Goal: Task Accomplishment & Management: Manage account settings

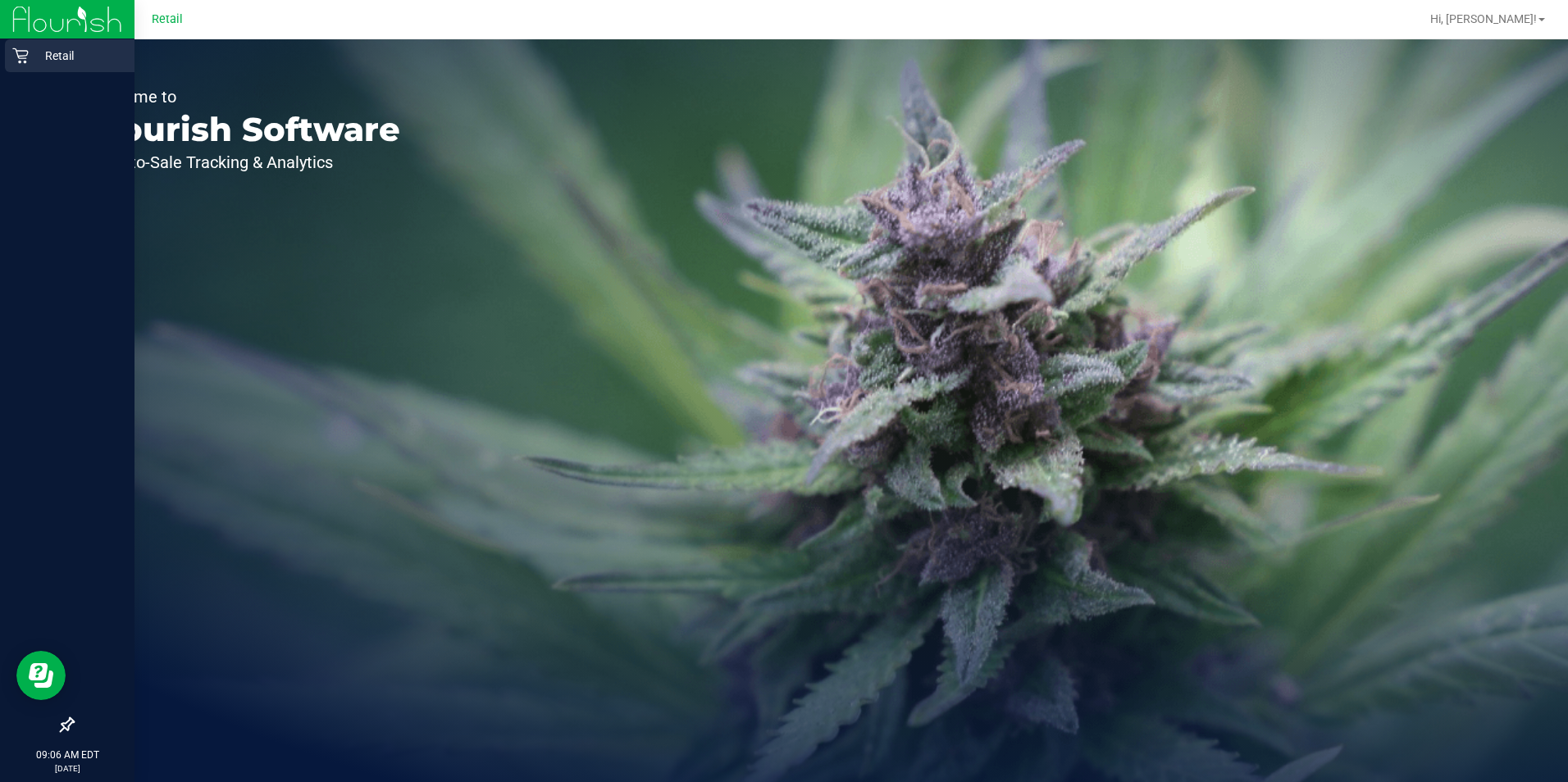
click at [48, 57] on p "Retail" at bounding box center [78, 55] width 99 height 20
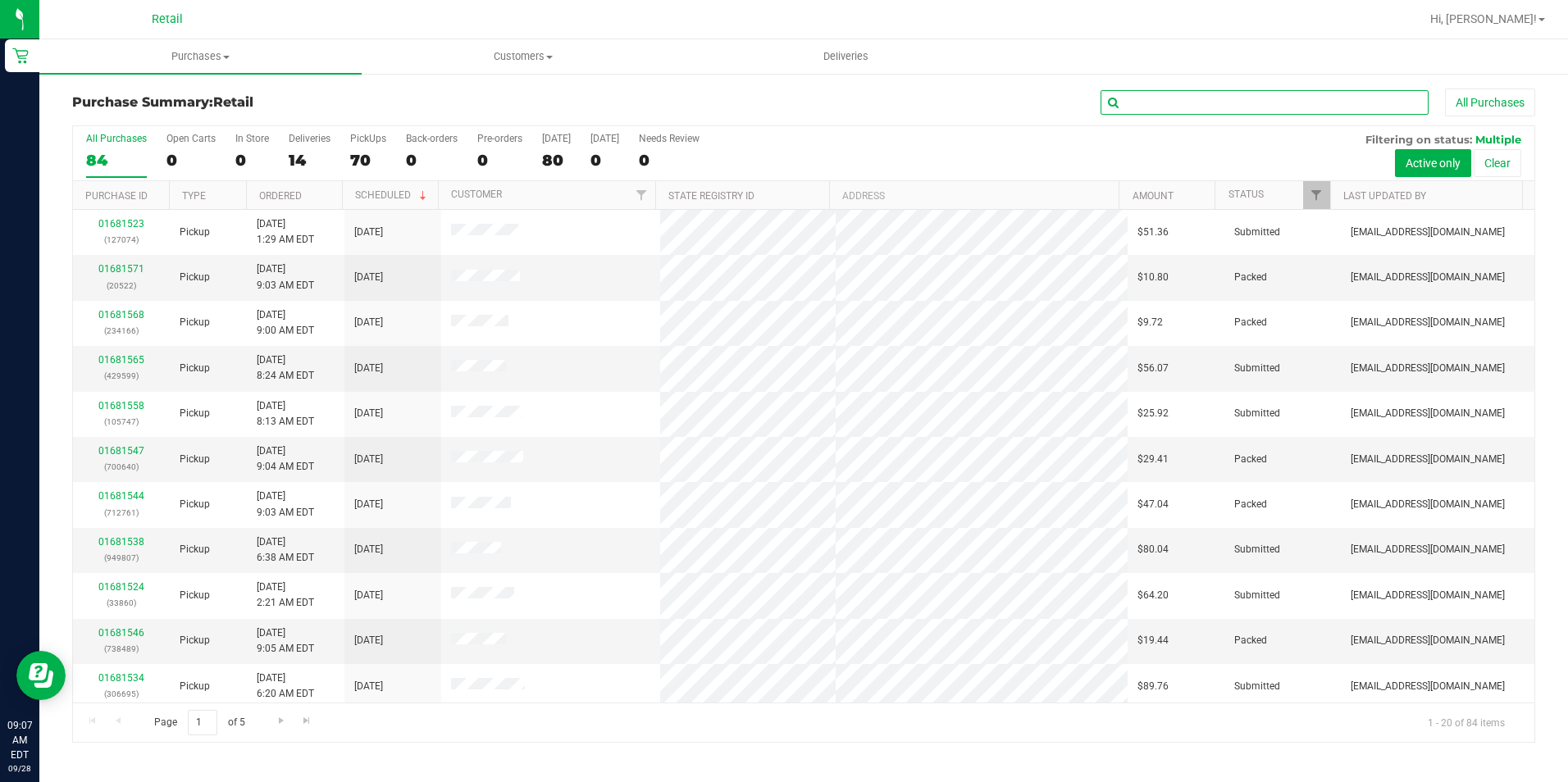
click at [1231, 111] on input "text" at bounding box center [1263, 102] width 328 height 24
type input "2549"
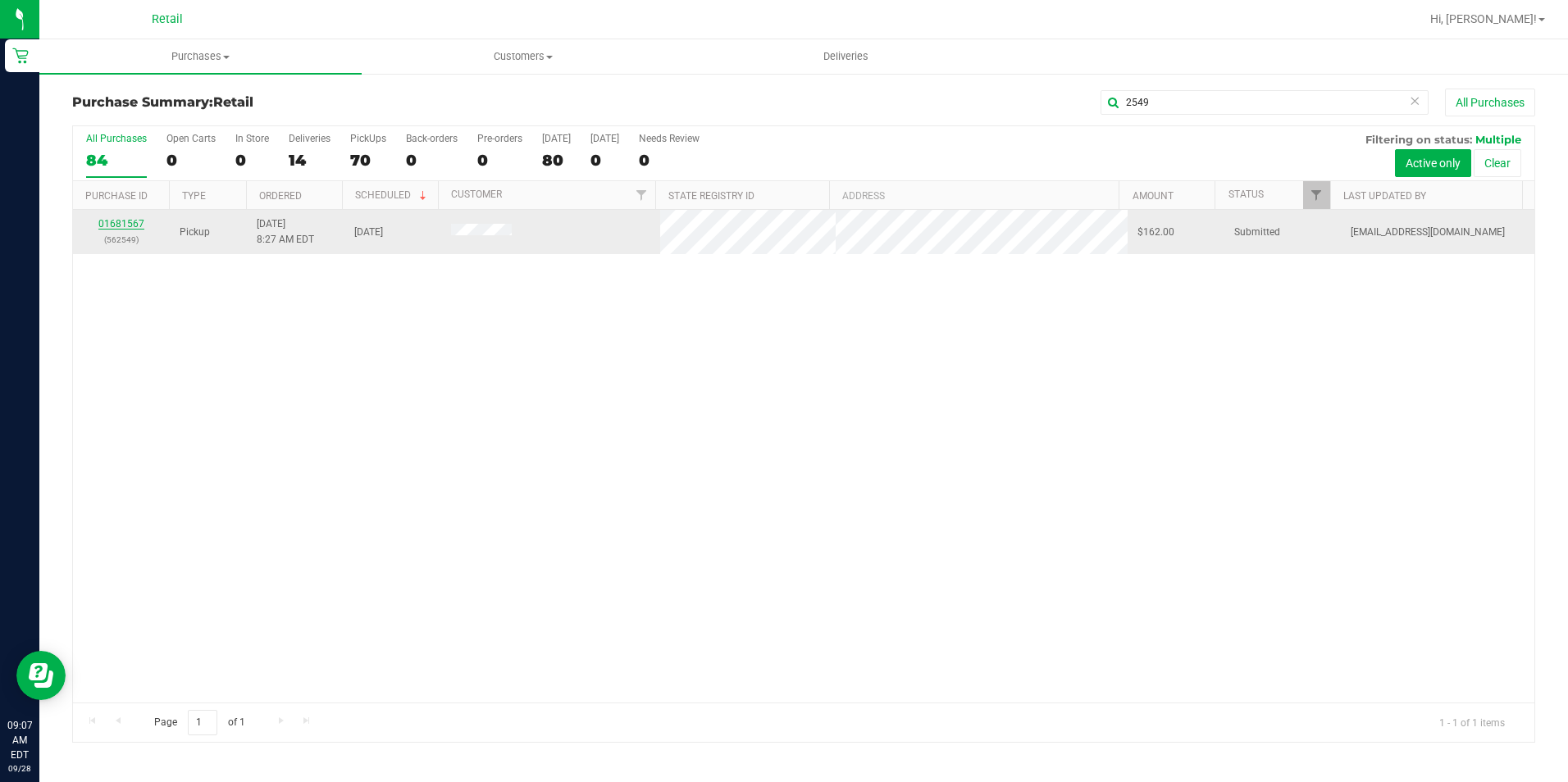
click at [115, 223] on link "01681567" at bounding box center [121, 224] width 46 height 11
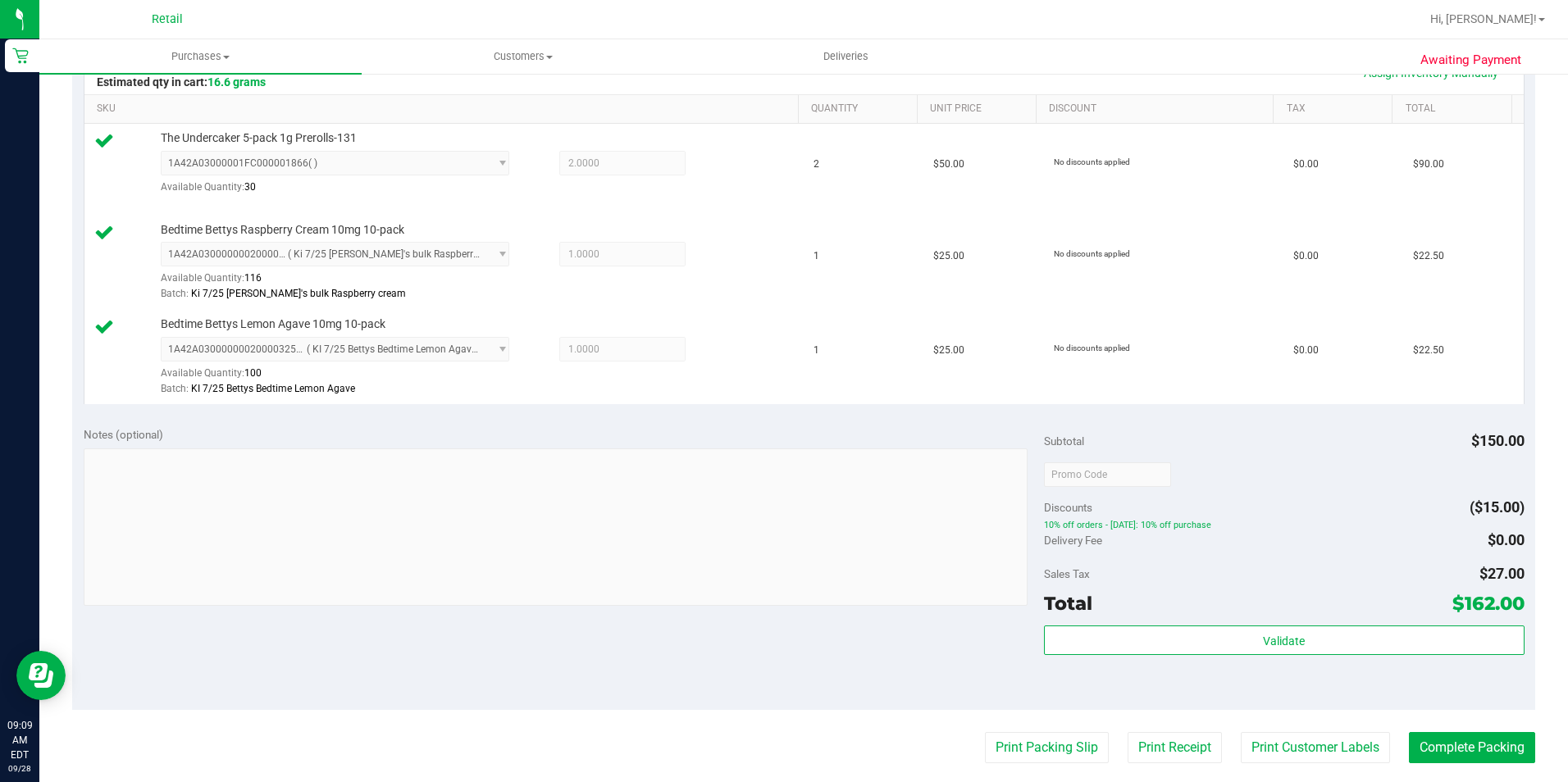
scroll to position [492, 0]
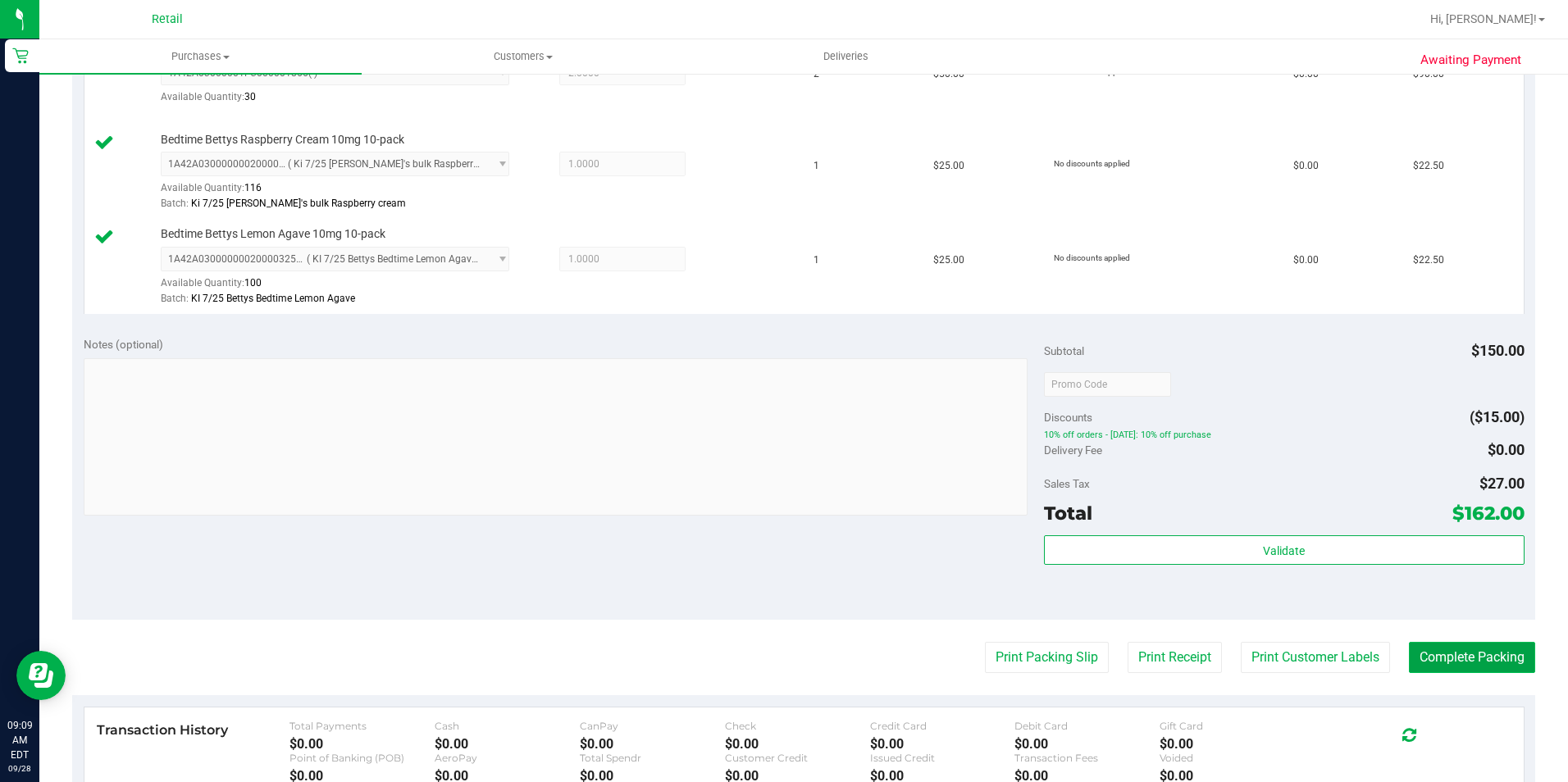
click at [1450, 661] on button "Complete Packing" at bounding box center [1471, 657] width 126 height 31
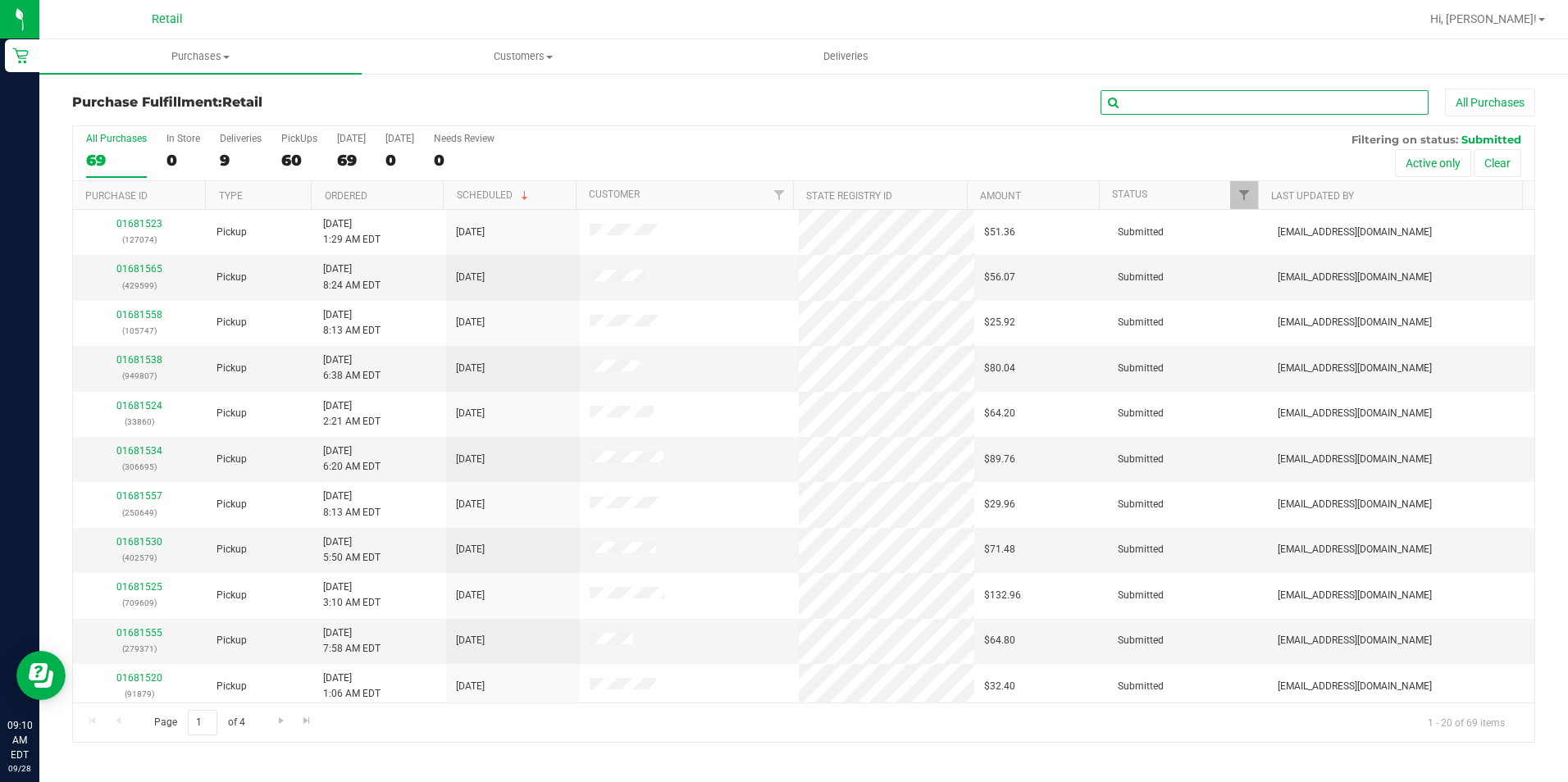
click at [1199, 95] on input "text" at bounding box center [1263, 102] width 328 height 24
type input "3134"
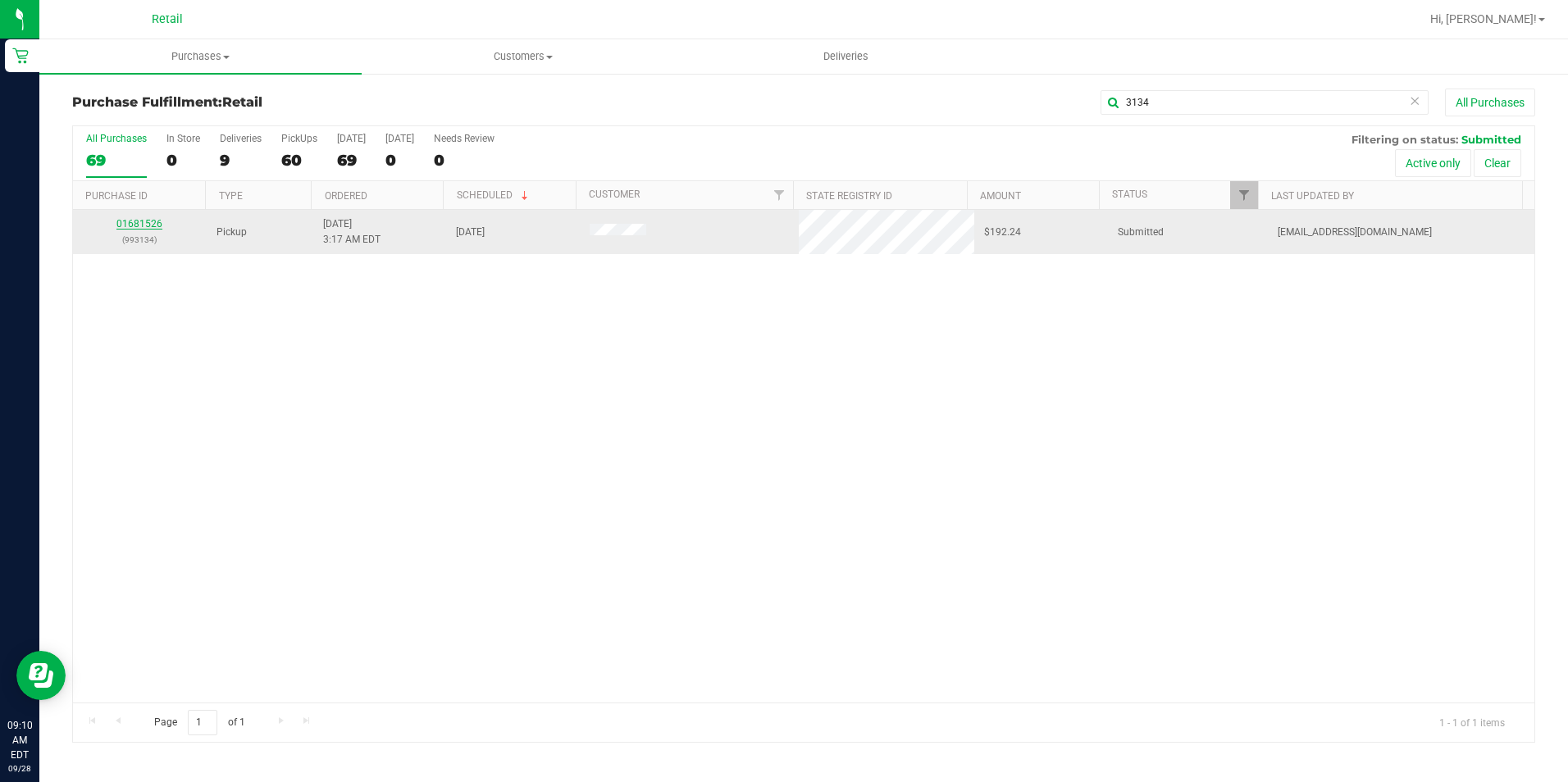
click at [140, 226] on link "01681526" at bounding box center [139, 224] width 46 height 11
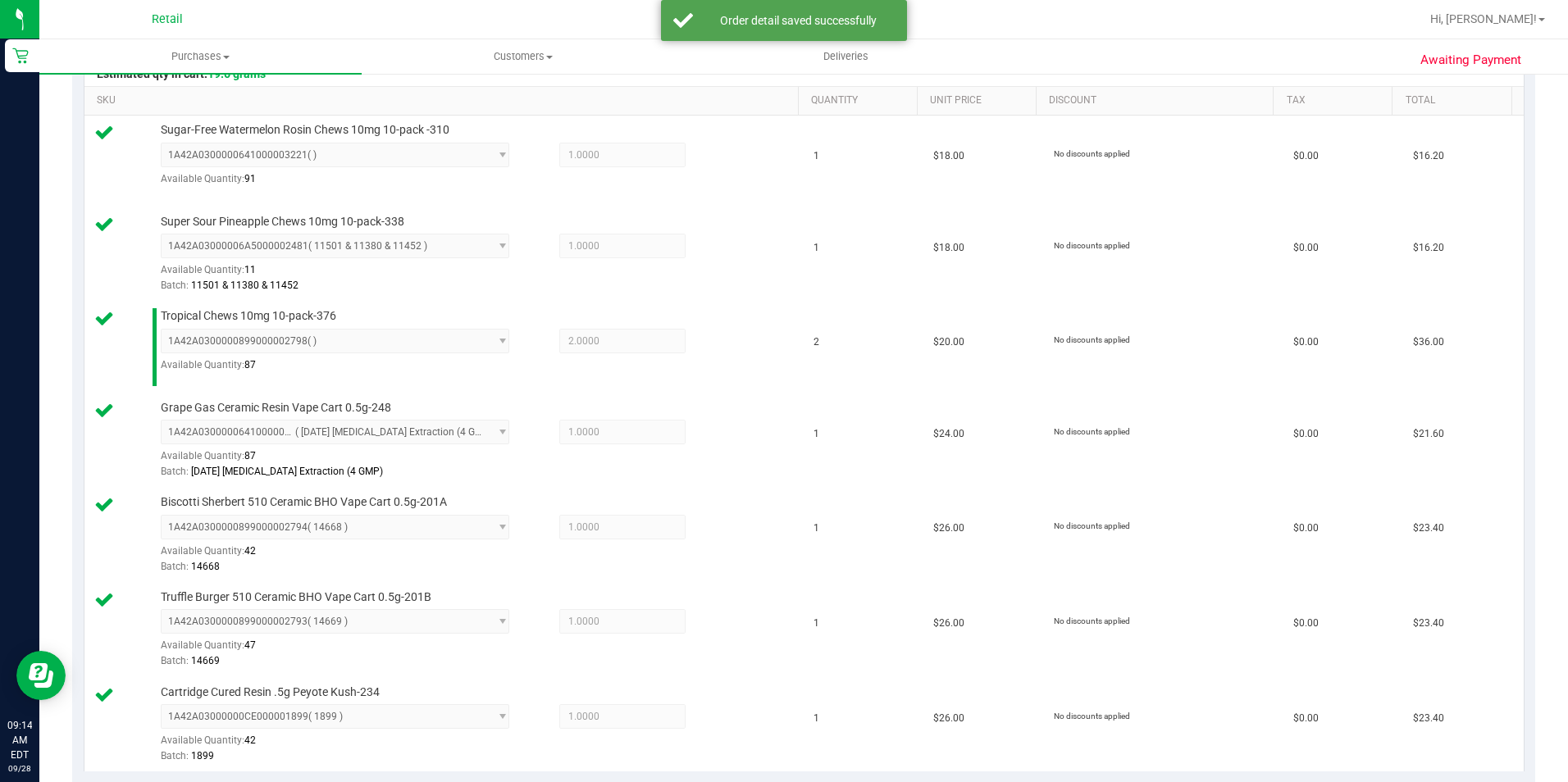
scroll to position [820, 0]
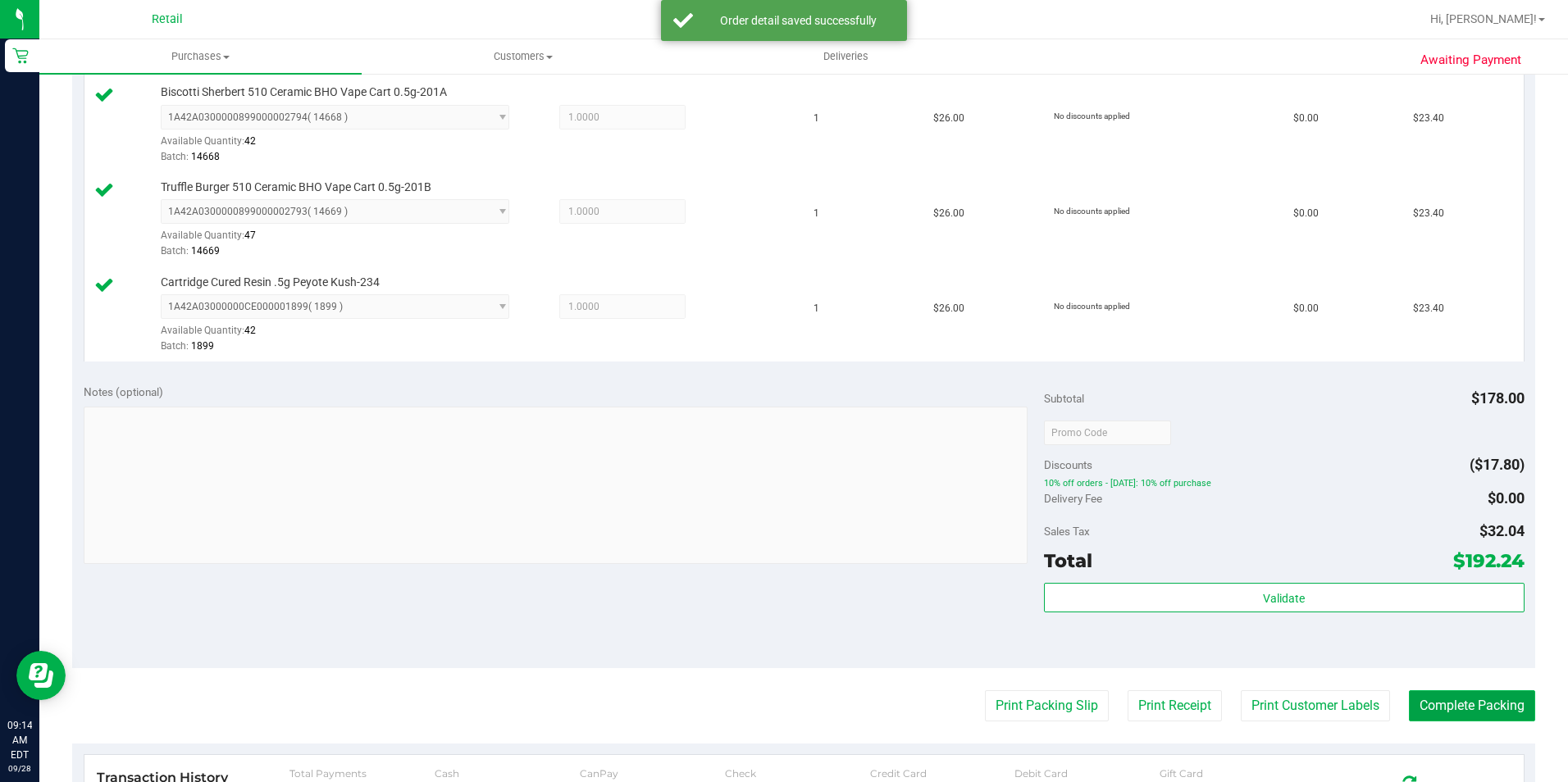
click at [1446, 696] on button "Complete Packing" at bounding box center [1471, 705] width 126 height 31
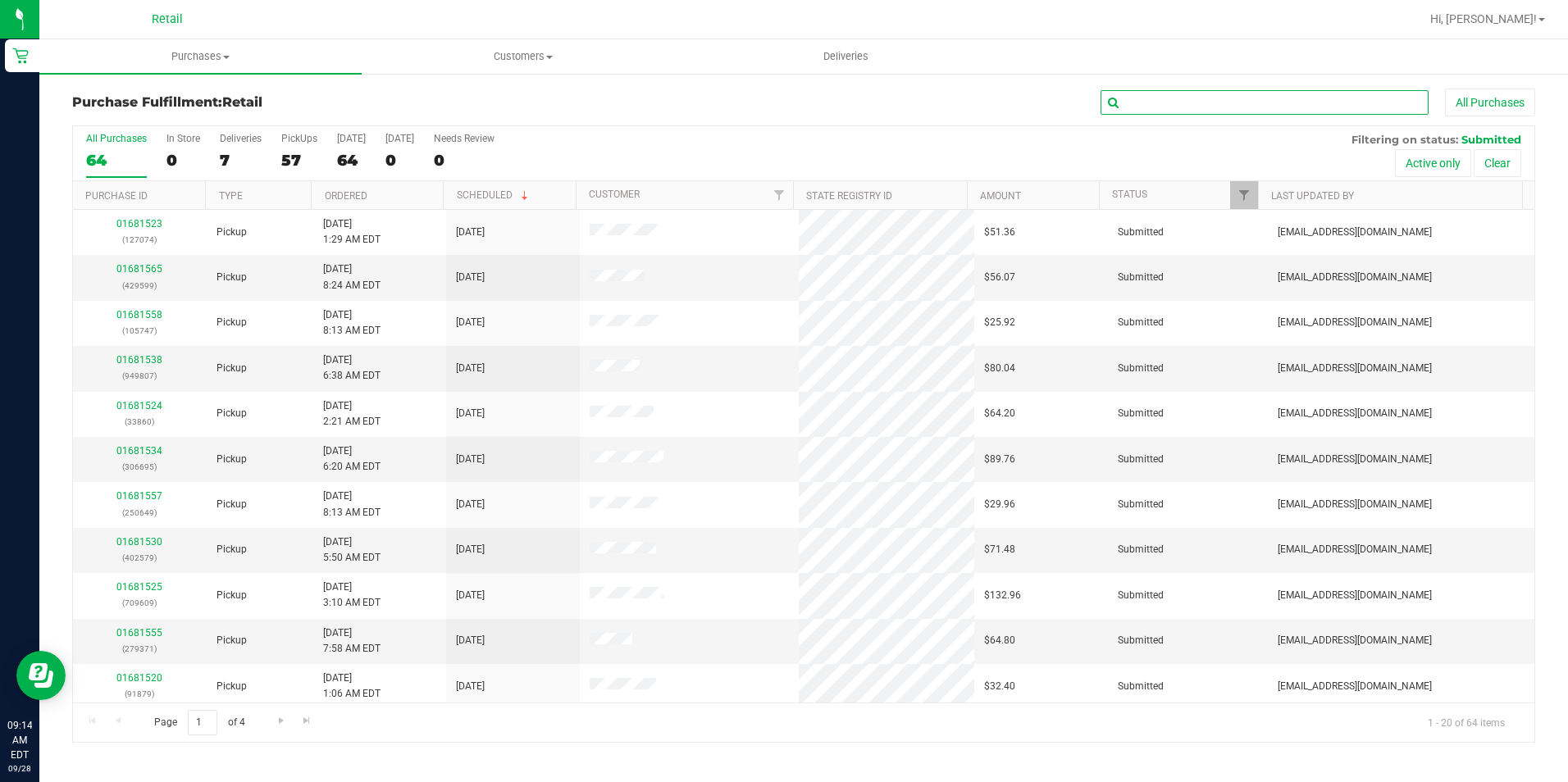
click at [1228, 98] on input "text" at bounding box center [1263, 102] width 328 height 24
type input "9927"
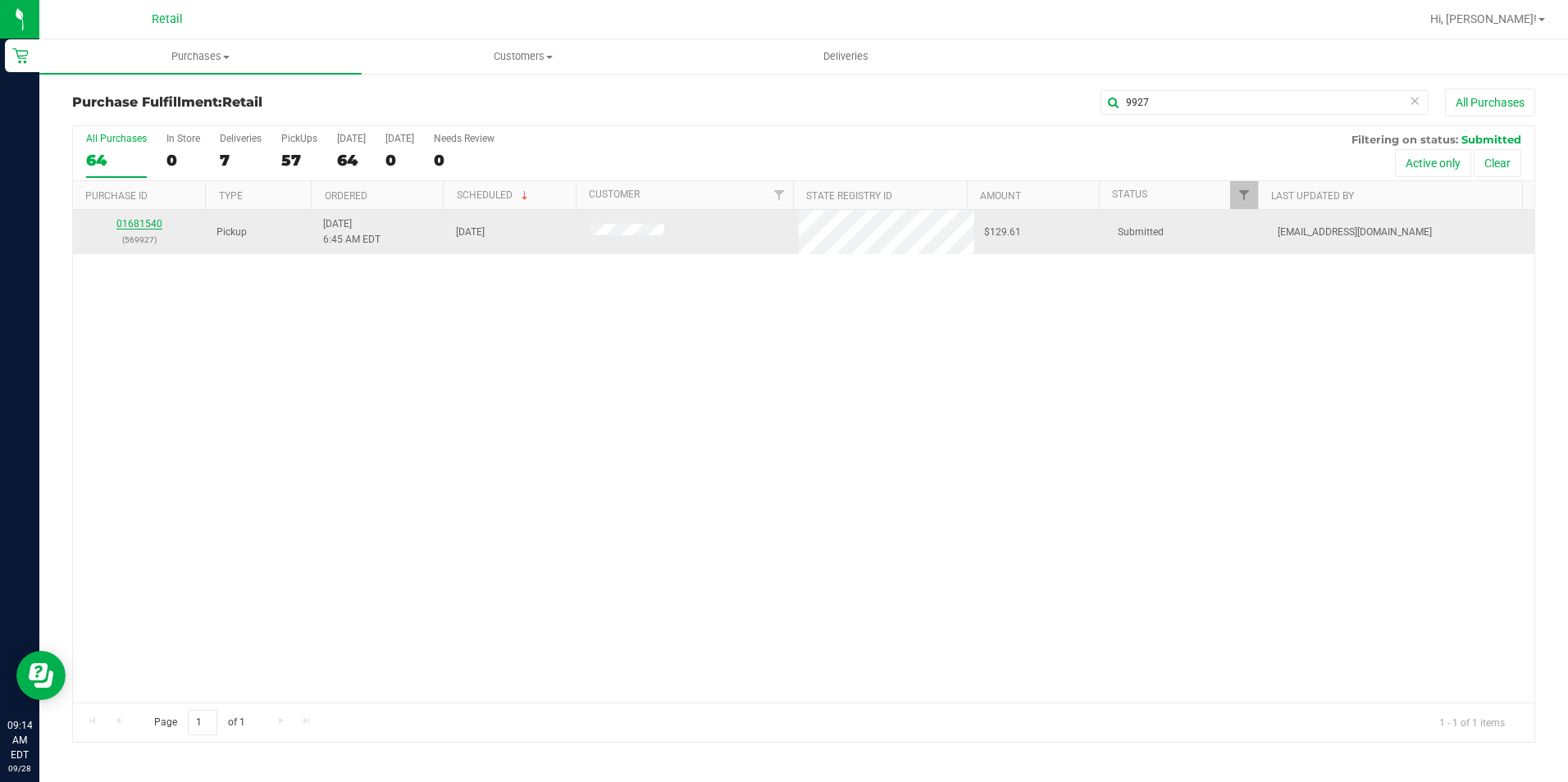
click at [130, 226] on link "01681540" at bounding box center [139, 224] width 46 height 11
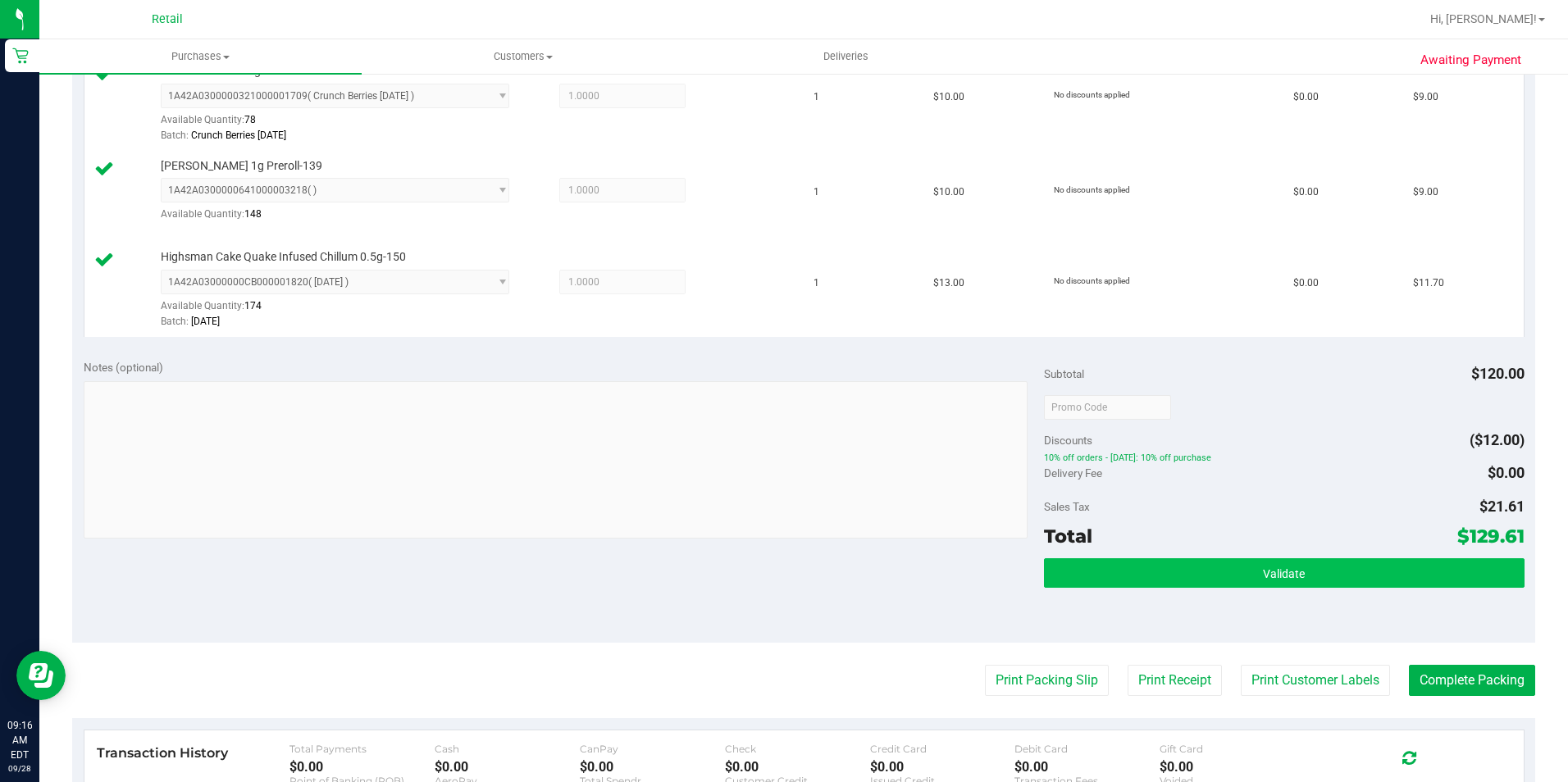
scroll to position [656, 0]
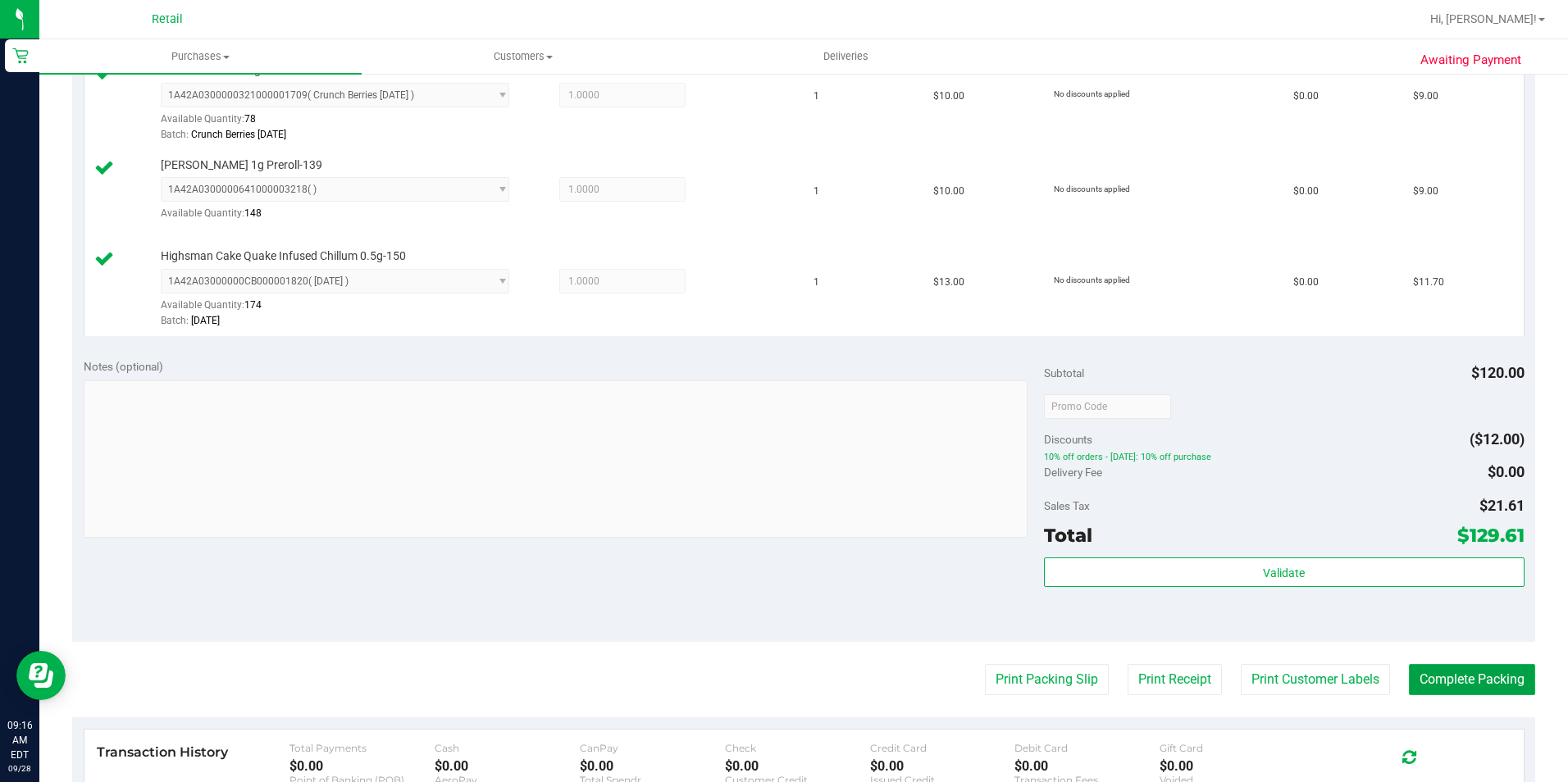
click at [1439, 687] on button "Complete Packing" at bounding box center [1471, 679] width 126 height 31
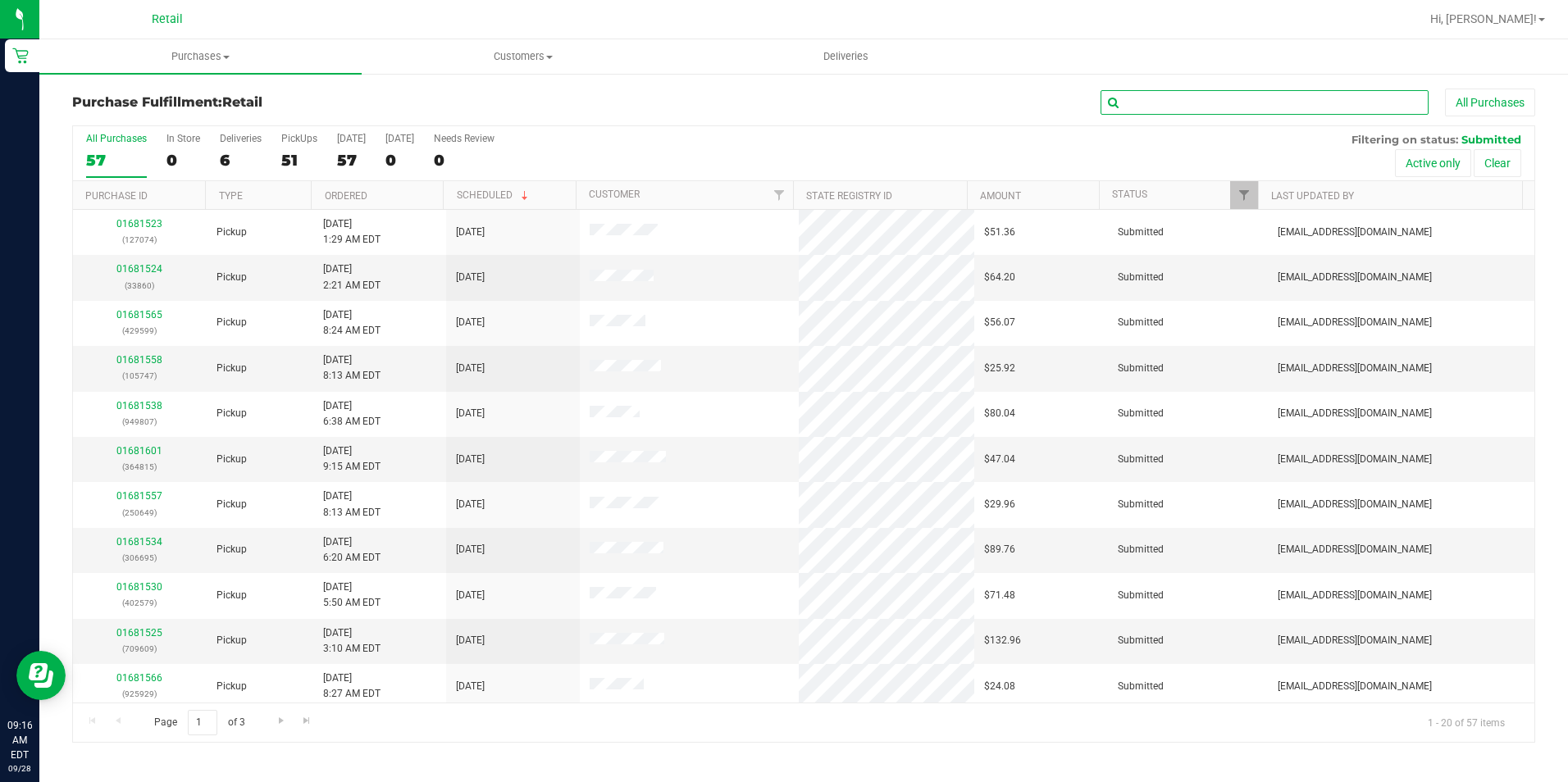
click at [1251, 105] on input "text" at bounding box center [1263, 102] width 328 height 24
type input "0905"
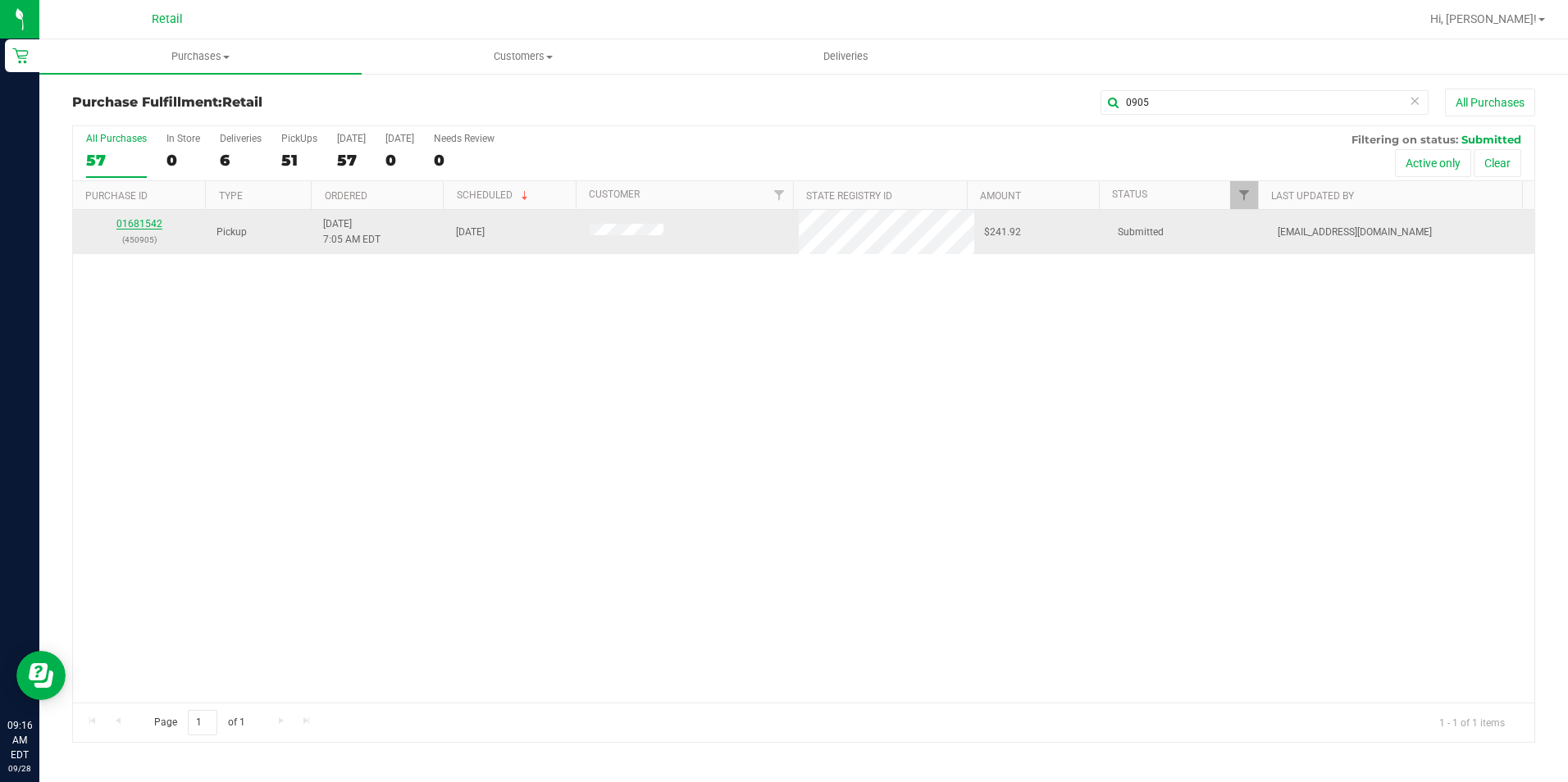
click at [151, 220] on link "01681542" at bounding box center [139, 224] width 46 height 11
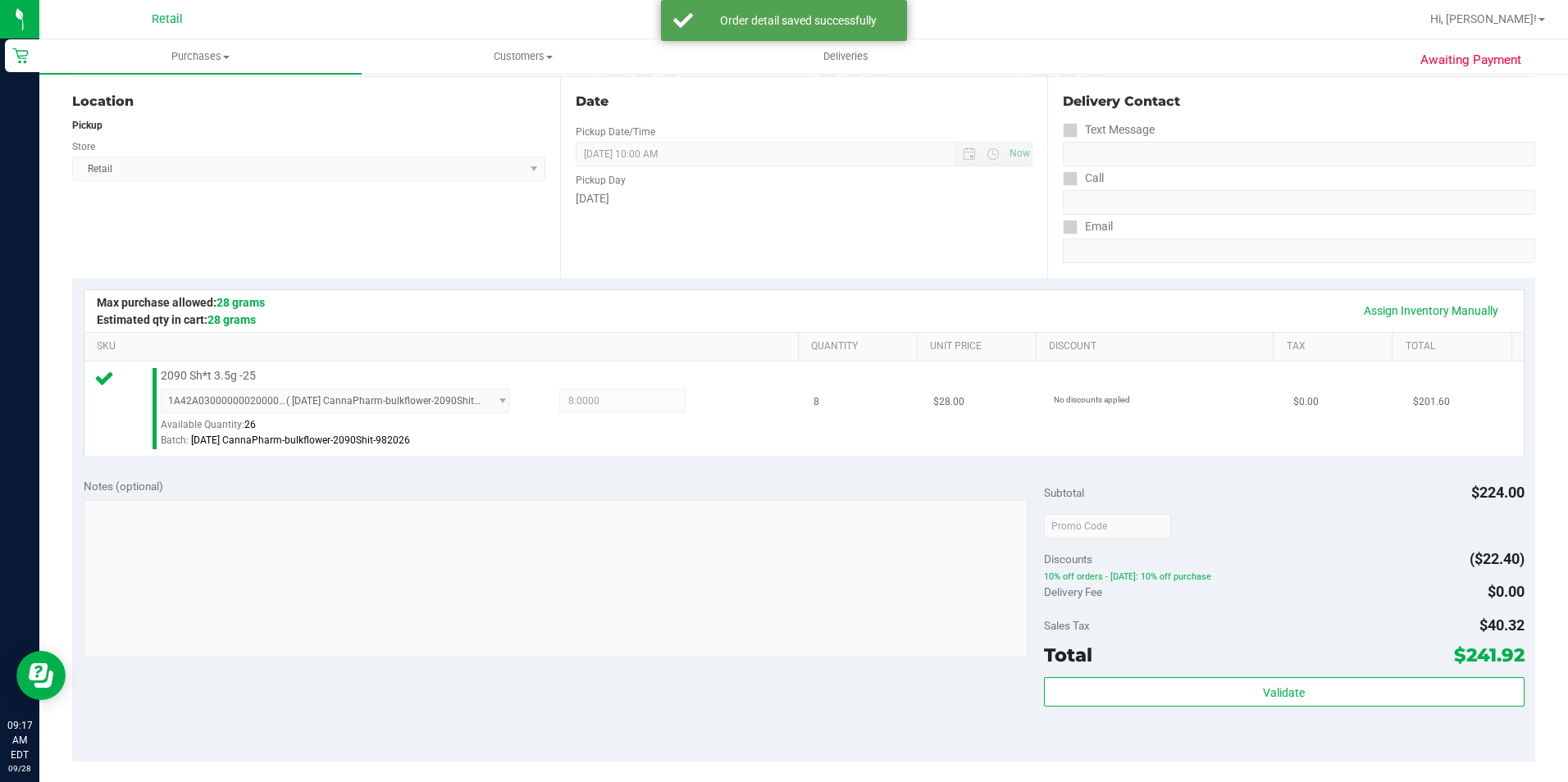
scroll to position [328, 0]
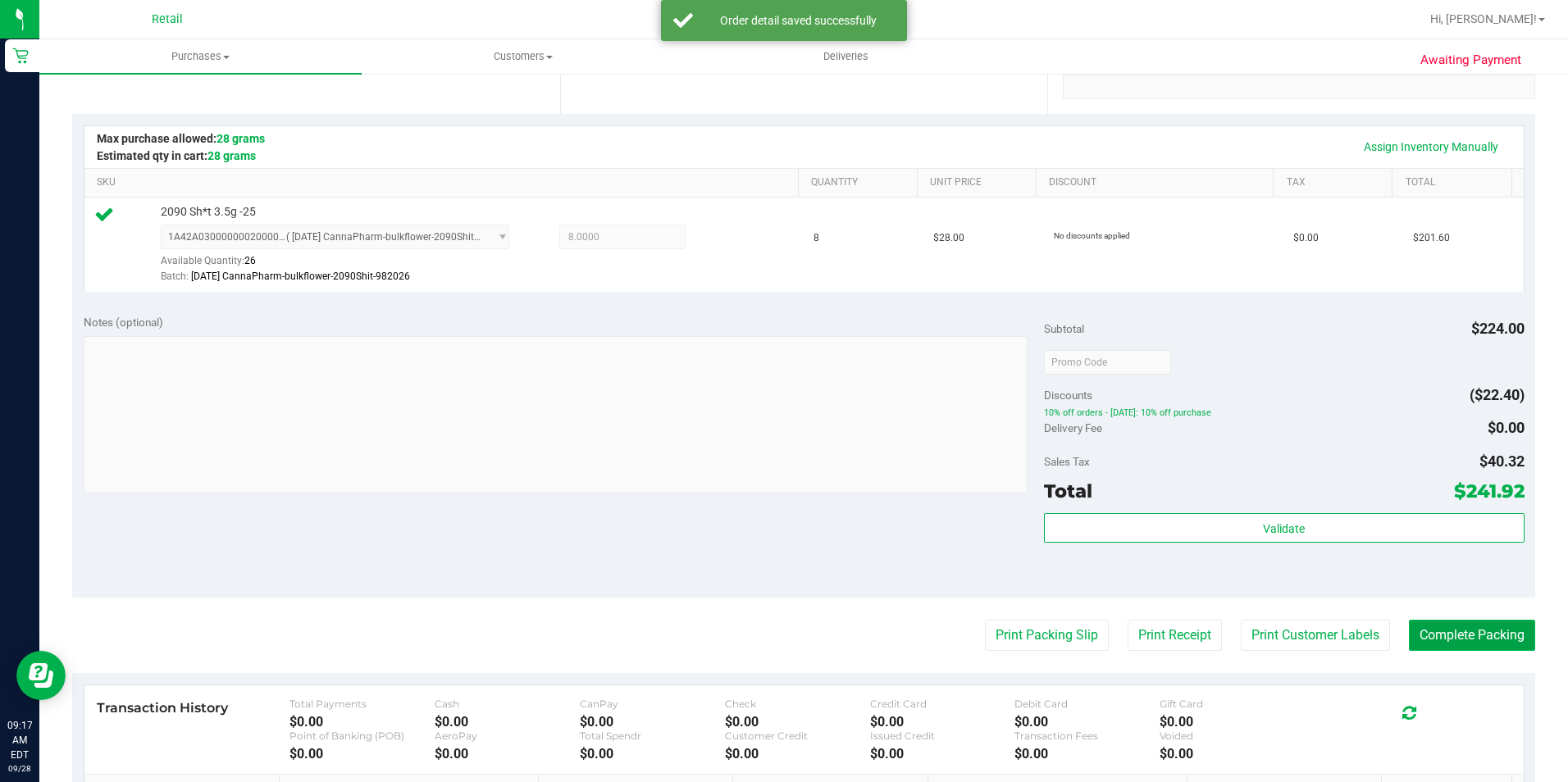
click at [1408, 629] on button "Complete Packing" at bounding box center [1471, 634] width 126 height 31
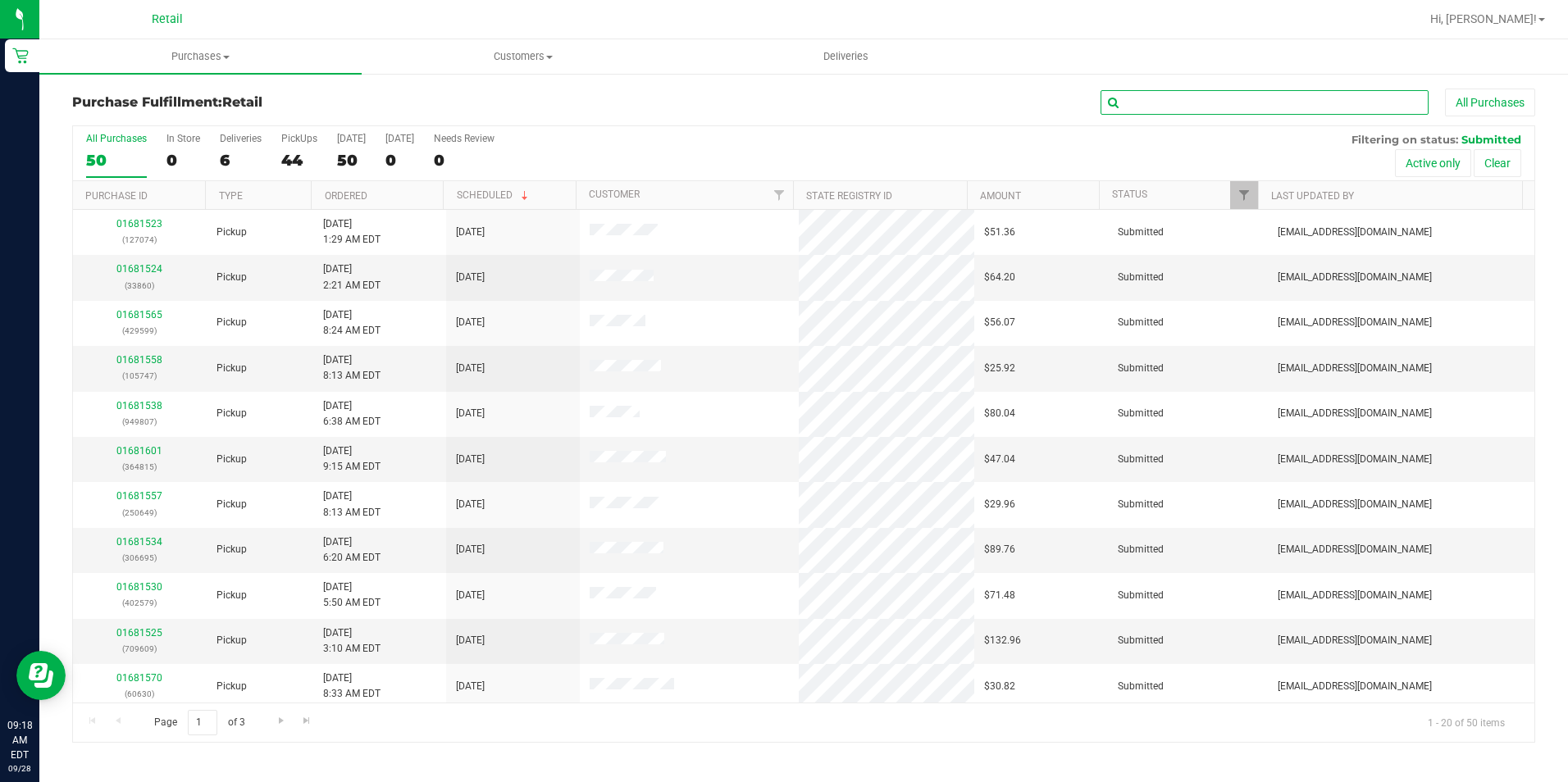
click at [1196, 100] on input "text" at bounding box center [1263, 102] width 328 height 24
type input "8335"
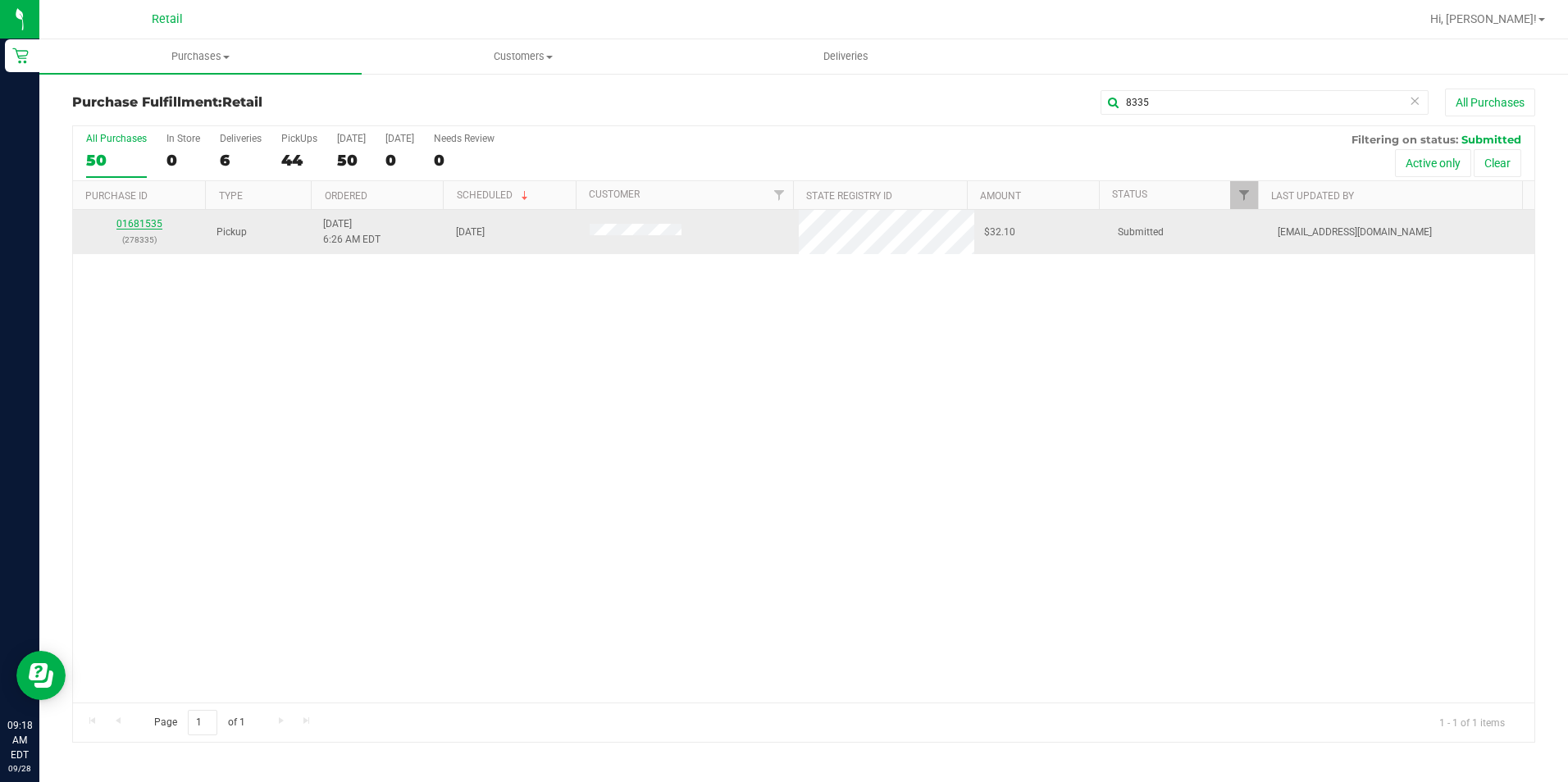
click at [155, 223] on link "01681535" at bounding box center [139, 224] width 46 height 11
click at [144, 224] on link "01681535" at bounding box center [139, 224] width 46 height 11
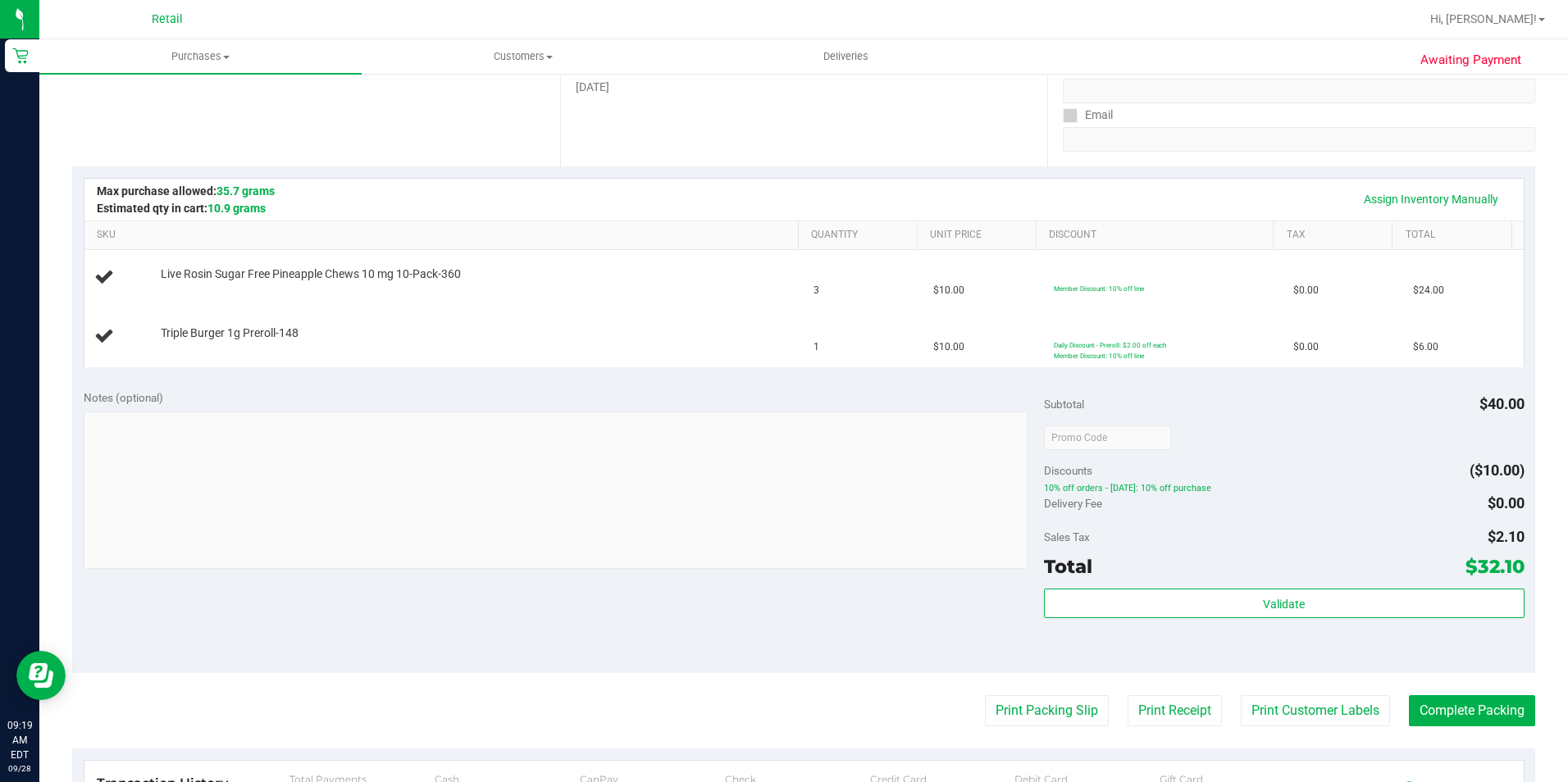
scroll to position [328, 0]
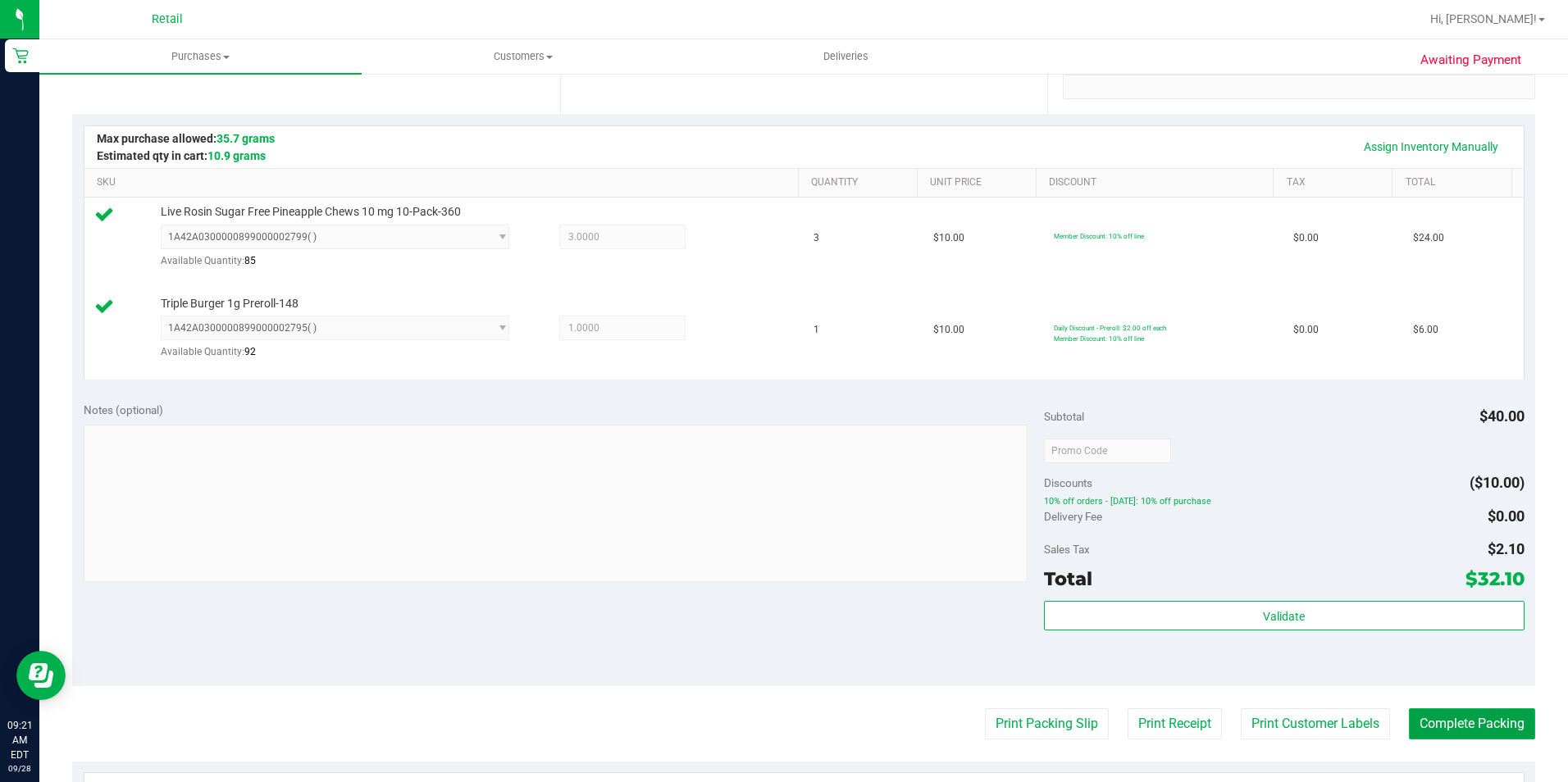
click at [1455, 715] on button "Complete Packing" at bounding box center [1471, 724] width 126 height 31
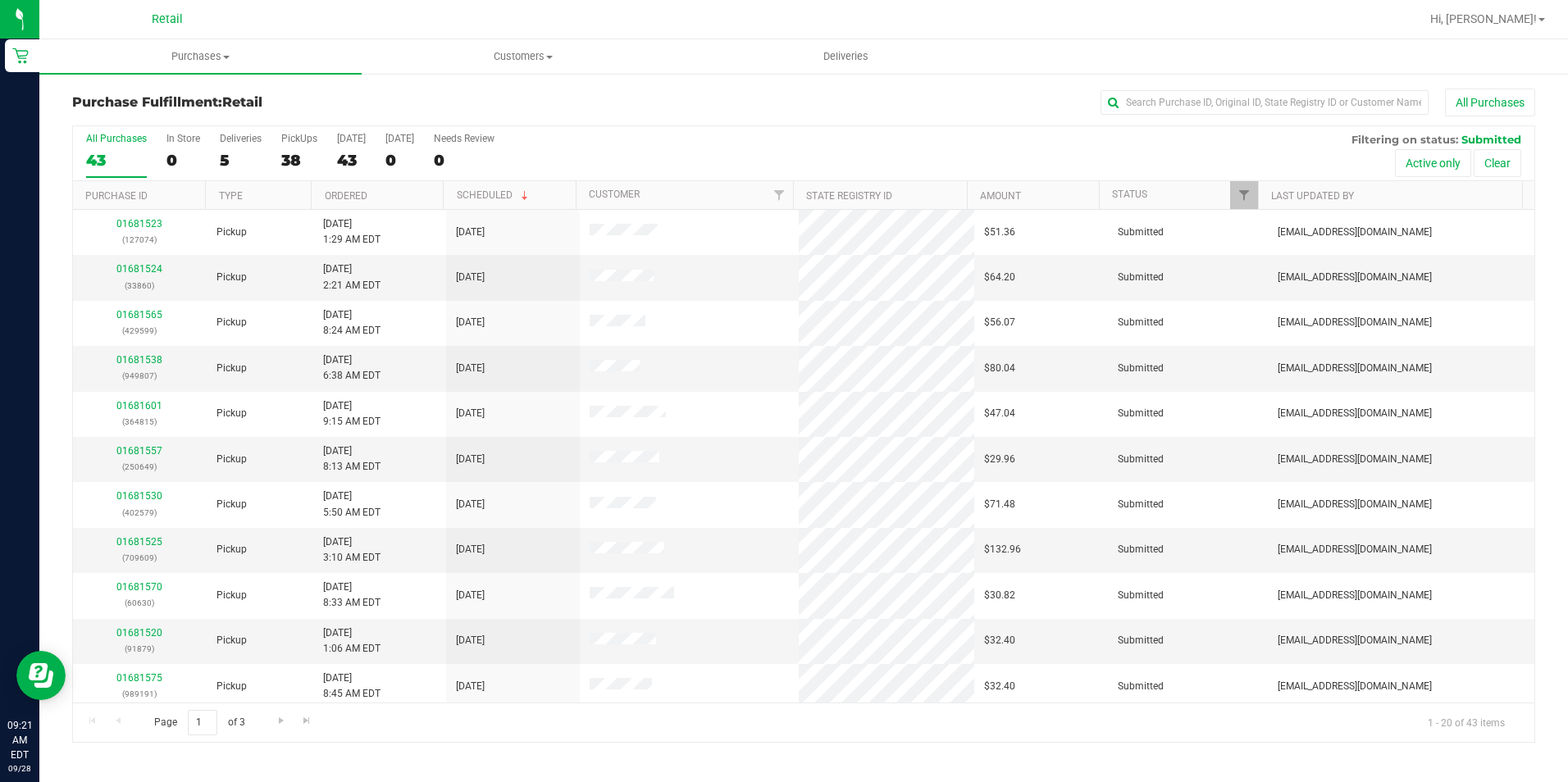
click at [1236, 81] on div "Purchase Fulfillment: Retail All Purchases All Purchases 43 In Store 0 Deliveri…" at bounding box center [804, 415] width 1529 height 687
click at [1234, 97] on input "text" at bounding box center [1263, 102] width 328 height 24
type input "9599"
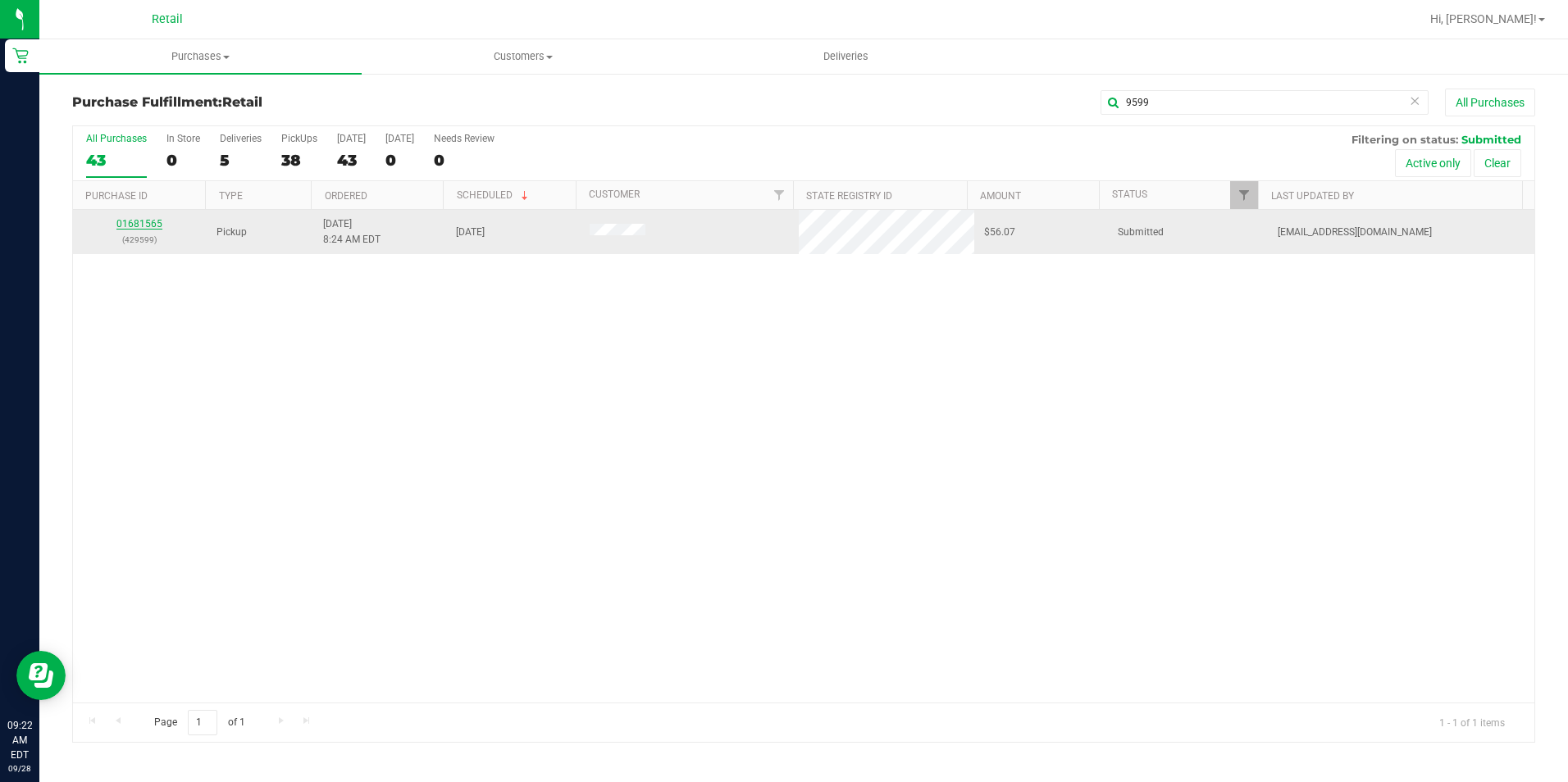
click at [135, 226] on link "01681565" at bounding box center [139, 224] width 46 height 11
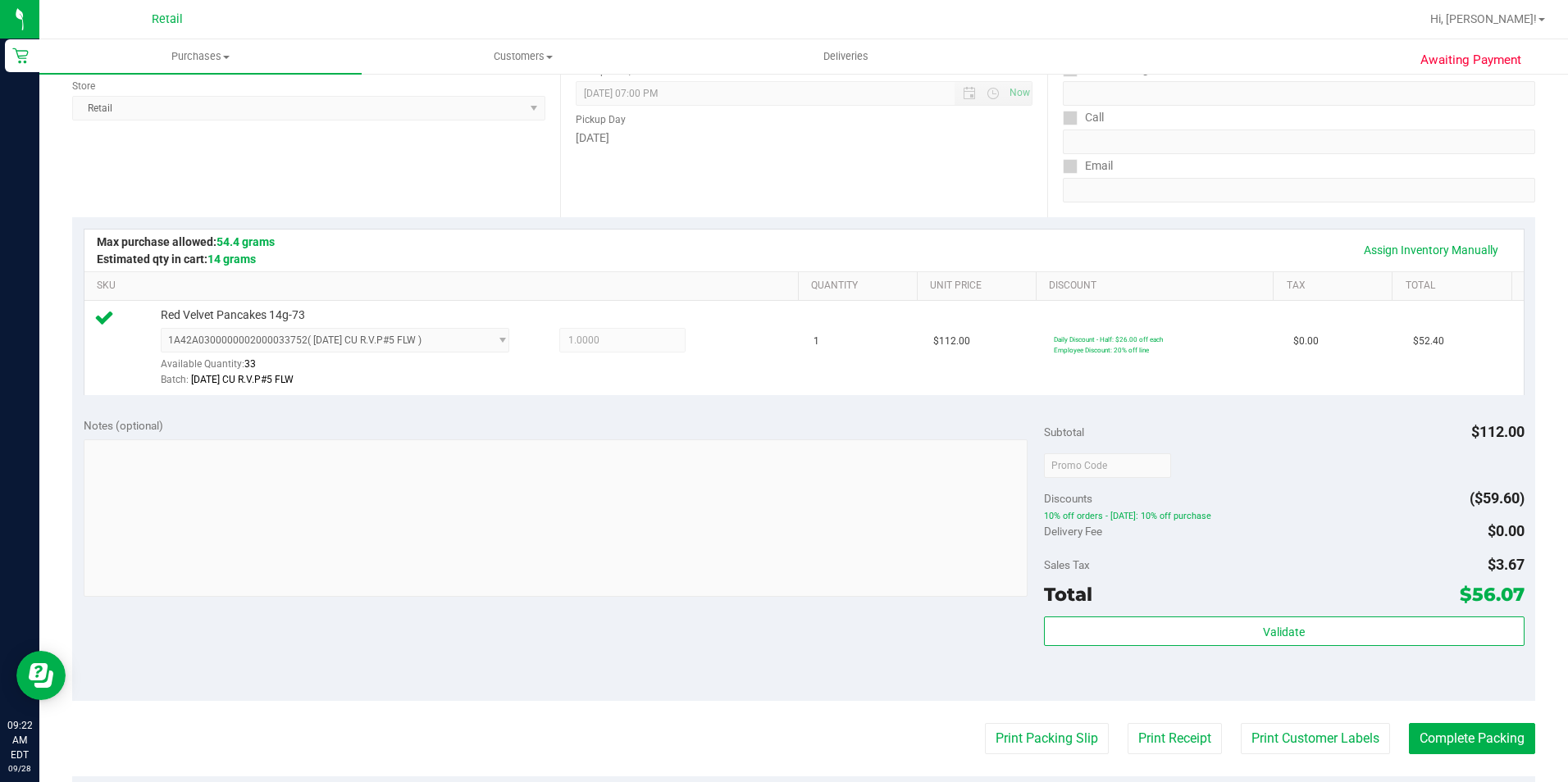
scroll to position [328, 0]
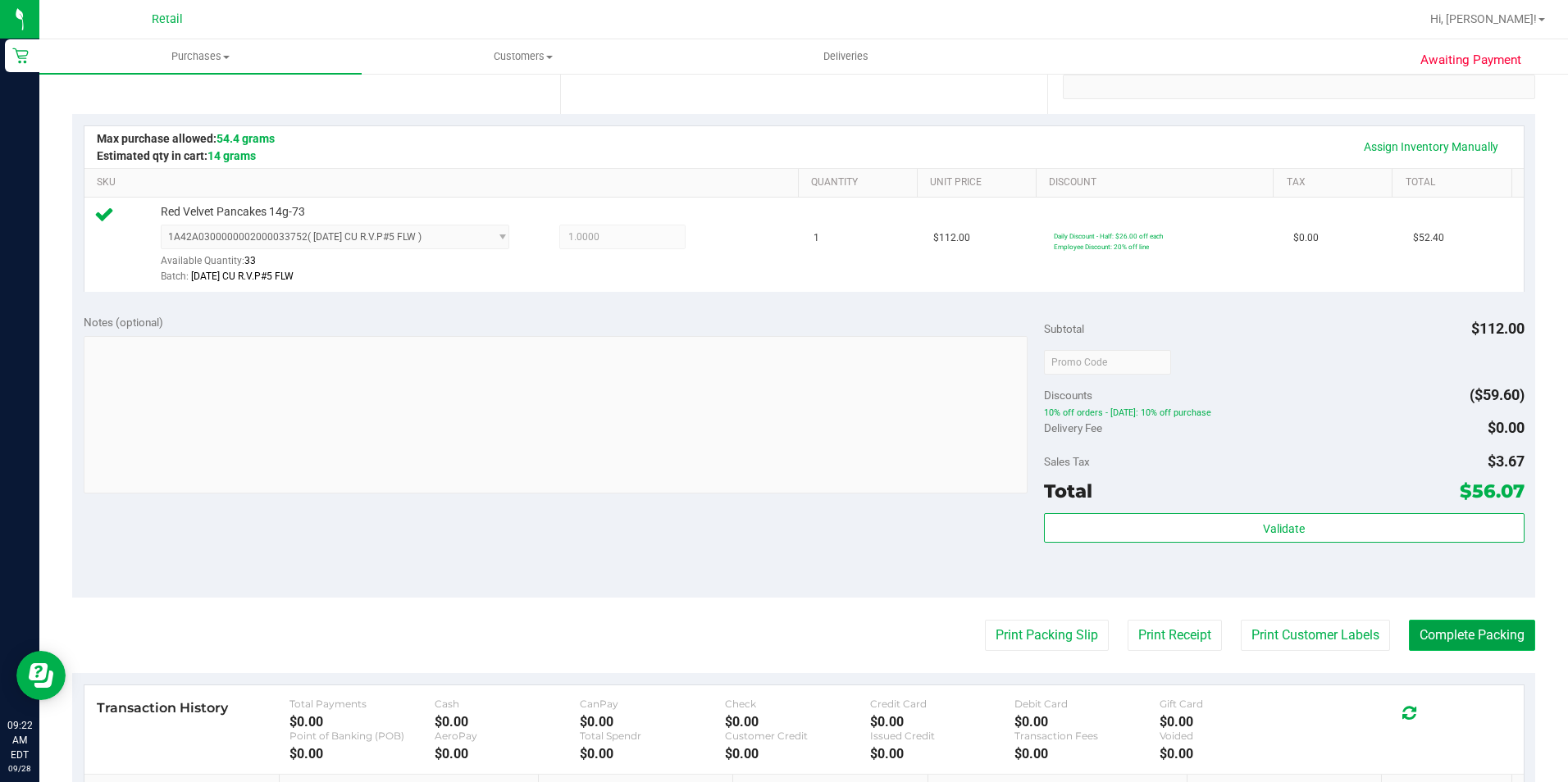
click at [1473, 645] on button "Complete Packing" at bounding box center [1471, 634] width 126 height 31
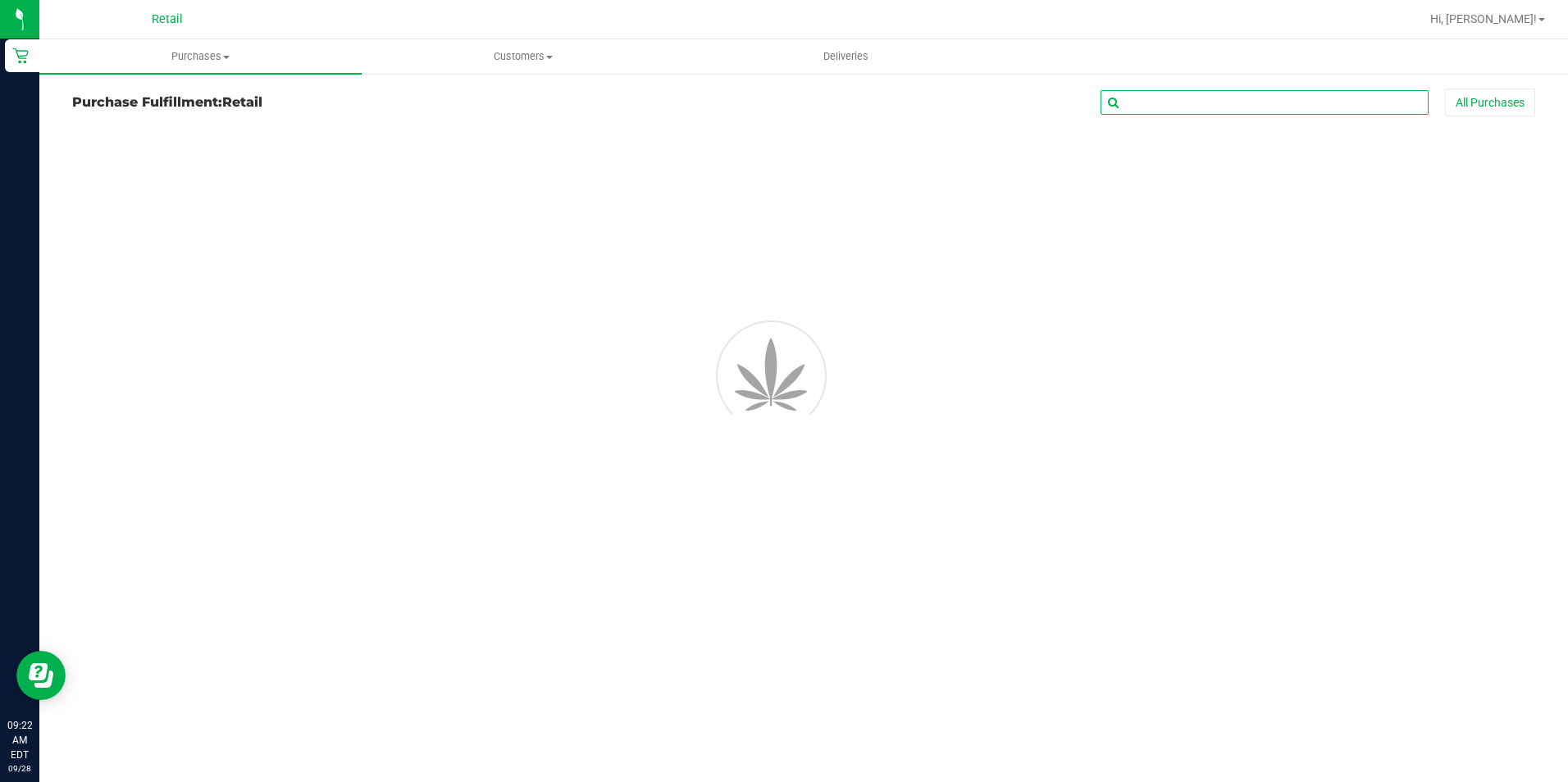
click at [1280, 104] on input "text" at bounding box center [1263, 102] width 328 height 24
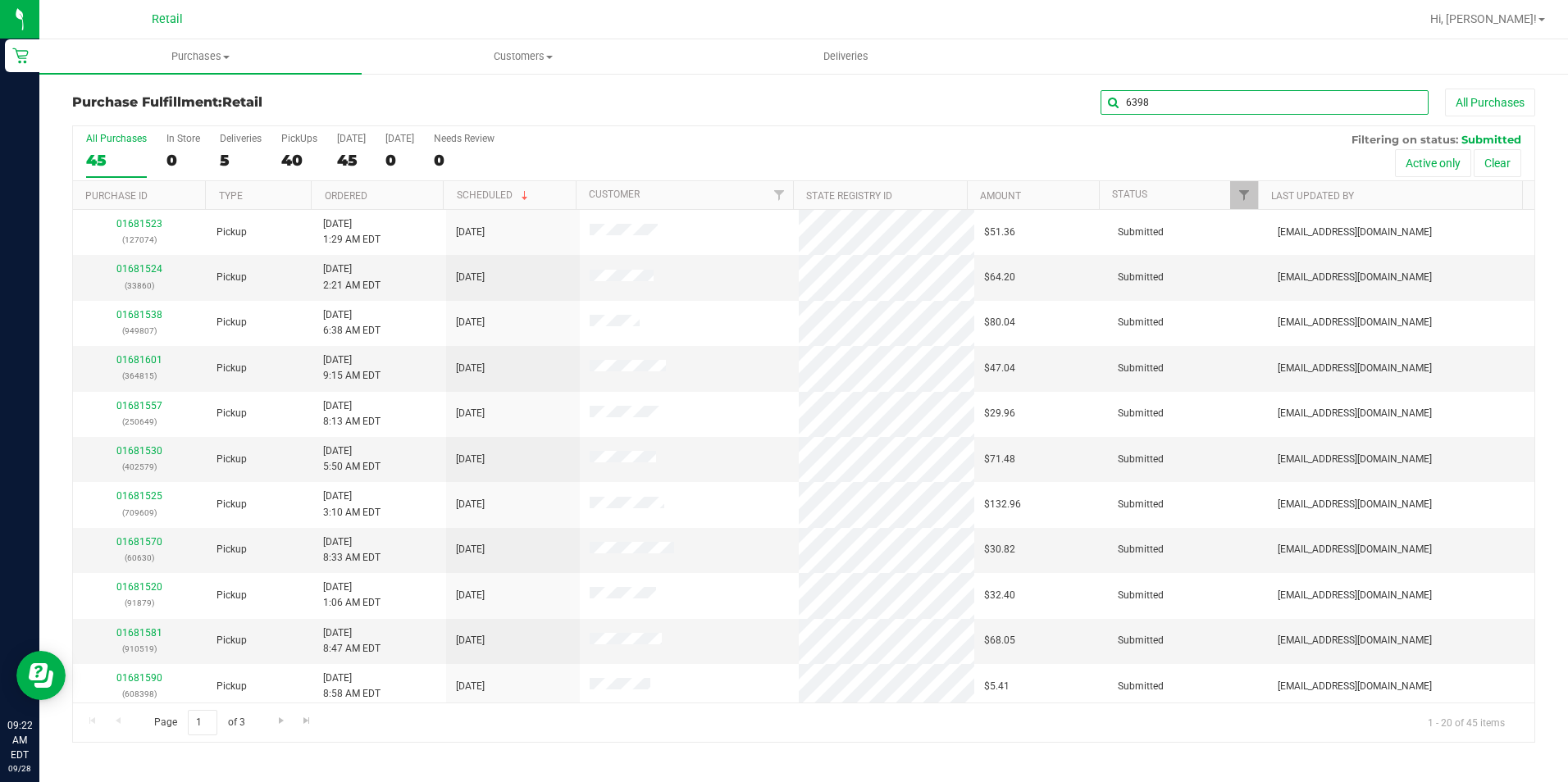
type input "6398"
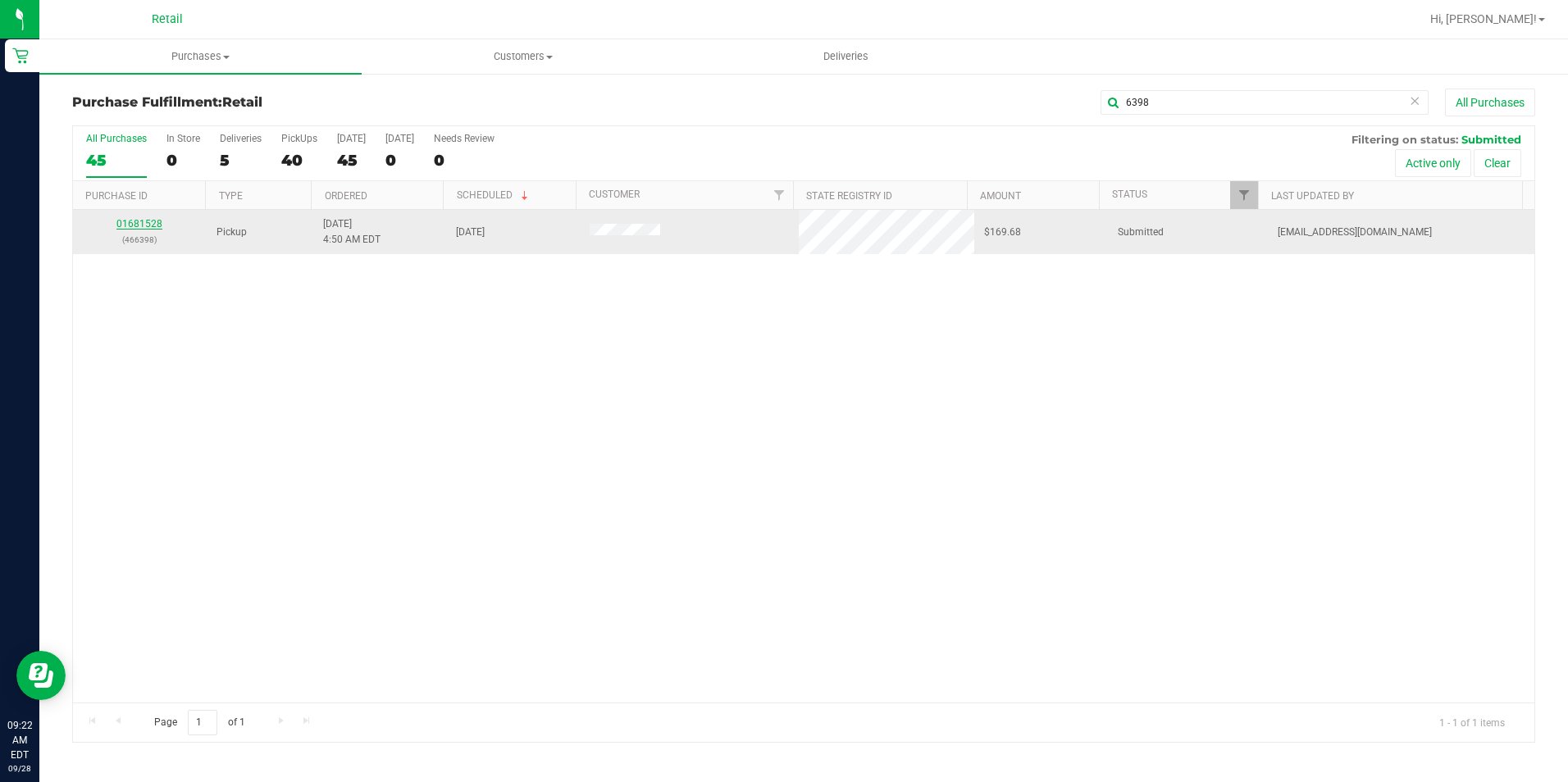
click at [138, 218] on link "01681528" at bounding box center [139, 224] width 46 height 11
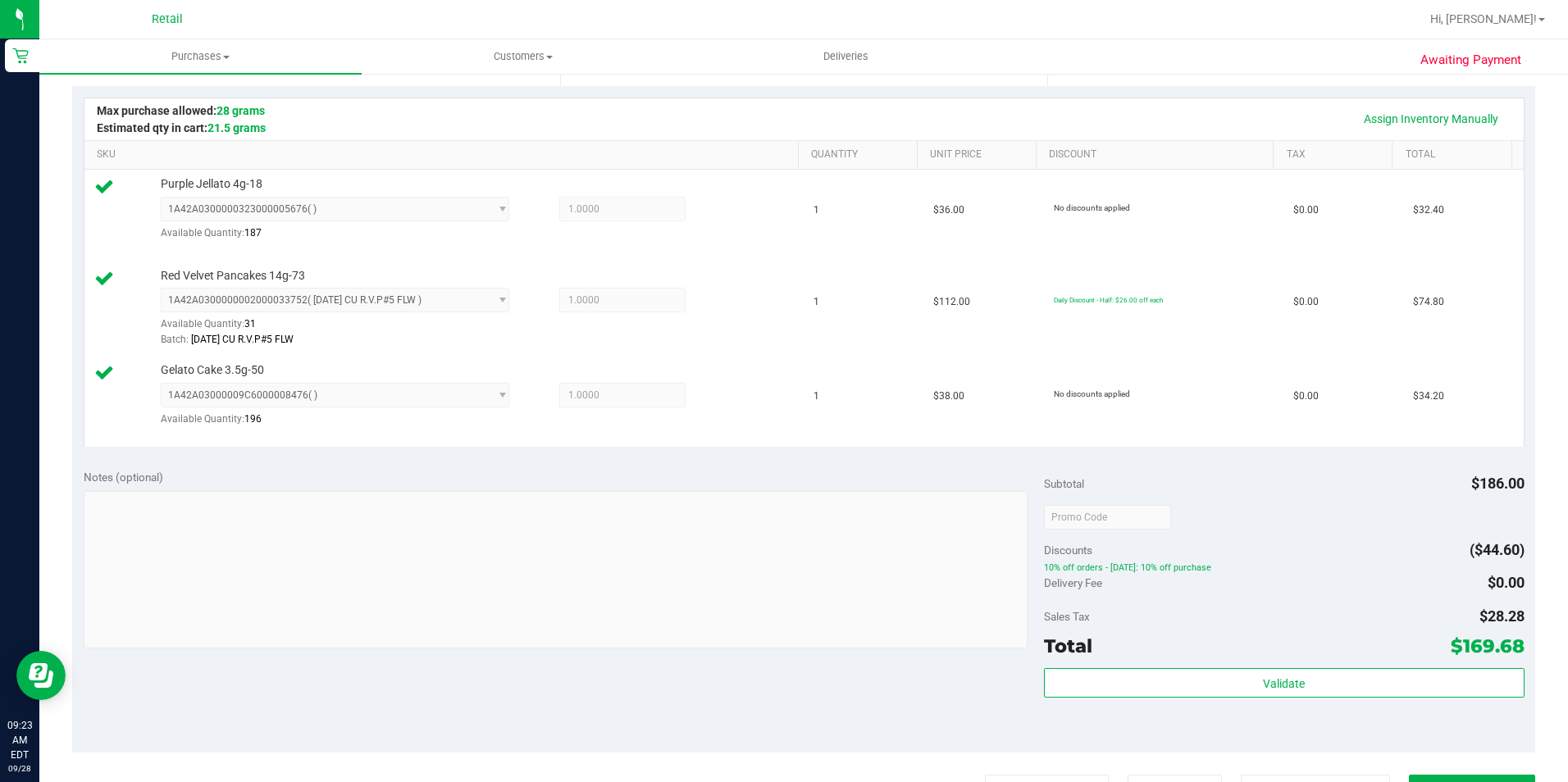
scroll to position [410, 0]
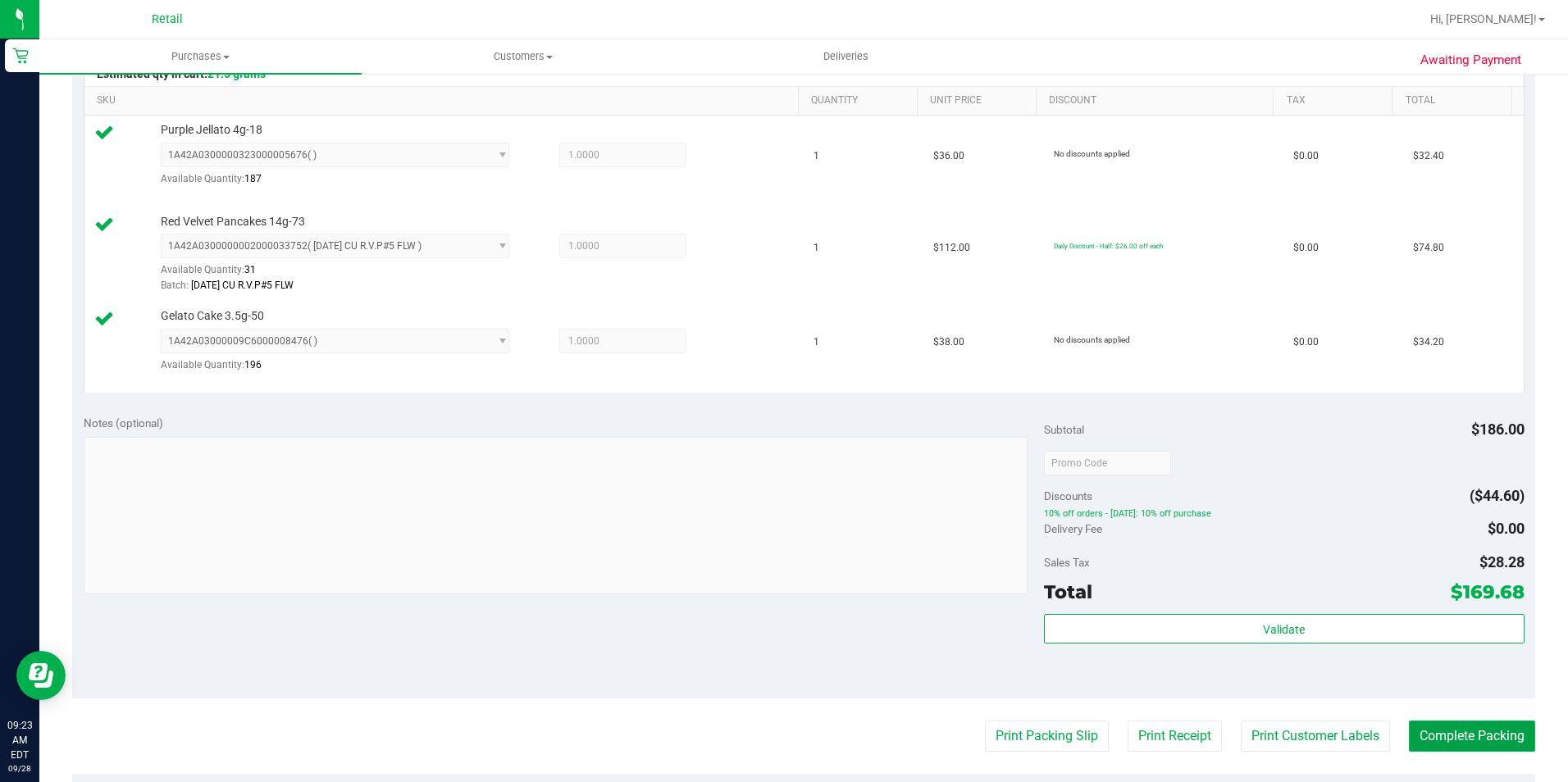
click at [1434, 734] on button "Complete Packing" at bounding box center [1471, 736] width 126 height 31
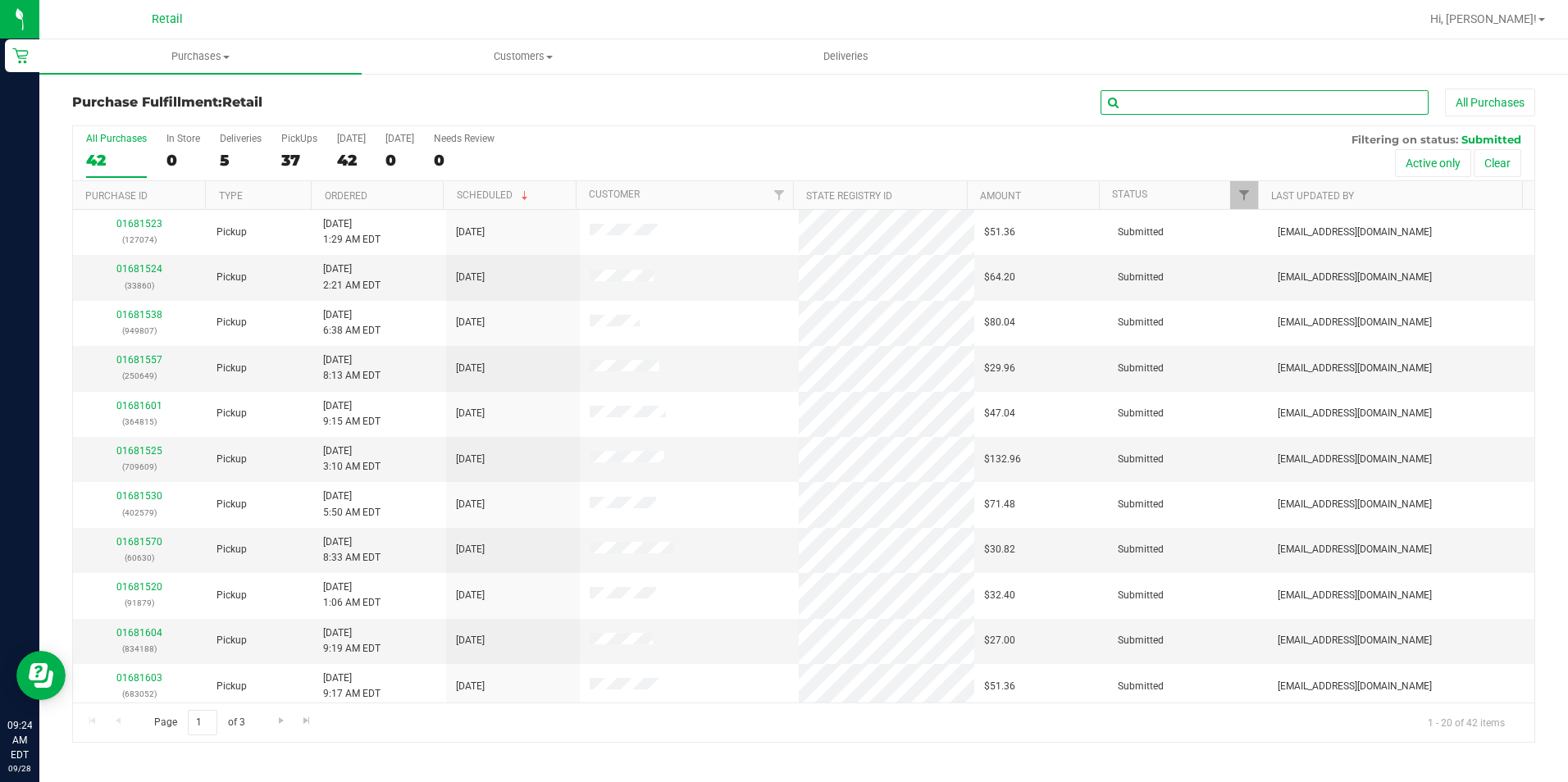
click at [1205, 102] on input "text" at bounding box center [1263, 102] width 328 height 24
type input "2579"
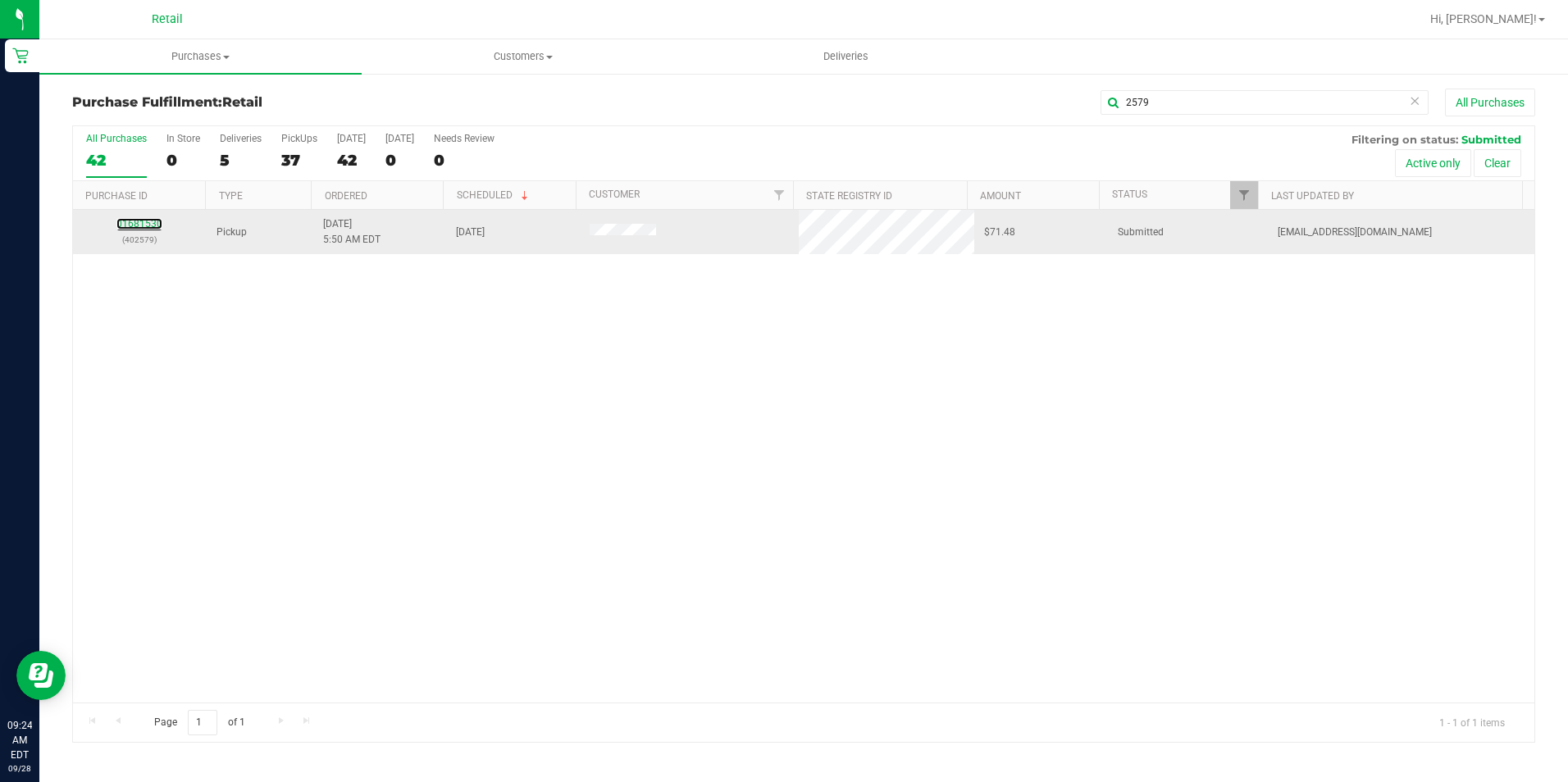
click at [121, 221] on link "01681530" at bounding box center [139, 224] width 46 height 11
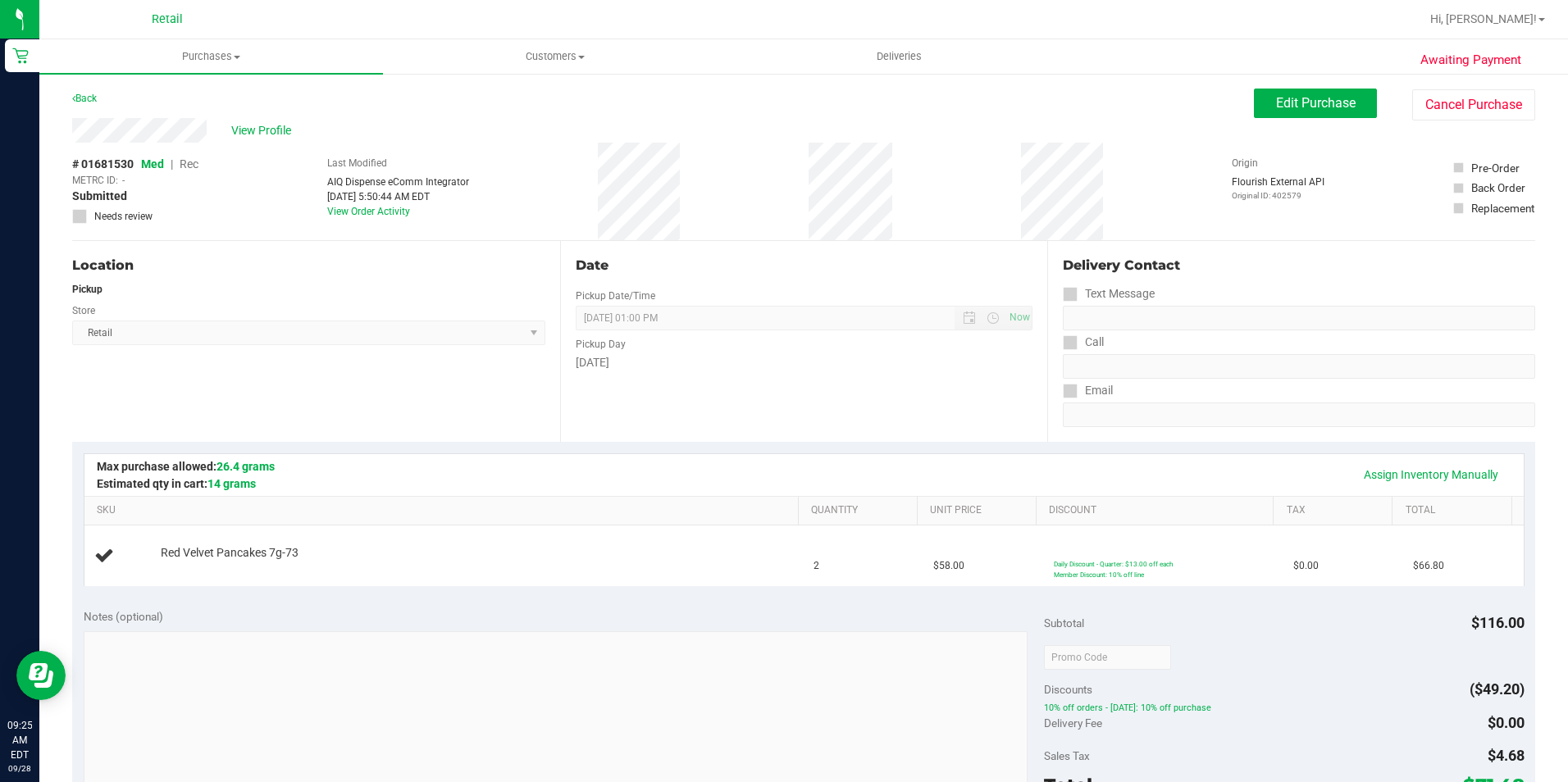
scroll to position [82, 0]
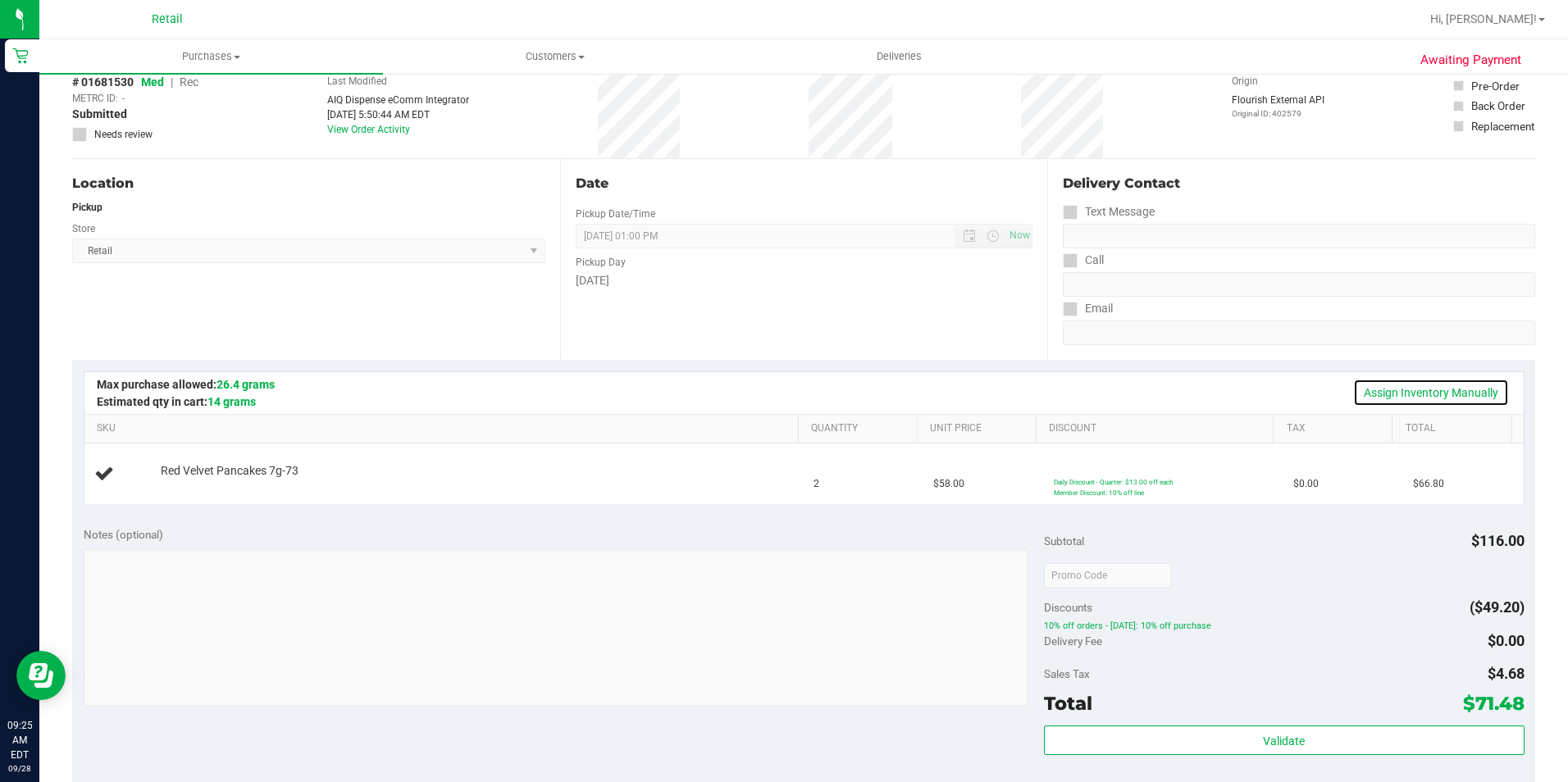
click at [1361, 395] on link "Assign Inventory Manually" at bounding box center [1431, 393] width 156 height 28
click at [179, 477] on link "Add Package" at bounding box center [190, 481] width 59 height 11
click at [488, 480] on span "select" at bounding box center [498, 482] width 21 height 23
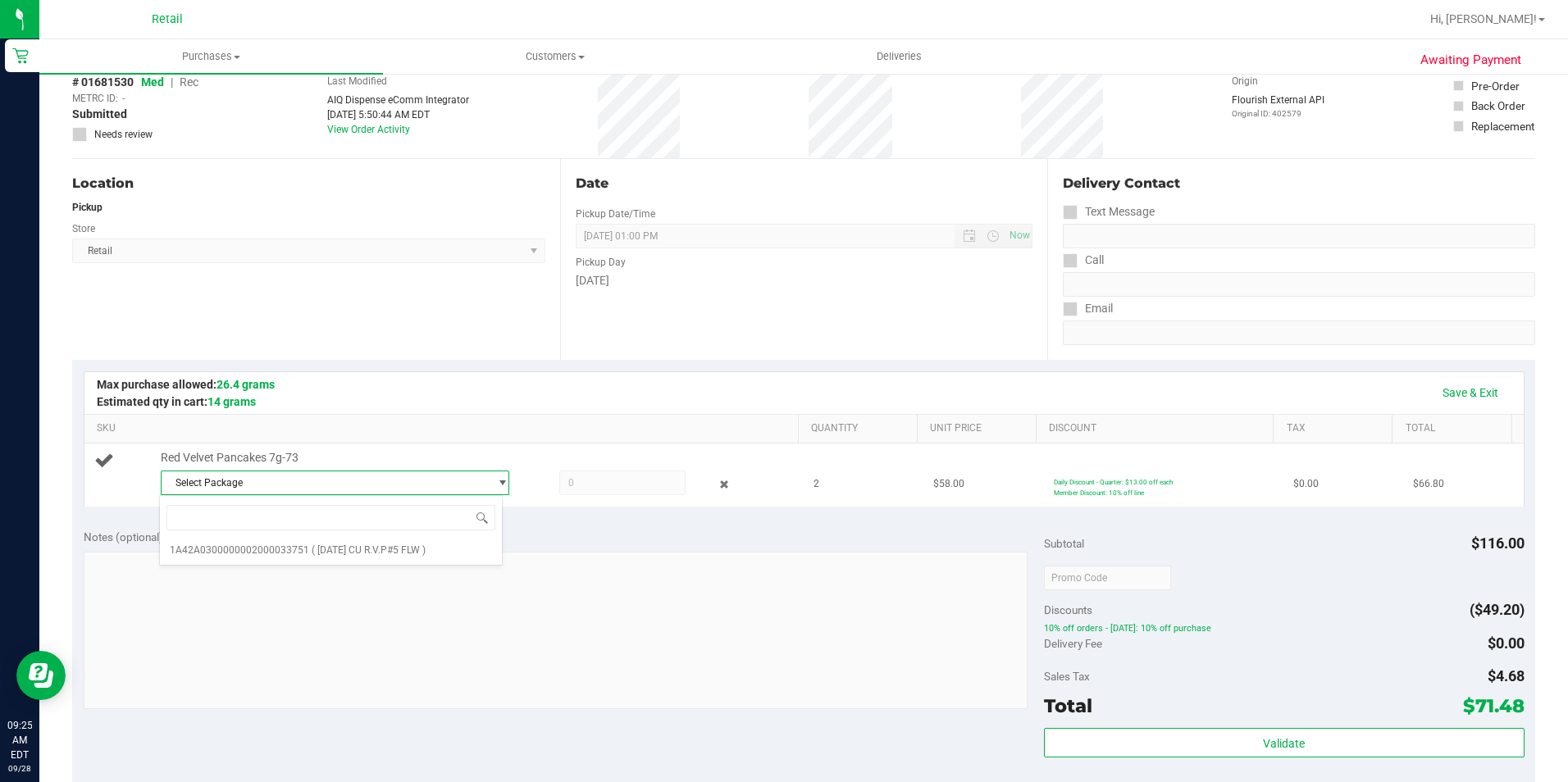
click at [491, 450] on div "Red Velvet Pancakes 7g-73 Select Package 1A42A0300000002000033751" at bounding box center [471, 475] width 638 height 50
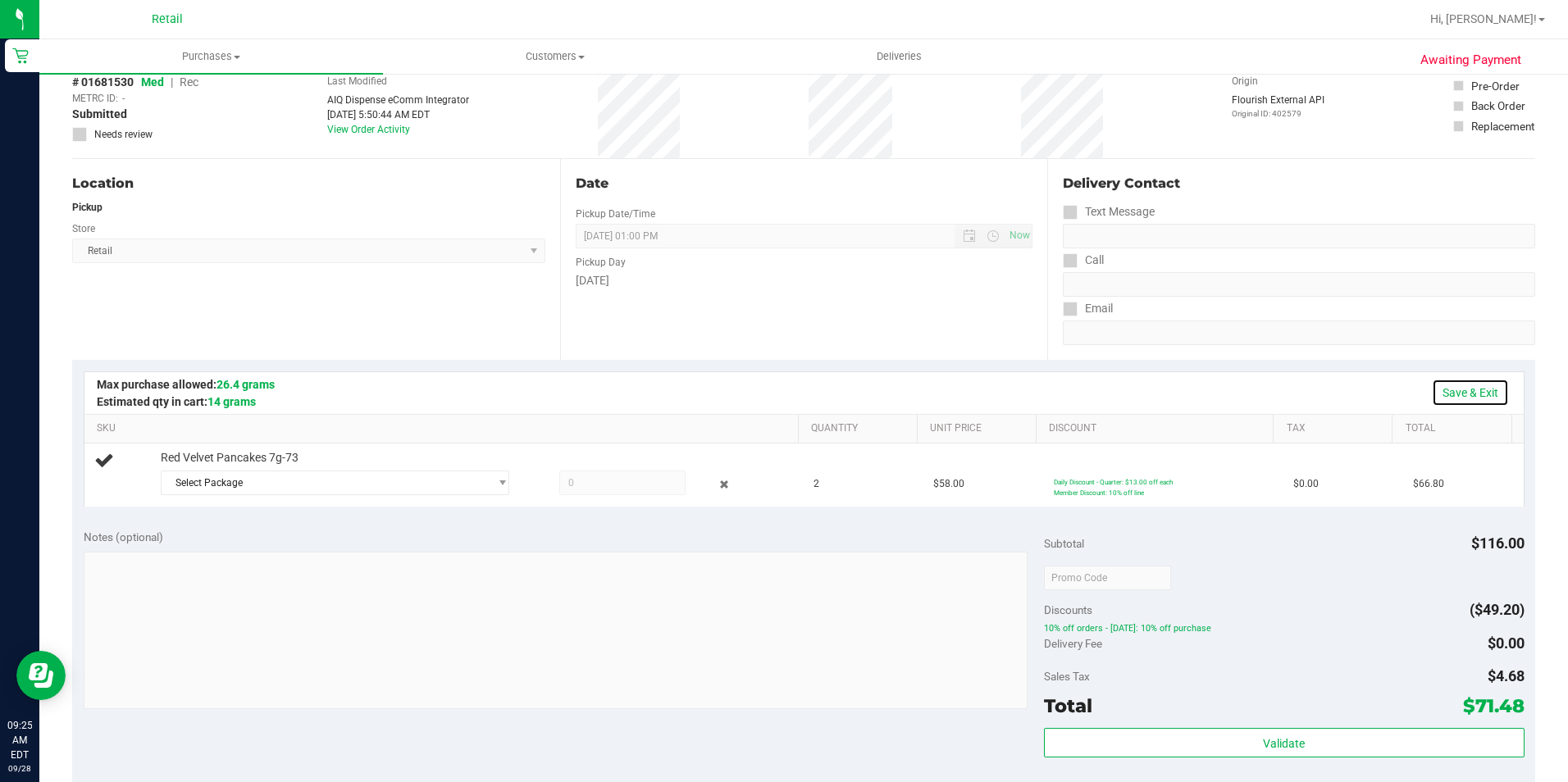
click at [1446, 390] on link "Save & Exit" at bounding box center [1470, 393] width 77 height 28
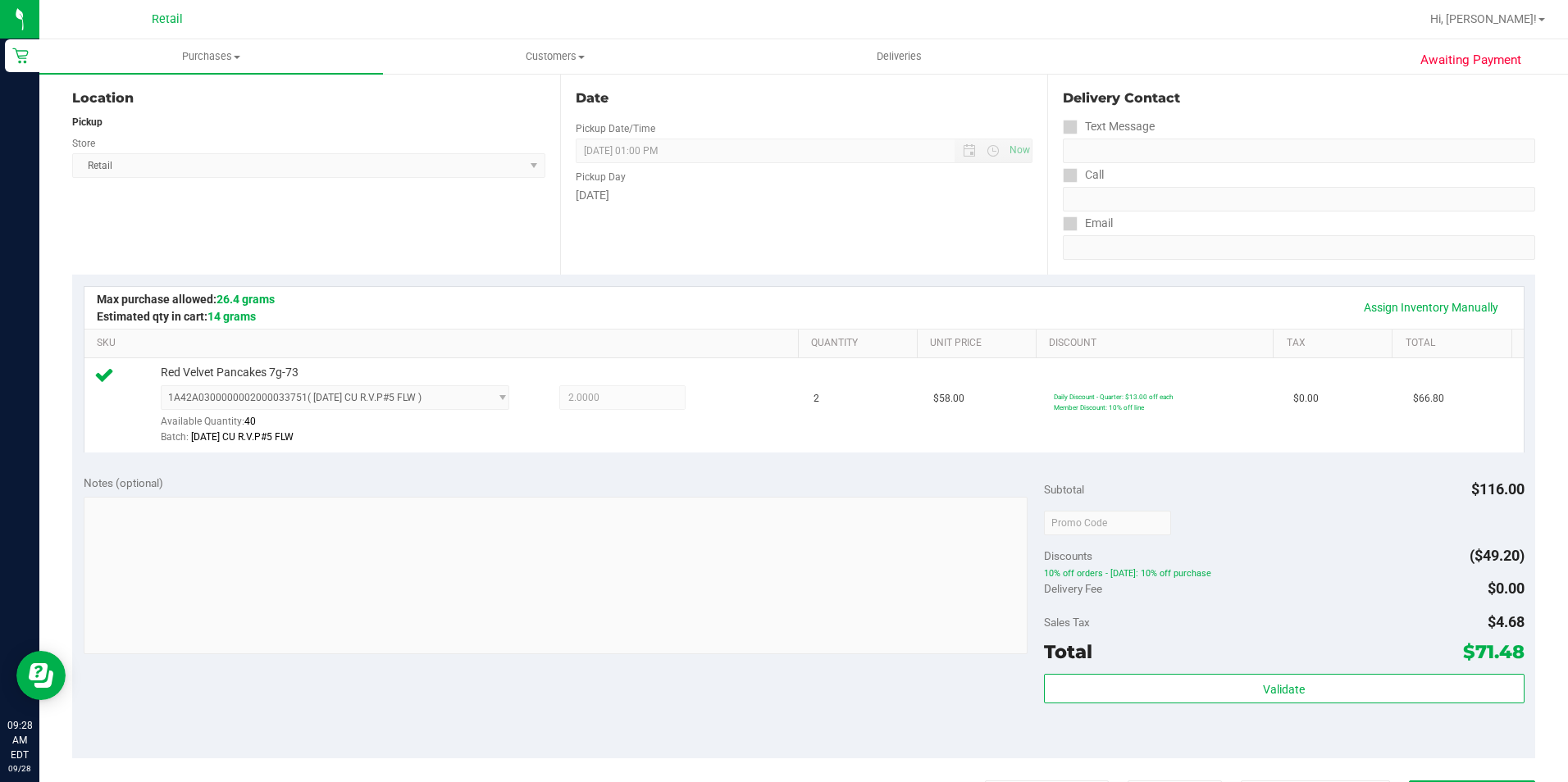
scroll to position [246, 0]
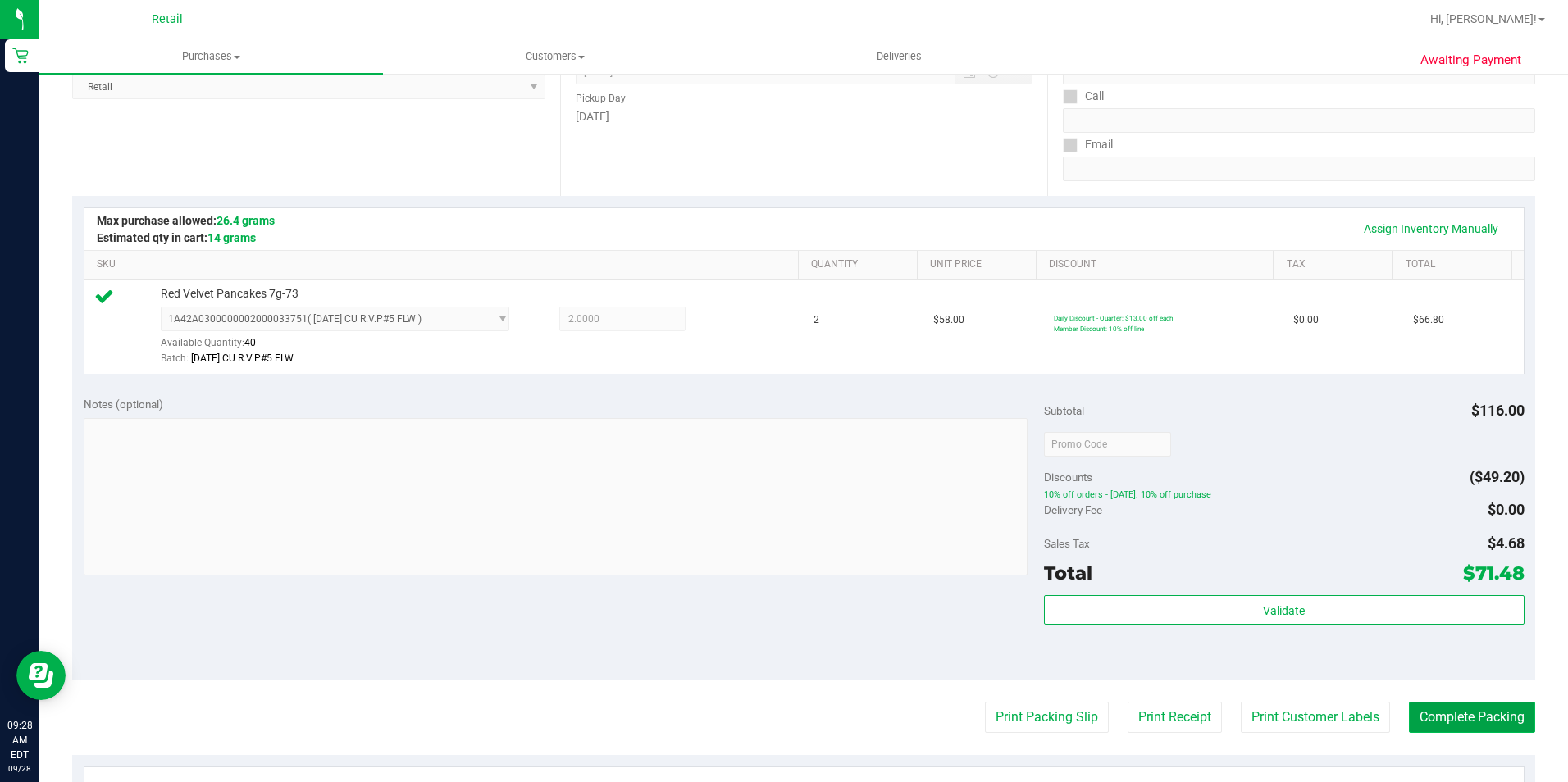
click at [1455, 708] on button "Complete Packing" at bounding box center [1471, 717] width 126 height 31
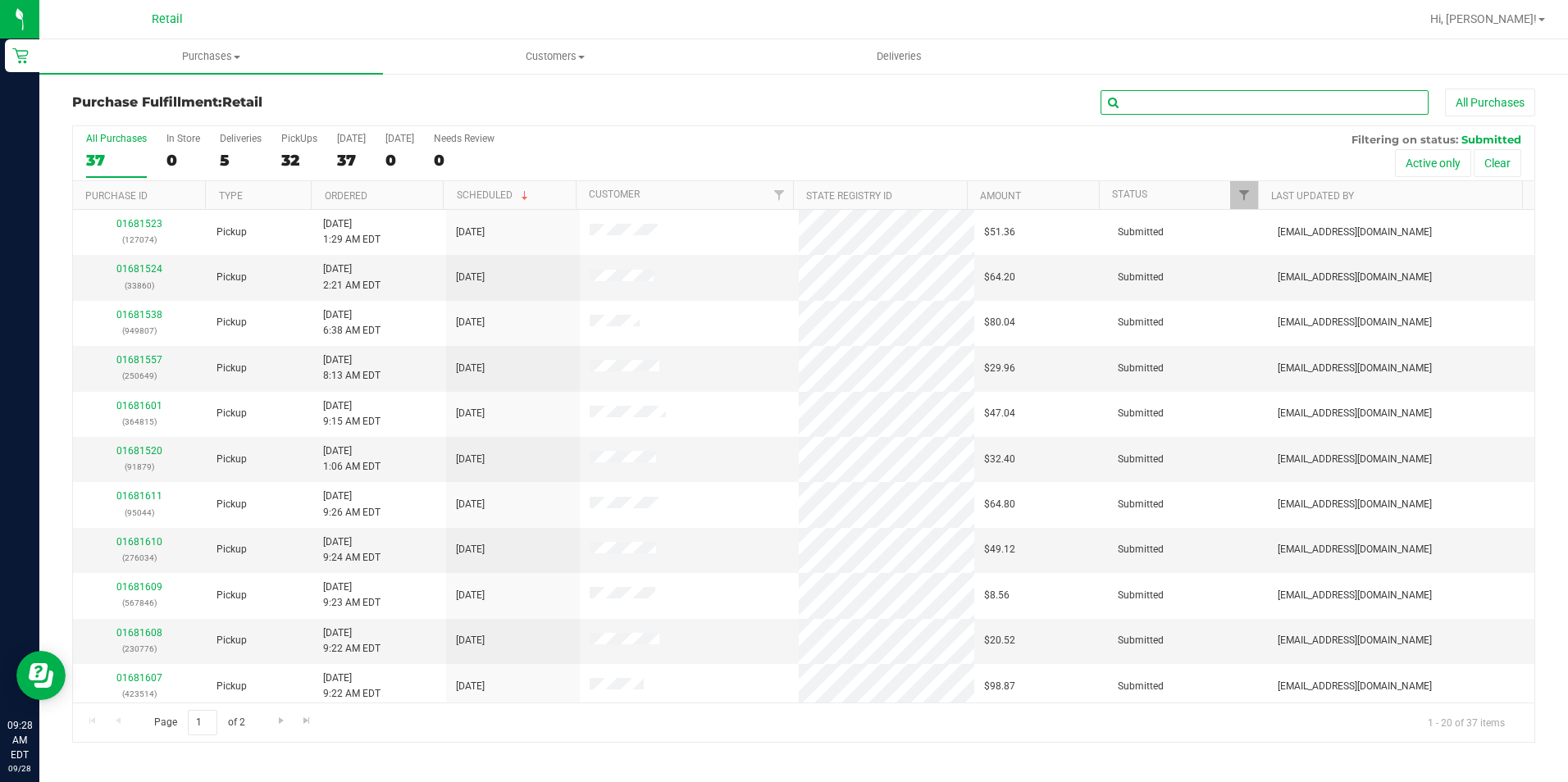
click at [1307, 113] on input "text" at bounding box center [1263, 102] width 328 height 24
type input "1879"
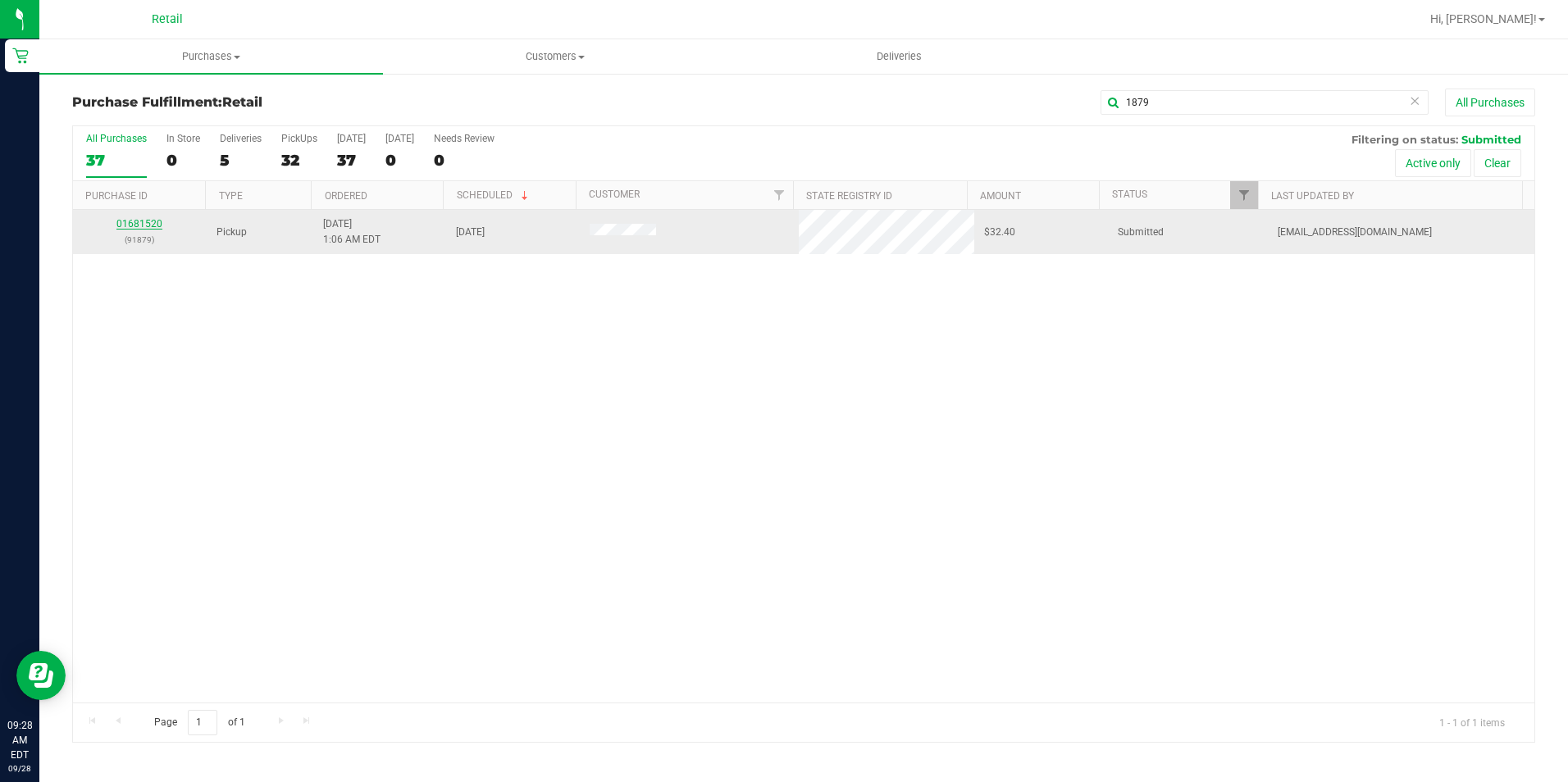
click at [133, 220] on link "01681520" at bounding box center [139, 224] width 46 height 11
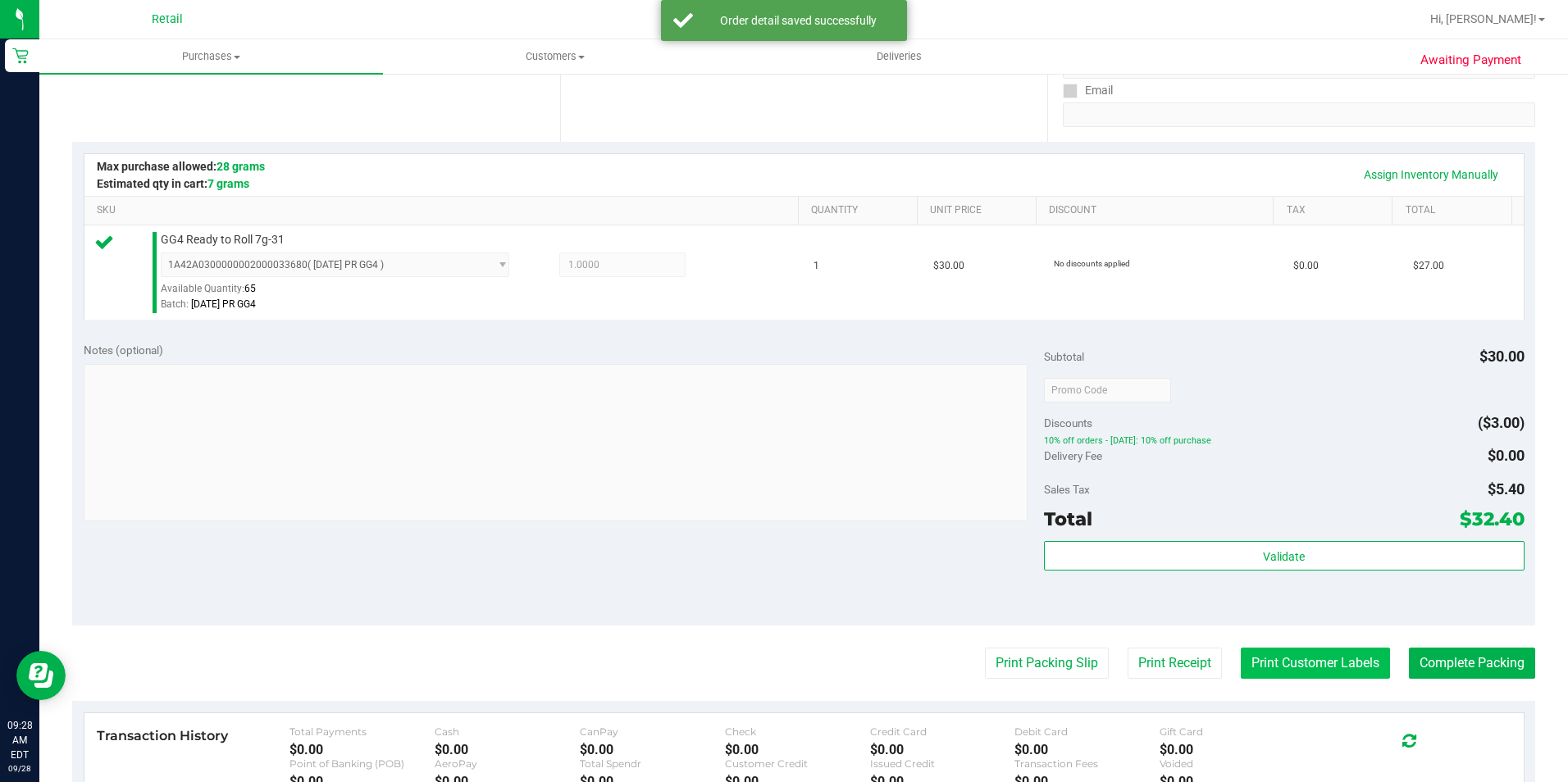
scroll to position [410, 0]
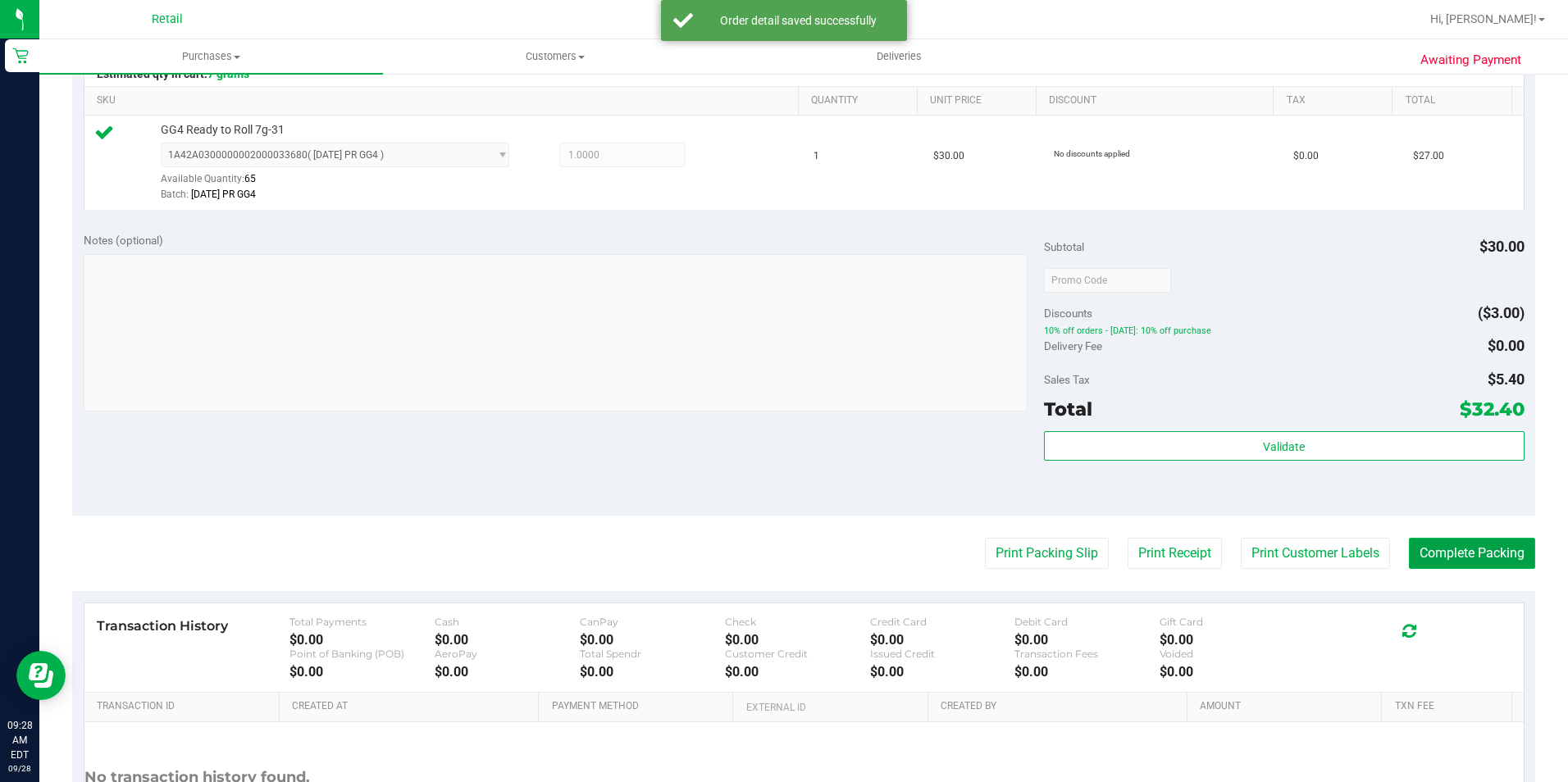
click at [1491, 558] on button "Complete Packing" at bounding box center [1471, 553] width 126 height 31
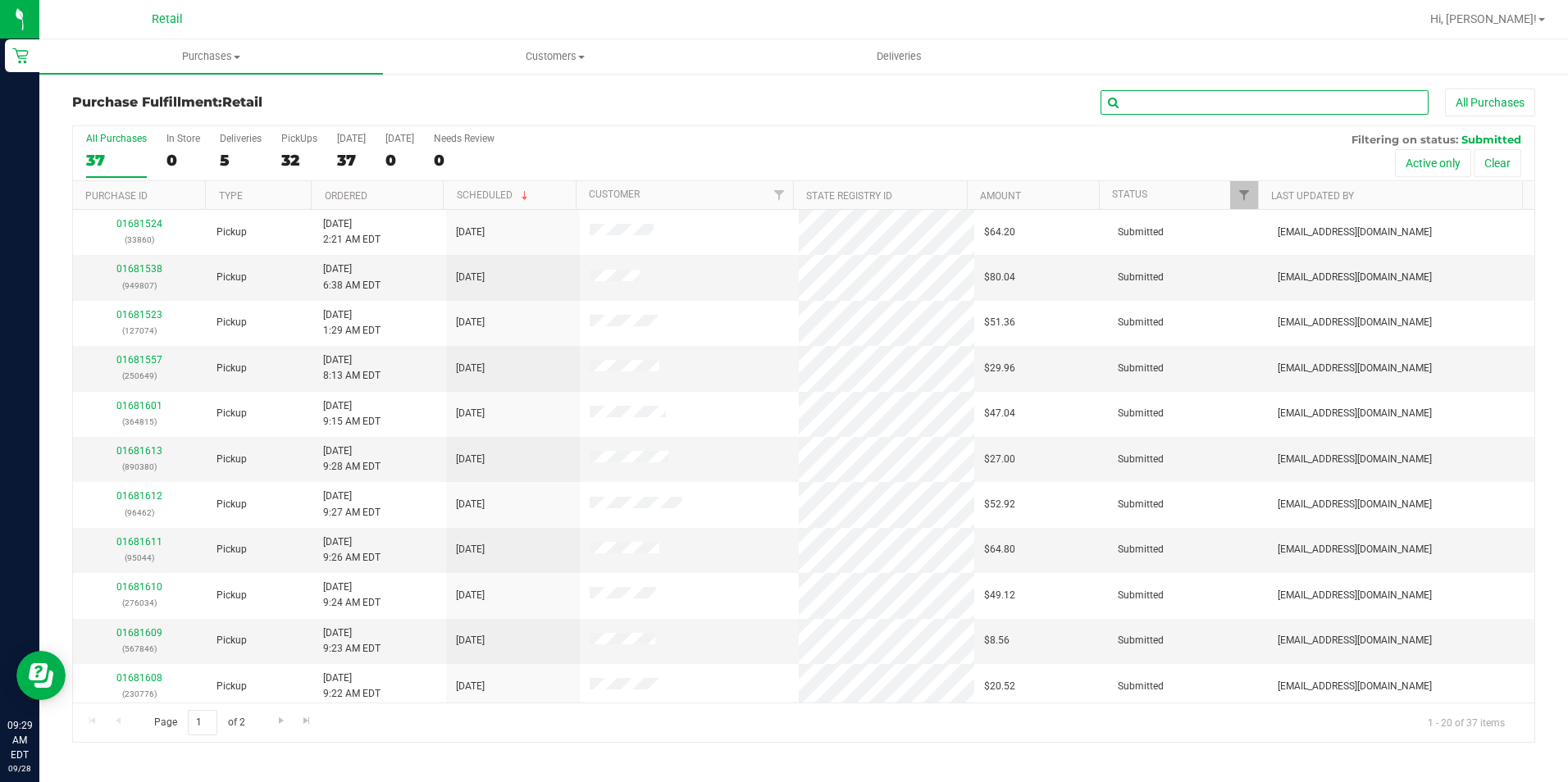
click at [1189, 108] on input "text" at bounding box center [1263, 102] width 328 height 24
type input "4671"
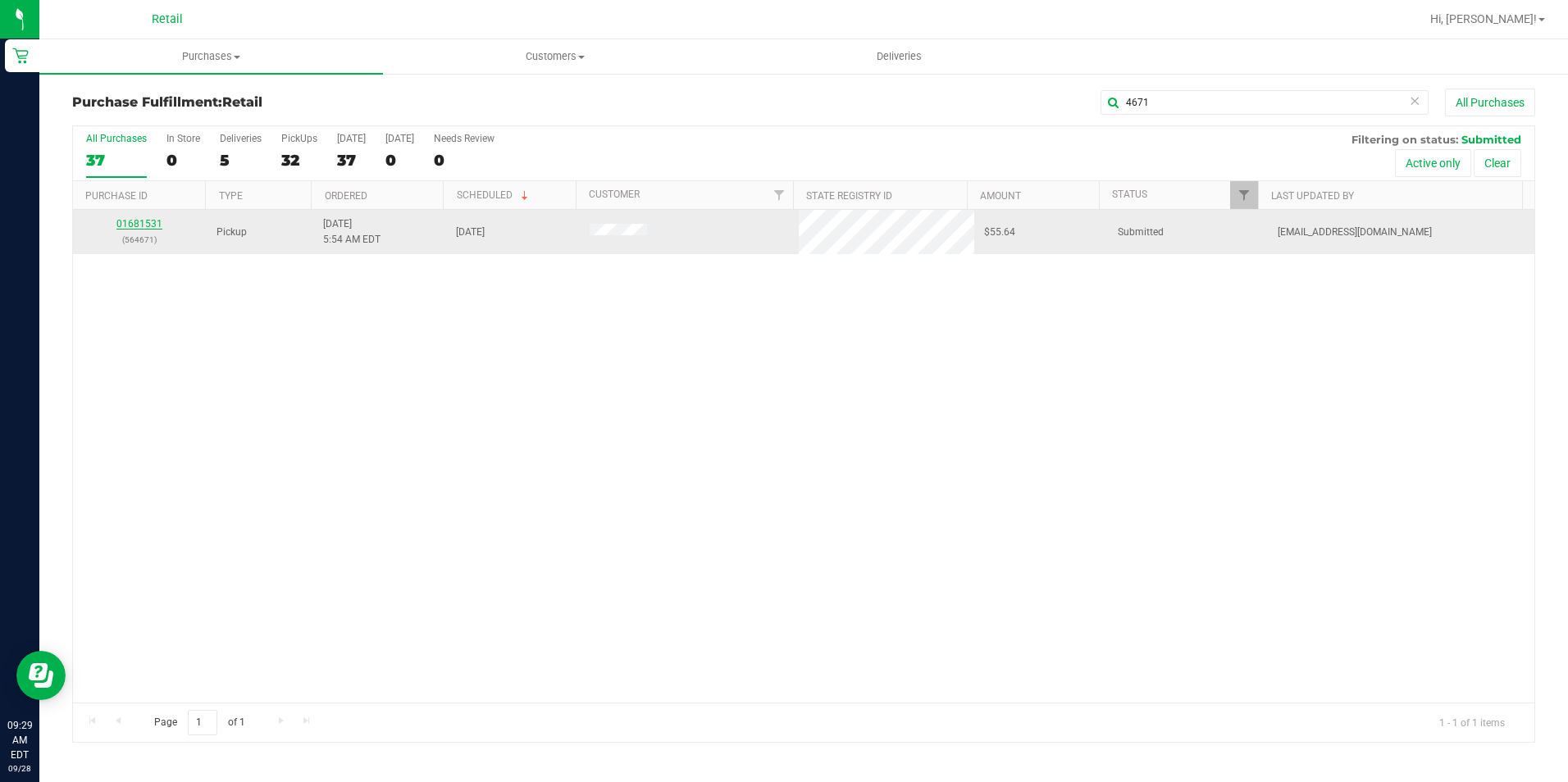
click at [140, 226] on link "01681531" at bounding box center [139, 224] width 46 height 11
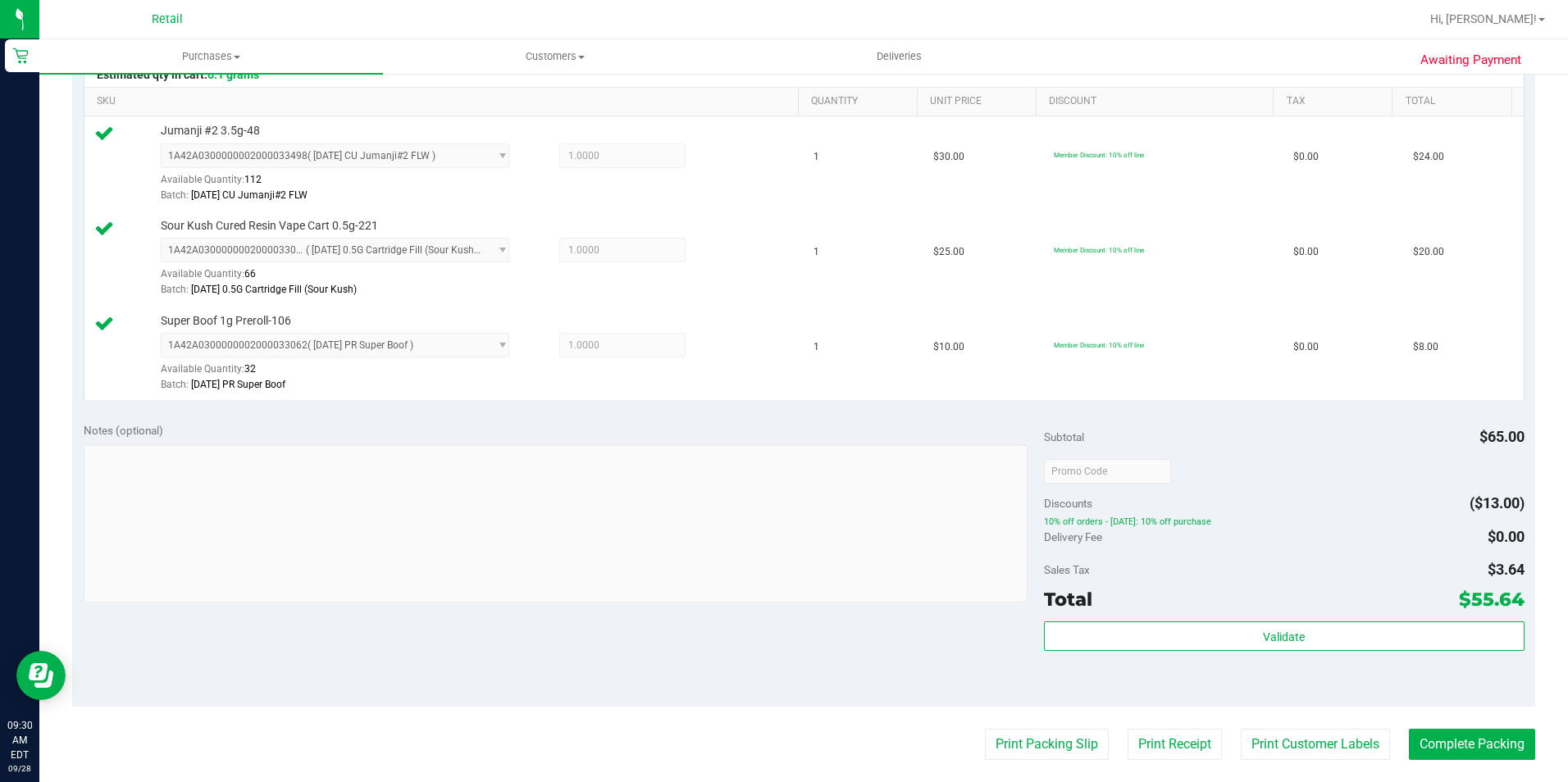
scroll to position [410, 0]
click at [1426, 729] on button "Complete Packing" at bounding box center [1471, 743] width 126 height 31
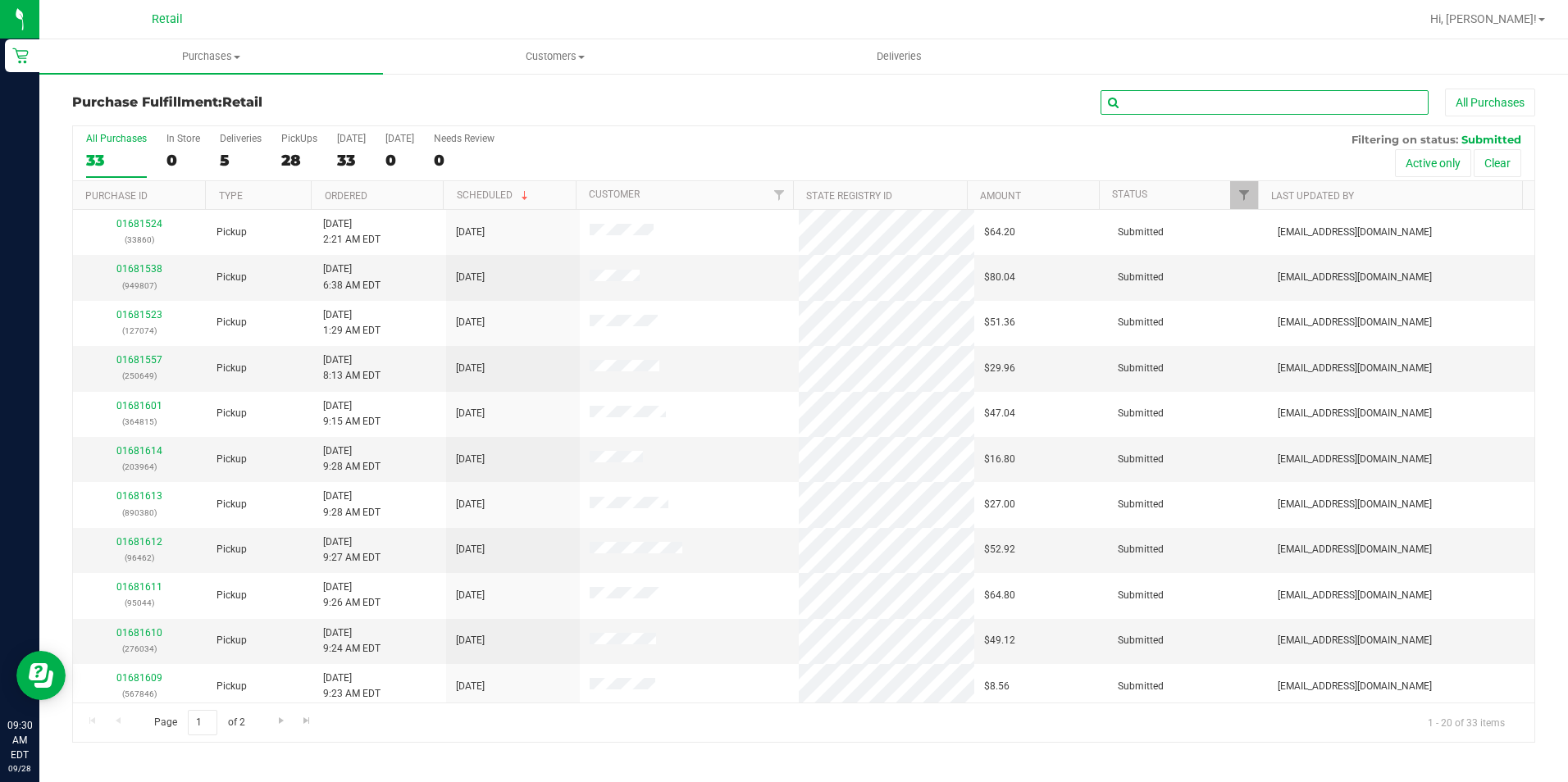
click at [1150, 110] on input "text" at bounding box center [1263, 102] width 328 height 24
type input "7074"
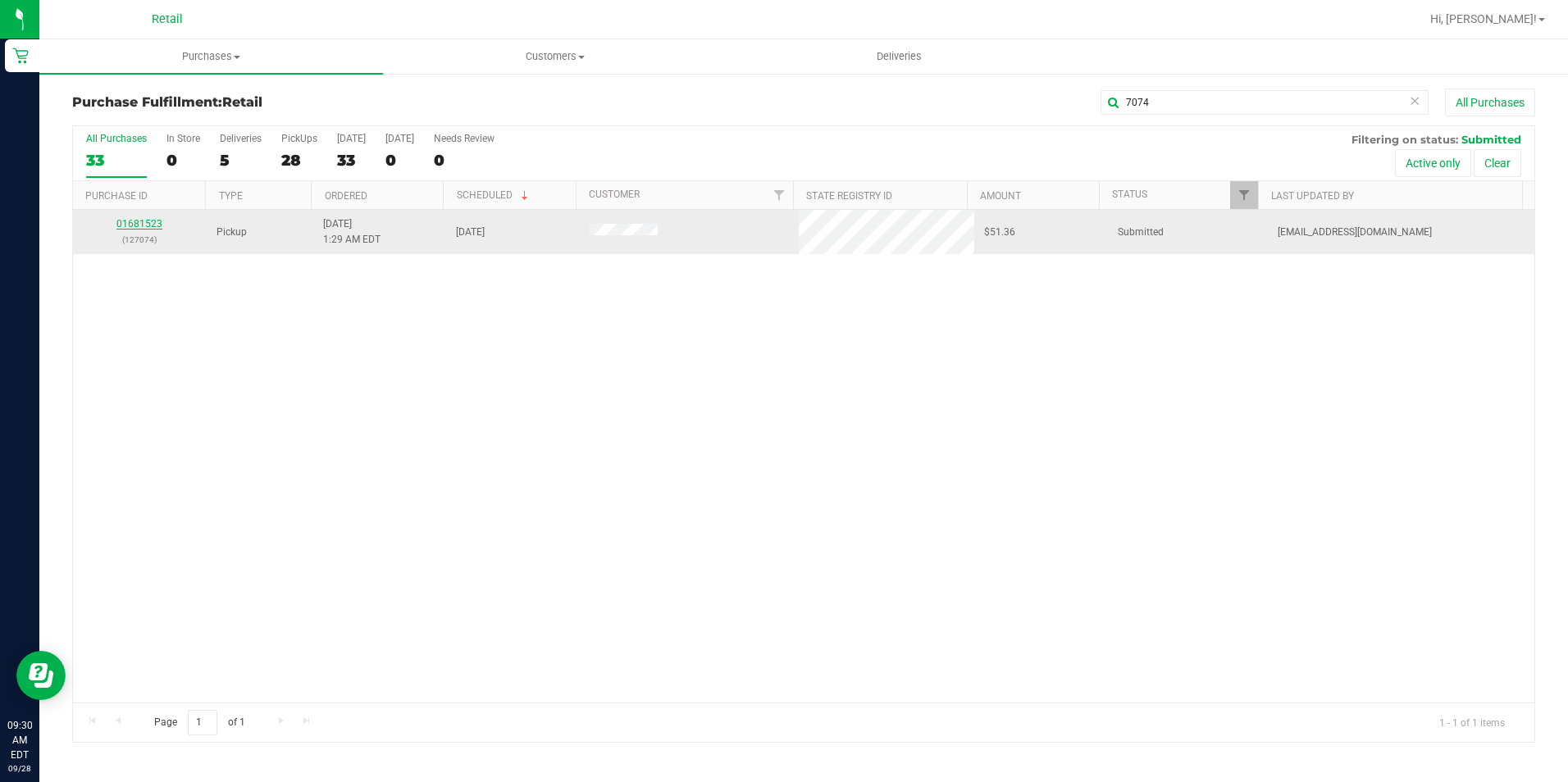
click at [140, 227] on link "01681523" at bounding box center [139, 224] width 46 height 11
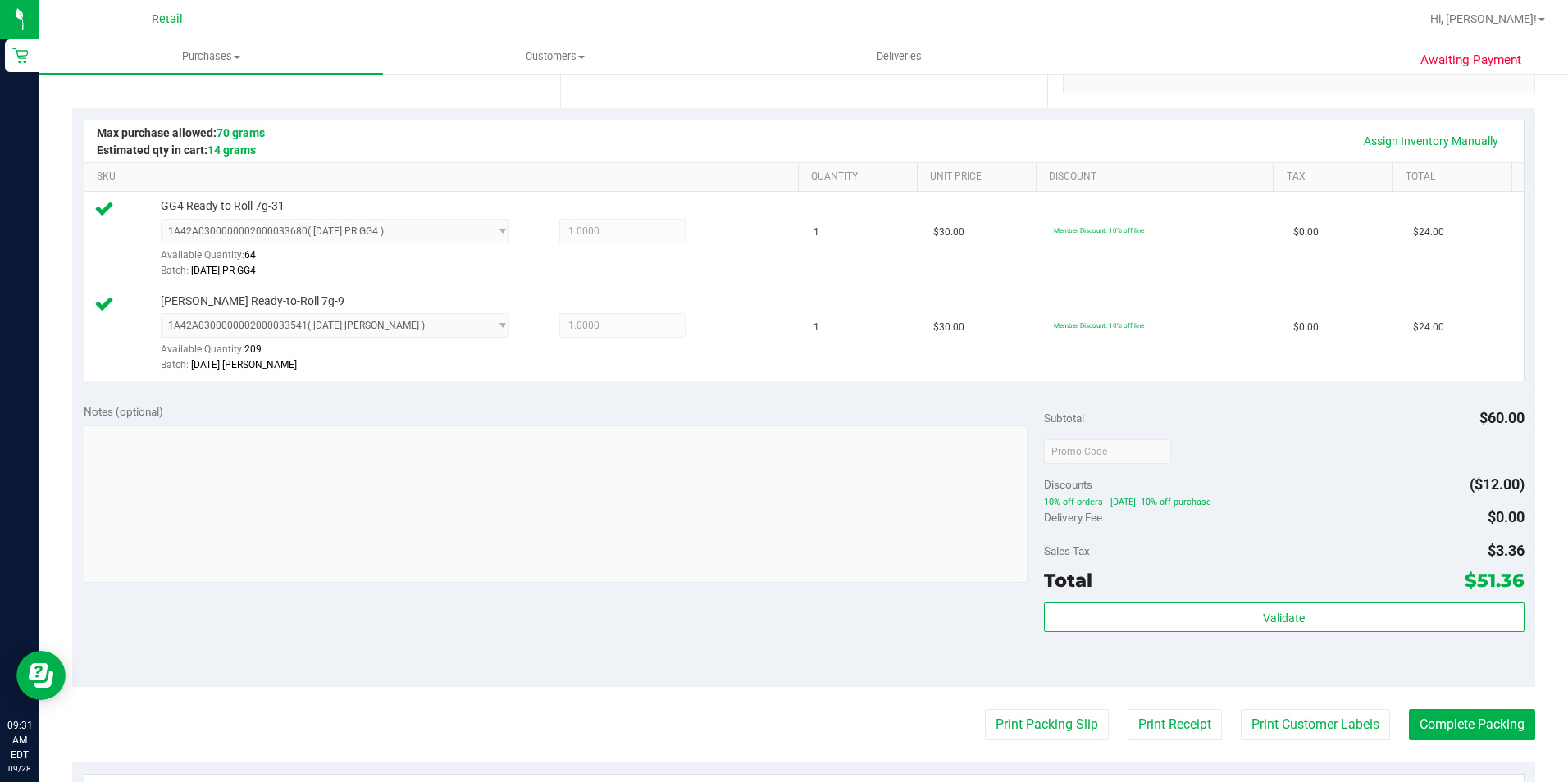
scroll to position [410, 0]
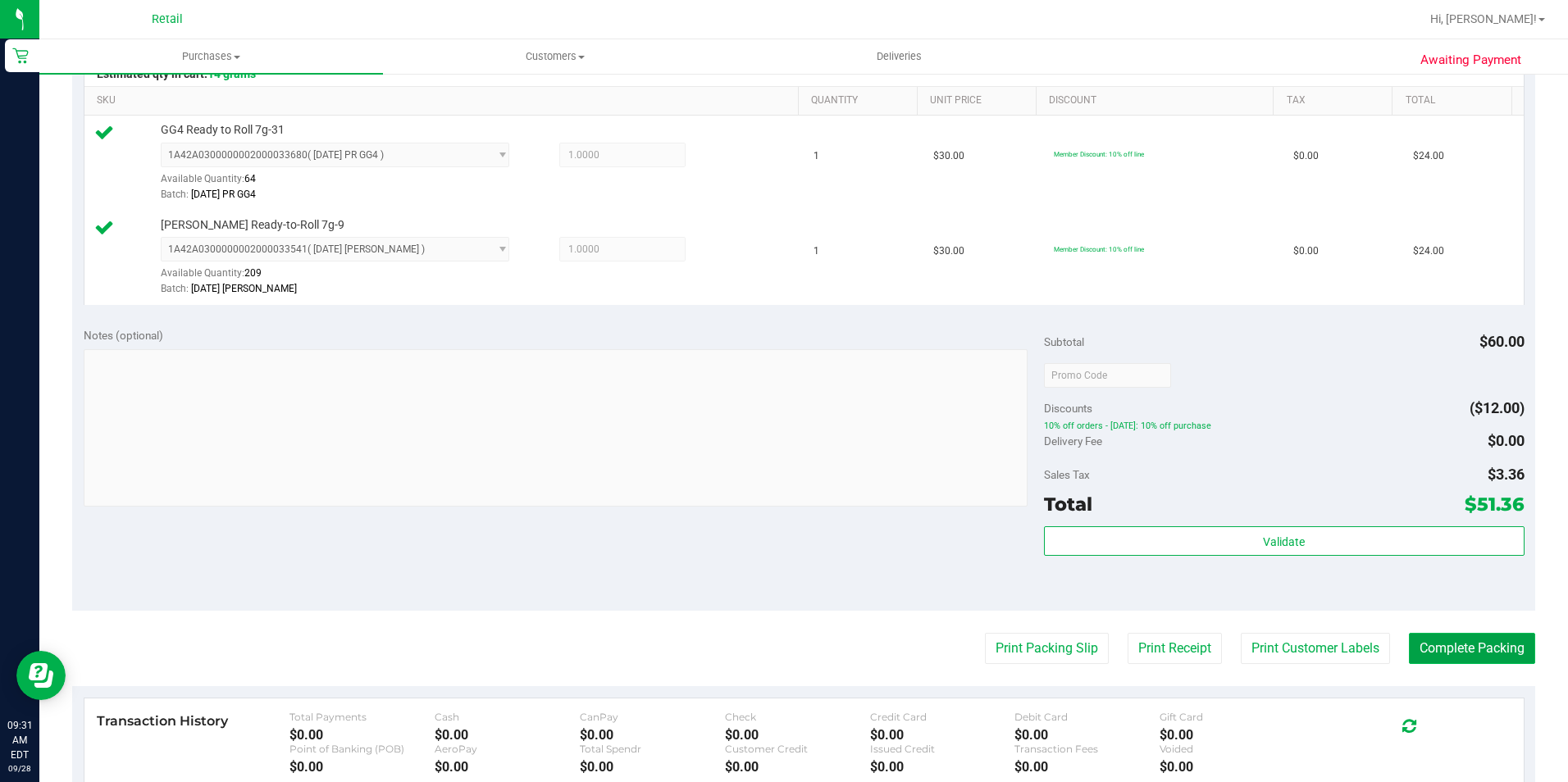
click at [1434, 639] on button "Complete Packing" at bounding box center [1471, 648] width 126 height 31
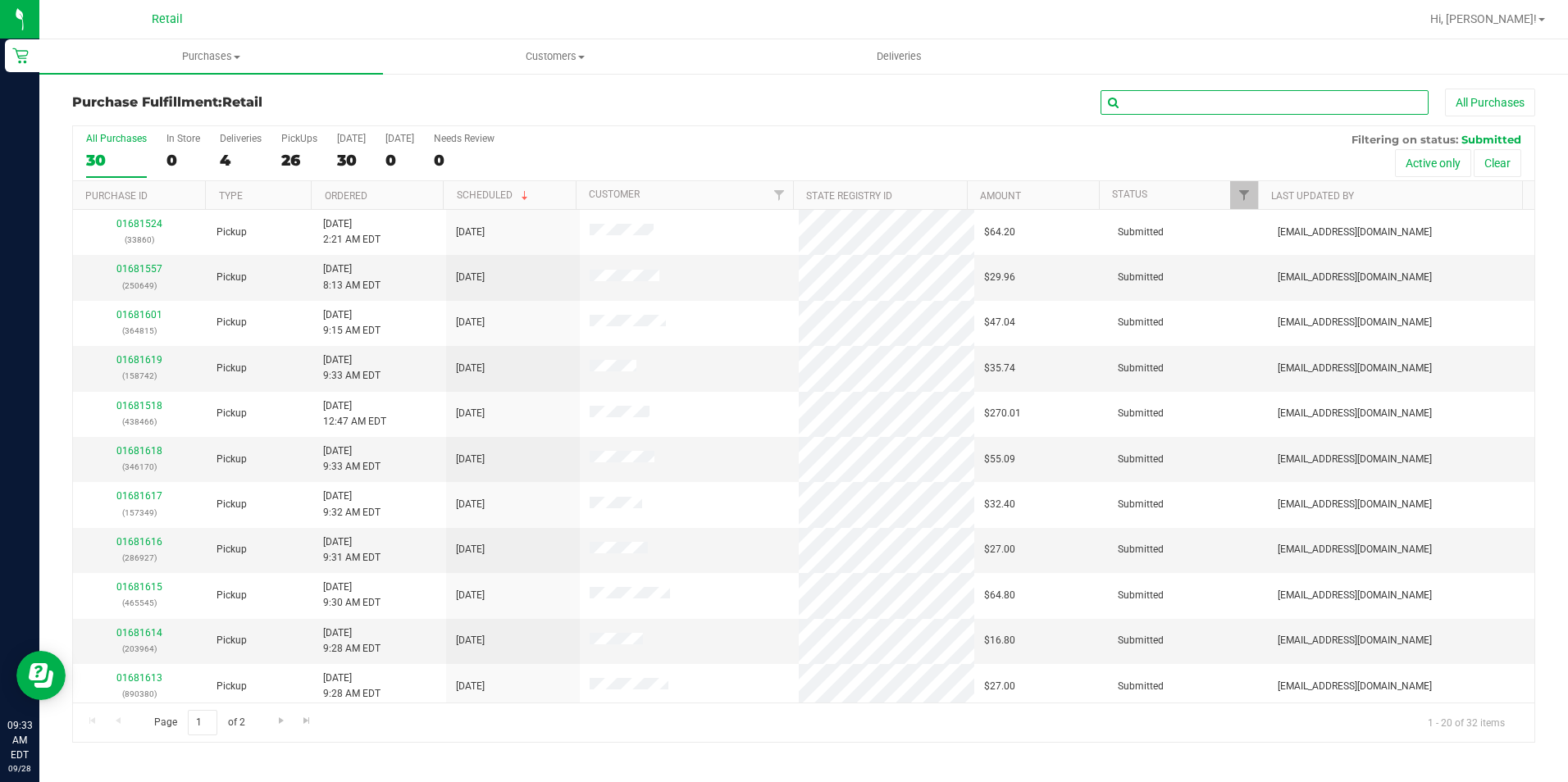
click at [1208, 96] on input "text" at bounding box center [1263, 102] width 328 height 24
type input "6034"
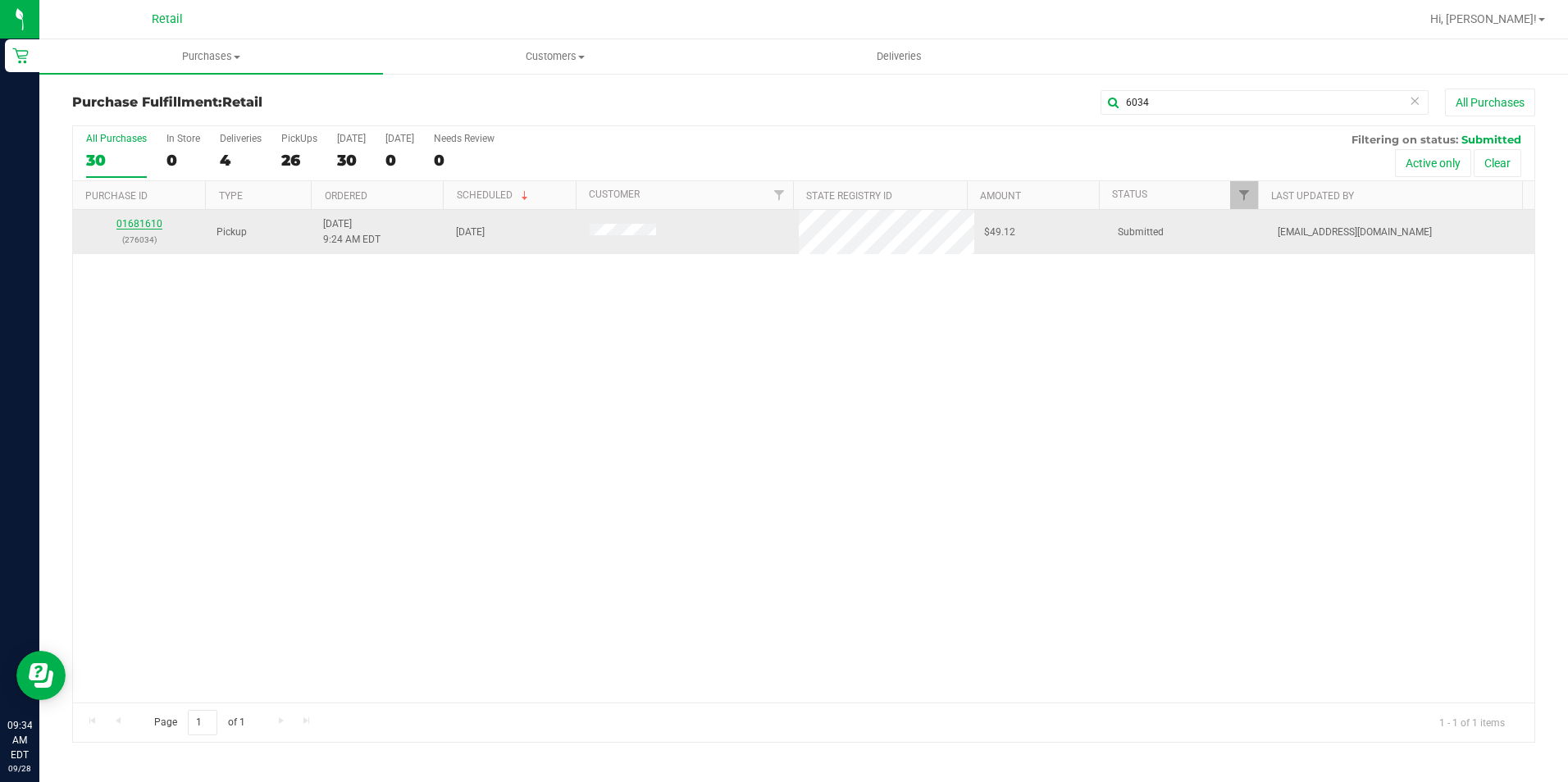
click at [144, 227] on link "01681610" at bounding box center [139, 224] width 46 height 11
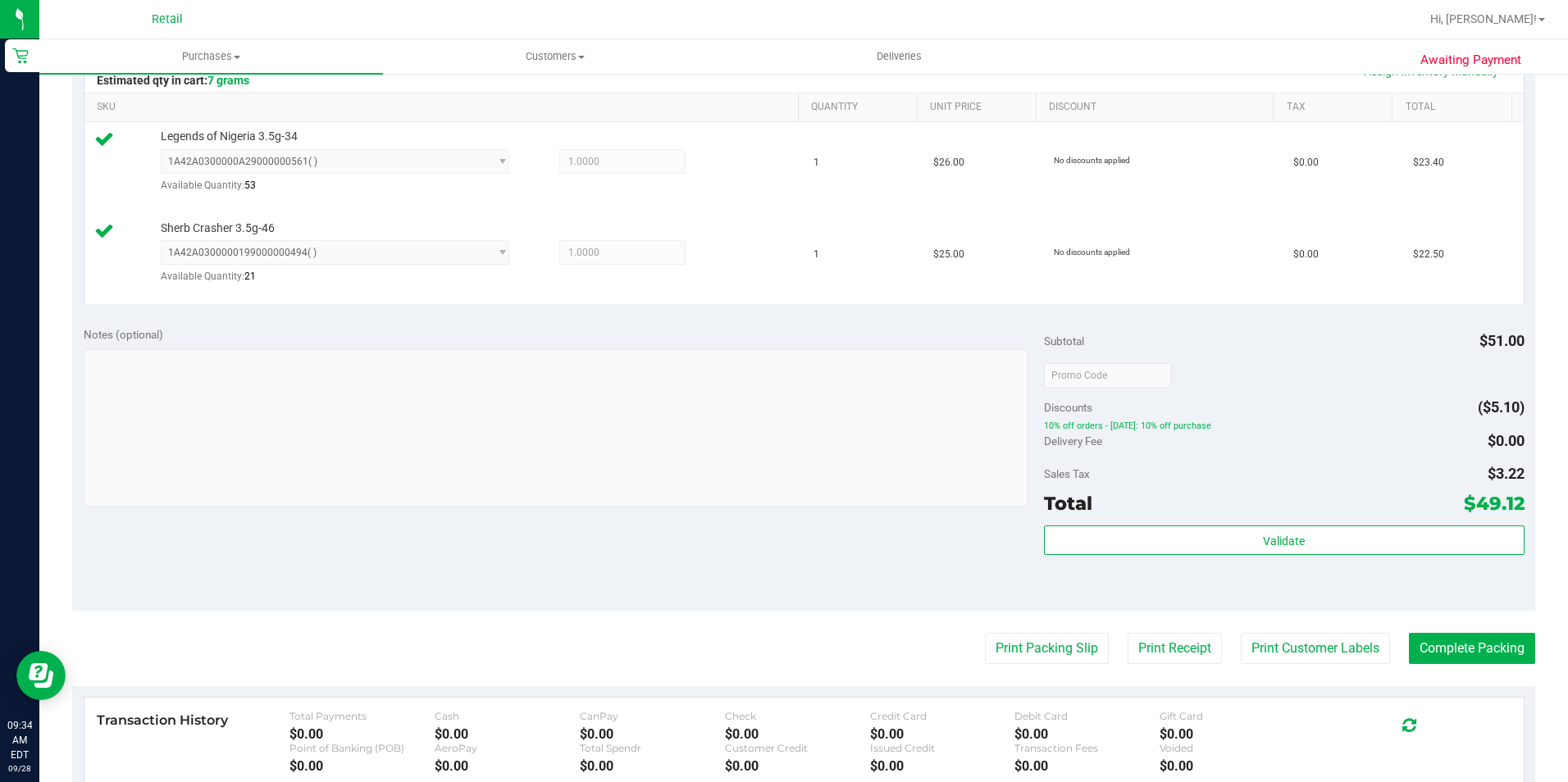
scroll to position [492, 0]
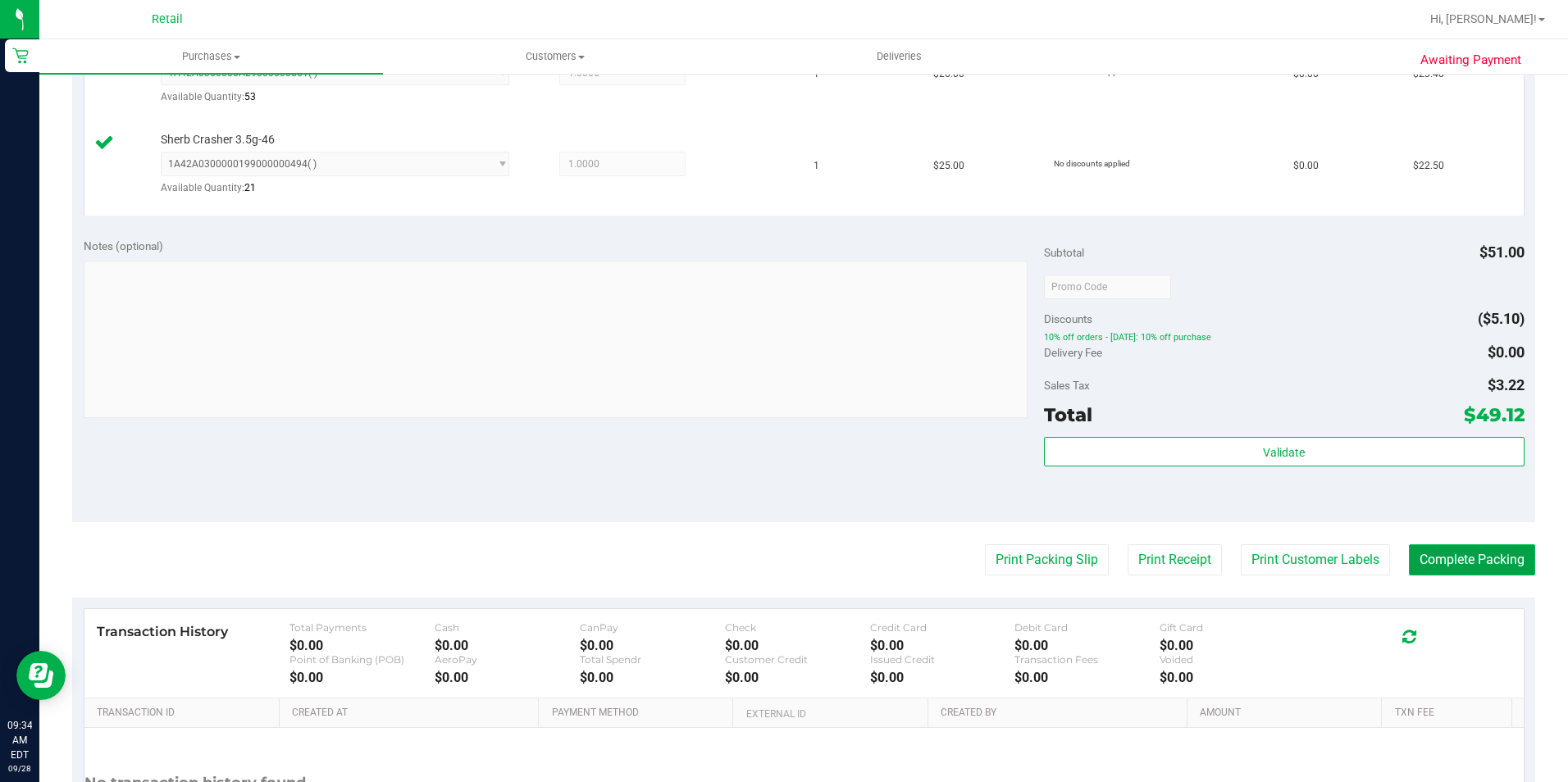
click at [1467, 568] on button "Complete Packing" at bounding box center [1471, 559] width 126 height 31
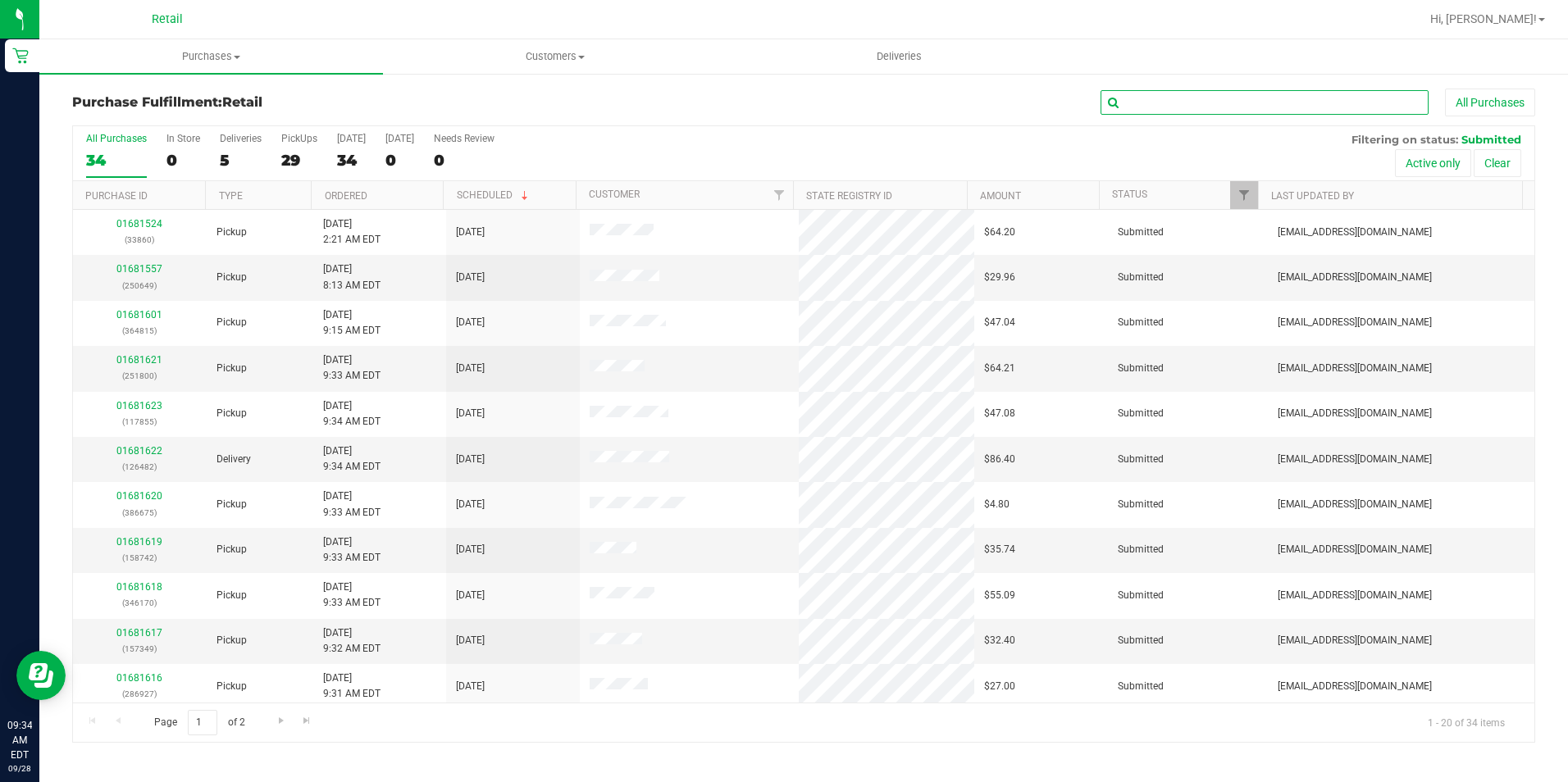
click at [1184, 102] on input "text" at bounding box center [1263, 102] width 328 height 24
type input "9514"
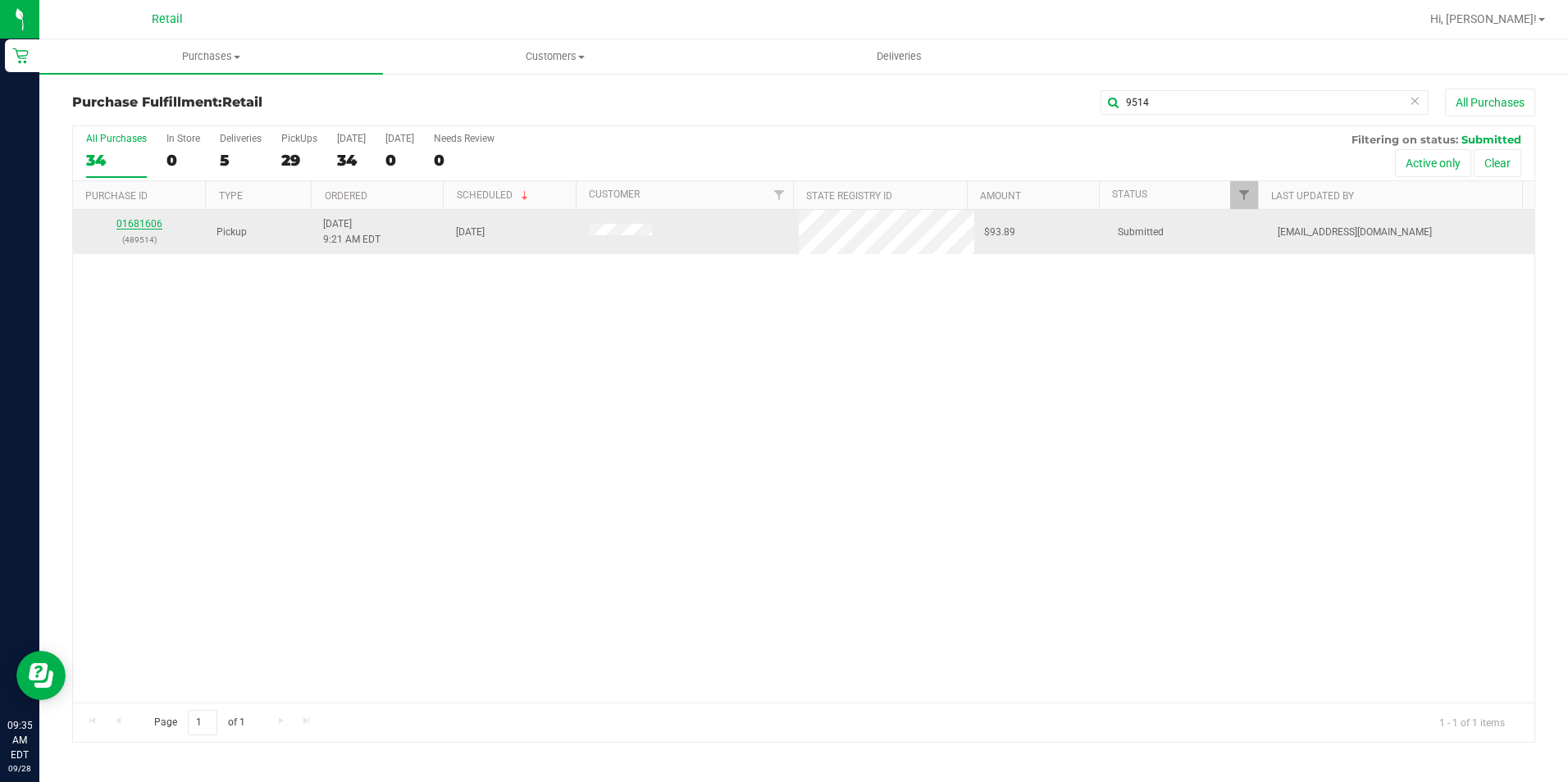
click at [147, 222] on link "01681606" at bounding box center [139, 224] width 46 height 11
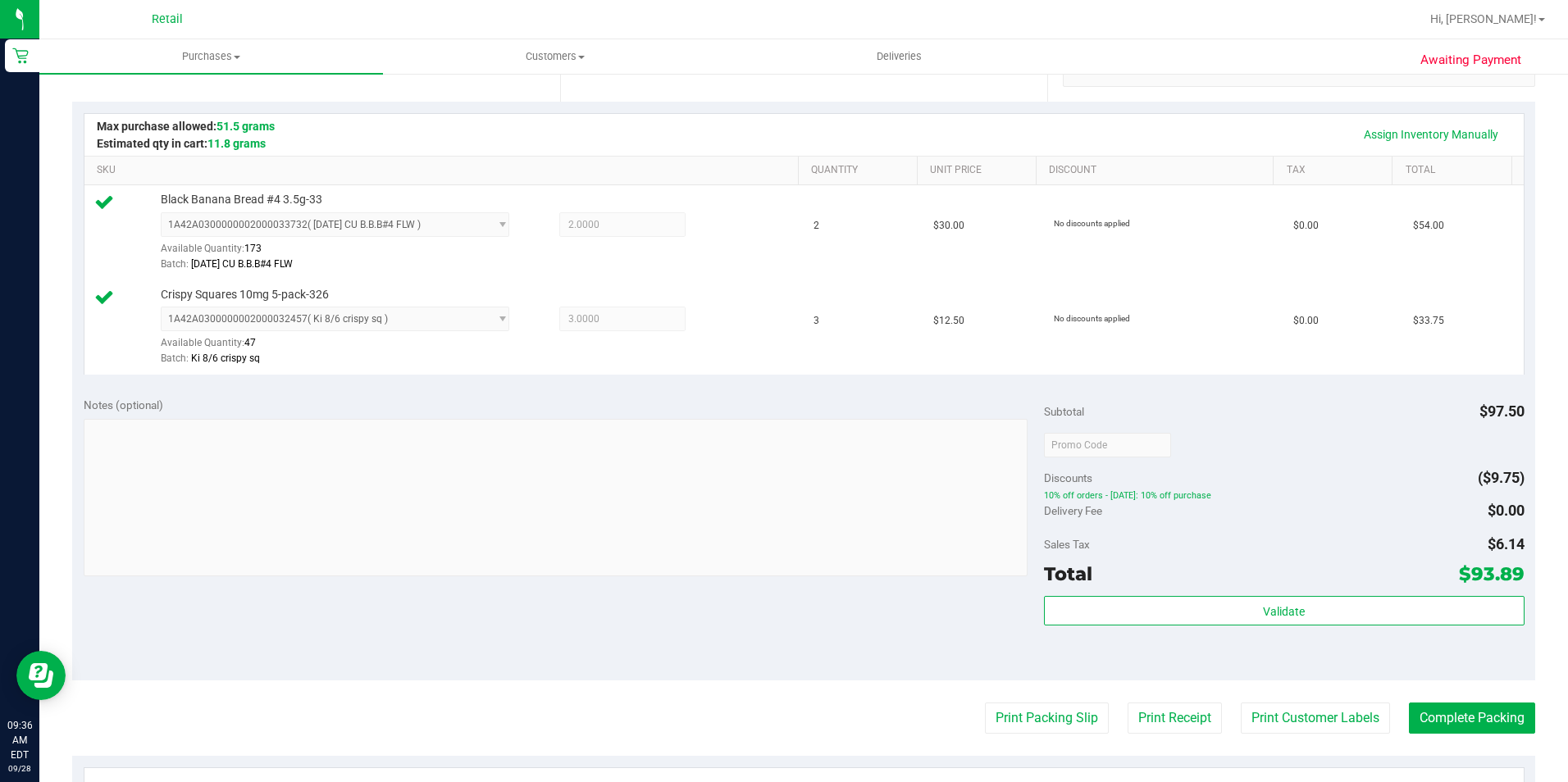
scroll to position [410, 0]
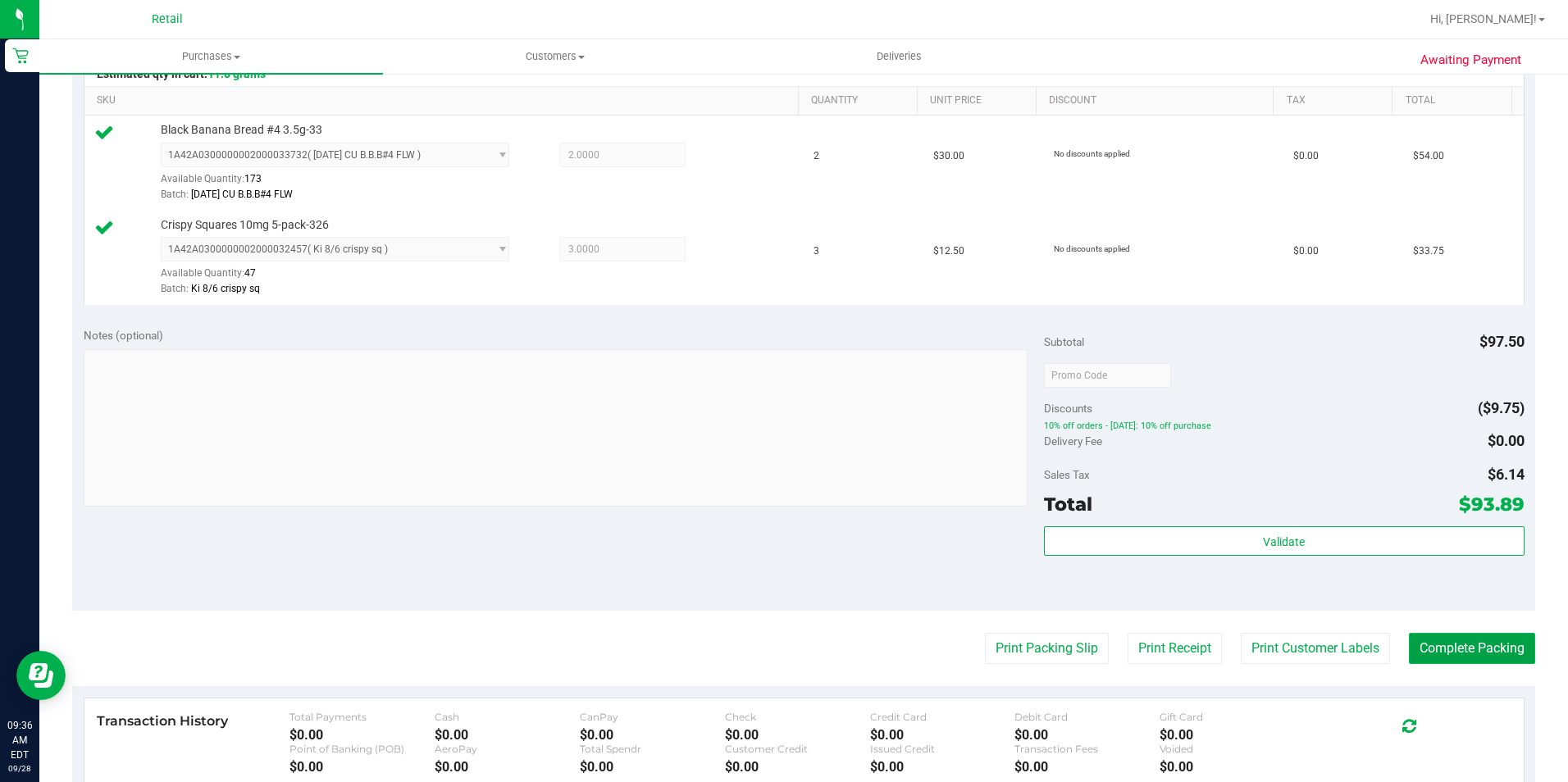
click at [1463, 650] on button "Complete Packing" at bounding box center [1471, 648] width 126 height 31
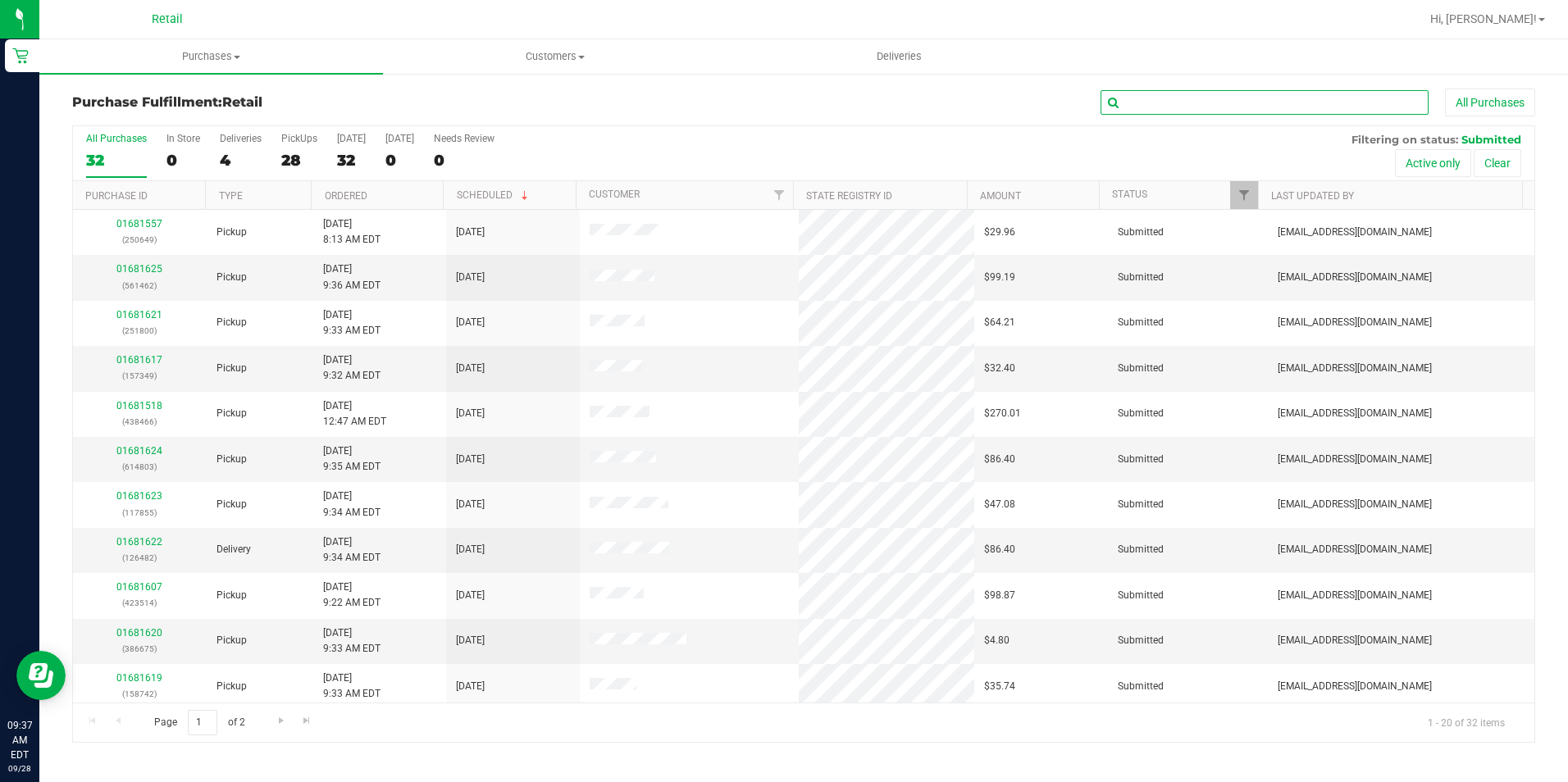
click at [1253, 93] on input "text" at bounding box center [1263, 102] width 328 height 24
type input "3514"
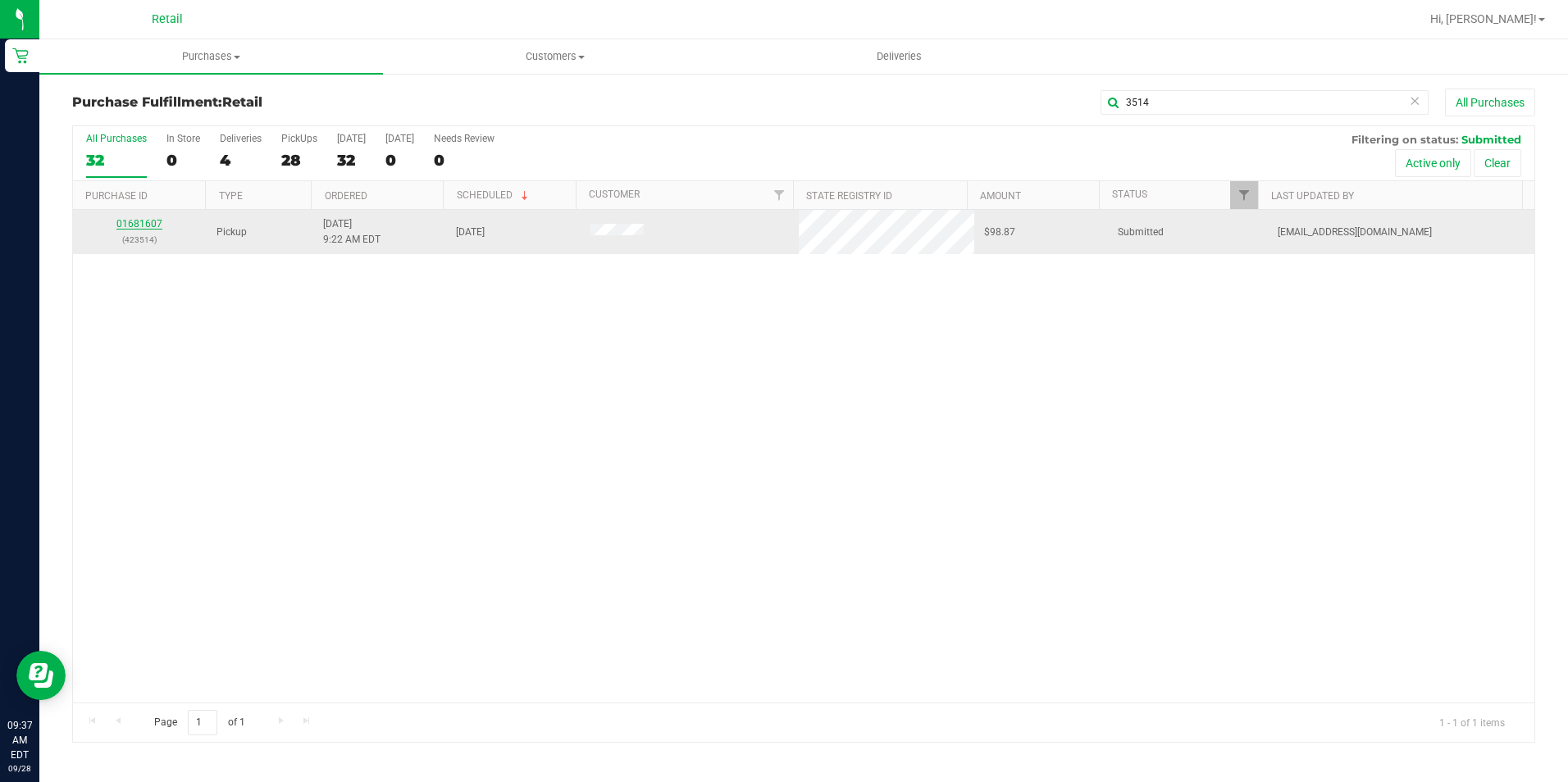
click at [154, 227] on link "01681607" at bounding box center [139, 224] width 46 height 11
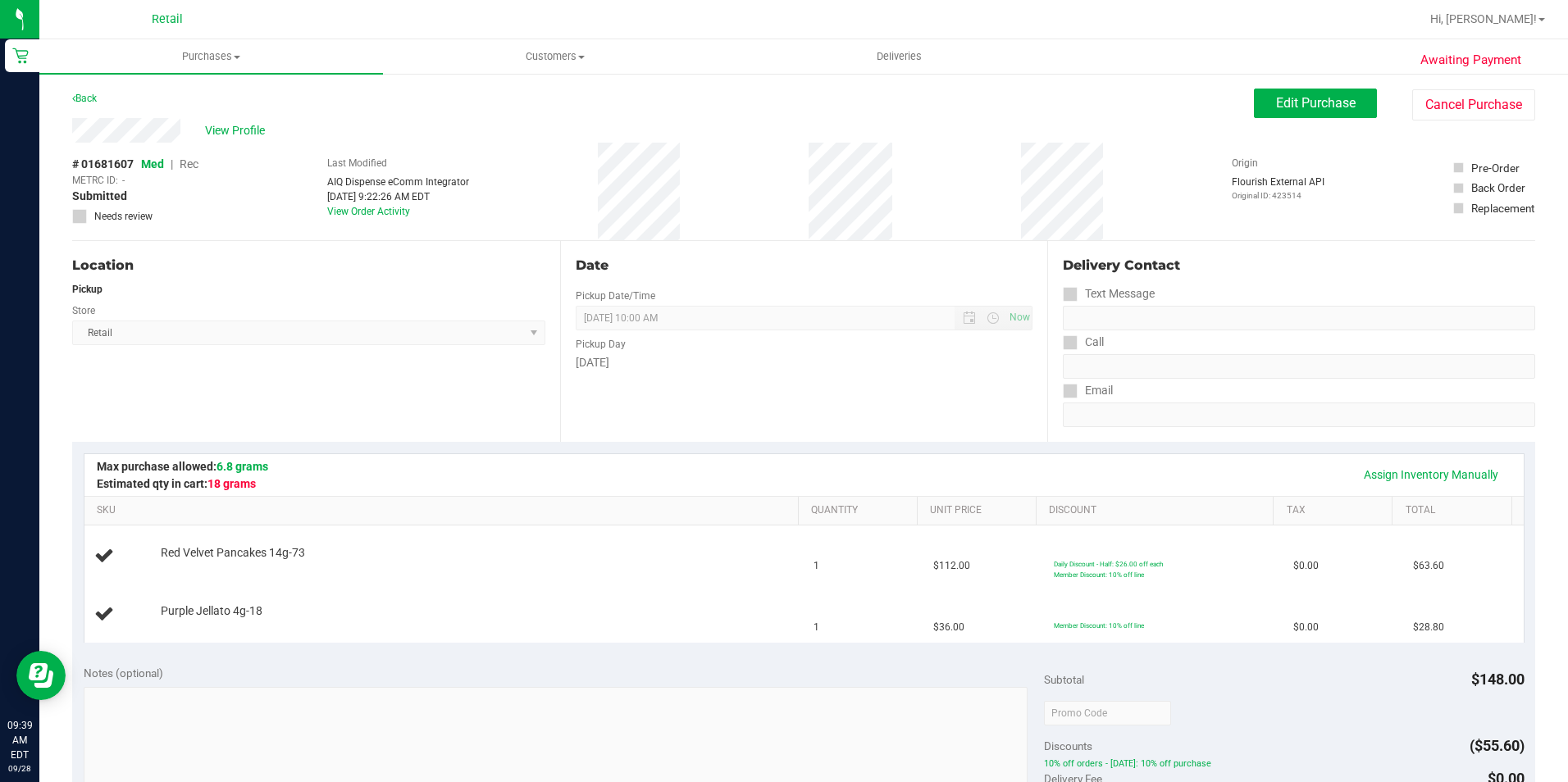
click at [1302, 126] on div "View Profile # 01681607 Med | Rec METRC ID: - Submitted Needs review Last Modif…" at bounding box center [804, 180] width 1463 height 123
click at [1293, 99] on span "Edit Purchase" at bounding box center [1315, 102] width 80 height 16
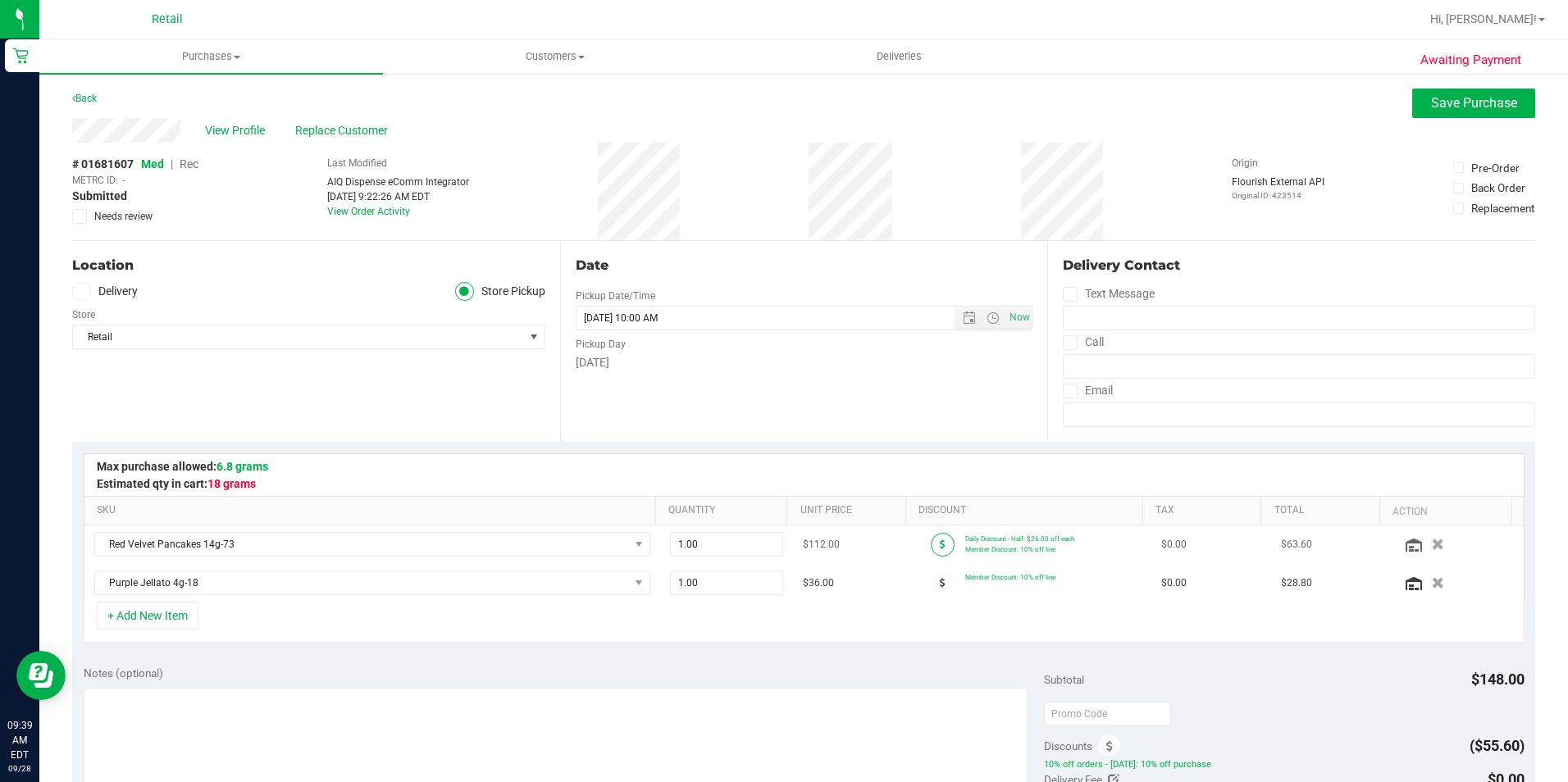
click at [931, 547] on span at bounding box center [942, 544] width 24 height 23
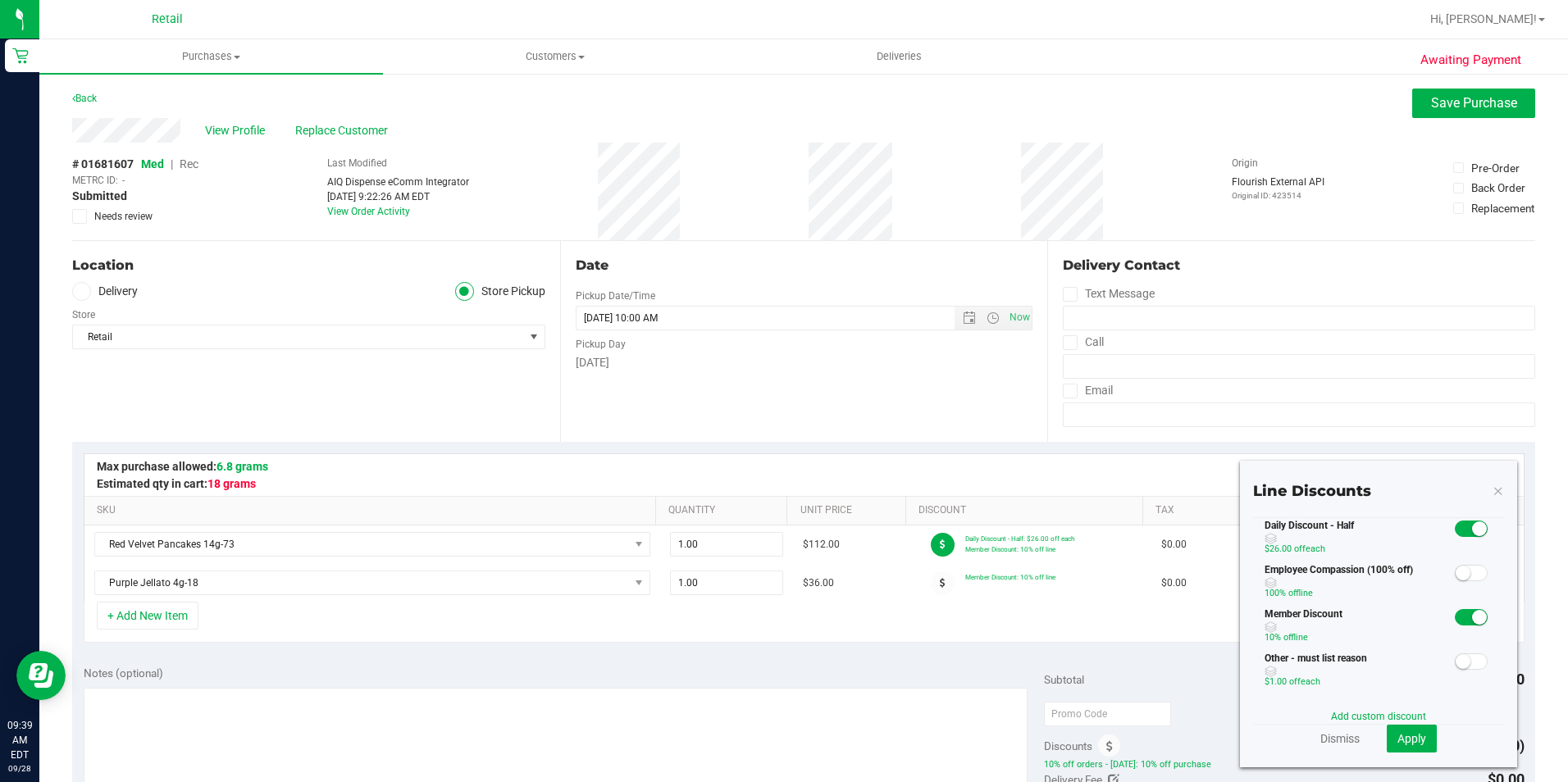
click at [946, 491] on div at bounding box center [804, 475] width 1439 height 41
click at [1320, 732] on link "Dismiss" at bounding box center [1340, 738] width 39 height 16
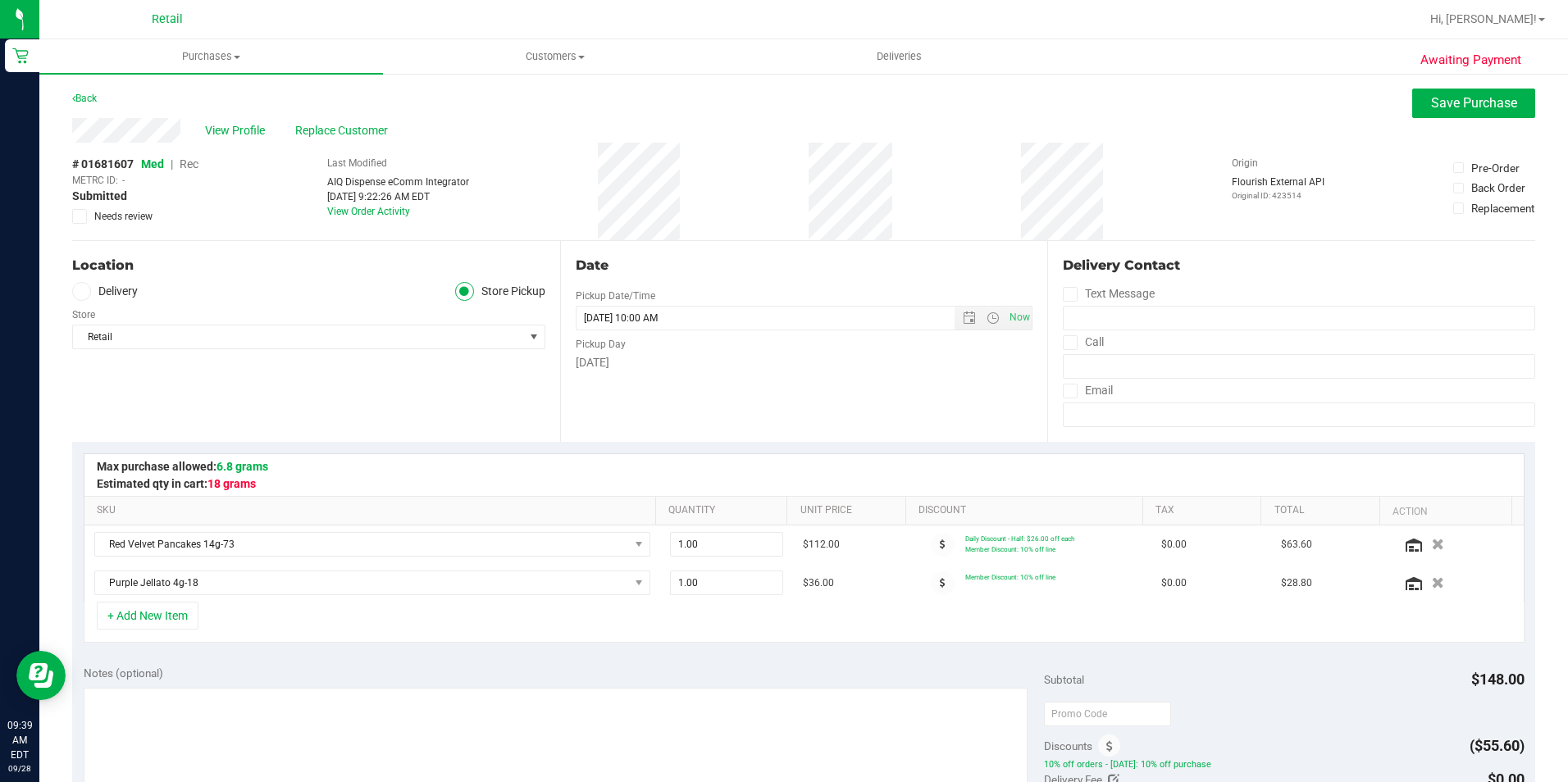
click at [755, 422] on div "Date Pickup Date/Time [DATE] Now [DATE] 10:00 AM Now Pickup Day [DATE]" at bounding box center [804, 341] width 488 height 201
click at [182, 159] on span "Rec" at bounding box center [189, 164] width 19 height 13
click at [931, 545] on span at bounding box center [942, 544] width 24 height 23
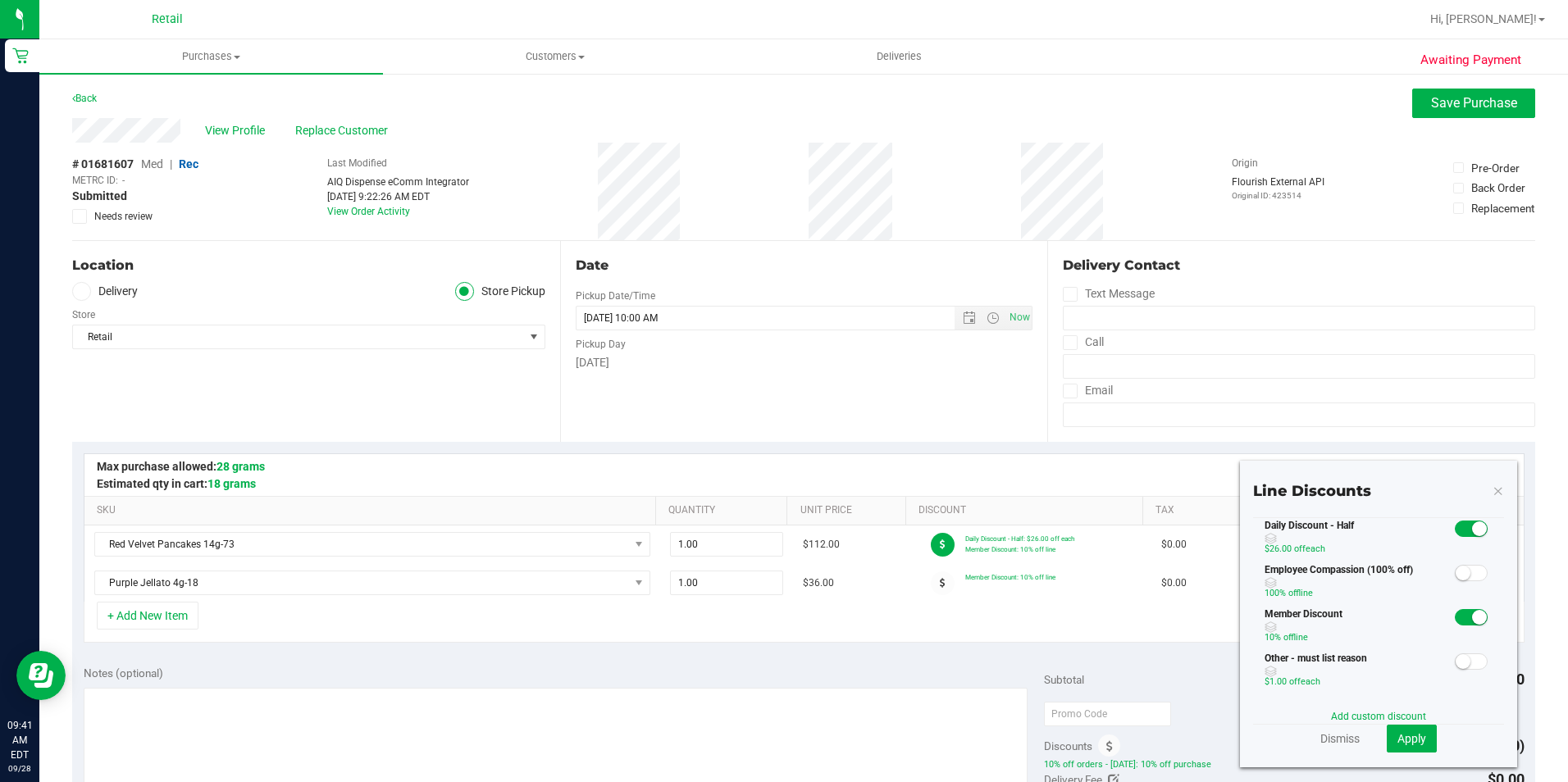
click at [1472, 617] on small at bounding box center [1480, 618] width 15 height 15
click at [1419, 729] on button "Apply" at bounding box center [1411, 739] width 50 height 28
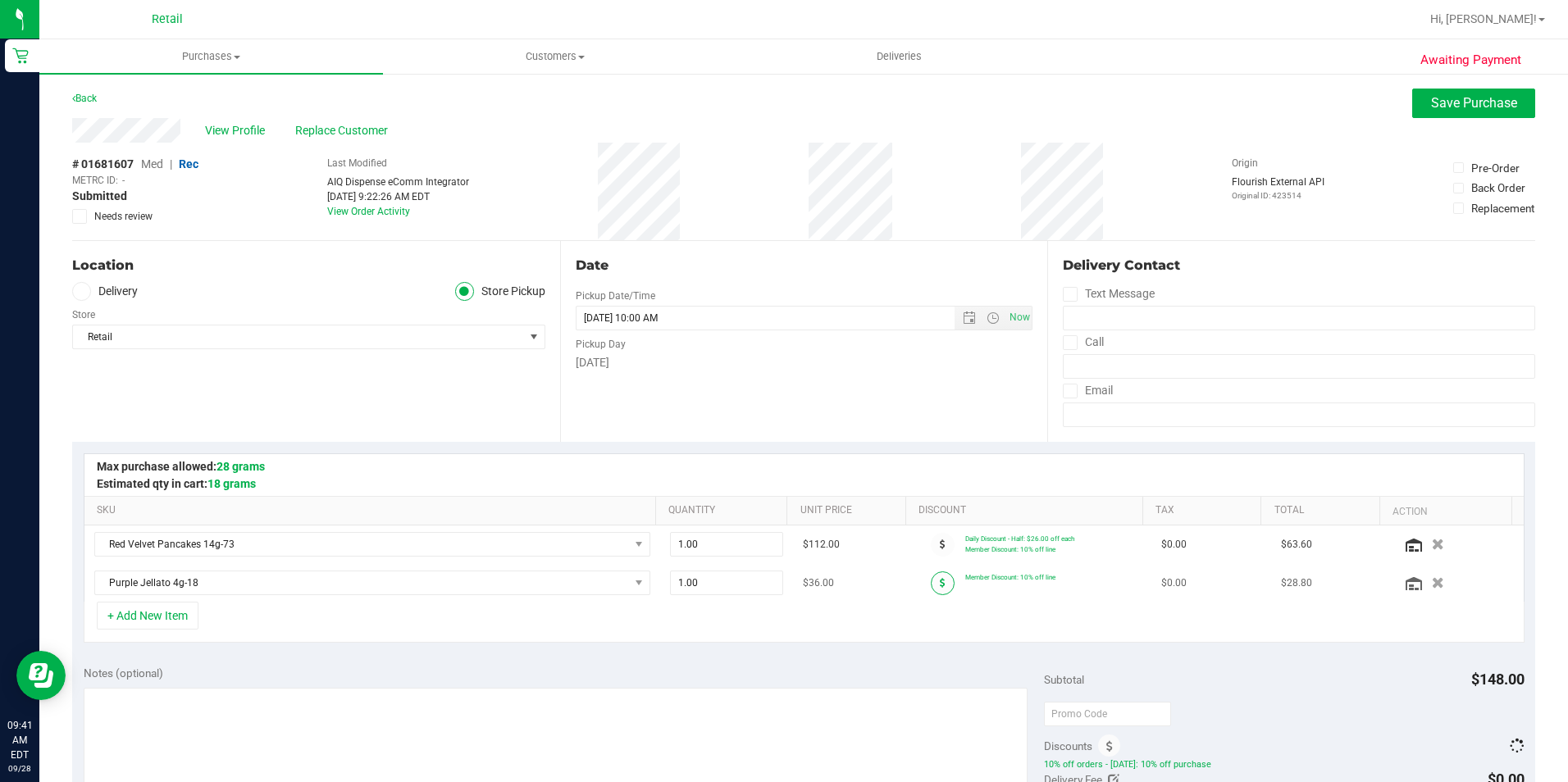
click at [931, 587] on span at bounding box center [942, 583] width 24 height 23
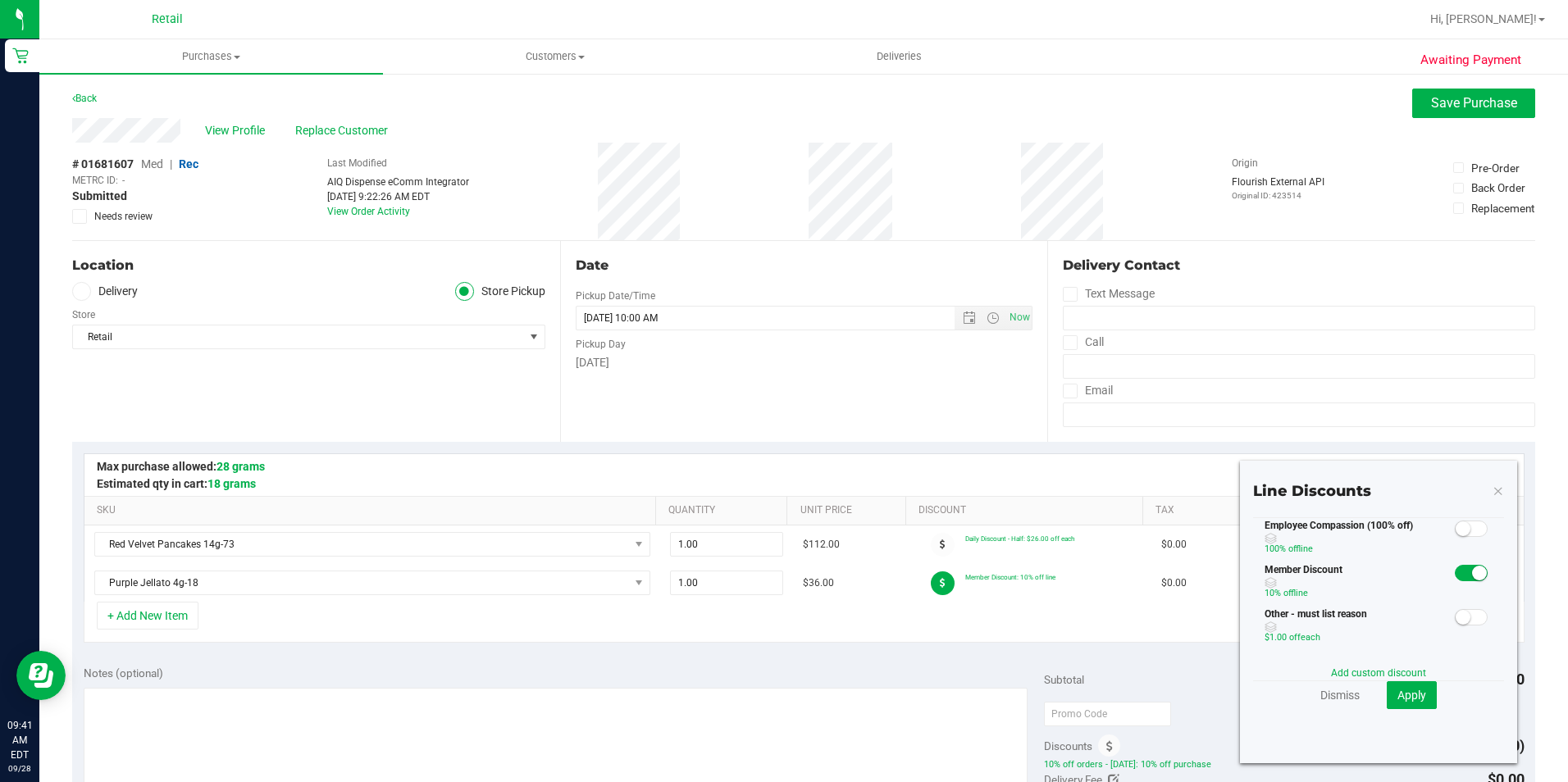
click at [1472, 567] on small at bounding box center [1480, 573] width 15 height 15
click at [1405, 695] on span "Apply" at bounding box center [1411, 696] width 29 height 13
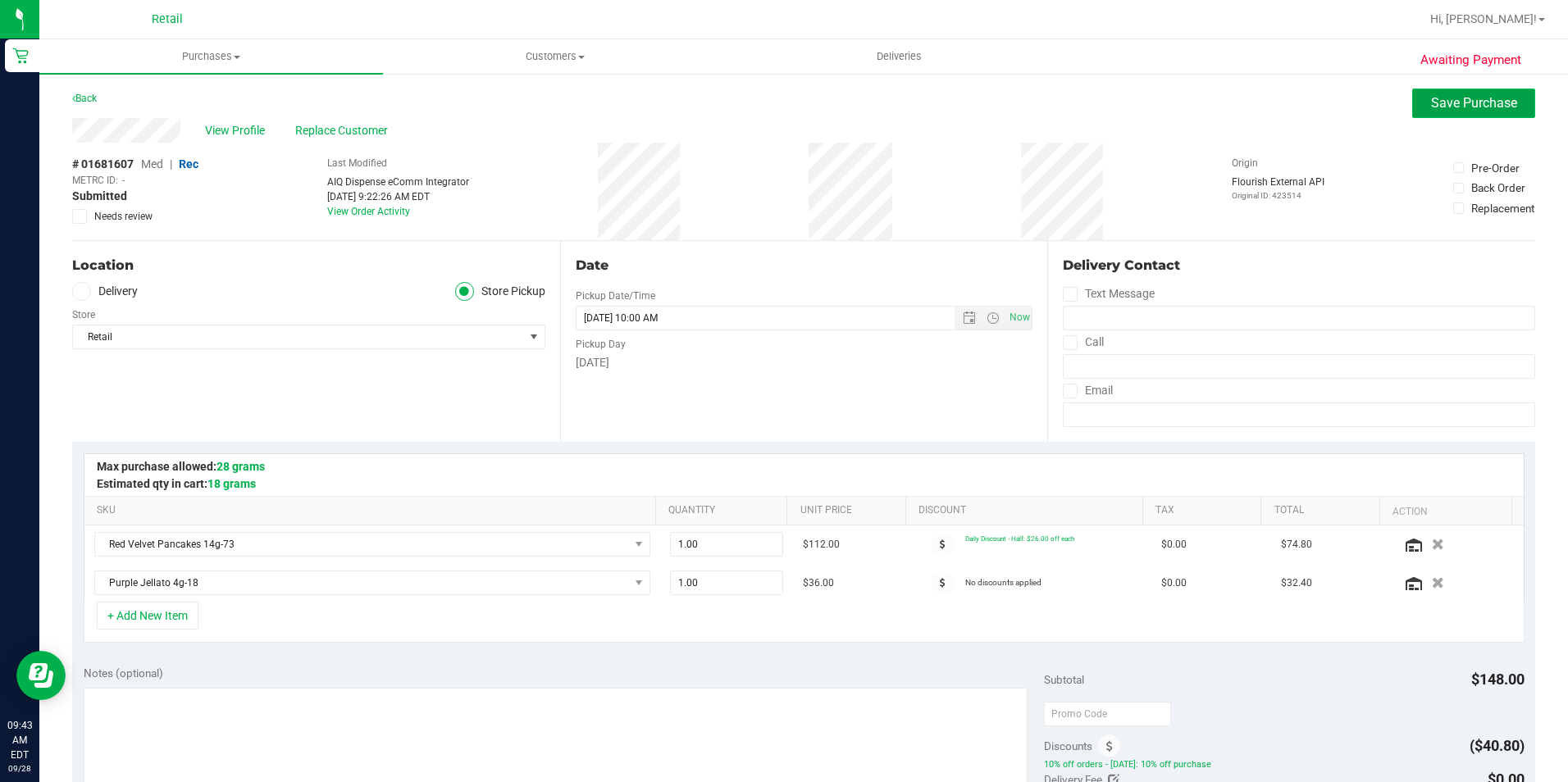
click at [1431, 104] on span "Save Purchase" at bounding box center [1474, 102] width 86 height 16
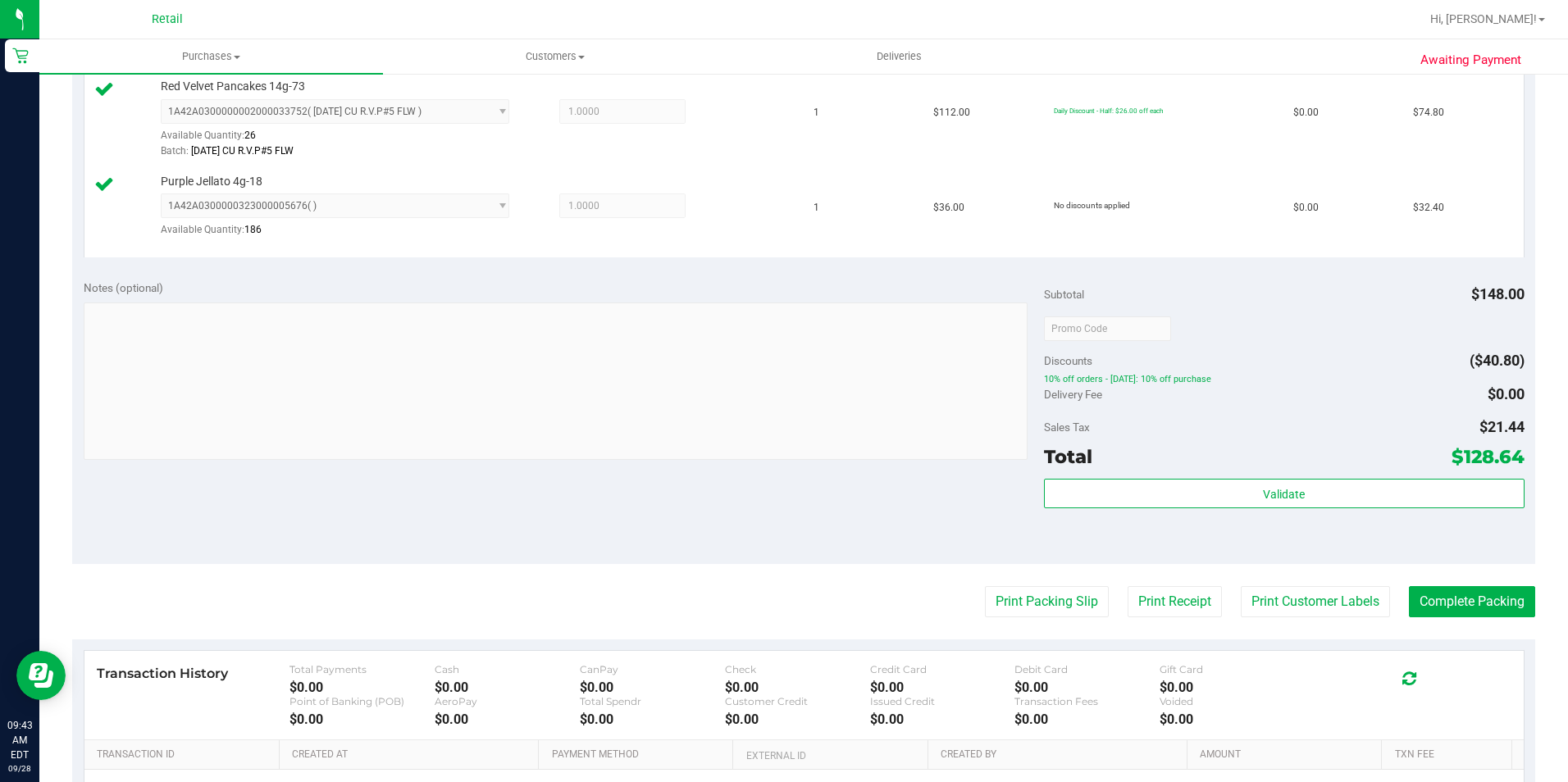
scroll to position [492, 0]
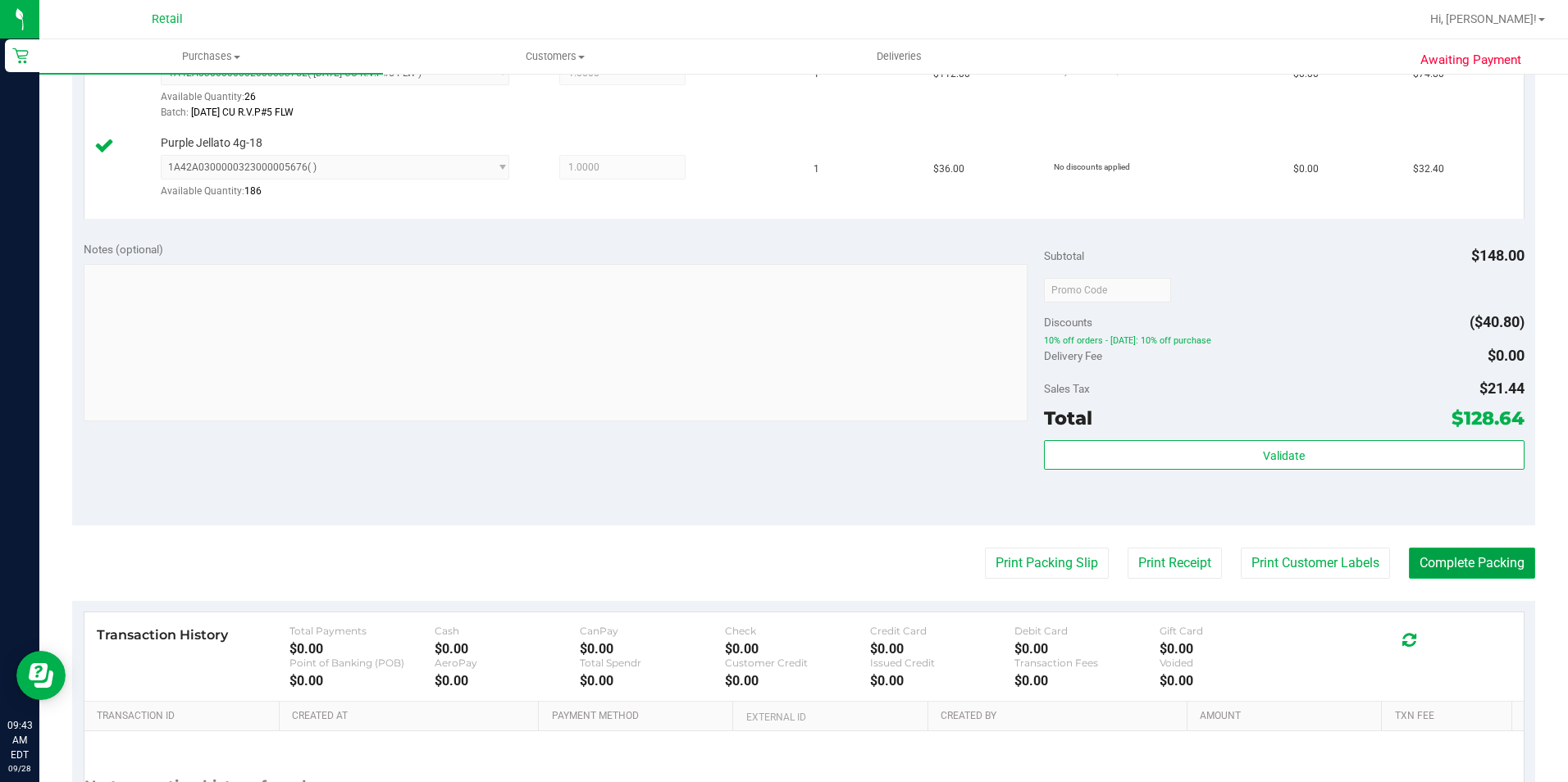
click at [1436, 555] on button "Complete Packing" at bounding box center [1471, 563] width 126 height 31
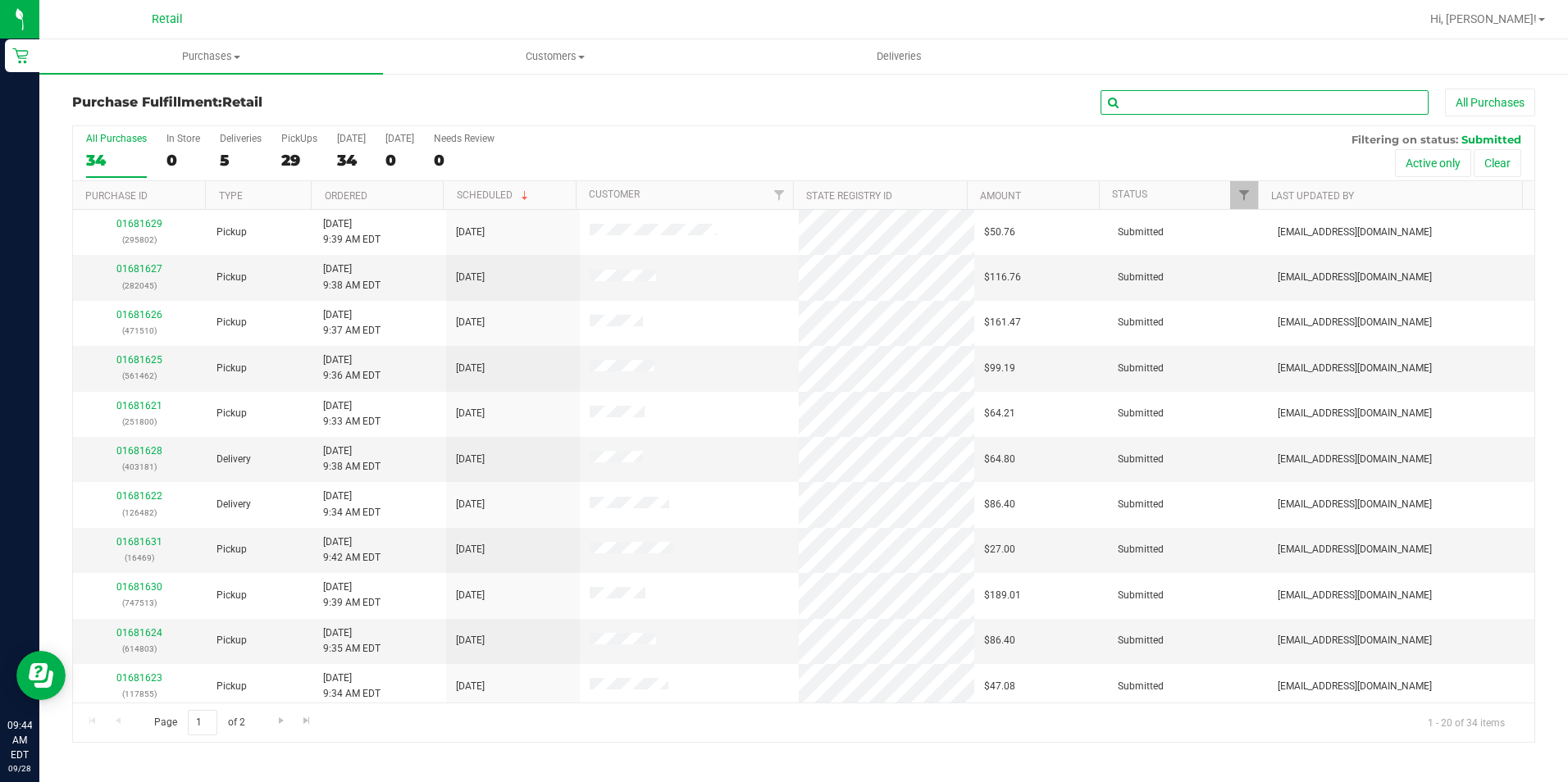
click at [1215, 95] on input "text" at bounding box center [1263, 102] width 328 height 24
type input "4188"
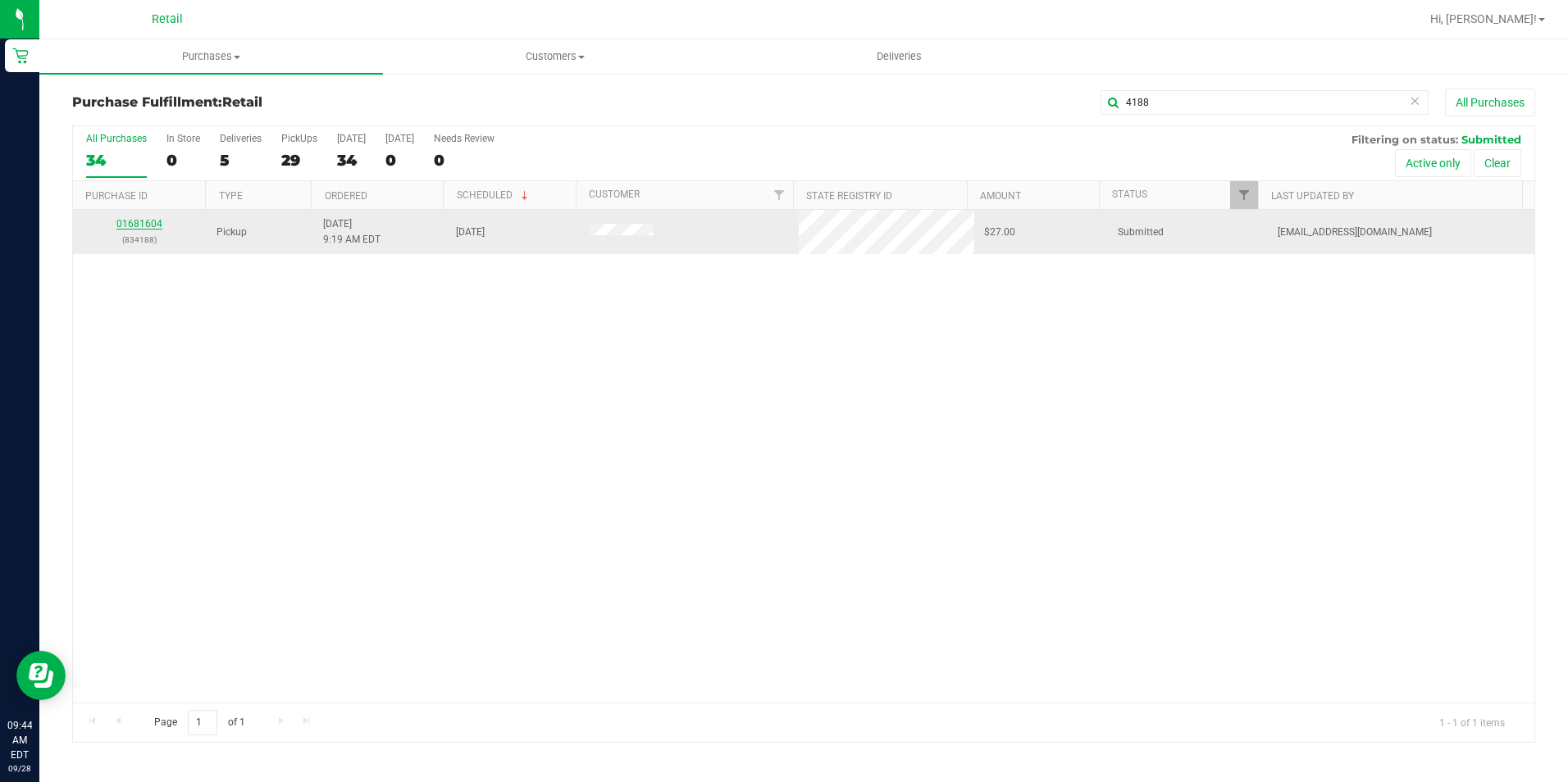
click at [153, 227] on link "01681604" at bounding box center [139, 224] width 46 height 11
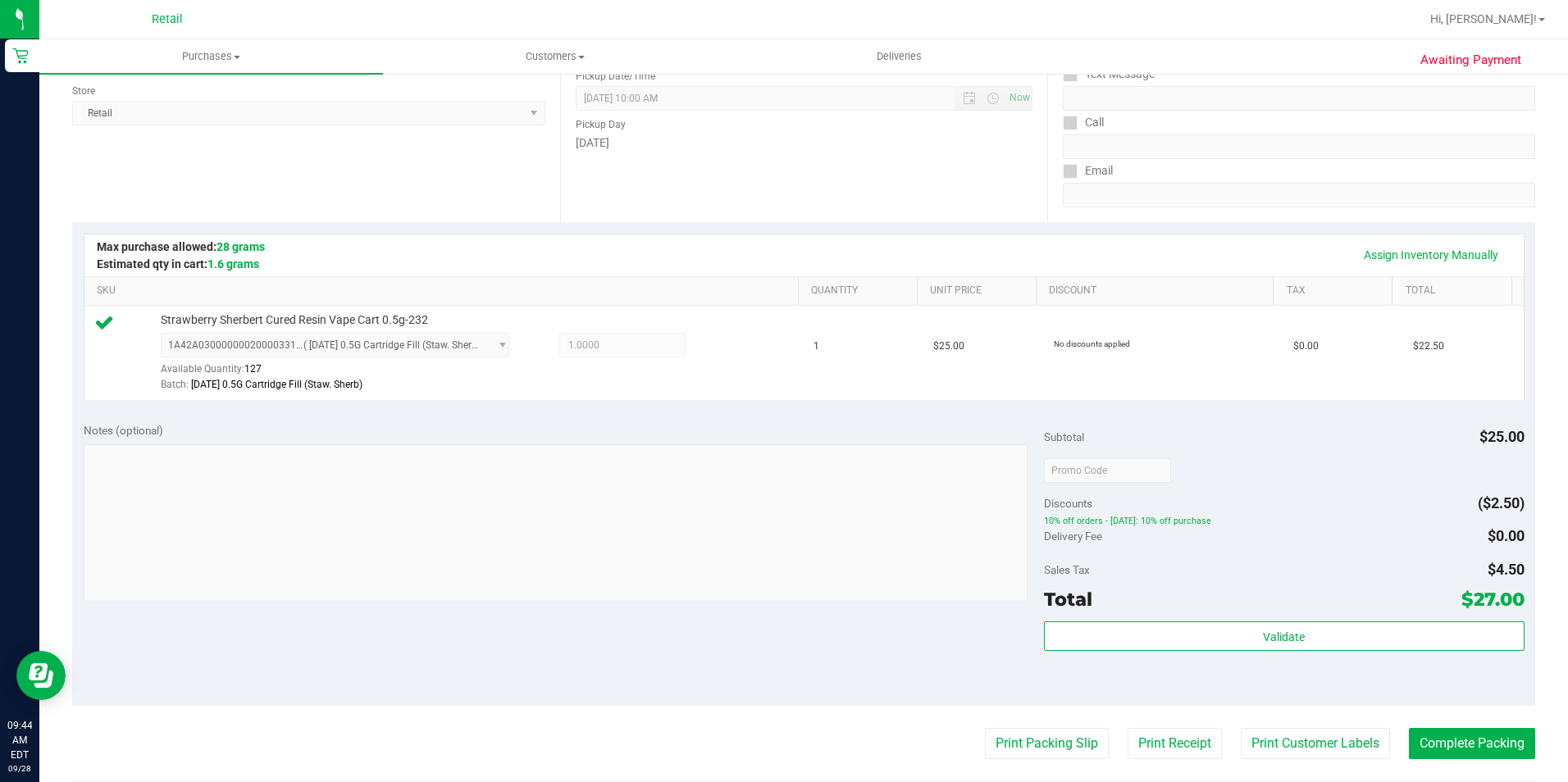
scroll to position [328, 0]
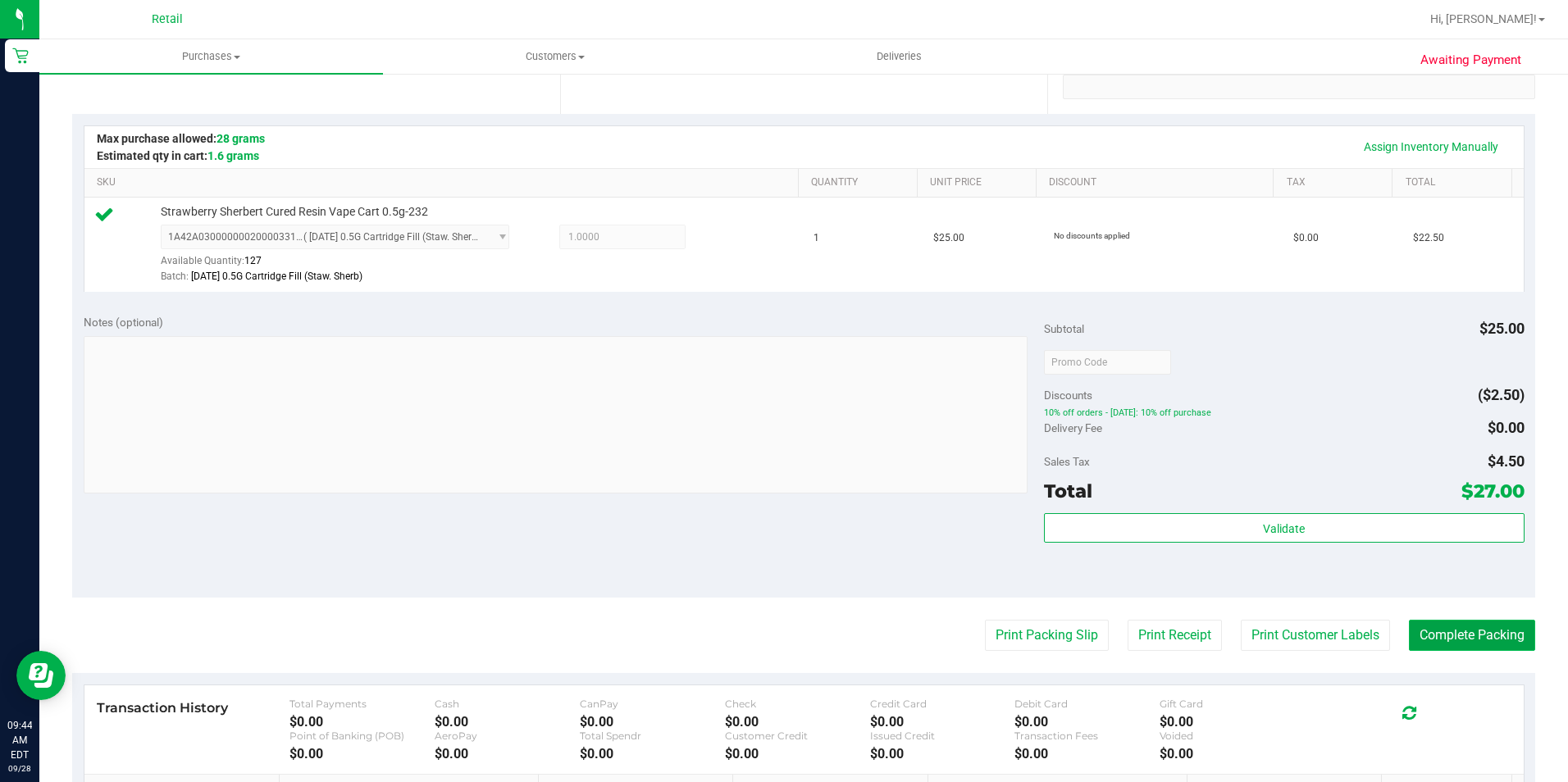
click at [1419, 625] on button "Complete Packing" at bounding box center [1471, 634] width 126 height 31
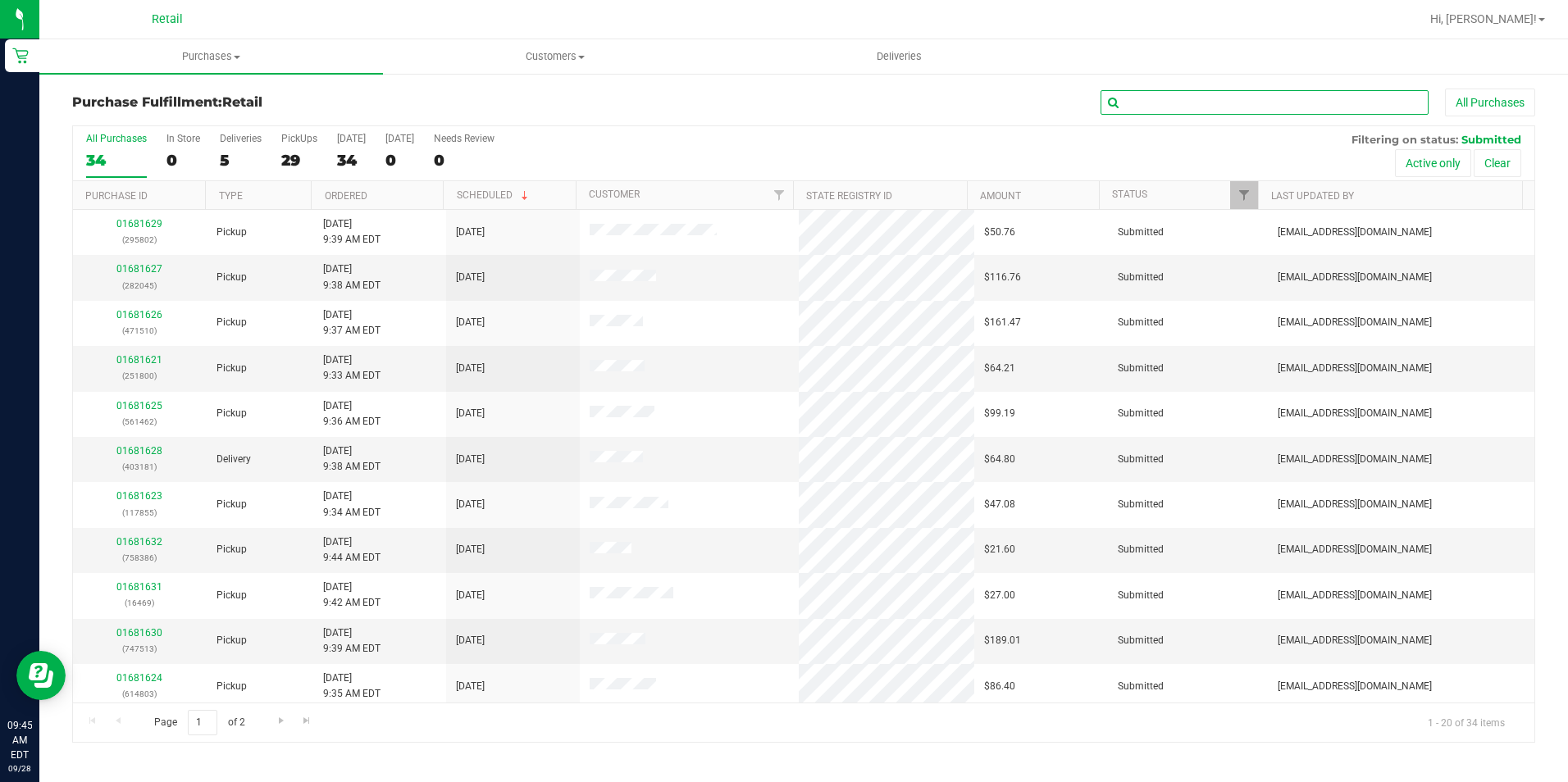
click at [1138, 96] on input "text" at bounding box center [1263, 102] width 328 height 24
type input "4297"
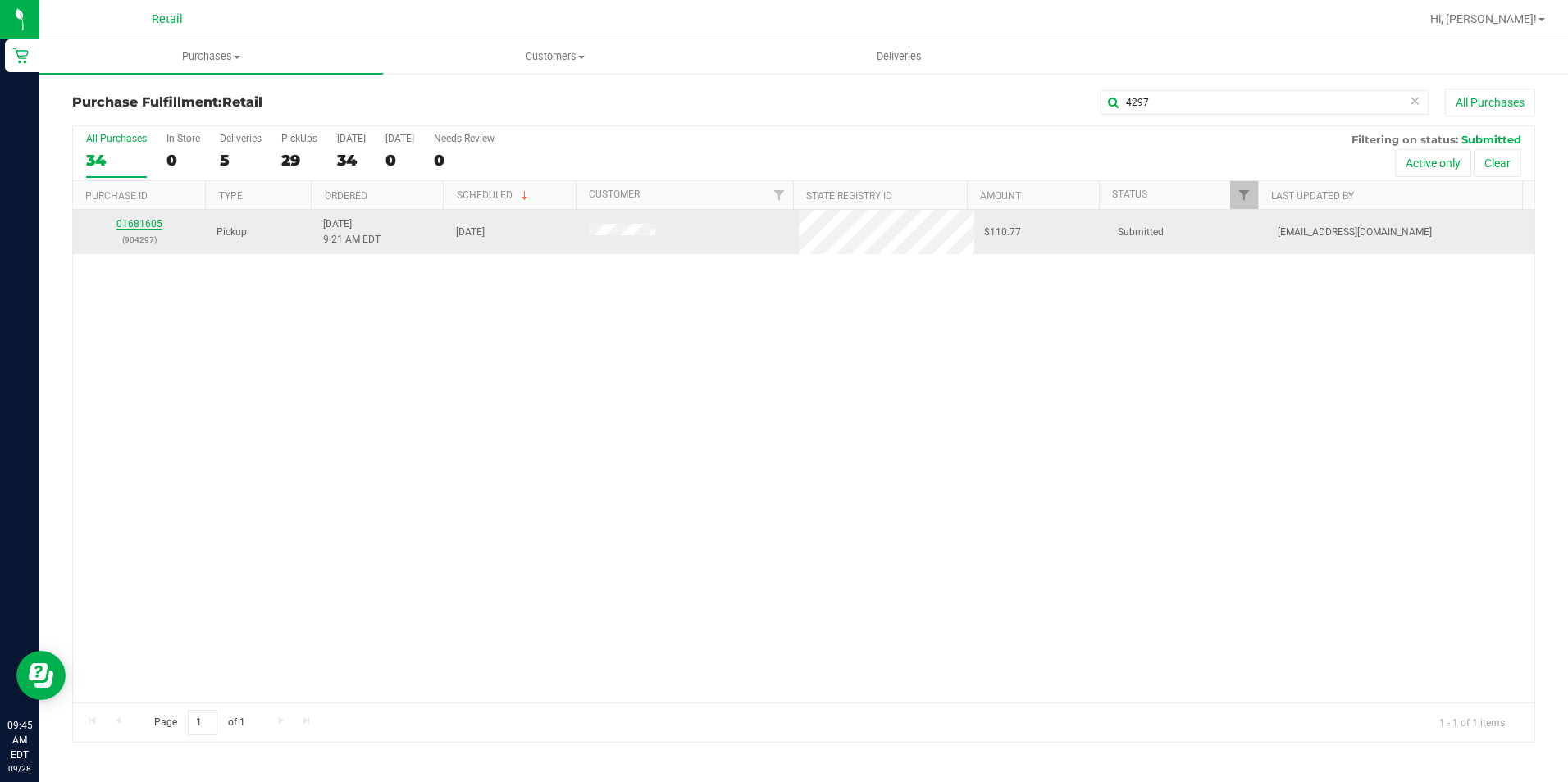
click at [130, 221] on link "01681605" at bounding box center [139, 224] width 46 height 11
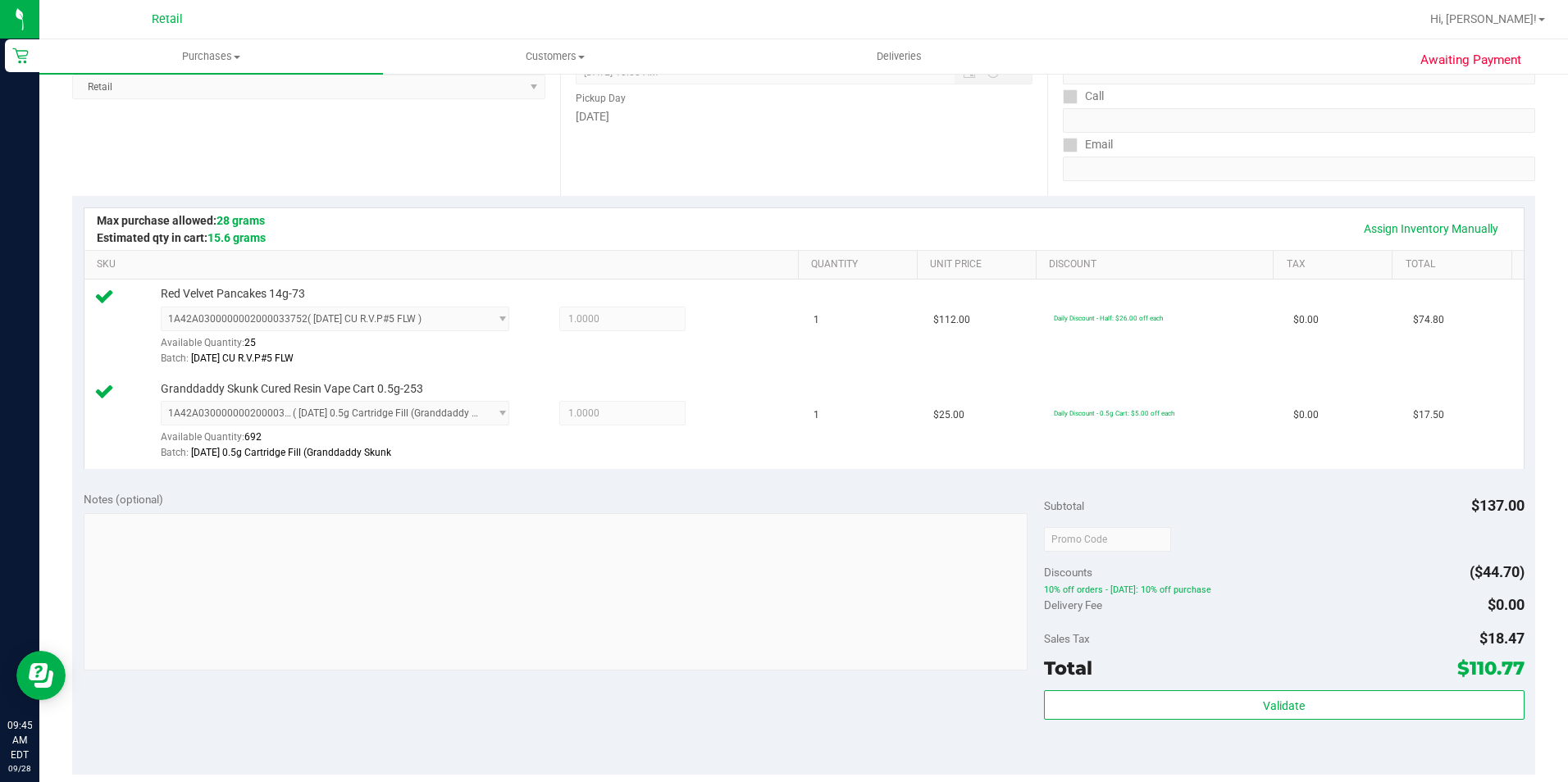
scroll to position [328, 0]
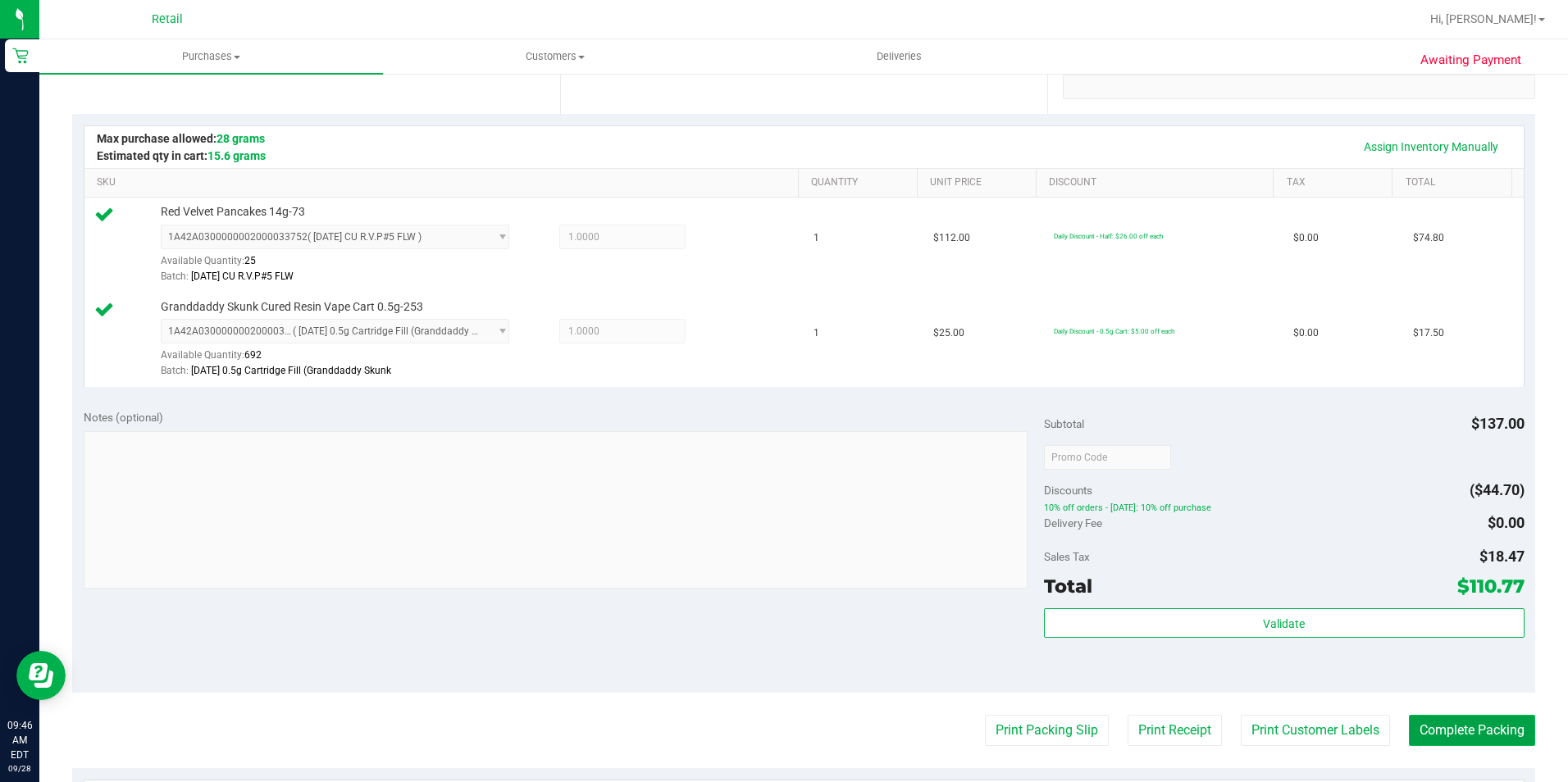
click at [1449, 743] on button "Complete Packing" at bounding box center [1471, 730] width 126 height 31
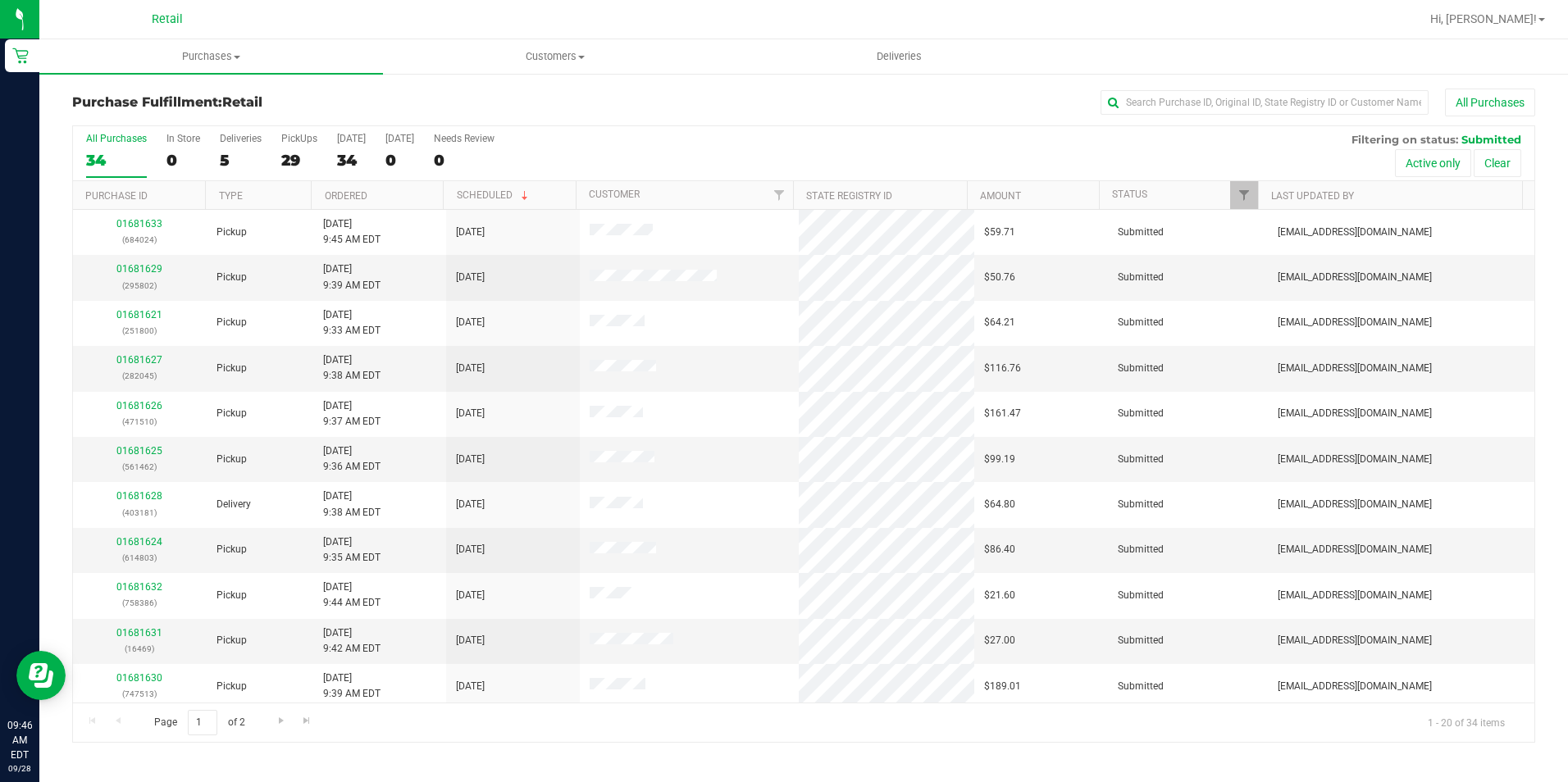
click at [1164, 115] on div "All Purchases" at bounding box center [1047, 102] width 975 height 28
click at [1176, 104] on input "text" at bounding box center [1263, 102] width 328 height 24
type input "0776"
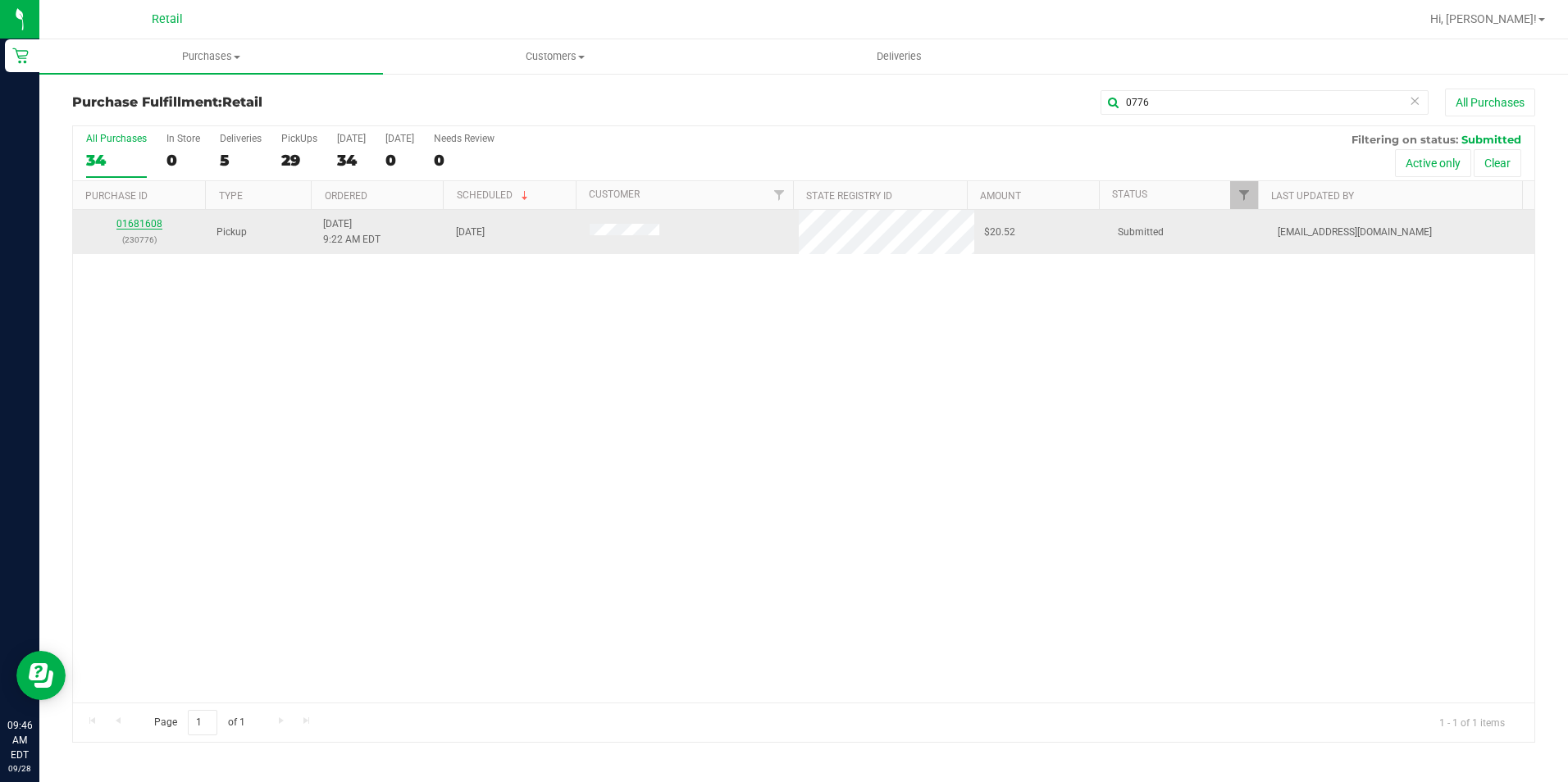
click at [140, 223] on link "01681608" at bounding box center [139, 224] width 46 height 11
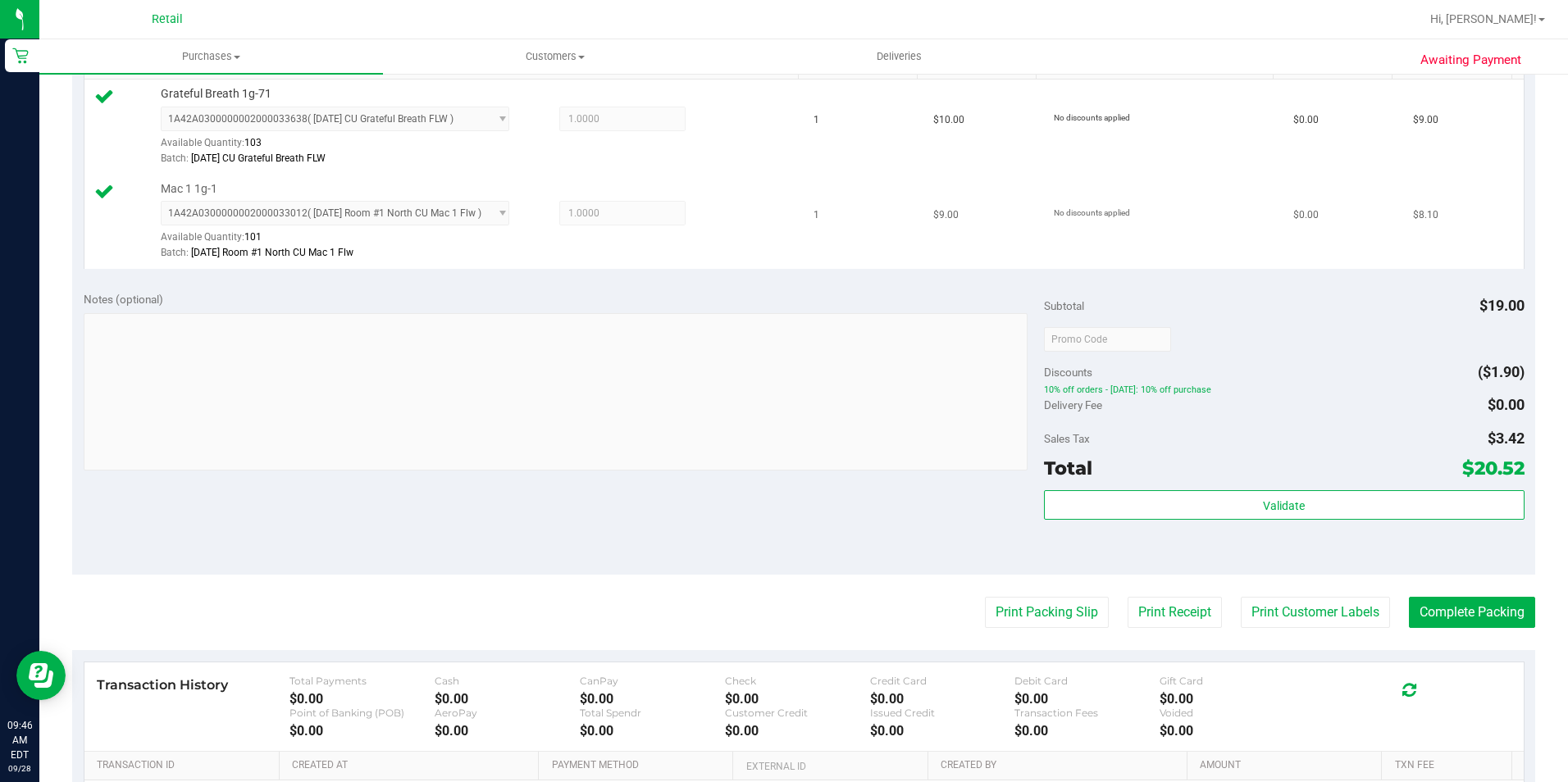
scroll to position [574, 0]
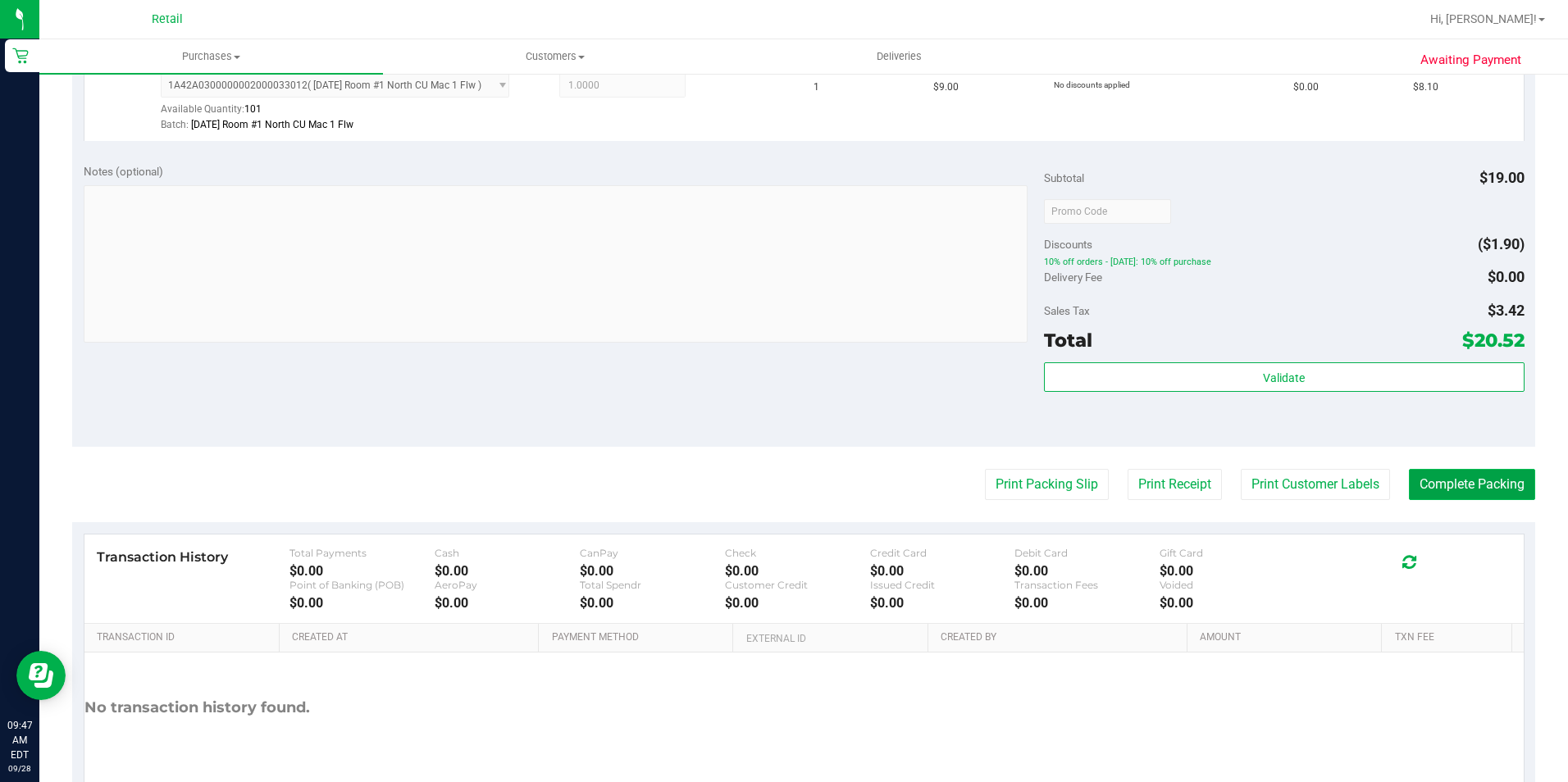
click at [1445, 485] on button "Complete Packing" at bounding box center [1471, 484] width 126 height 31
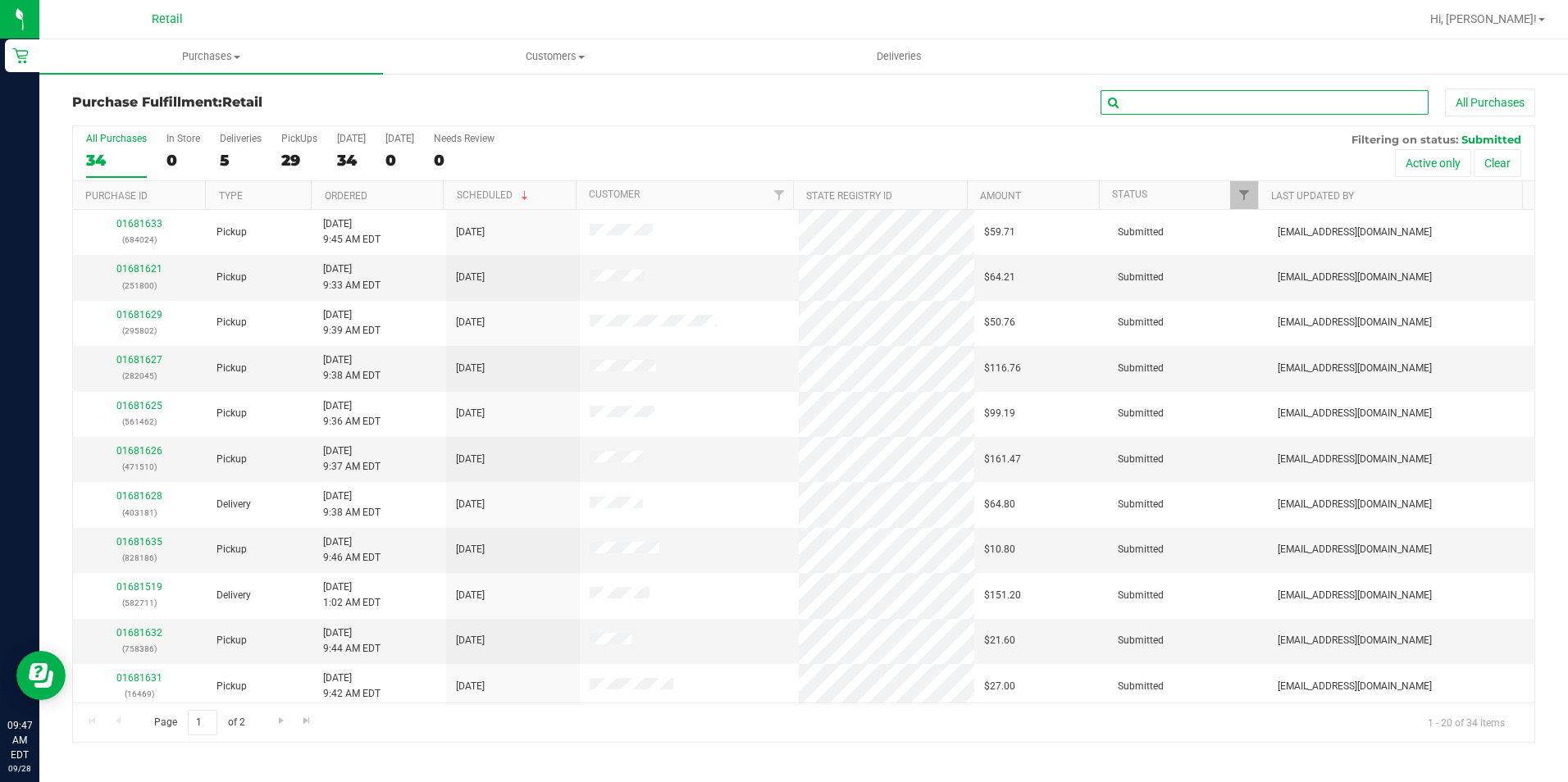
click at [1223, 100] on input "text" at bounding box center [1263, 102] width 328 height 24
type input "7846"
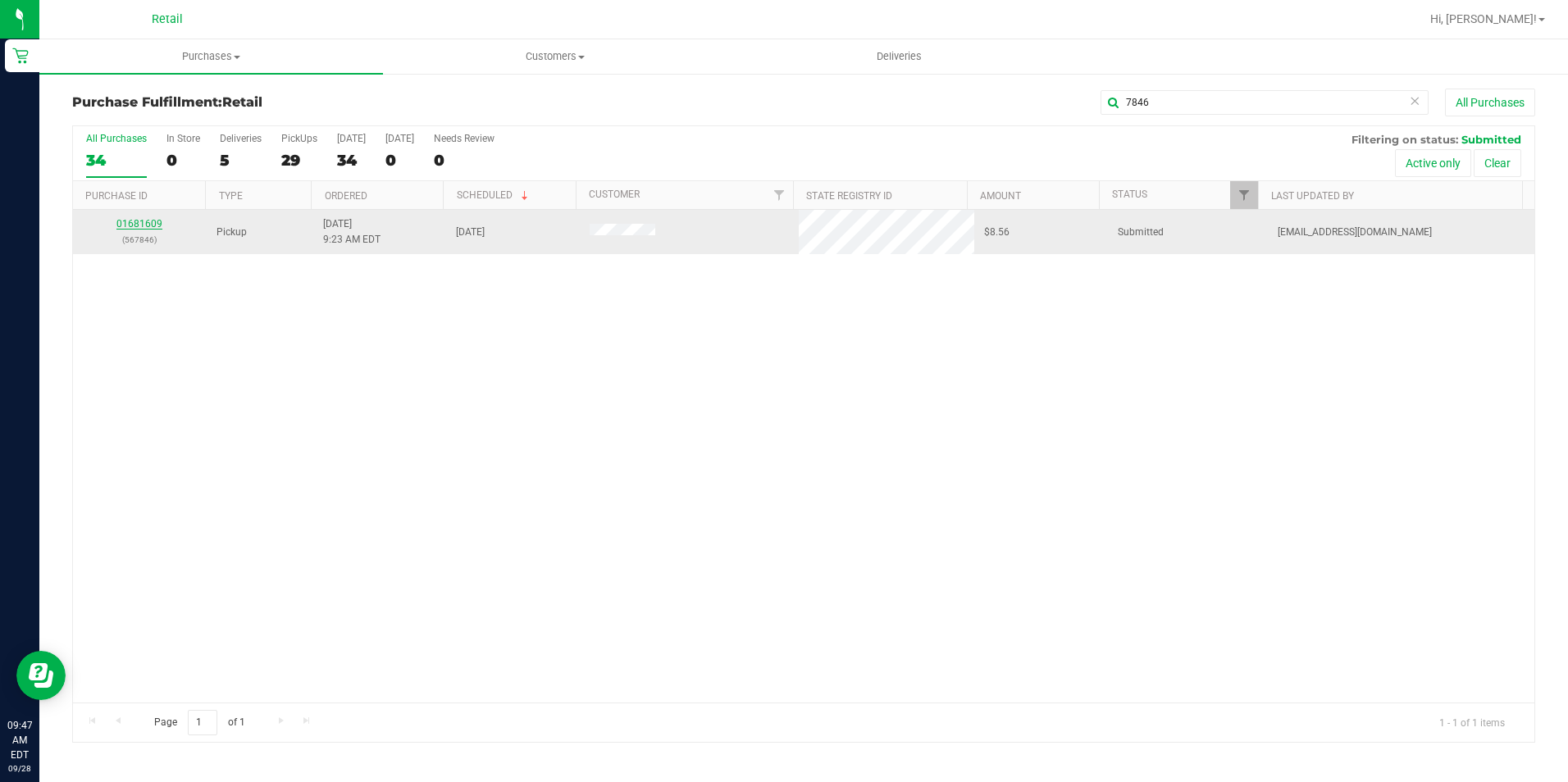
click at [136, 218] on link "01681609" at bounding box center [139, 224] width 46 height 11
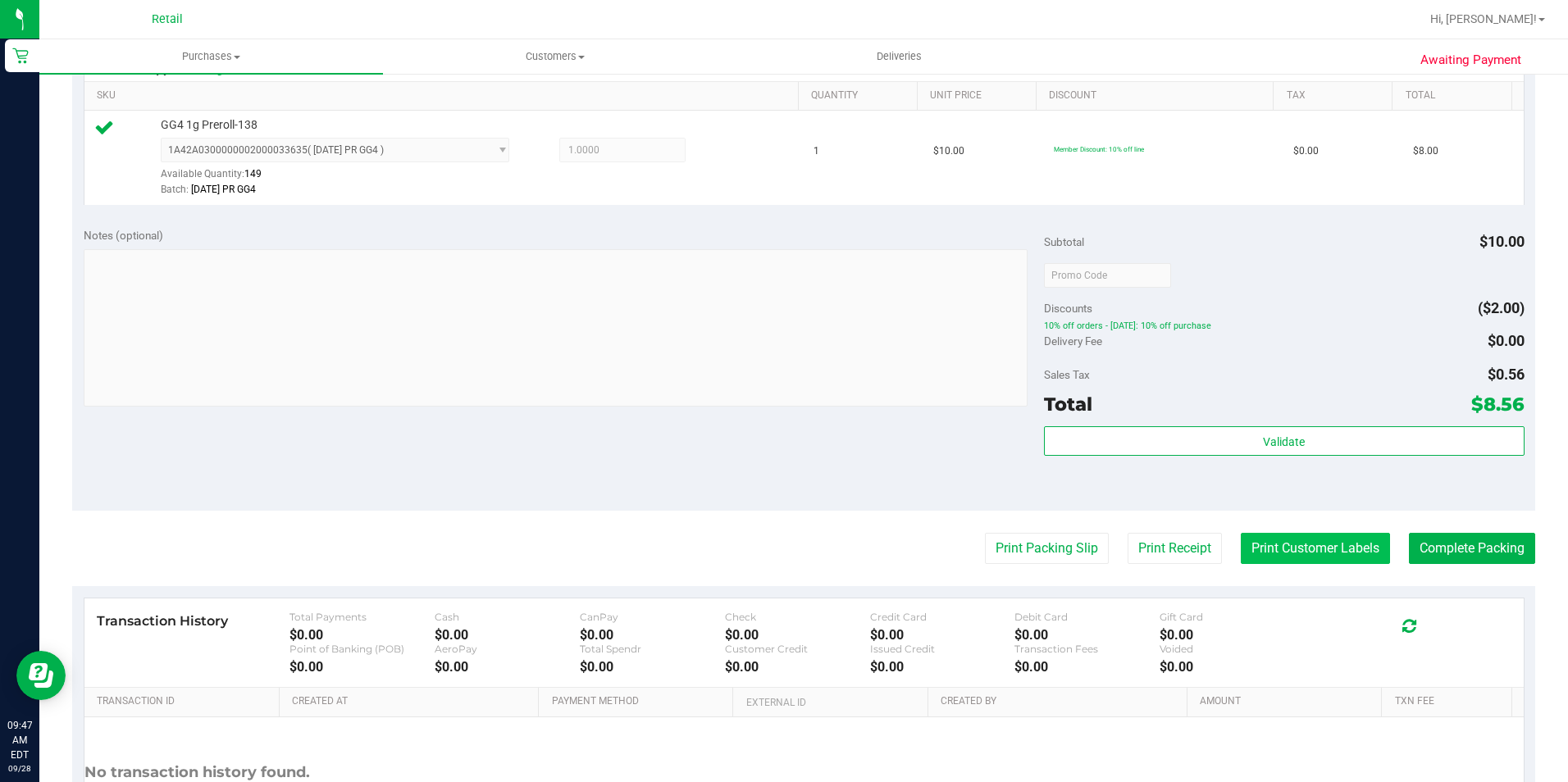
scroll to position [492, 0]
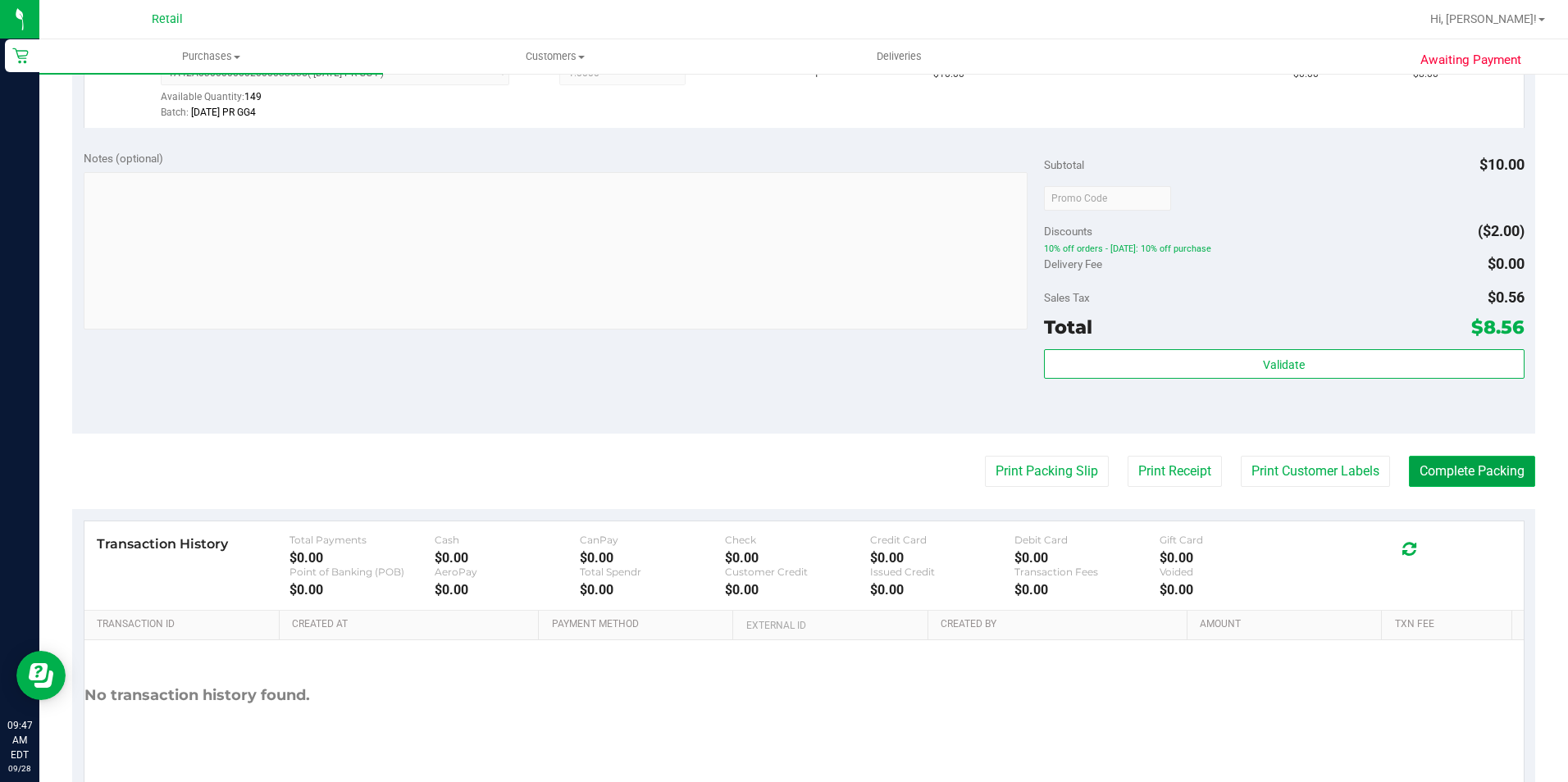
click at [1431, 468] on button "Complete Packing" at bounding box center [1471, 471] width 126 height 31
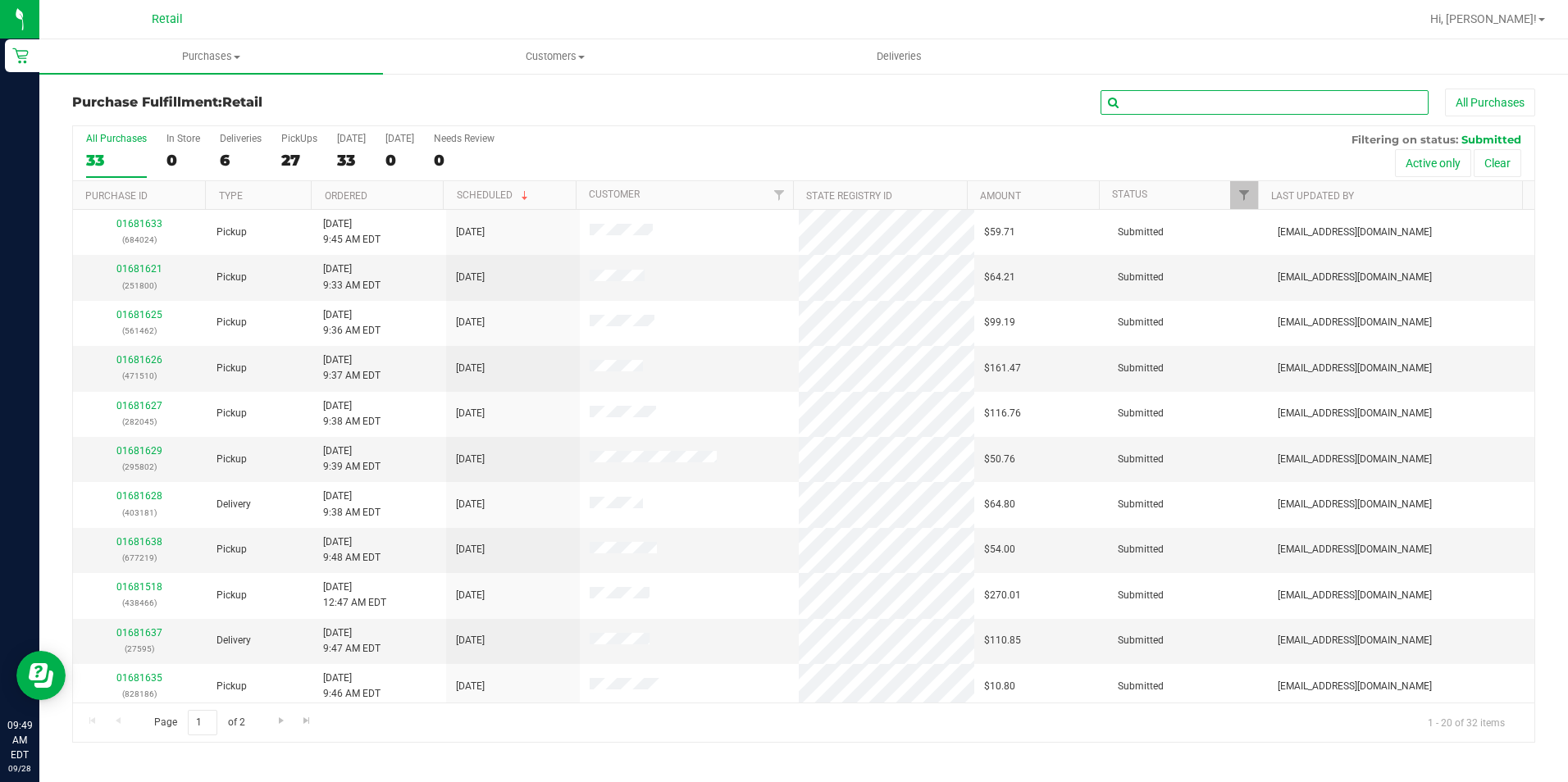
click at [1211, 99] on input "text" at bounding box center [1263, 102] width 328 height 24
type input "7513"
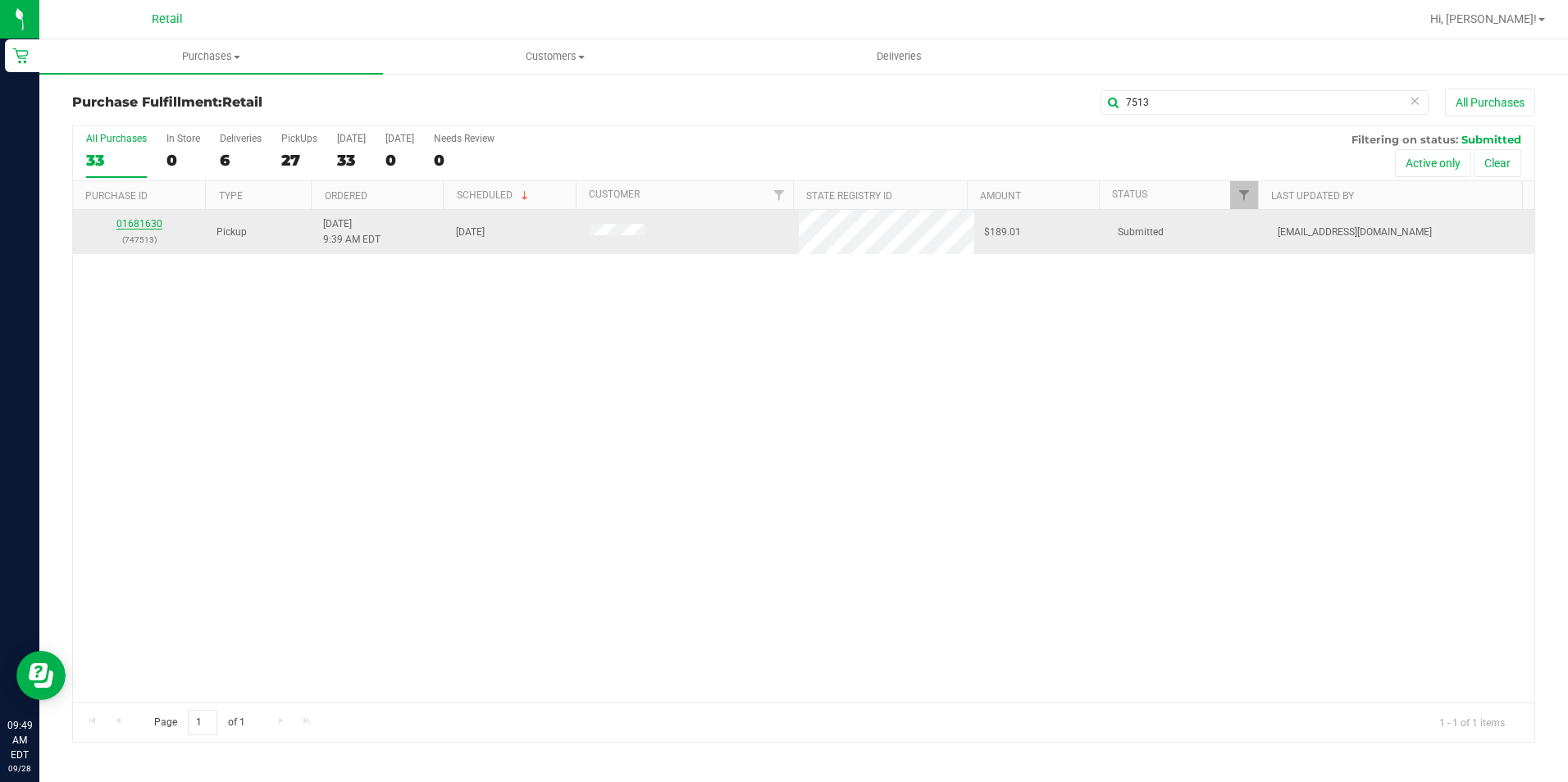
click at [128, 220] on link "01681630" at bounding box center [139, 224] width 46 height 11
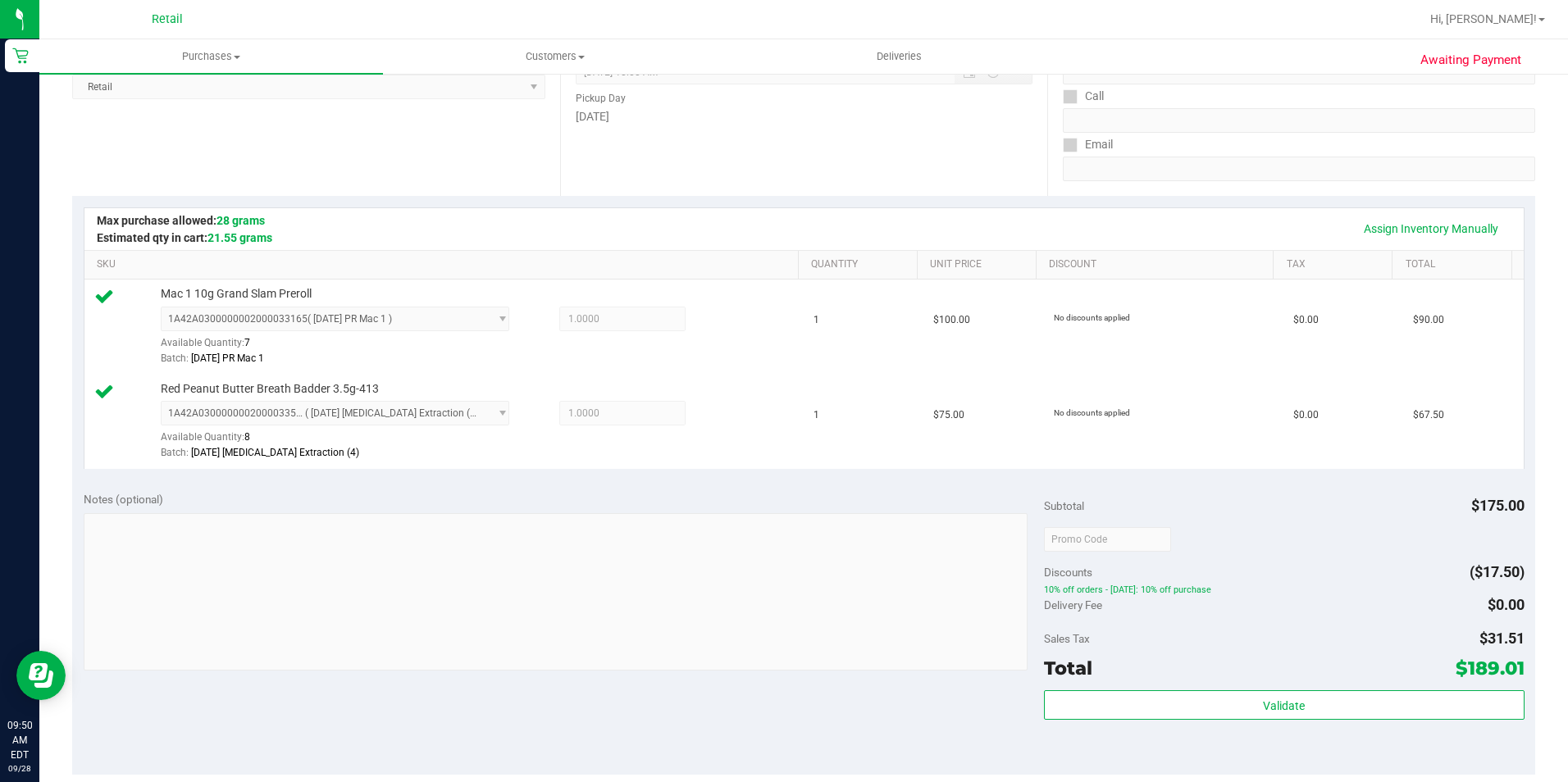
scroll to position [328, 0]
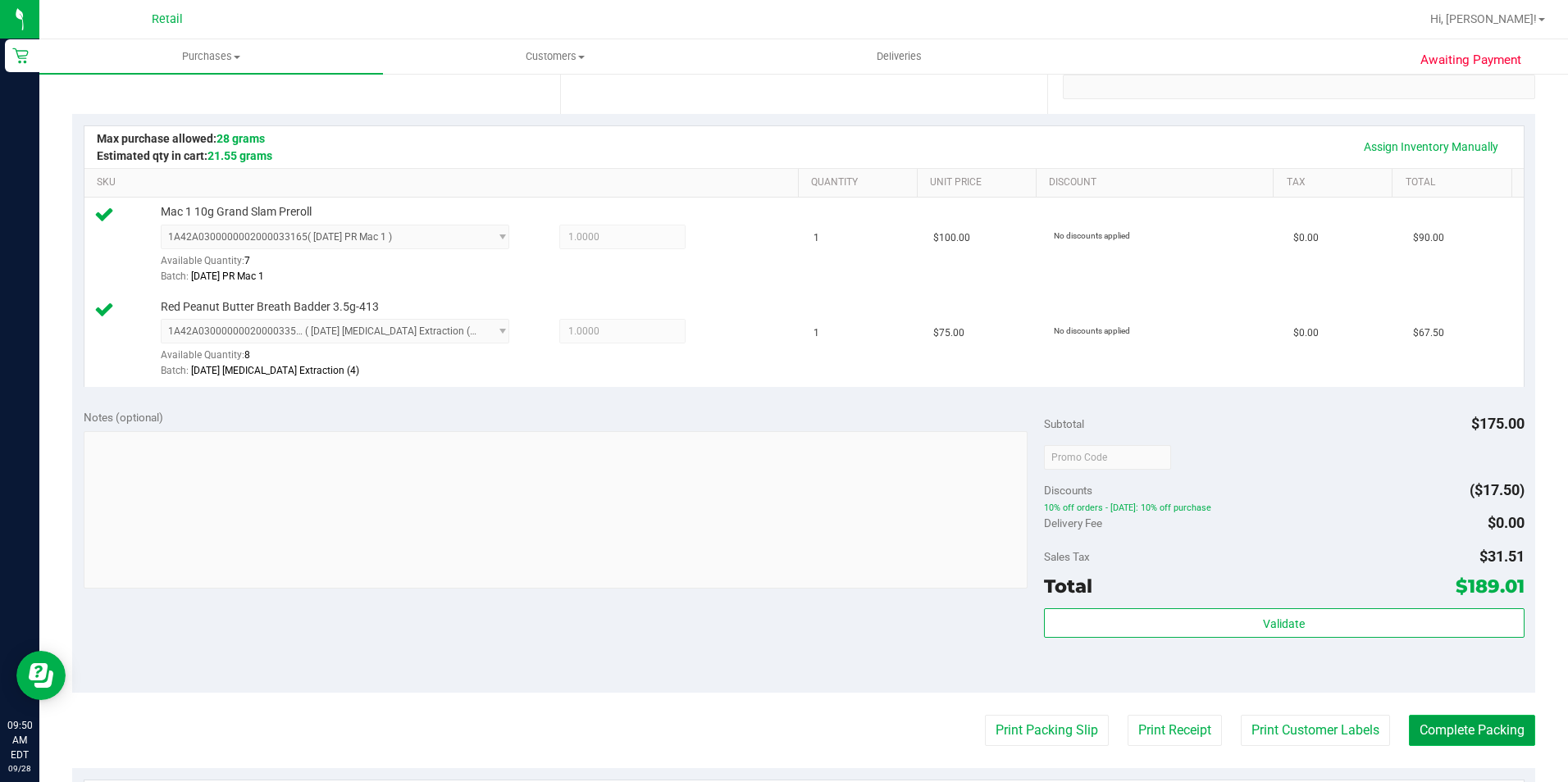
click at [1427, 727] on button "Complete Packing" at bounding box center [1471, 730] width 126 height 31
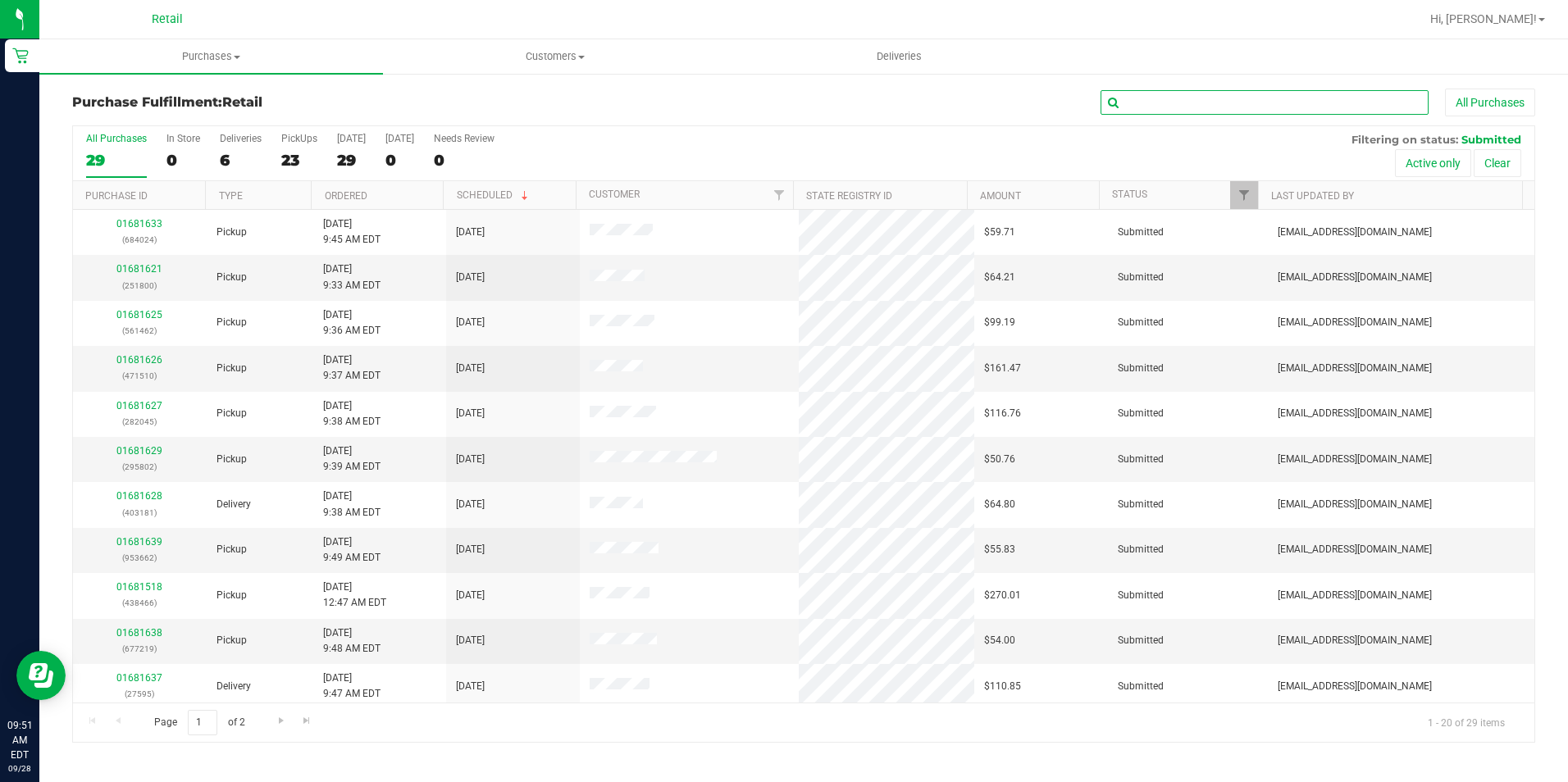
click at [1228, 99] on input "text" at bounding box center [1263, 102] width 328 height 24
type input "8386"
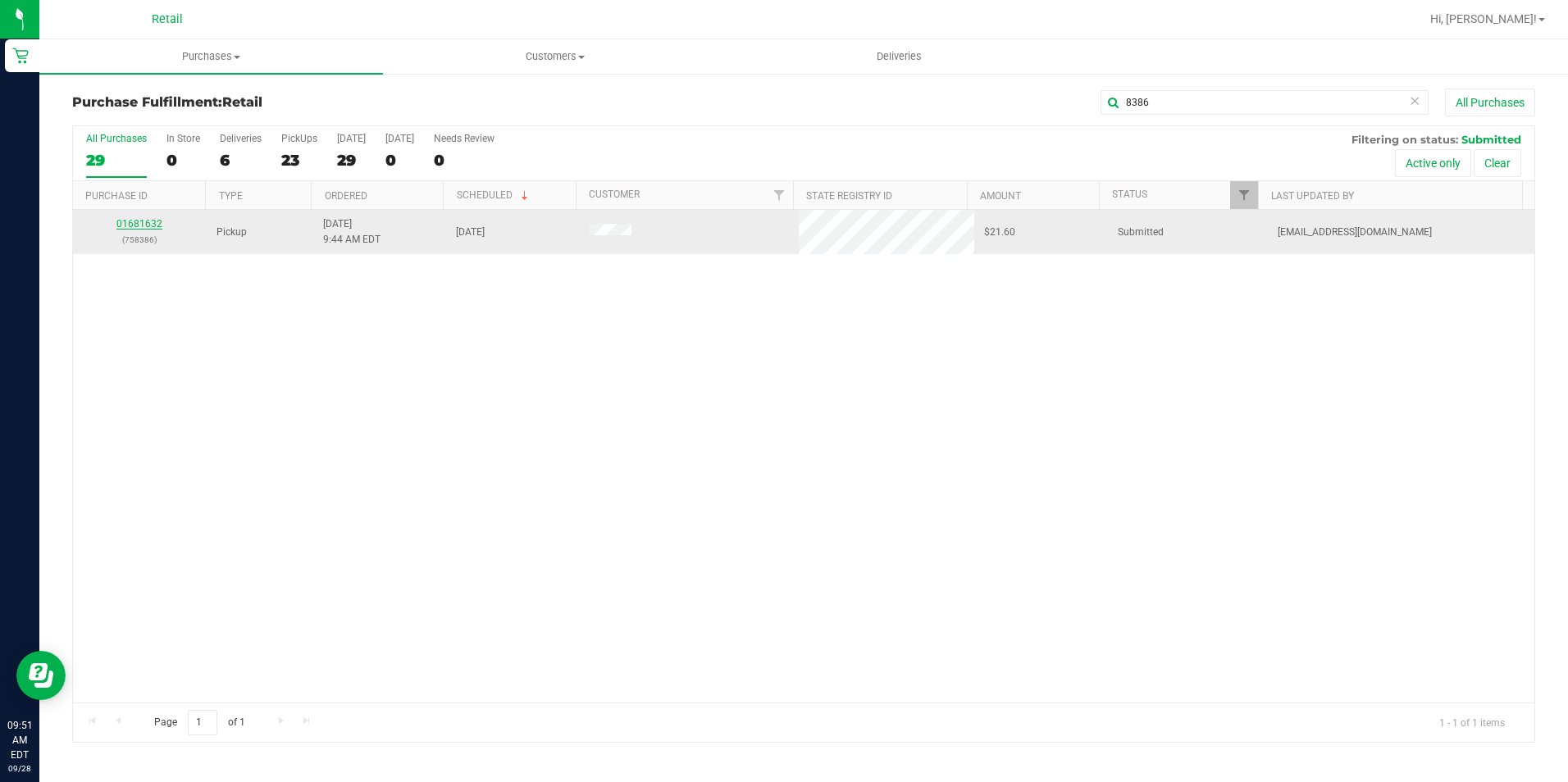
click at [144, 222] on link "01681632" at bounding box center [139, 224] width 46 height 11
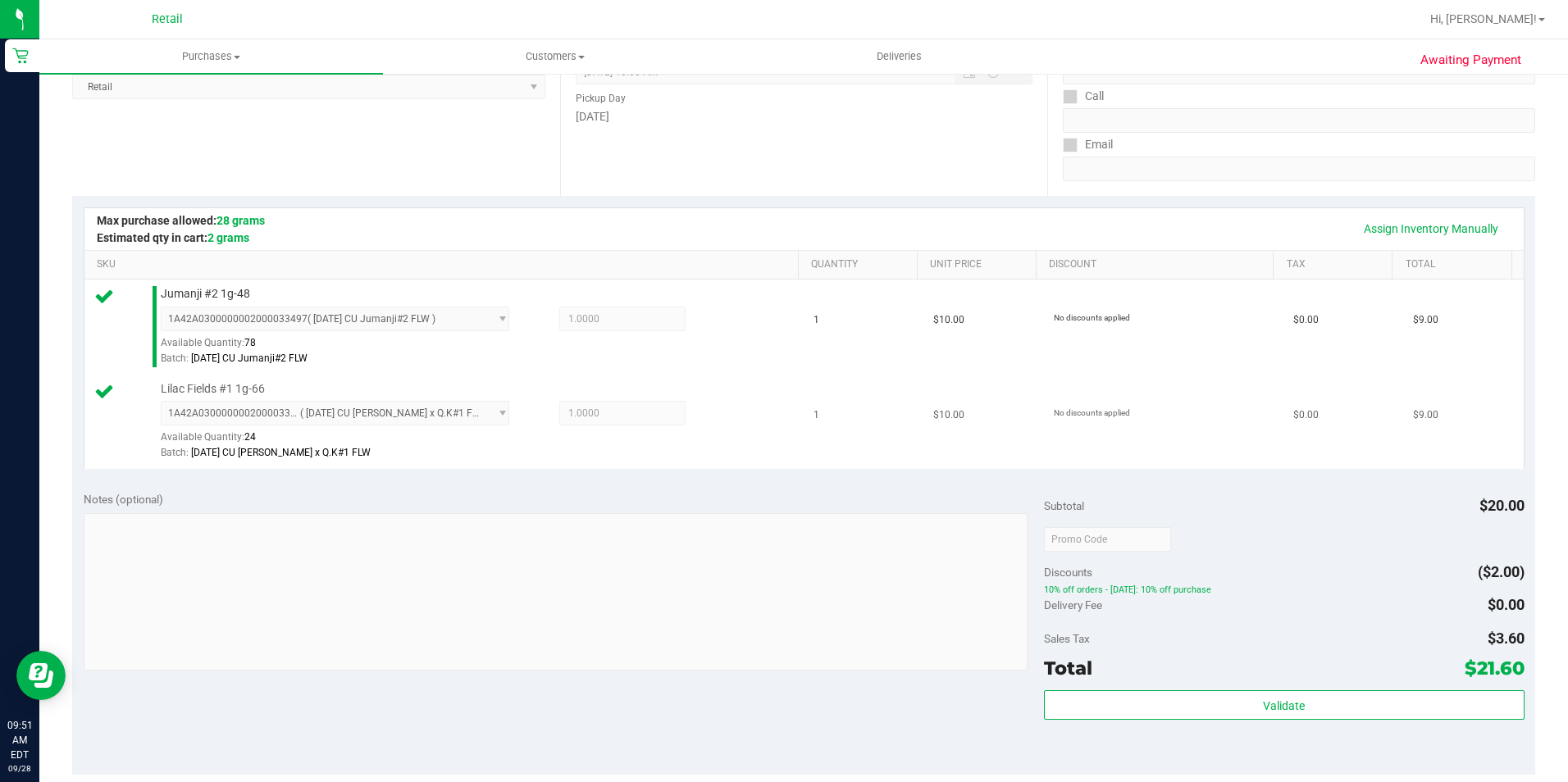
scroll to position [410, 0]
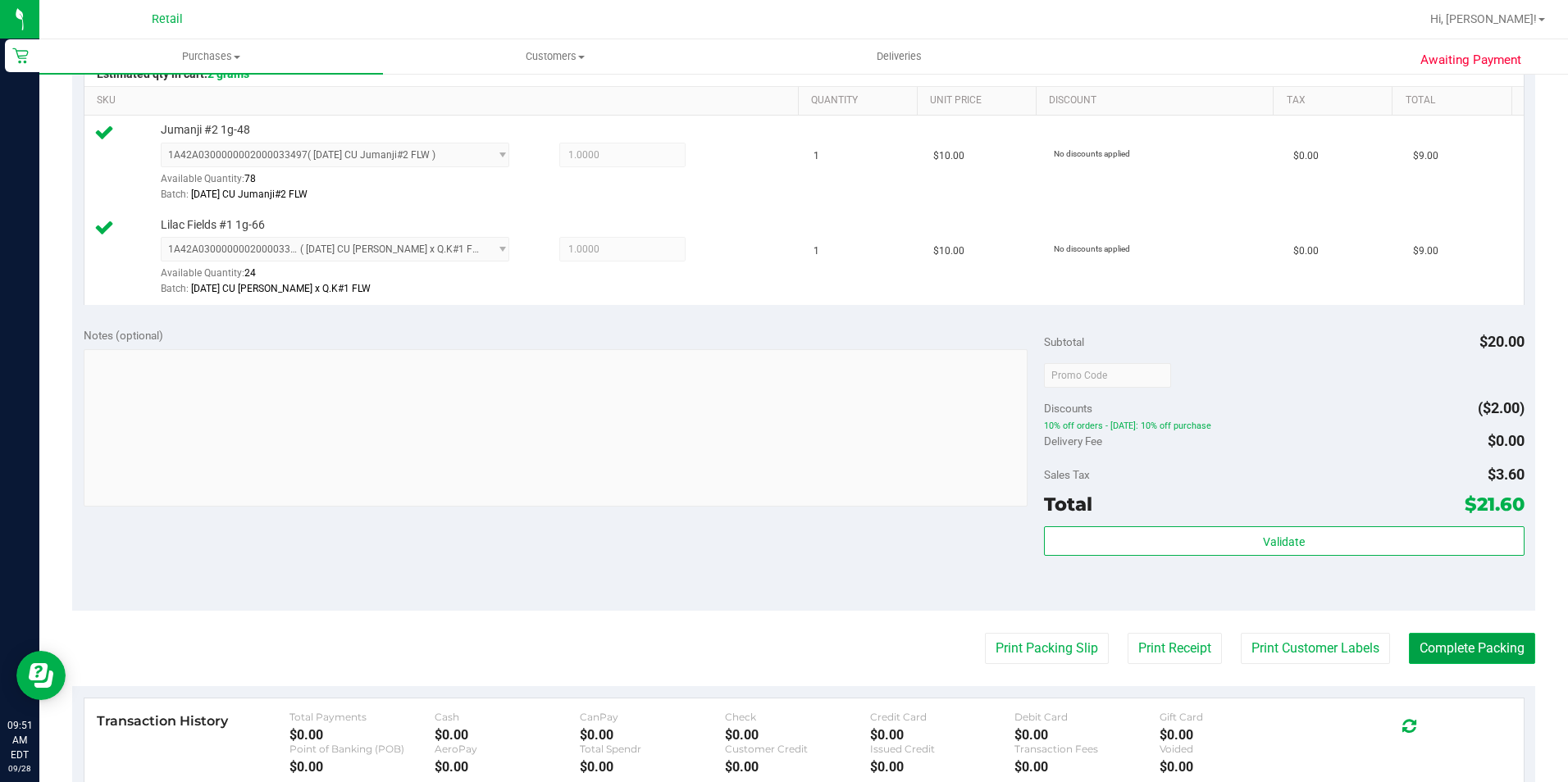
click at [1440, 640] on button "Complete Packing" at bounding box center [1471, 648] width 126 height 31
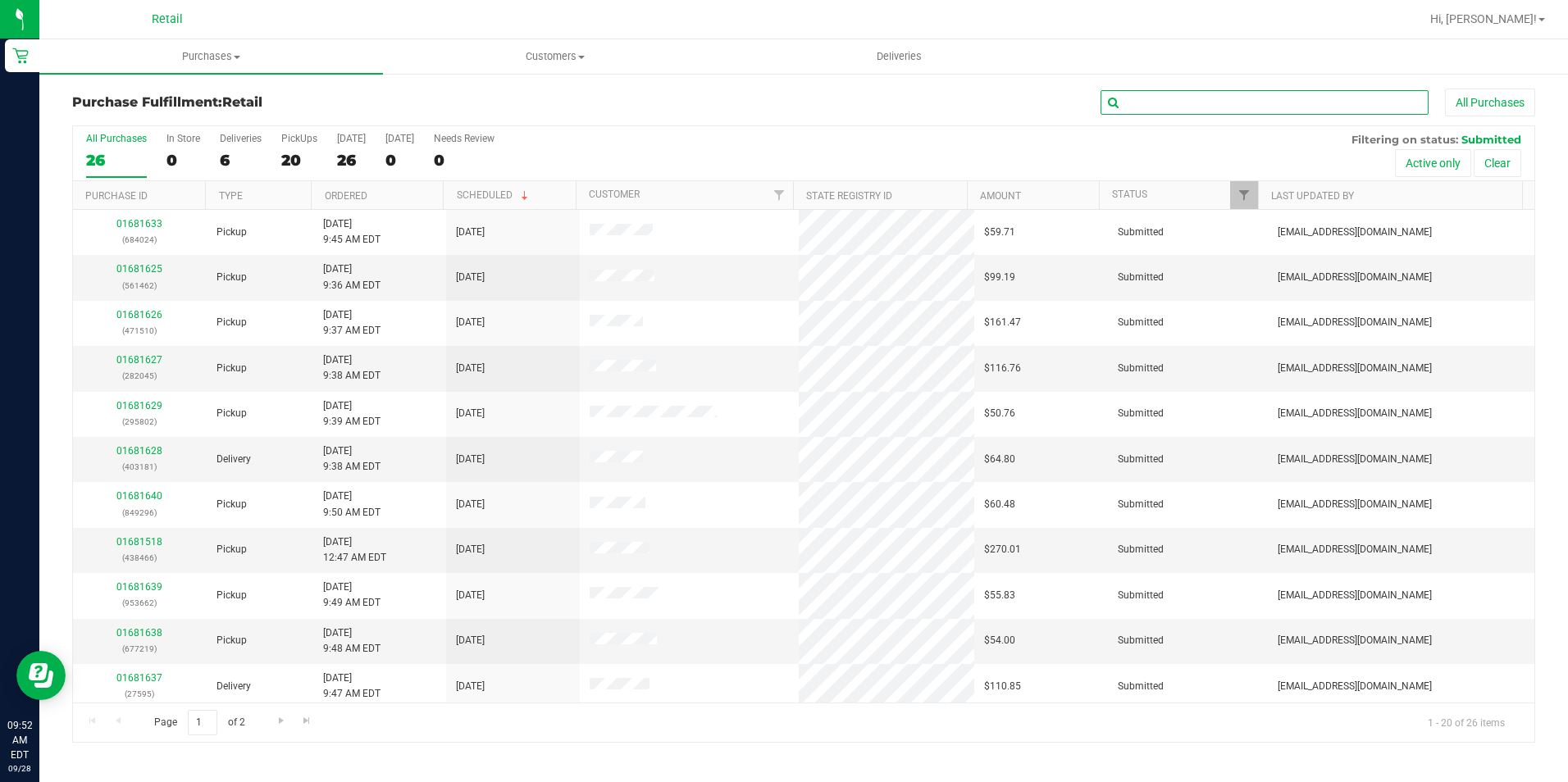
click at [1273, 97] on input "text" at bounding box center [1263, 102] width 328 height 24
type input "6469"
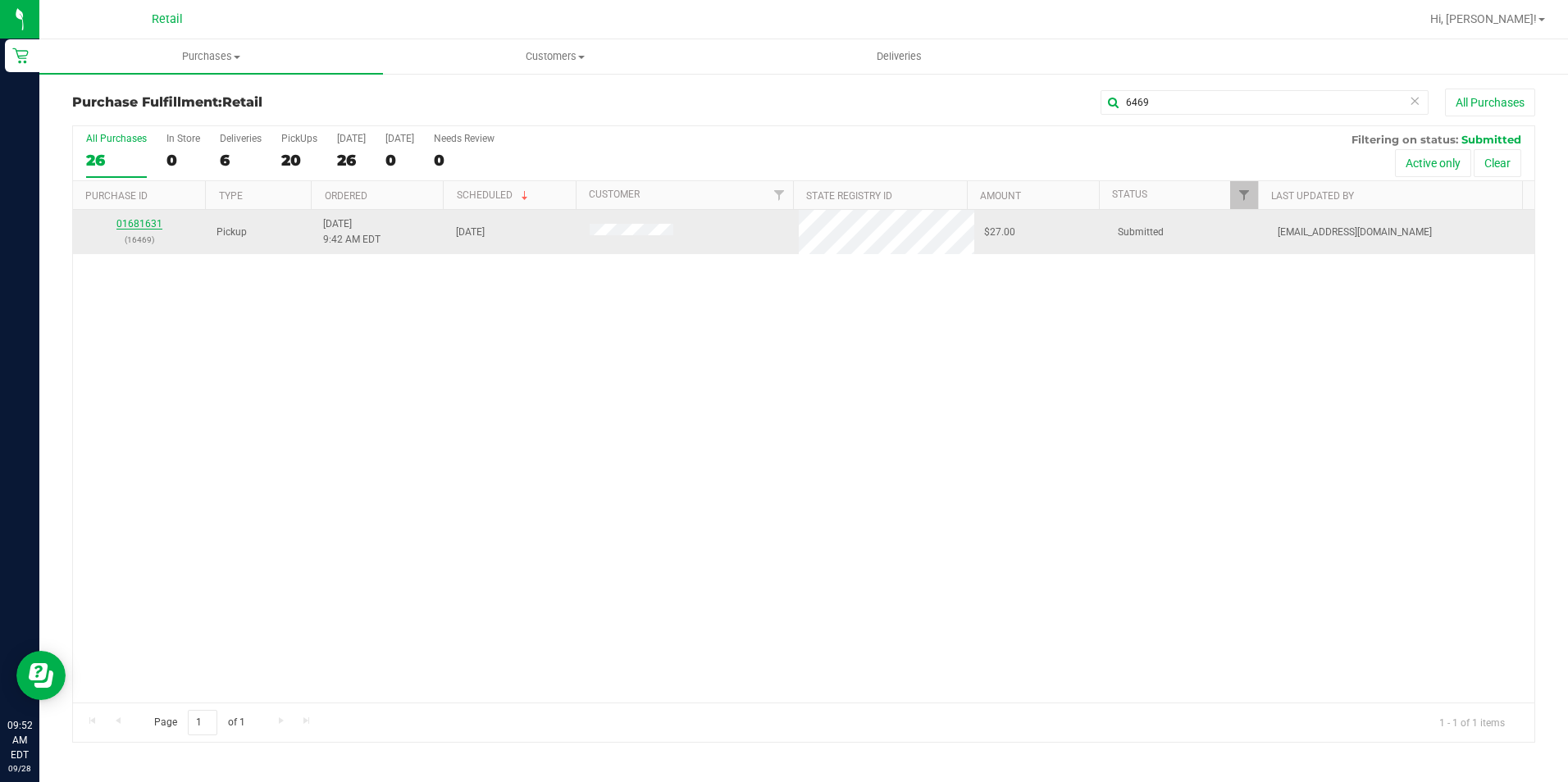
click at [153, 222] on link "01681631" at bounding box center [139, 224] width 46 height 11
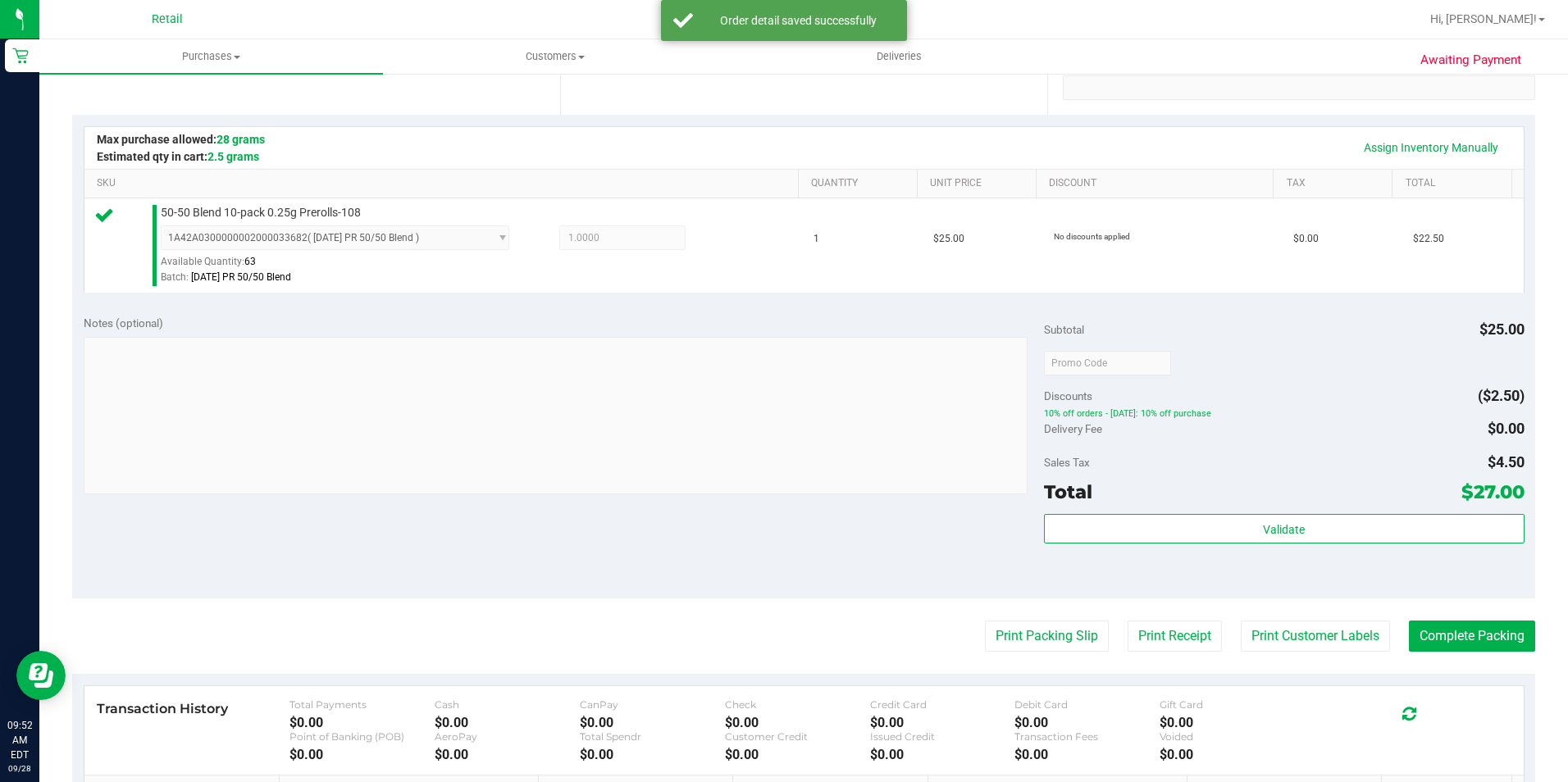
scroll to position [328, 0]
click at [1477, 640] on button "Complete Packing" at bounding box center [1471, 634] width 126 height 31
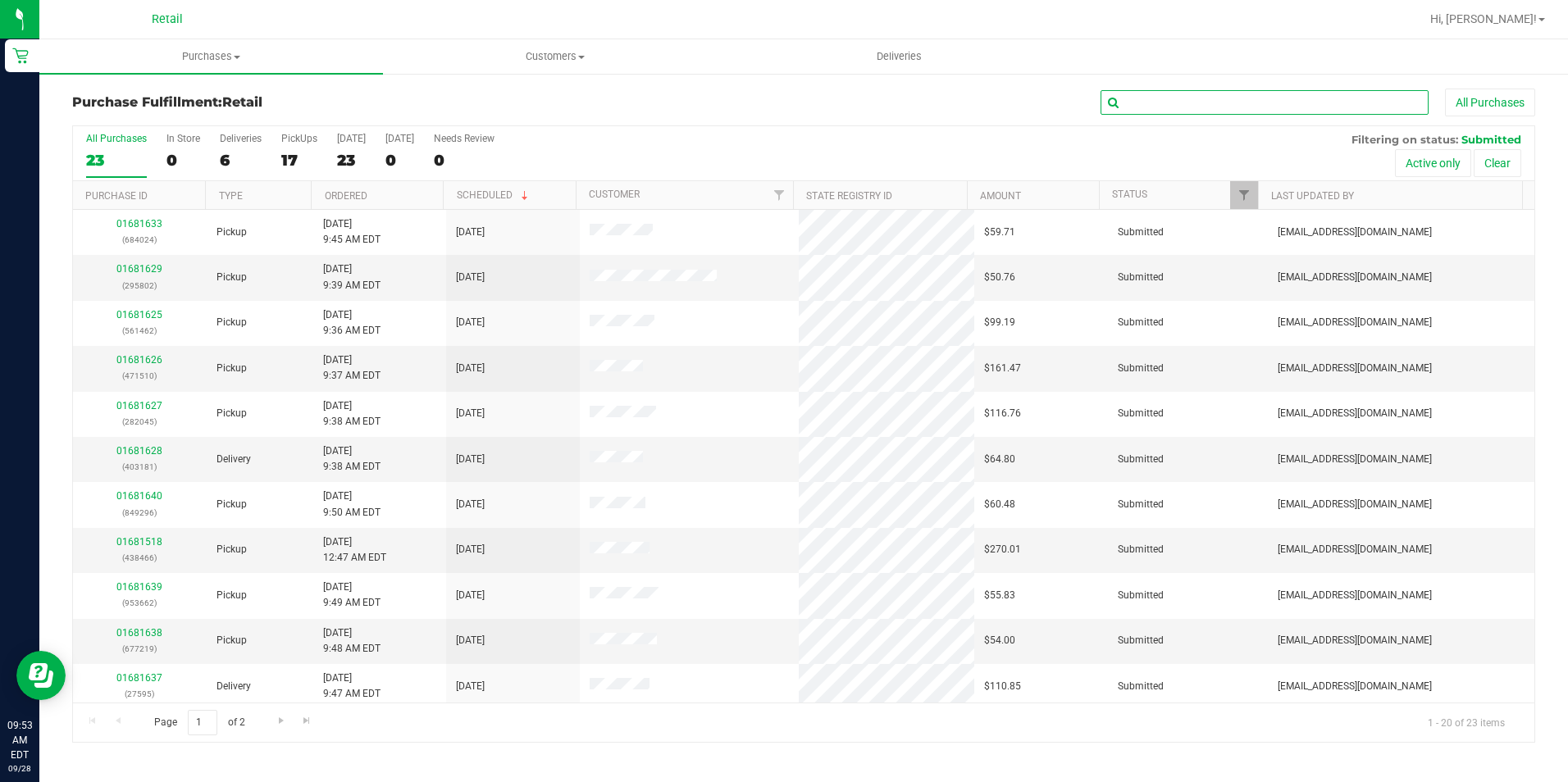
click at [1234, 91] on input "text" at bounding box center [1263, 102] width 328 height 24
type input "4024"
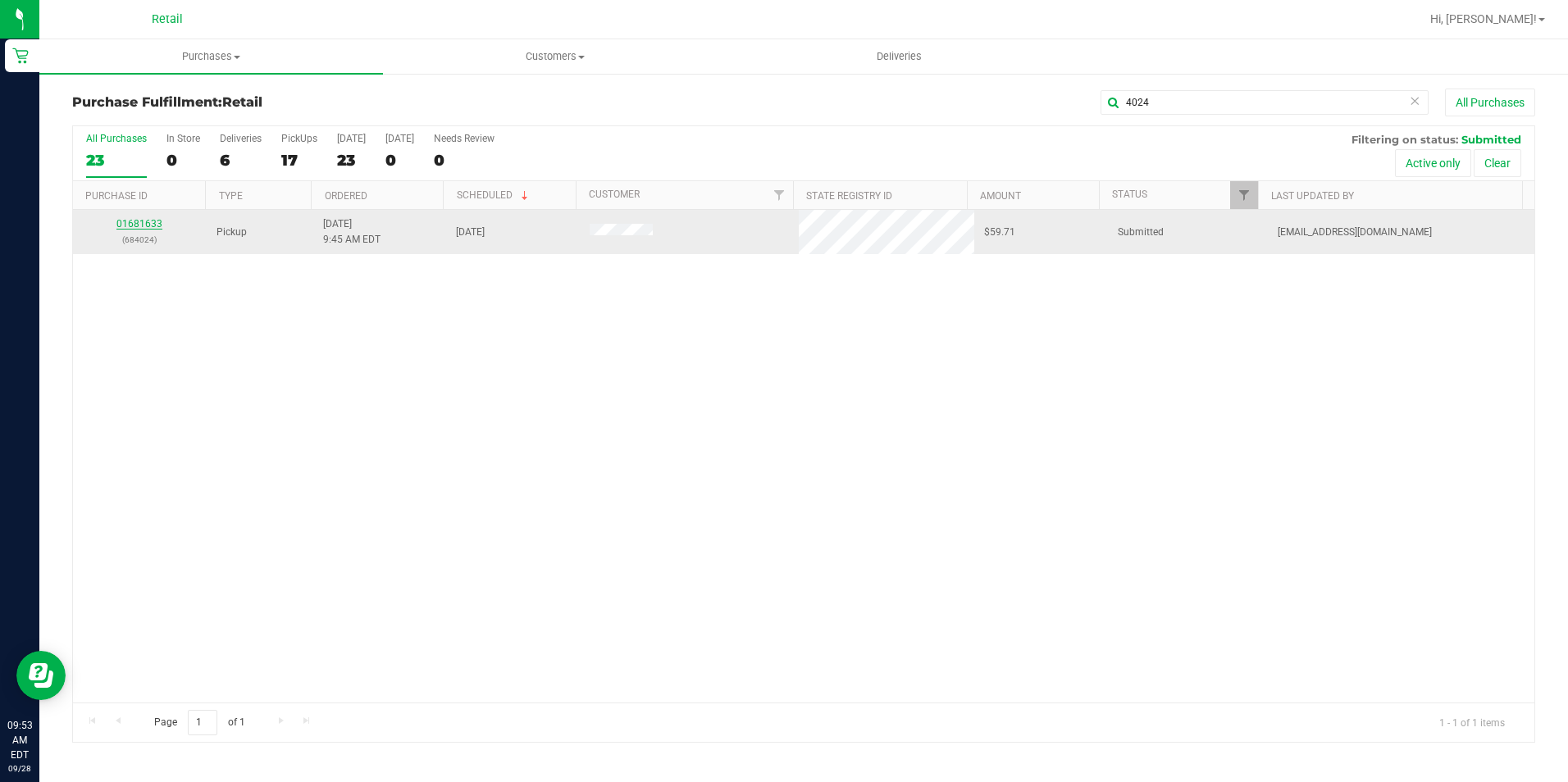
click at [130, 227] on link "01681633" at bounding box center [139, 224] width 46 height 11
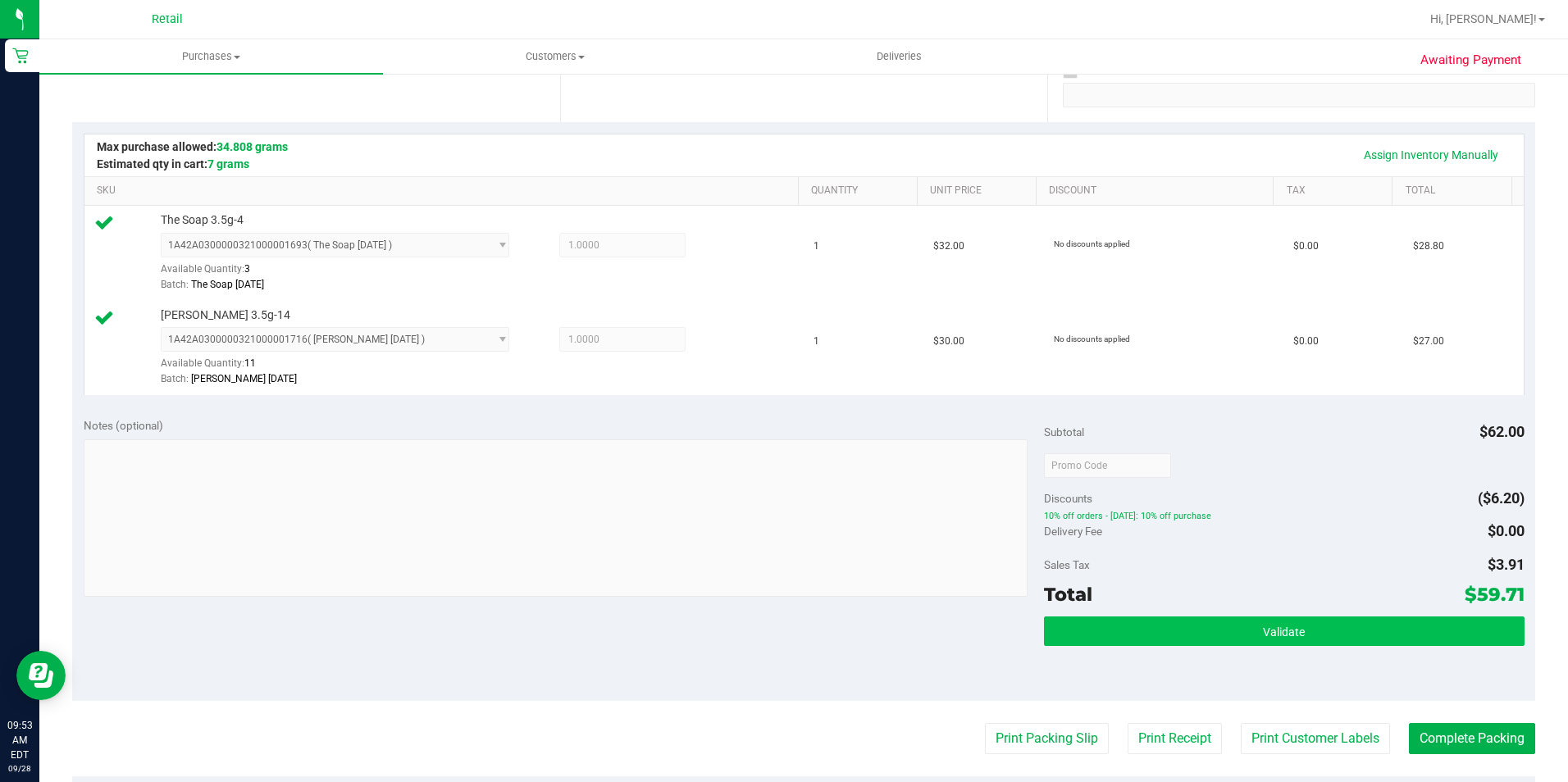
scroll to position [328, 0]
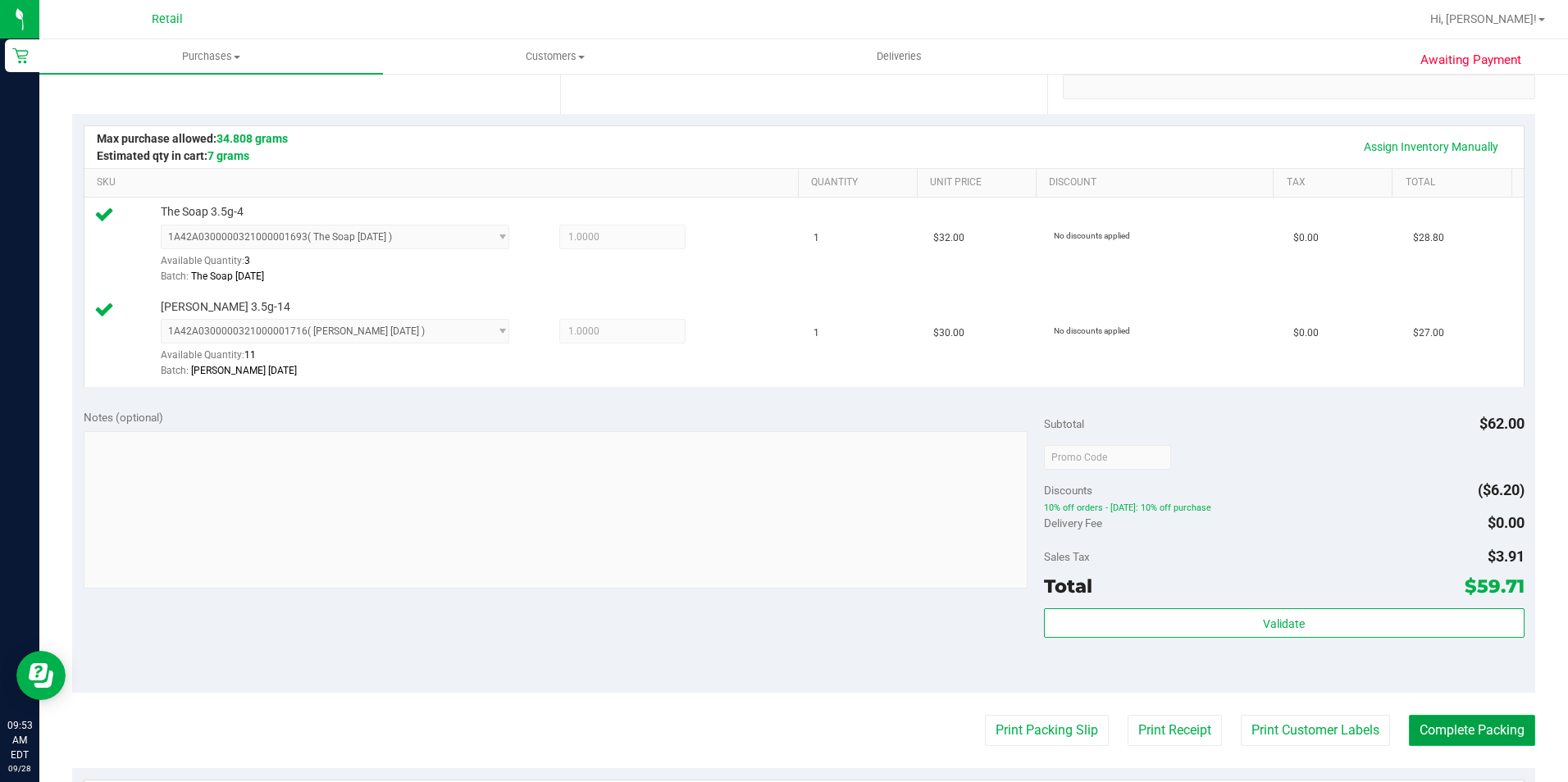
click at [1466, 719] on button "Complete Packing" at bounding box center [1471, 730] width 126 height 31
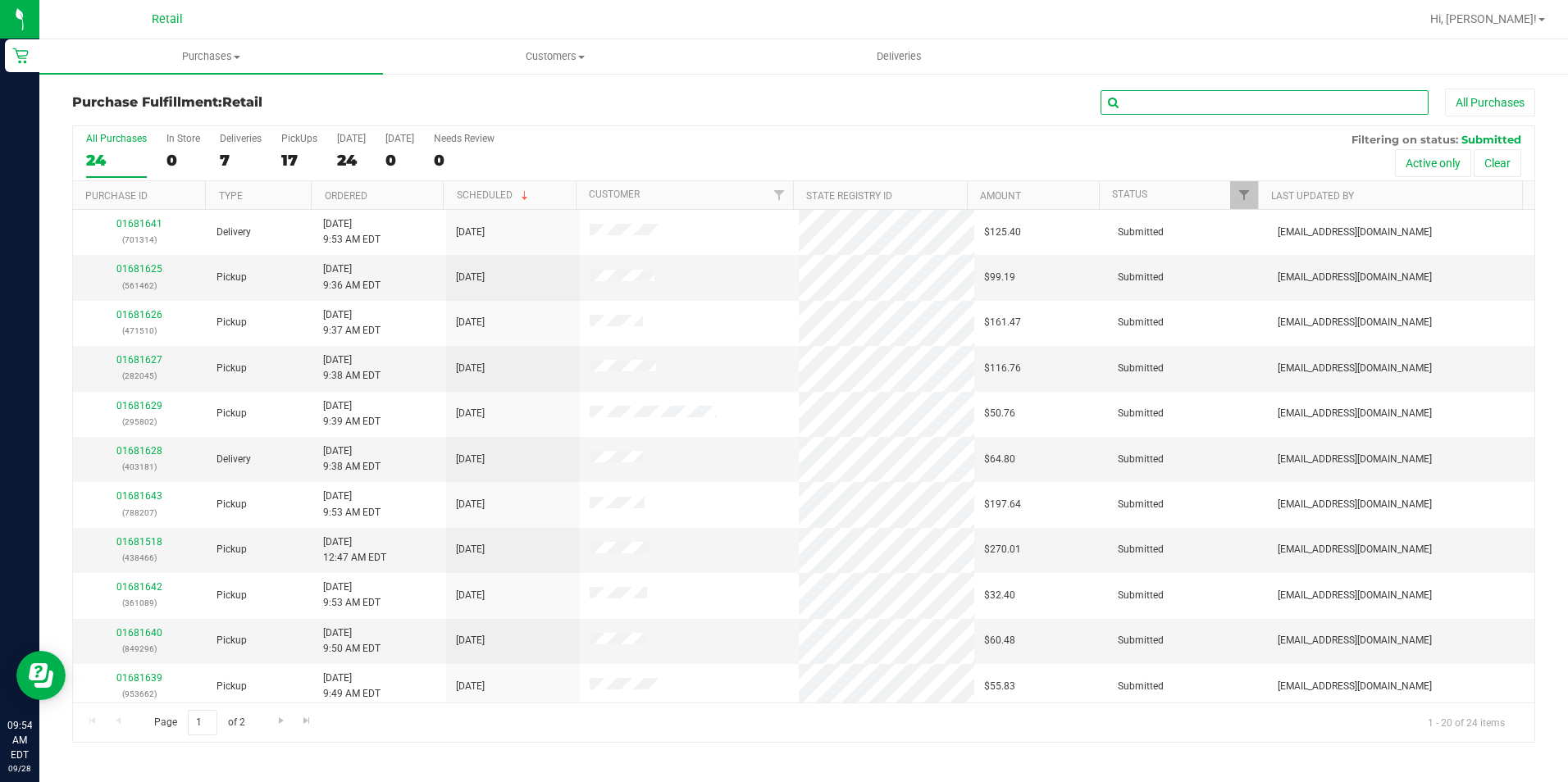
click at [1201, 101] on input "text" at bounding box center [1263, 102] width 328 height 24
type input "5802"
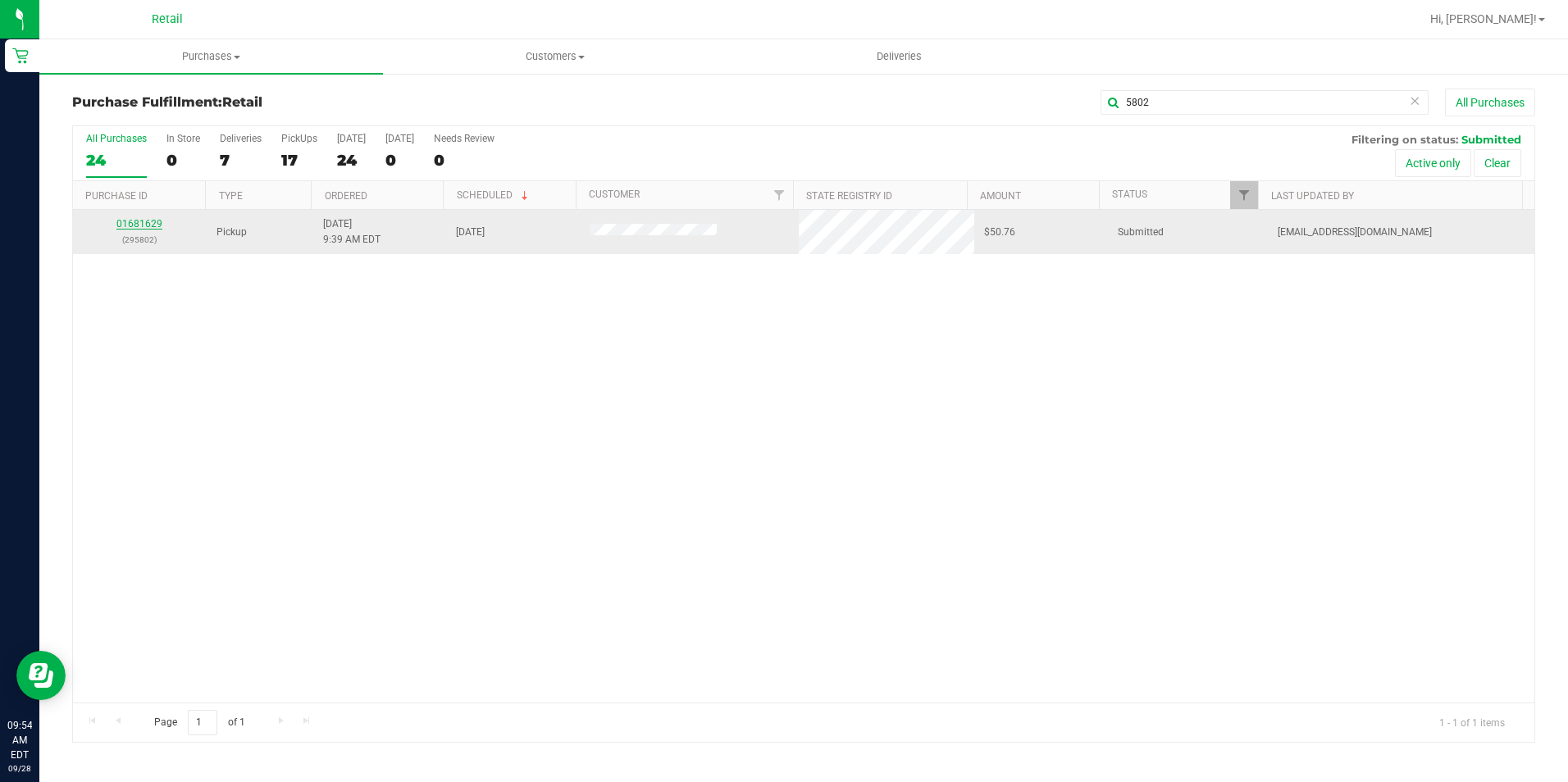
click at [146, 221] on link "01681629" at bounding box center [139, 224] width 46 height 11
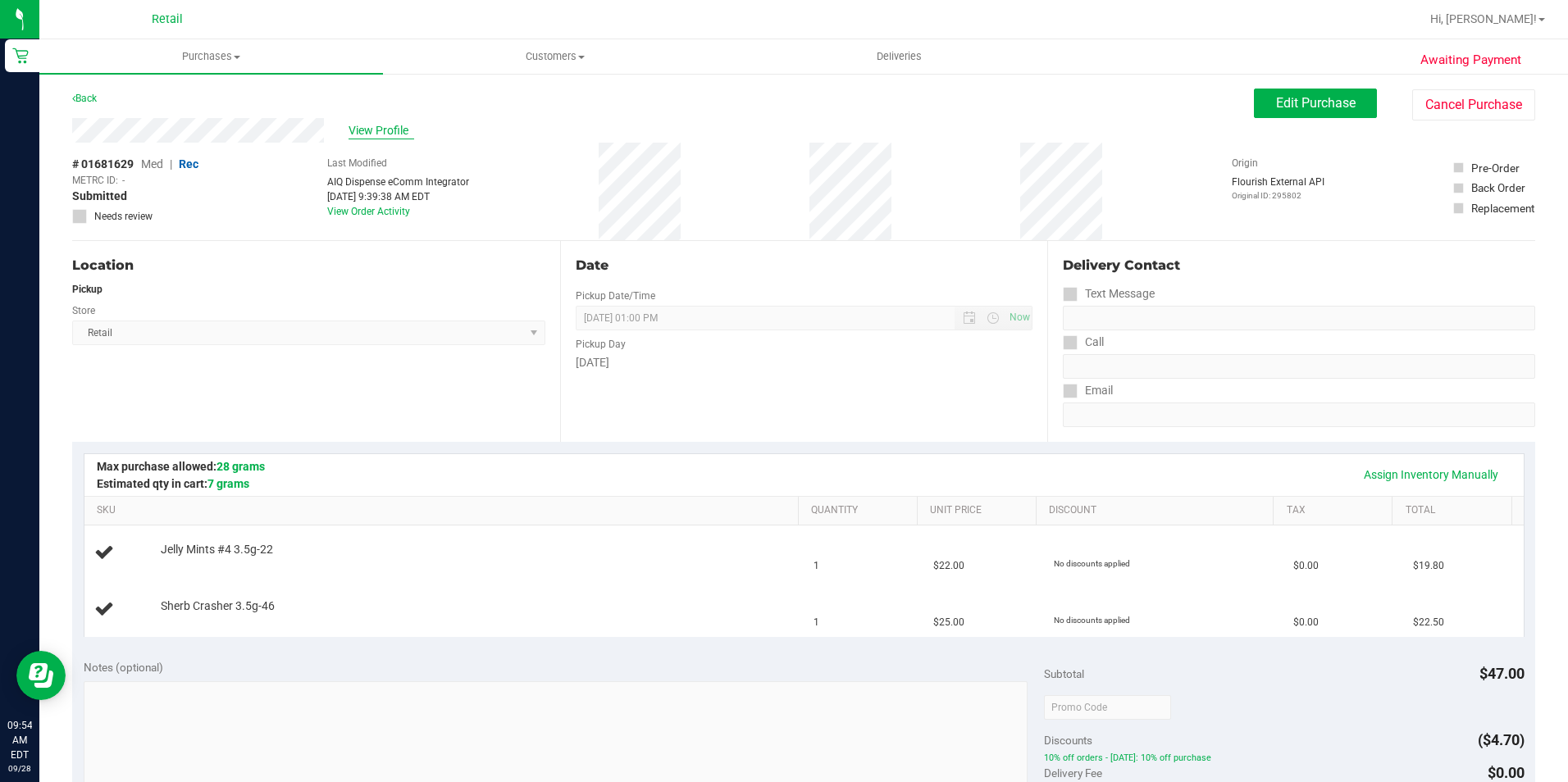
click at [400, 122] on span "View Profile" at bounding box center [382, 131] width 66 height 17
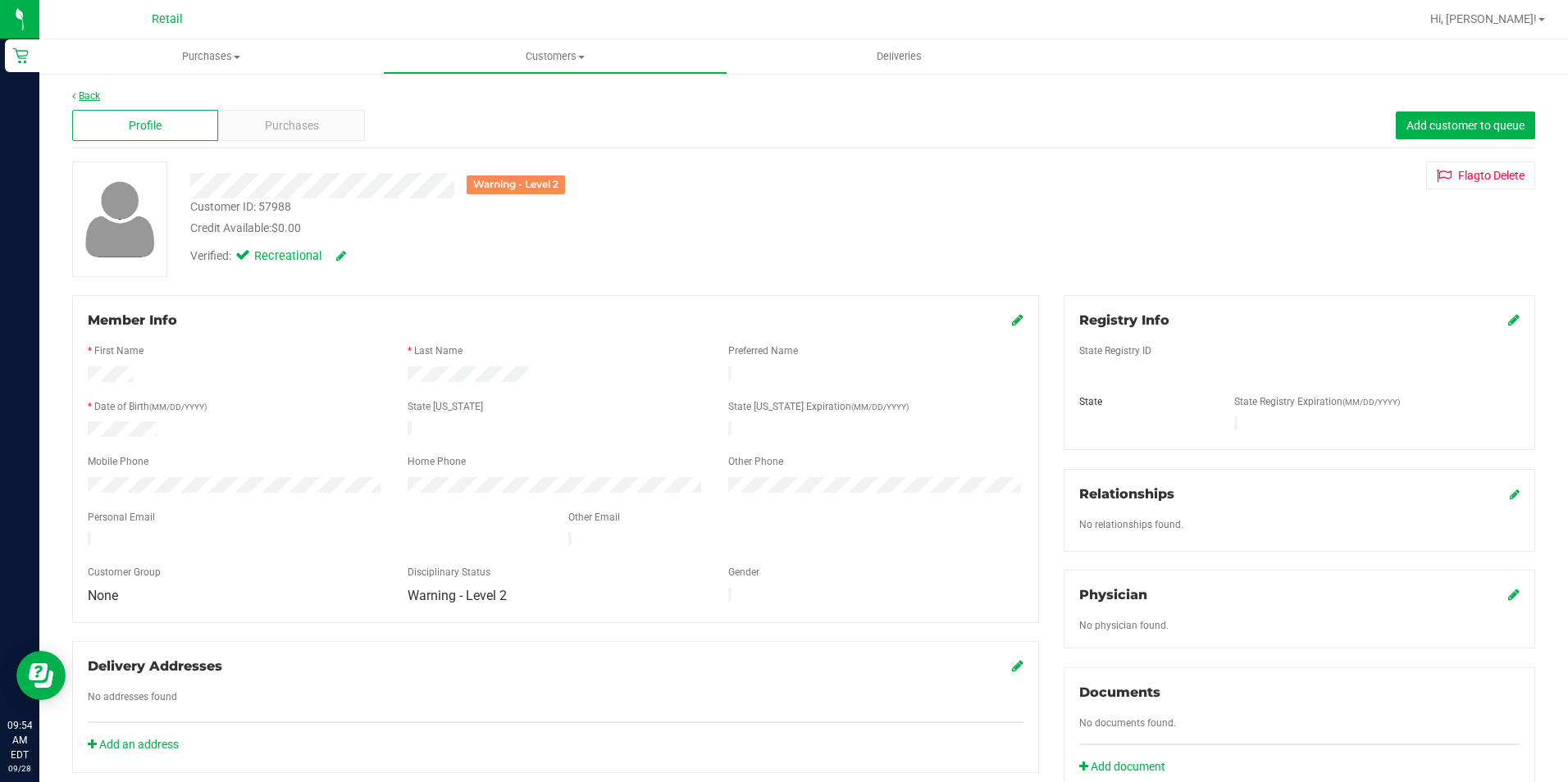
click at [97, 101] on link "Back" at bounding box center [86, 96] width 28 height 11
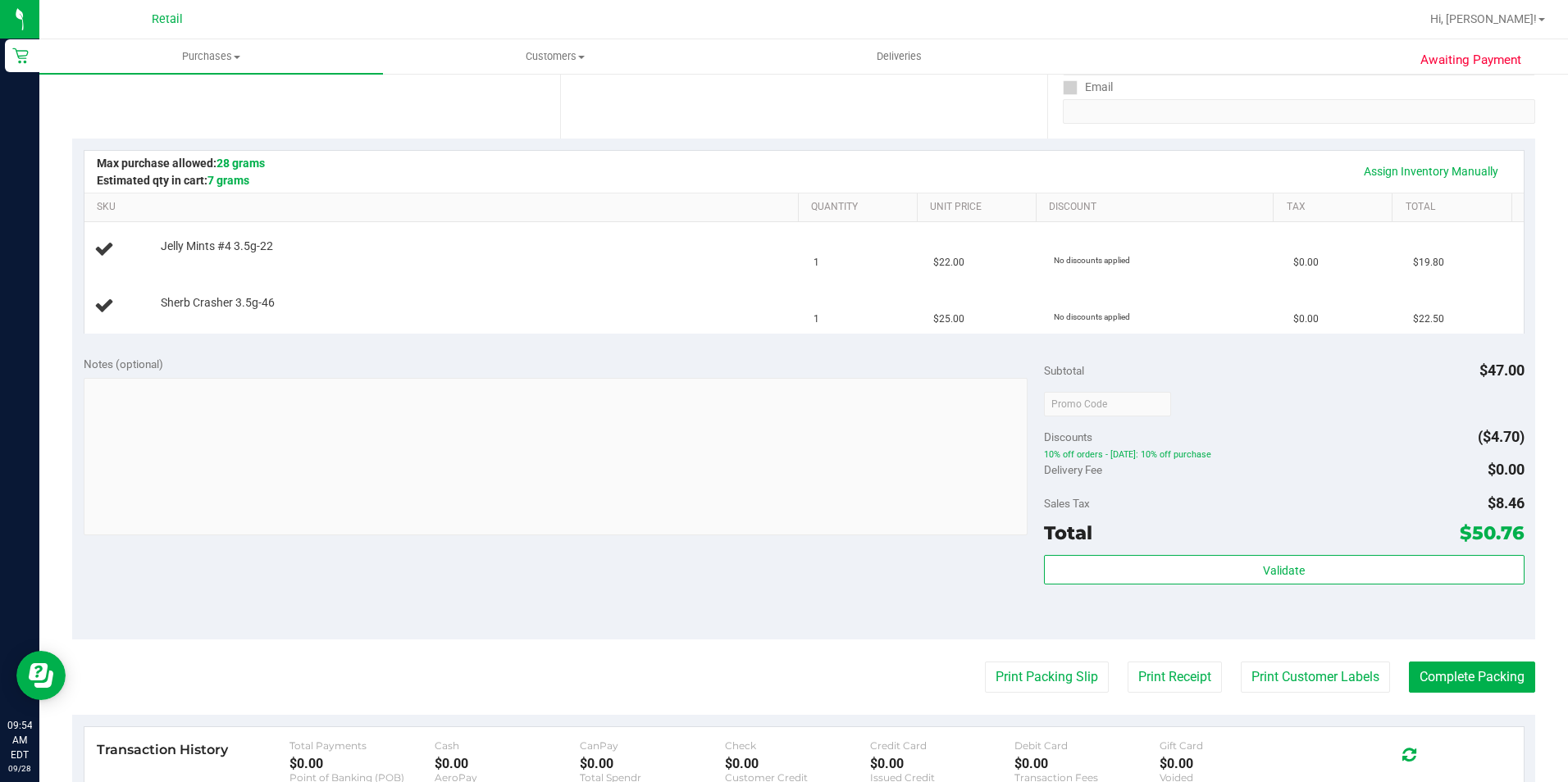
scroll to position [328, 0]
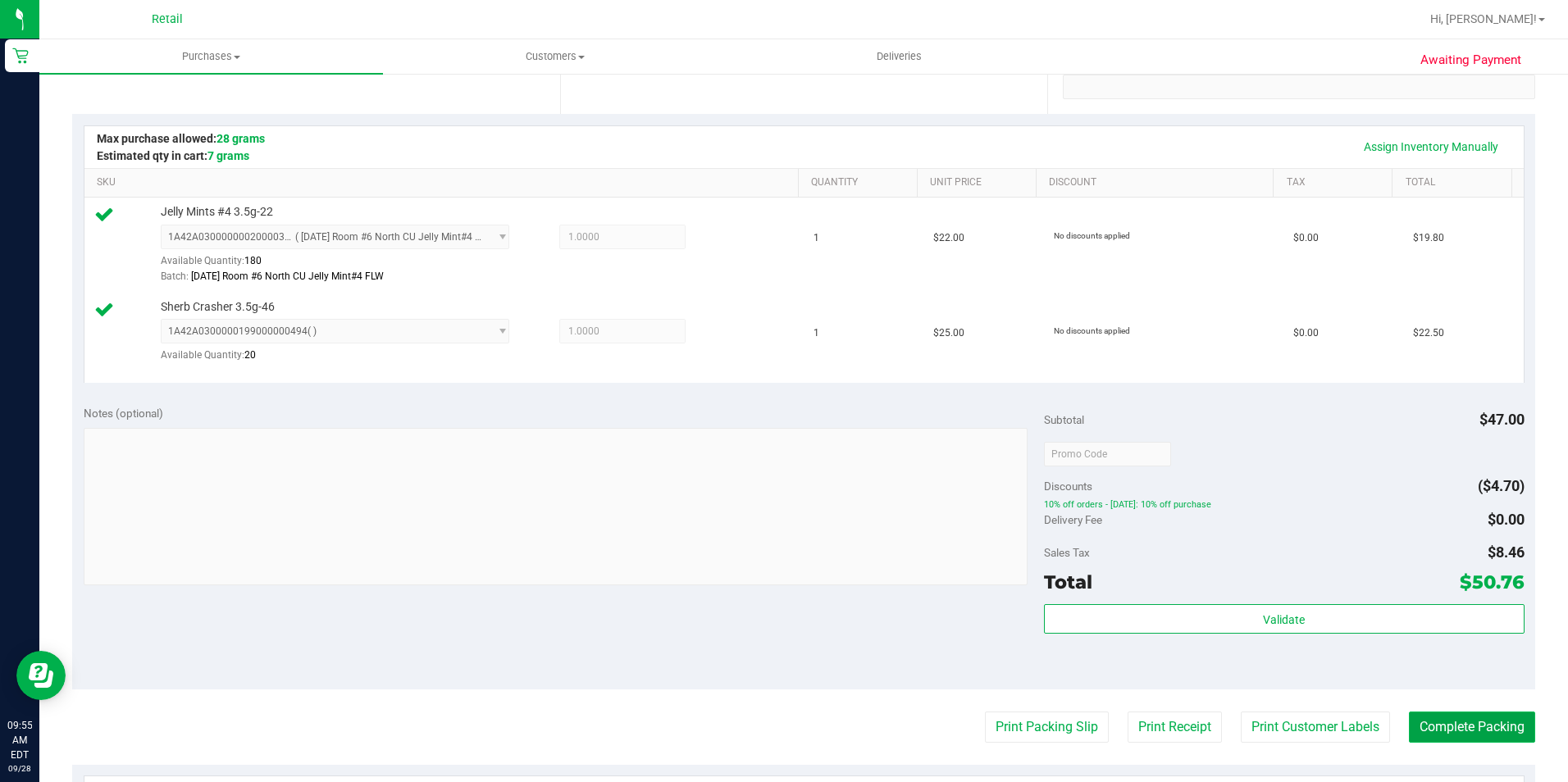
click at [1478, 713] on button "Complete Packing" at bounding box center [1471, 727] width 126 height 31
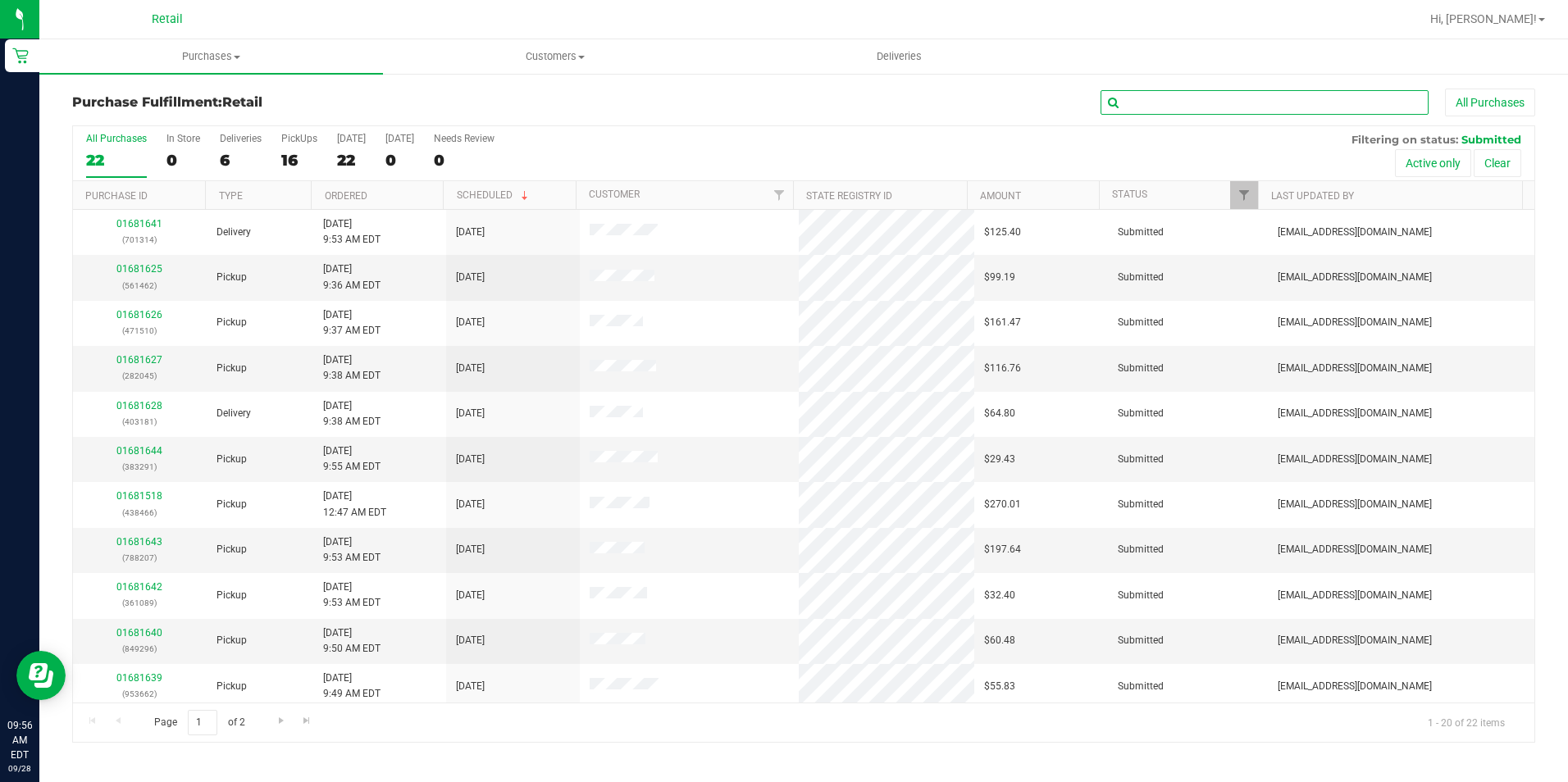
click at [1198, 102] on input "text" at bounding box center [1263, 102] width 328 height 24
type input "1510"
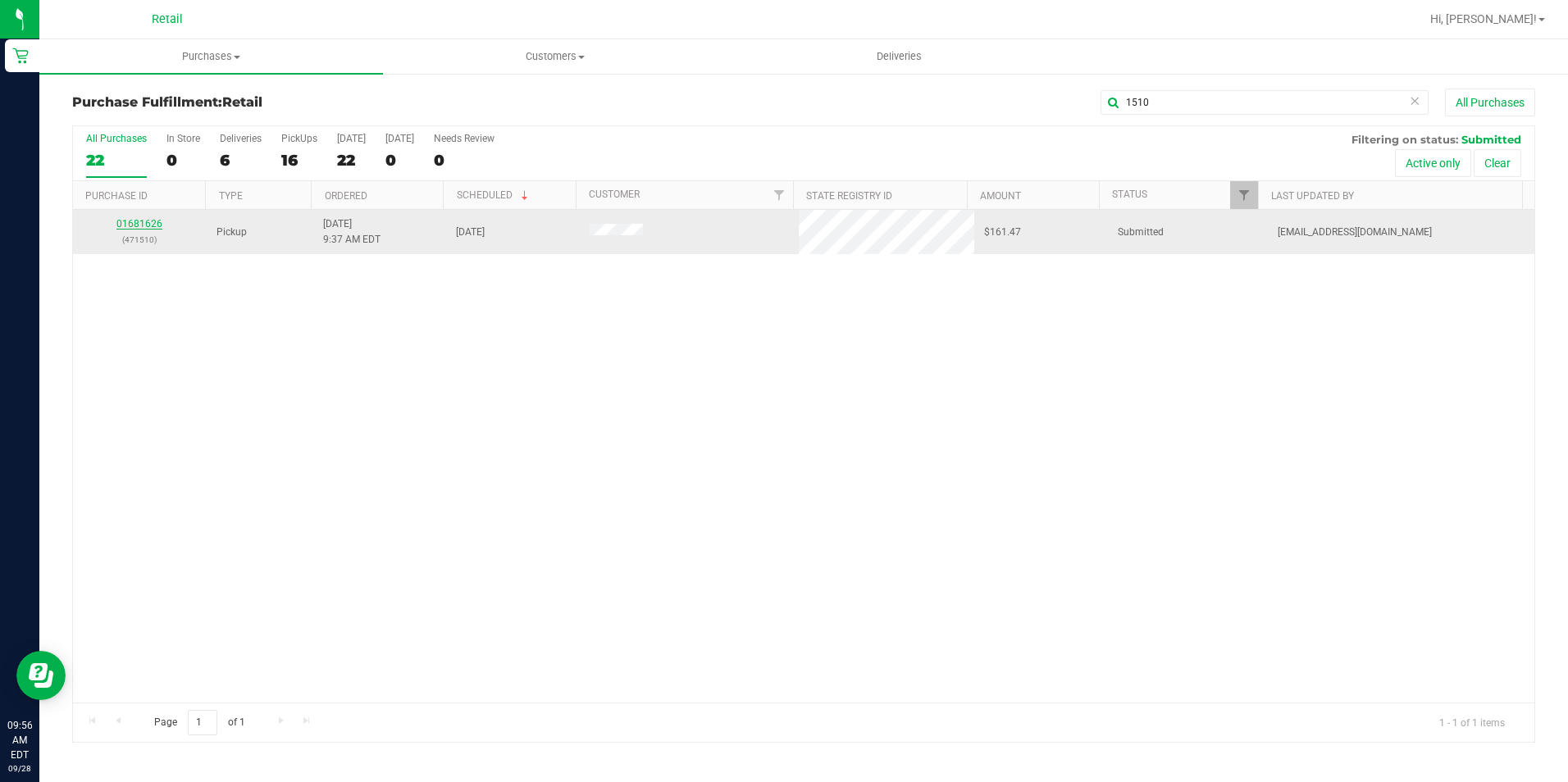
click at [127, 226] on link "01681626" at bounding box center [139, 224] width 46 height 11
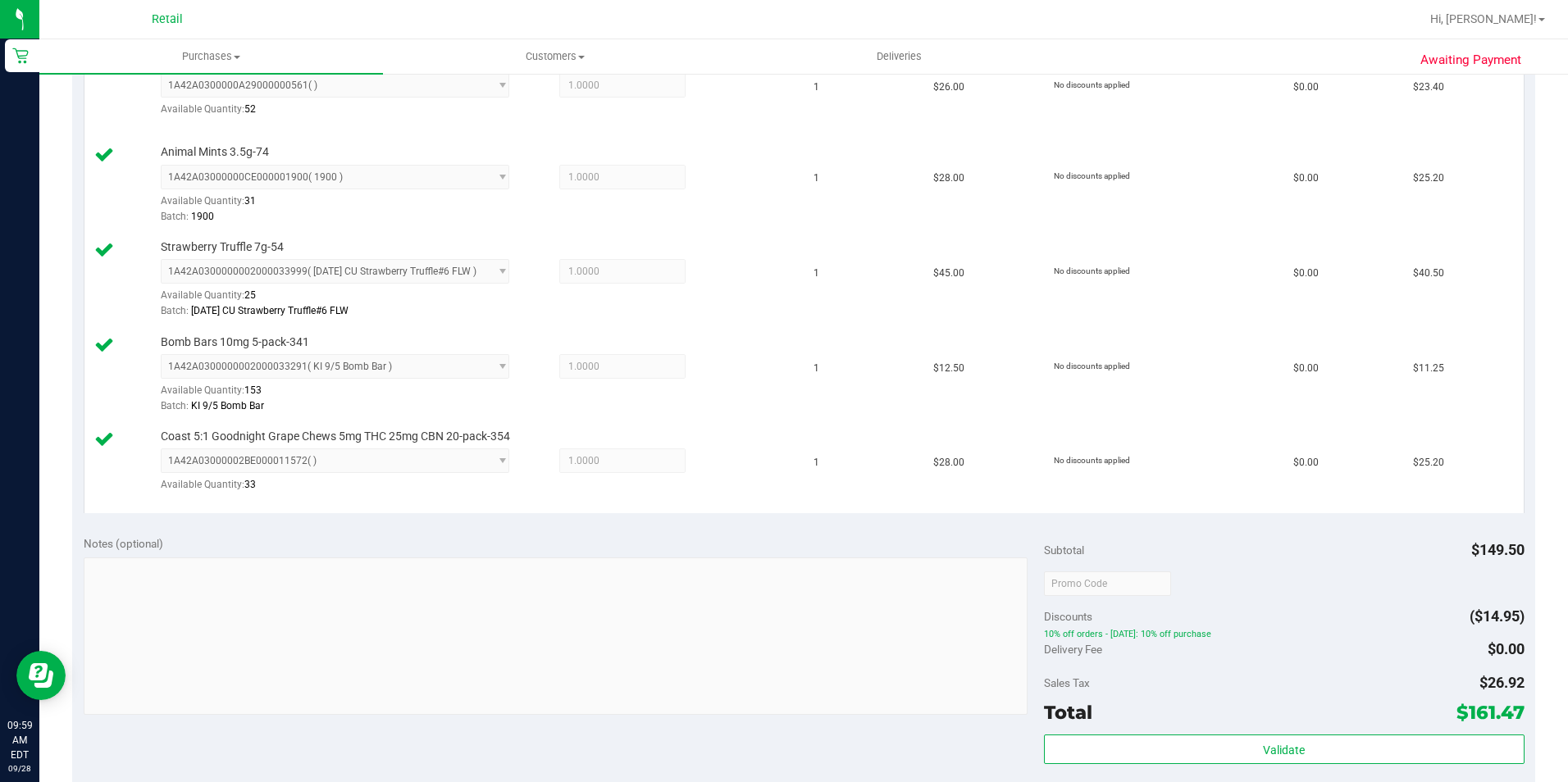
scroll to position [901, 0]
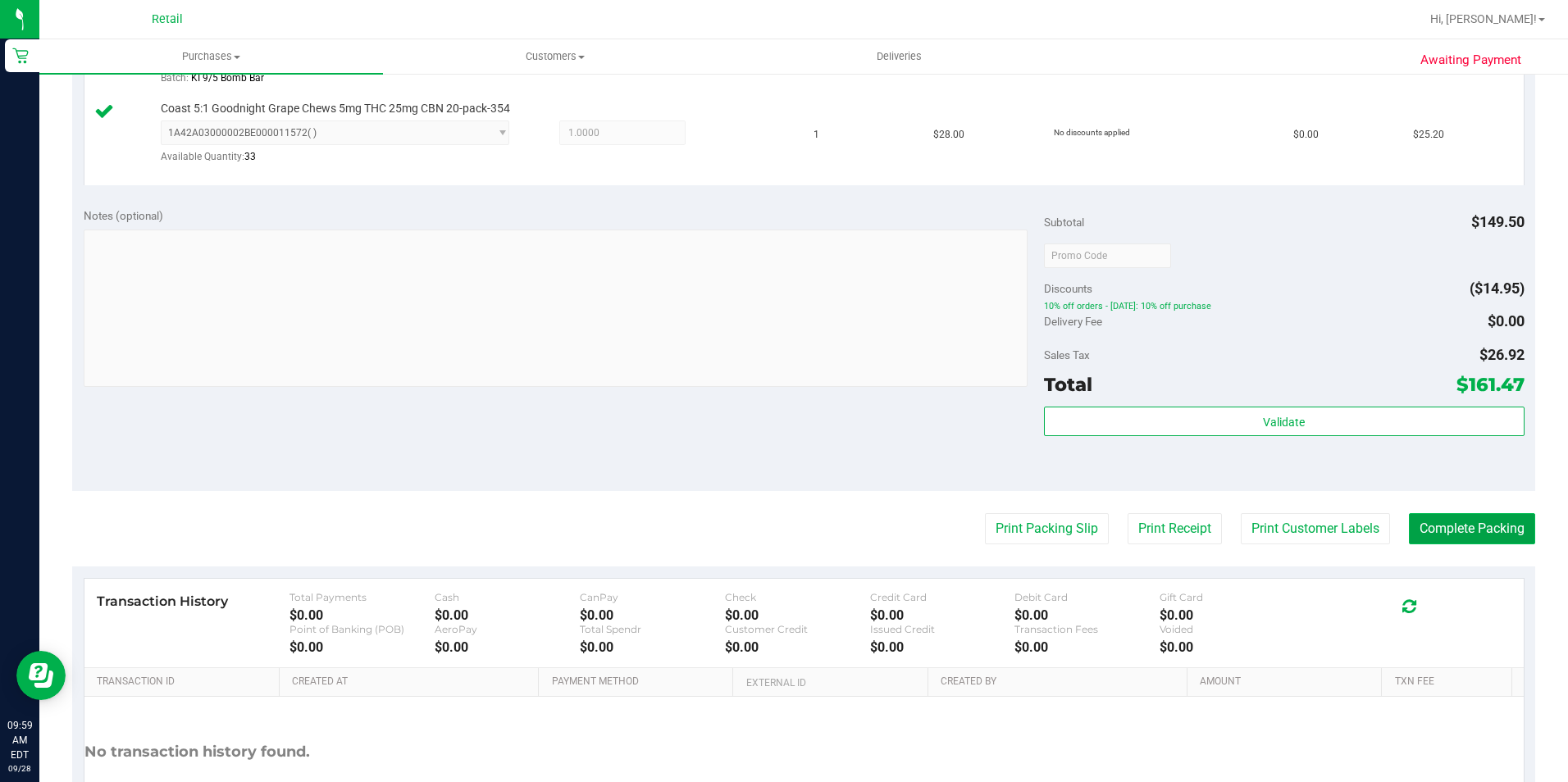
click at [1421, 521] on button "Complete Packing" at bounding box center [1471, 528] width 126 height 31
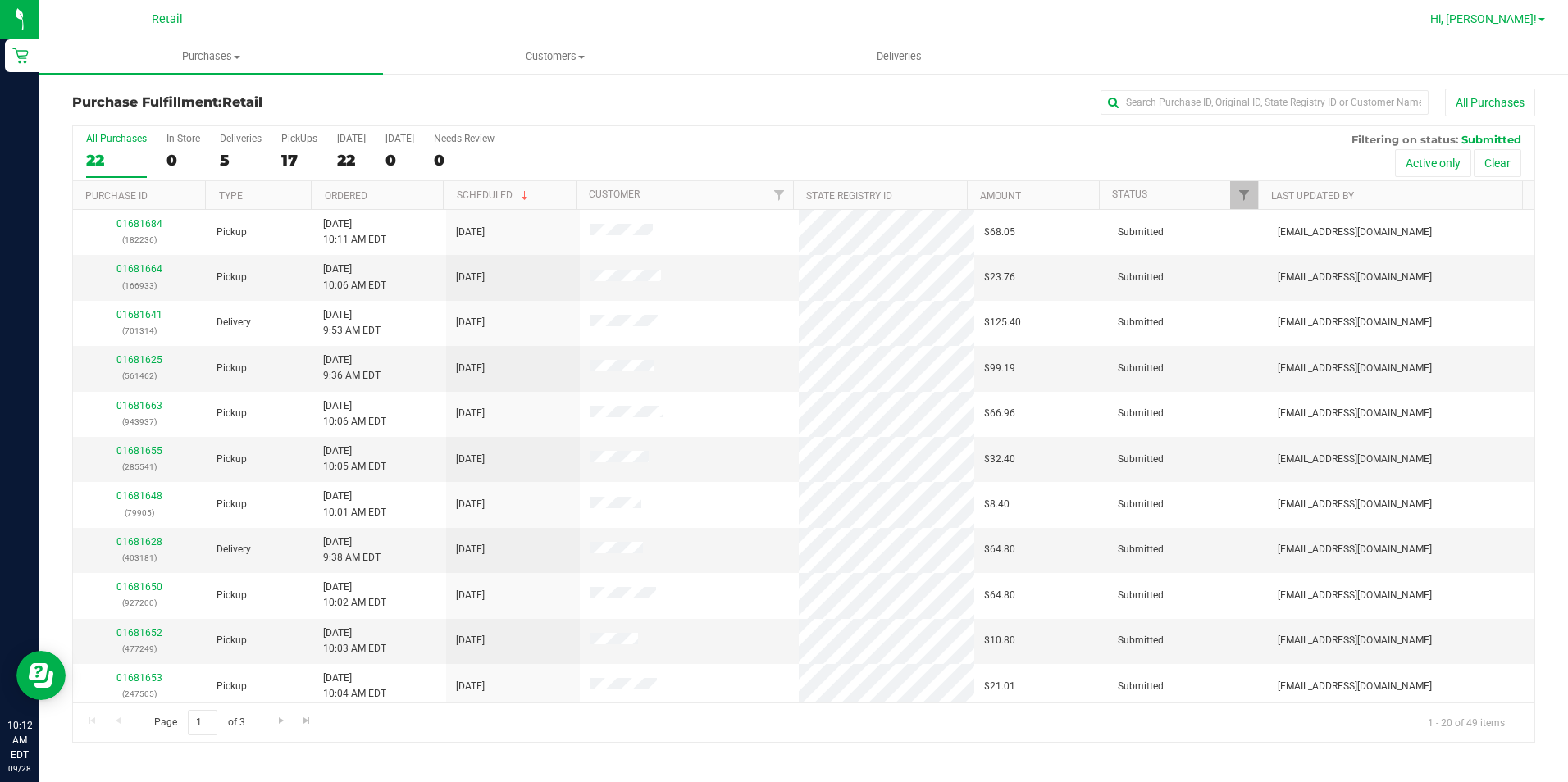
click at [1540, 21] on span at bounding box center [1541, 19] width 7 height 3
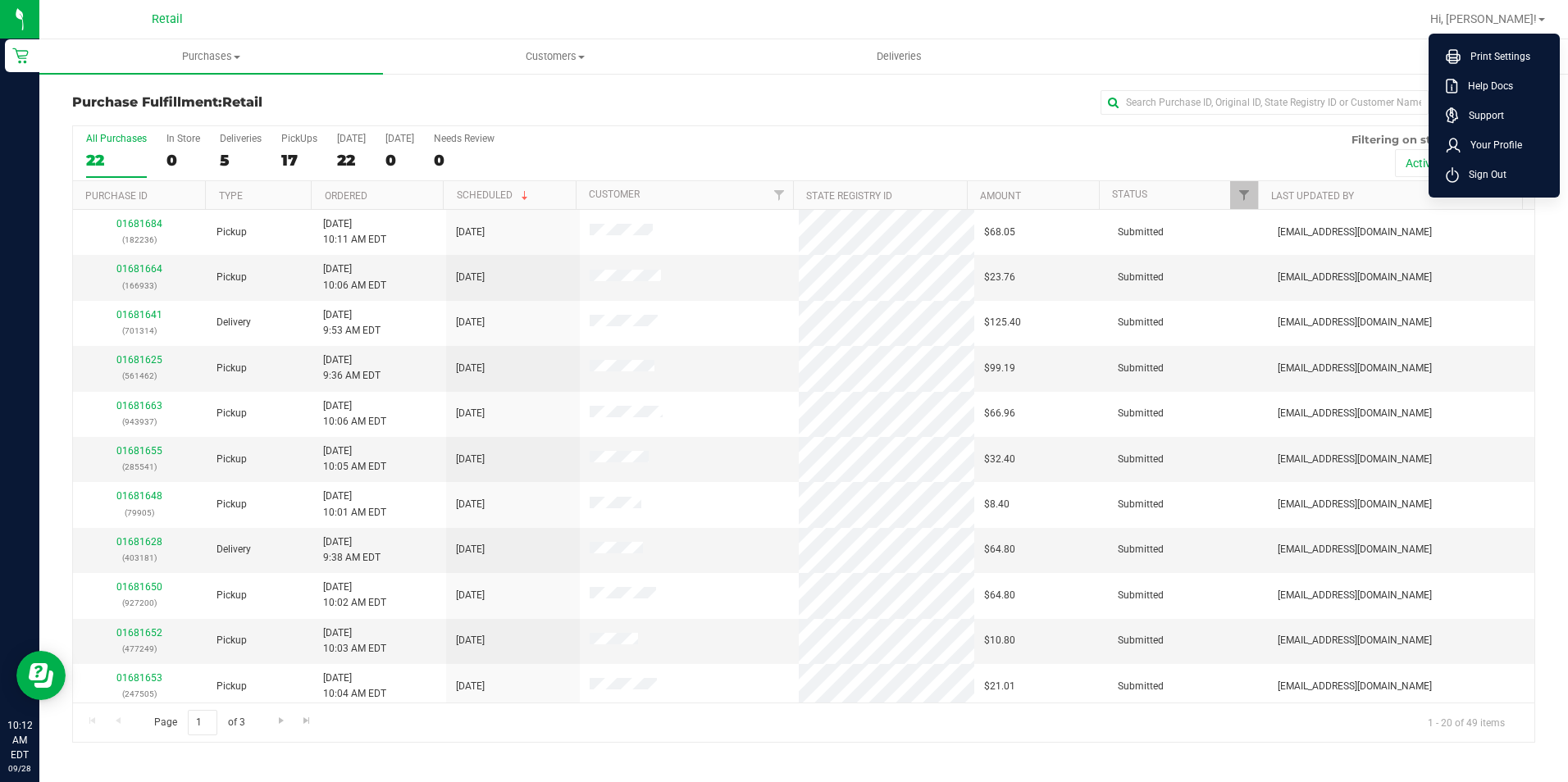
click at [1227, 41] on ul "Purchases Summary of purchases Fulfillment All purchases Customers All customer…" at bounding box center [823, 57] width 1568 height 36
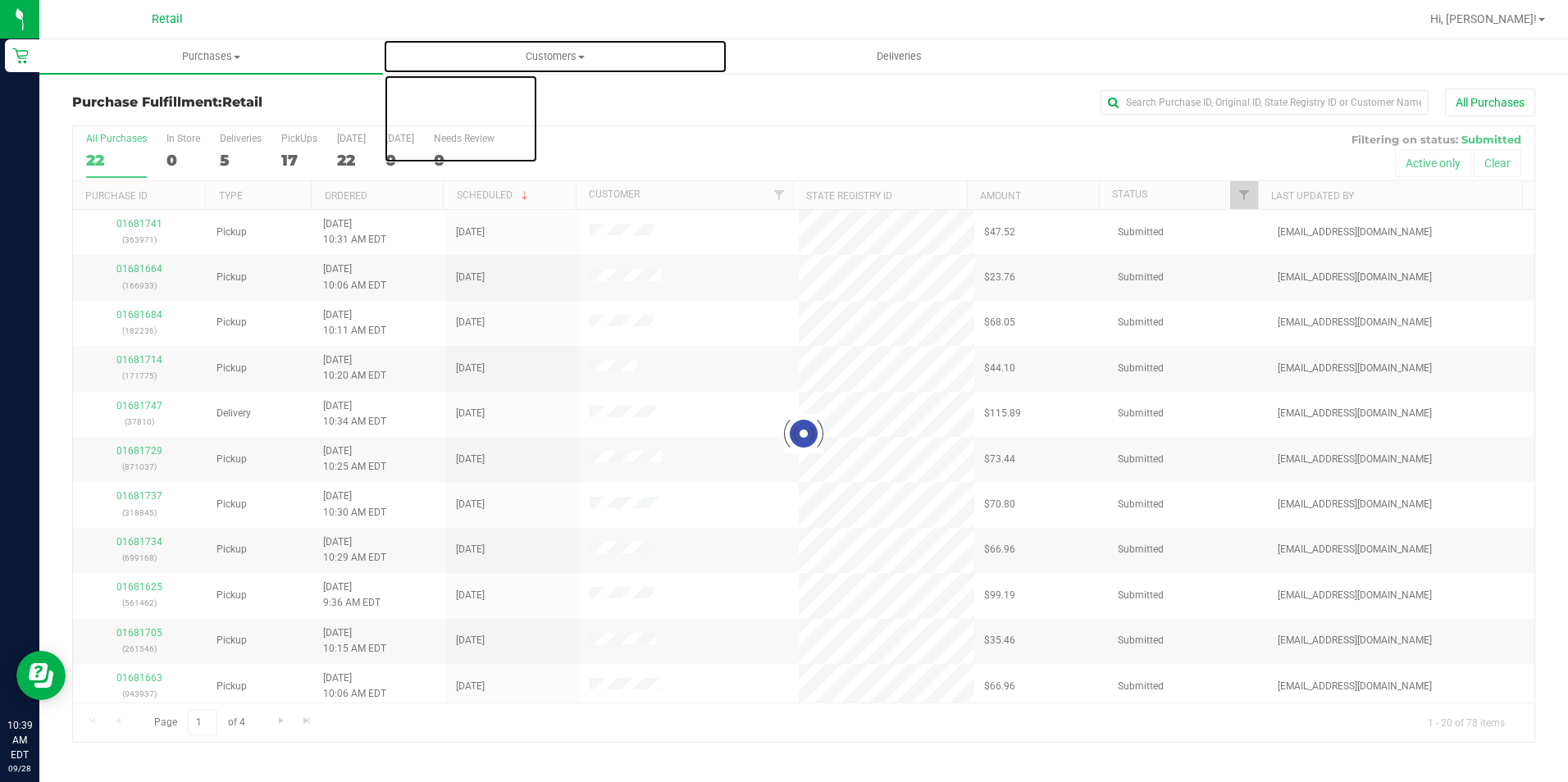
click at [556, 53] on span "Customers" at bounding box center [555, 56] width 342 height 15
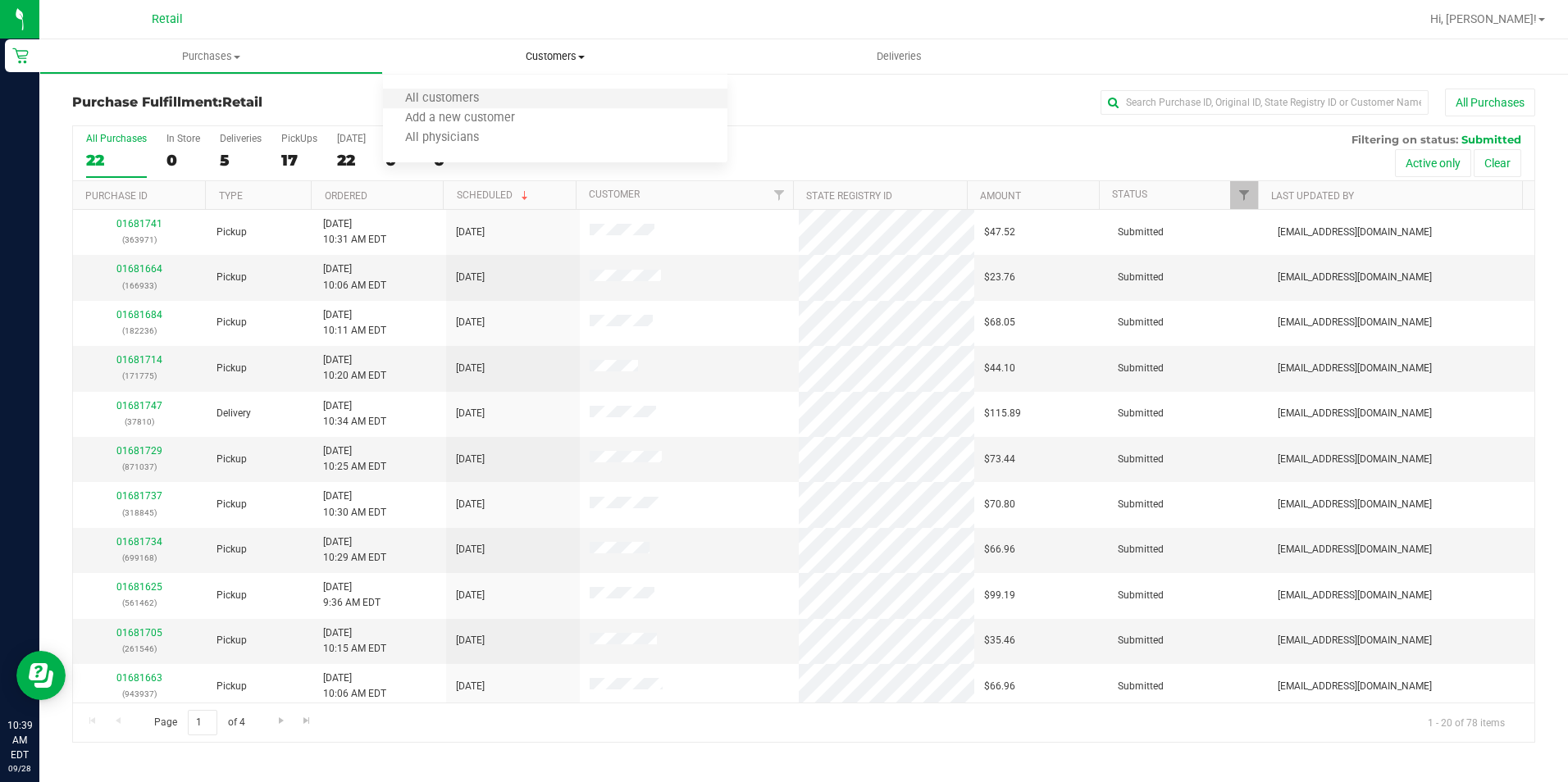
click at [510, 92] on li "All customers" at bounding box center [554, 99] width 343 height 20
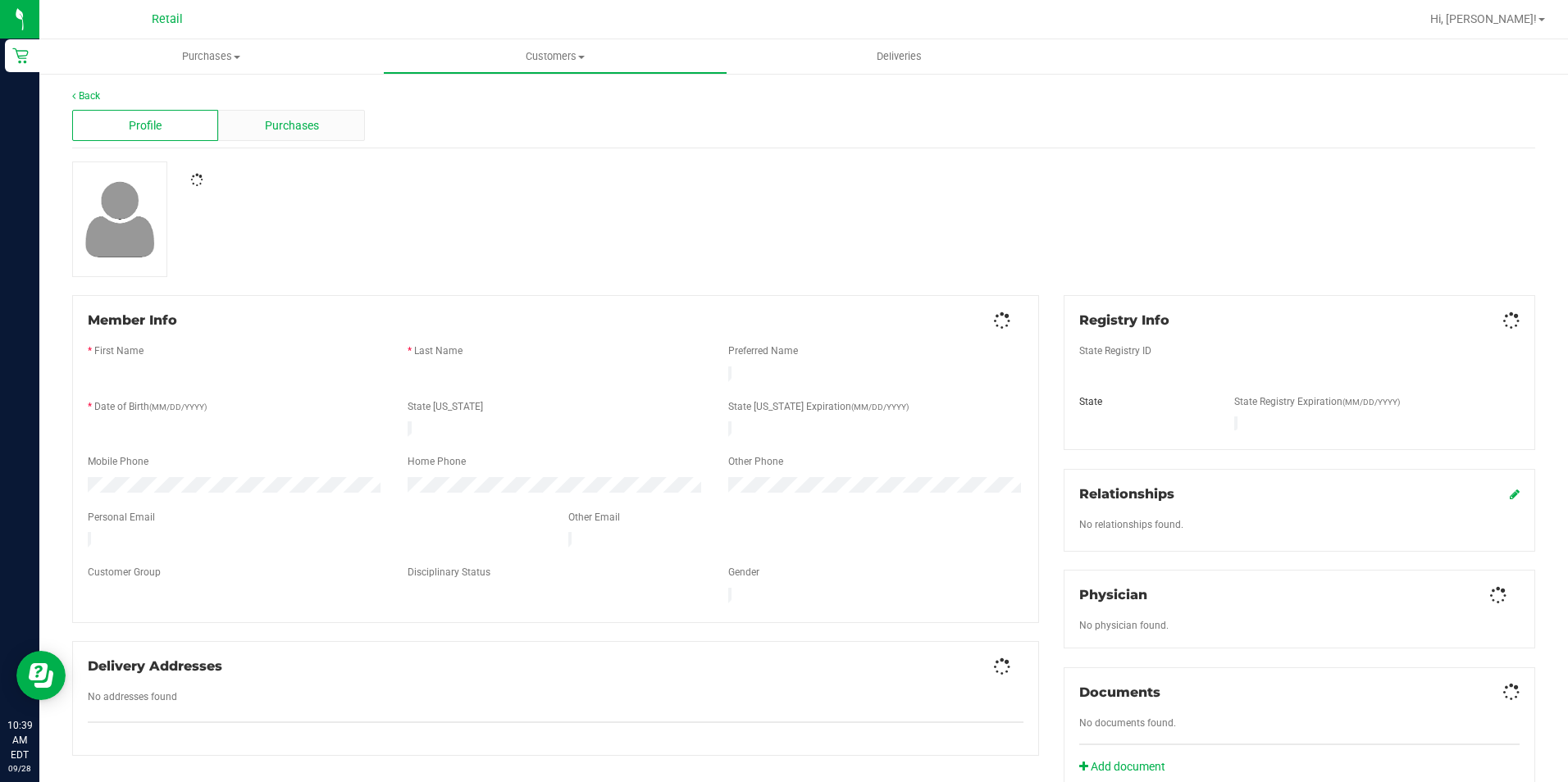
click at [269, 125] on span "Purchases" at bounding box center [292, 126] width 55 height 17
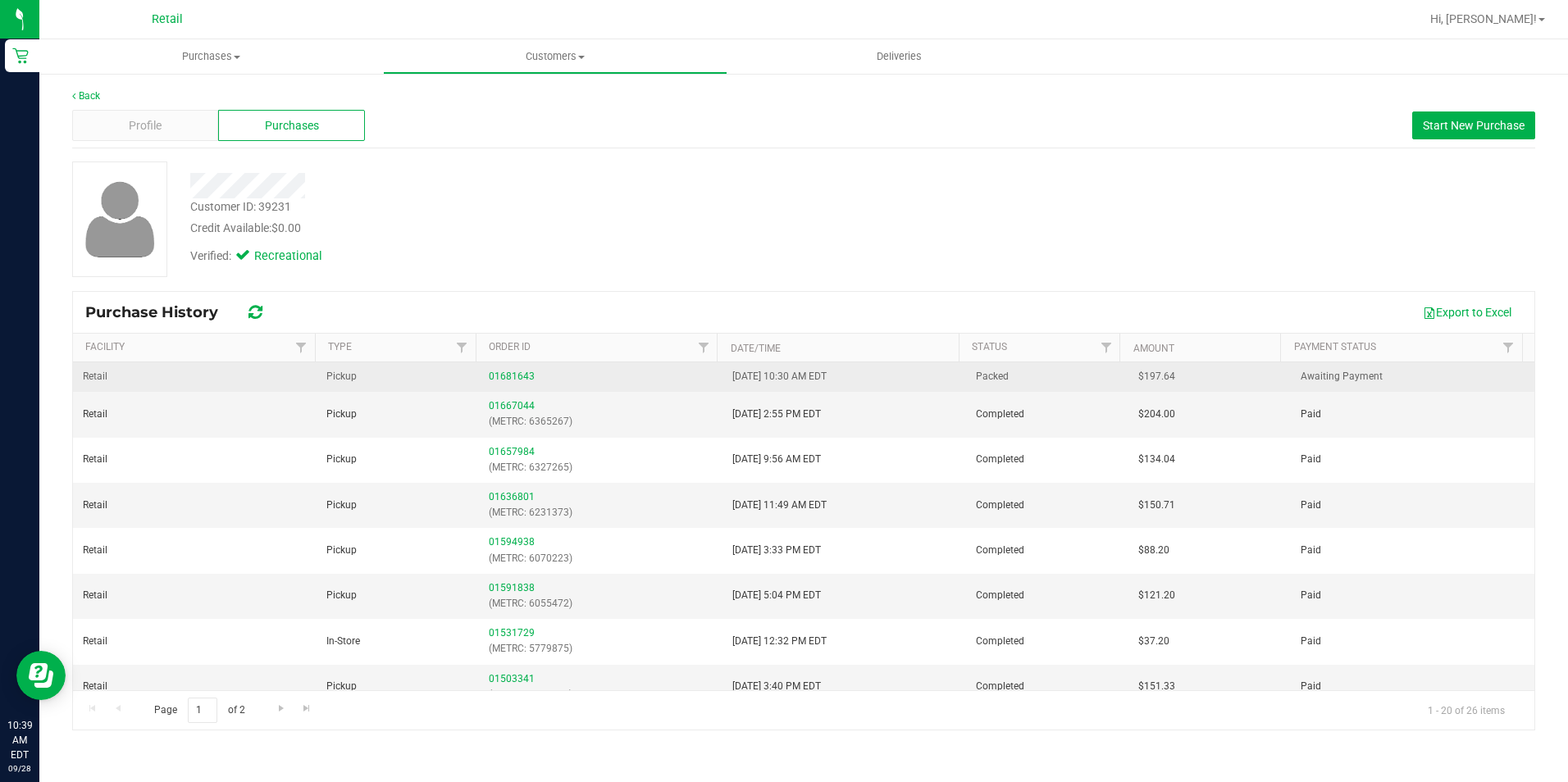
click at [510, 368] on div "01681643" at bounding box center [601, 376] width 224 height 16
click at [515, 375] on link "01681643" at bounding box center [511, 376] width 46 height 11
